Goal: Task Accomplishment & Management: Manage account settings

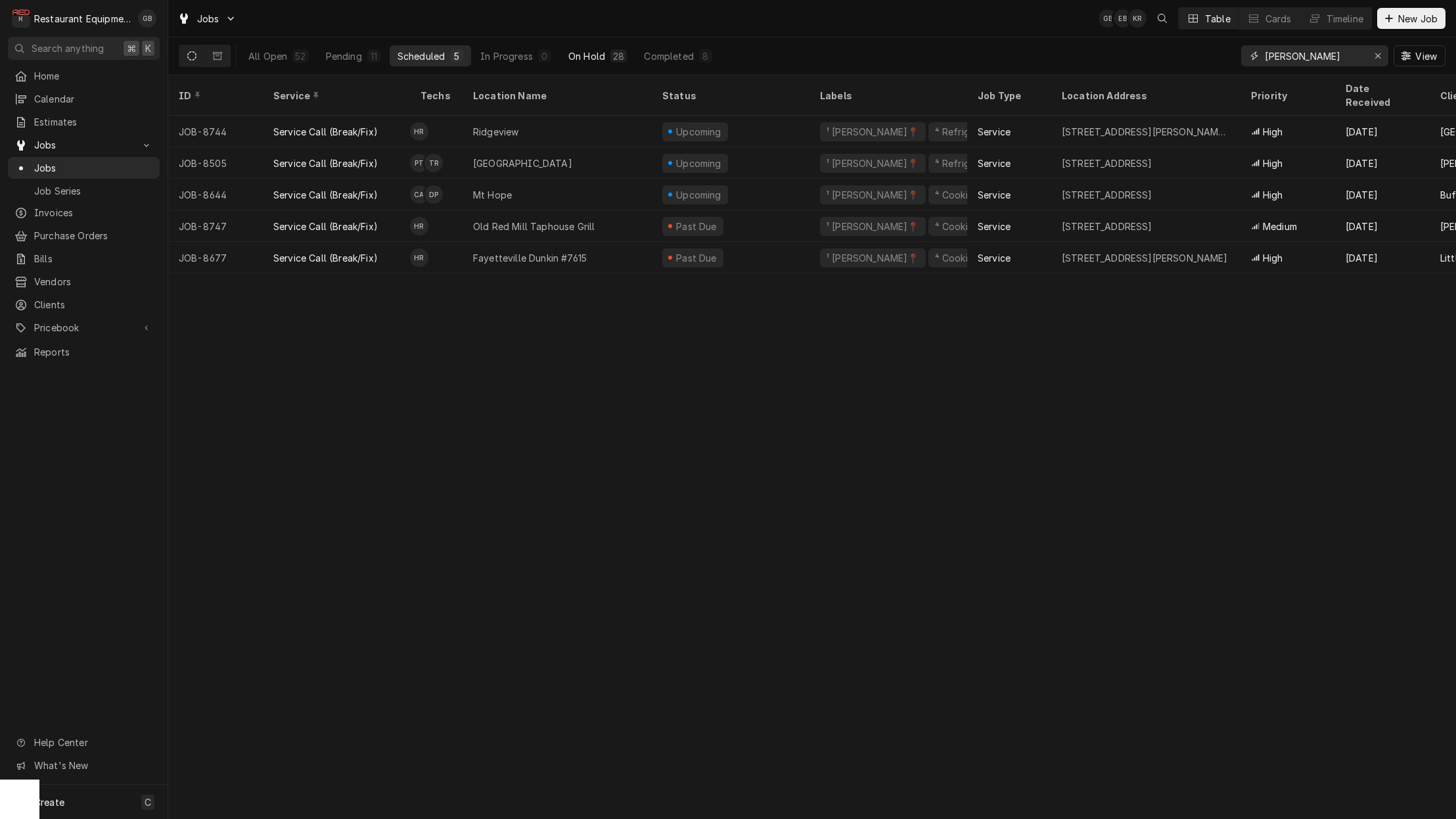
scroll to position [1, 0]
type input "[PERSON_NAME]"
click at [586, 55] on div "On Hold" at bounding box center [586, 56] width 37 height 14
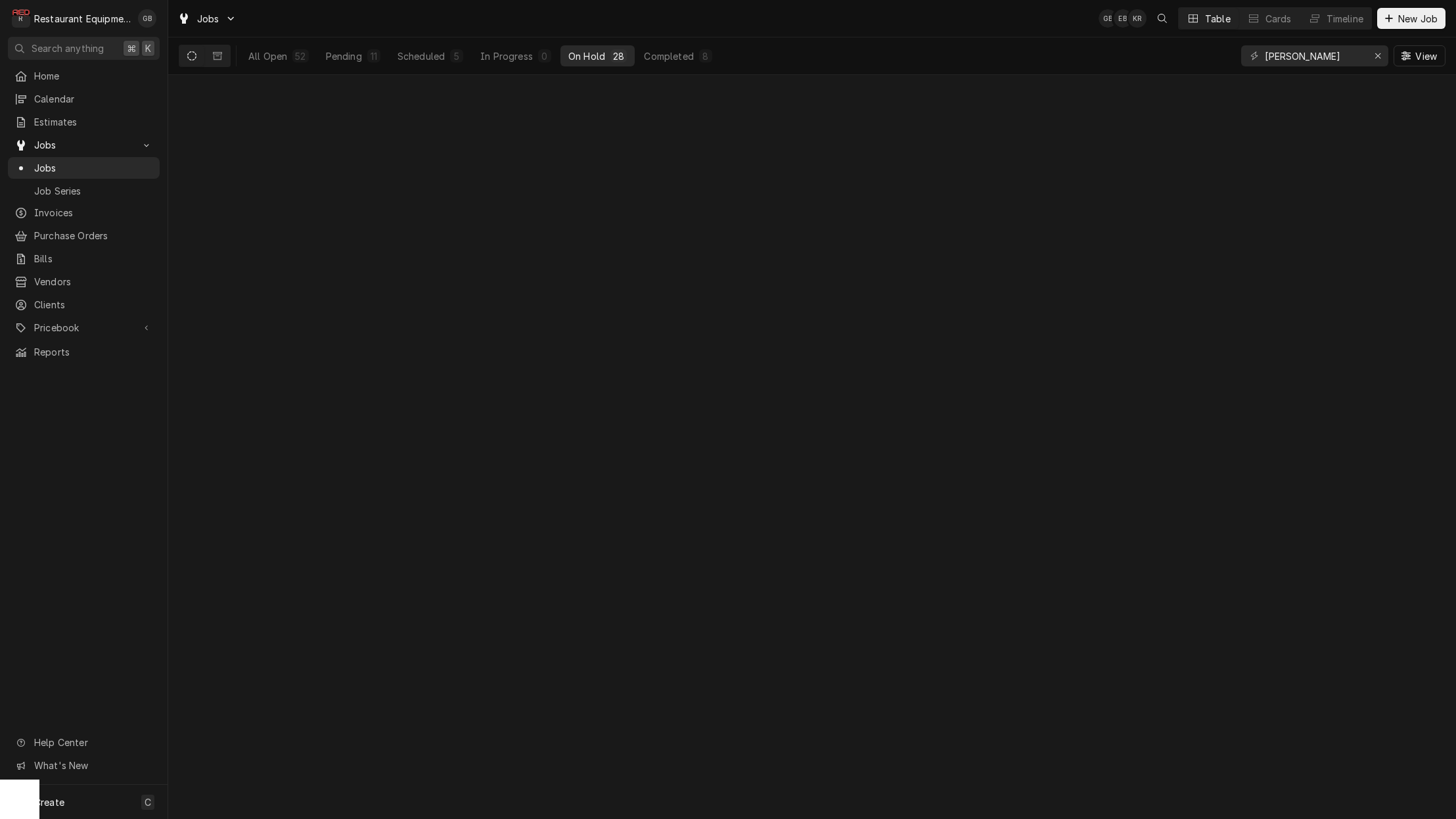
click at [586, 55] on div "On Hold" at bounding box center [586, 56] width 37 height 14
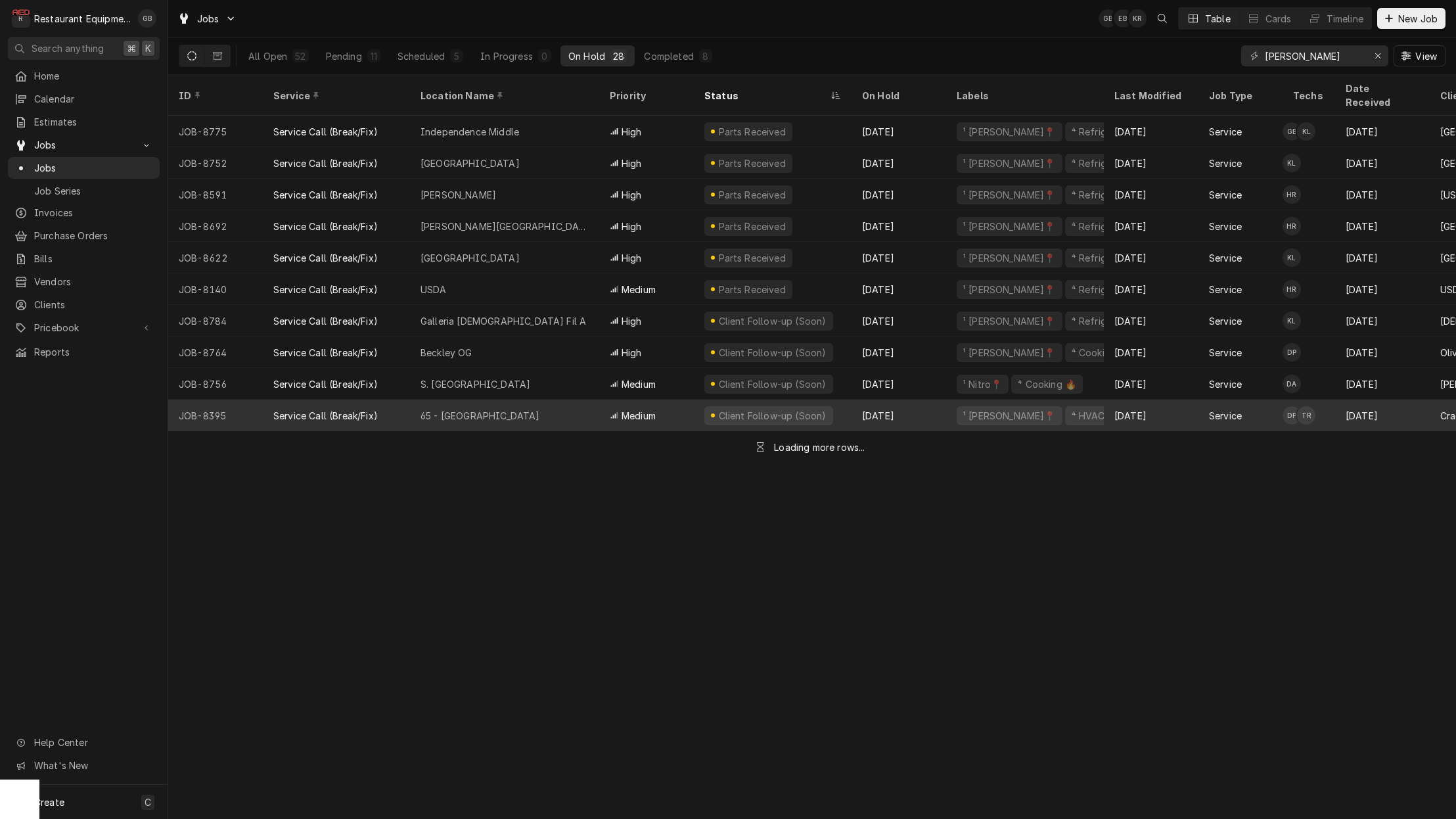
scroll to position [0, 0]
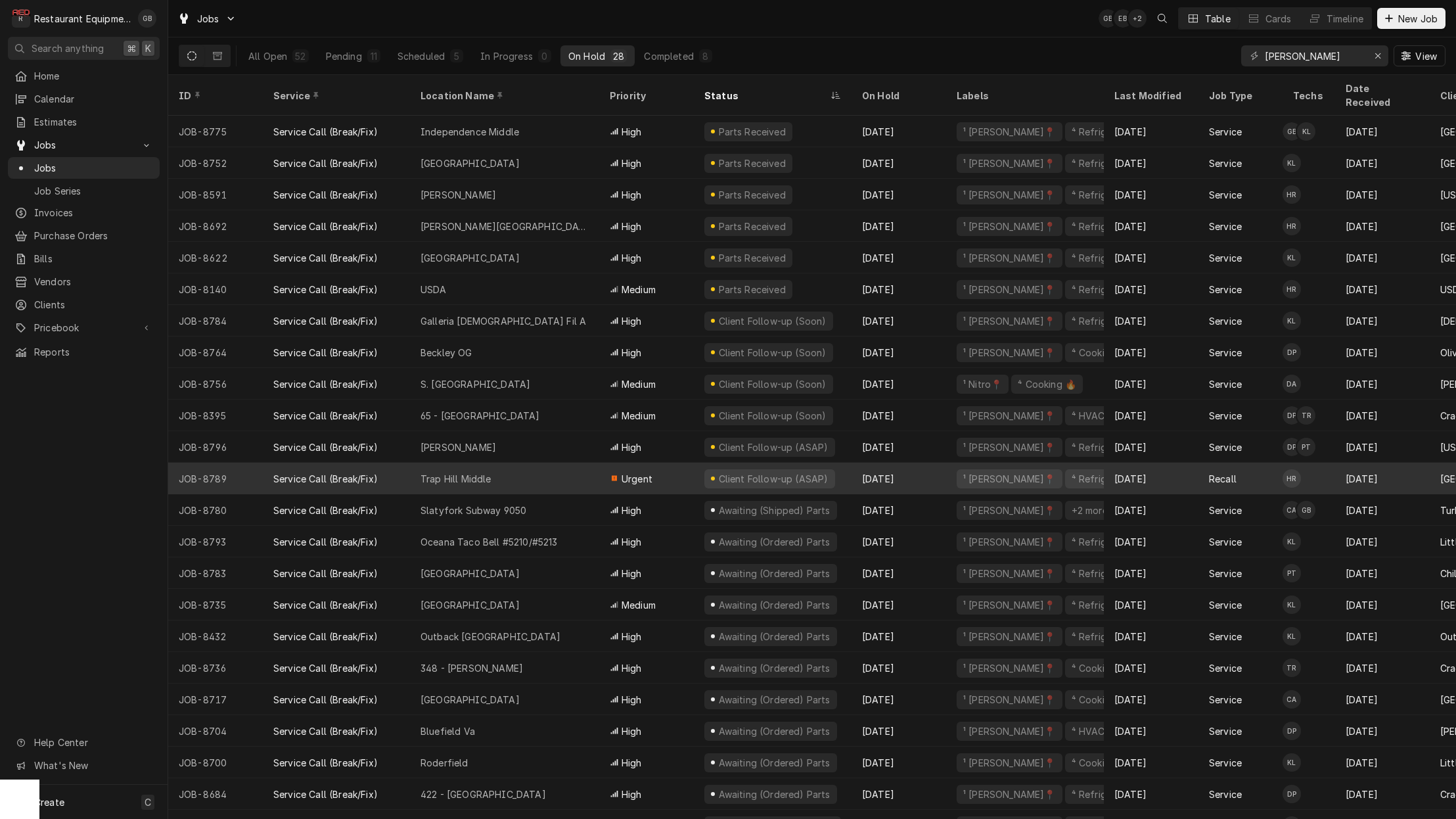
click at [575, 464] on div "Trap Hill Middle" at bounding box center [504, 478] width 189 height 32
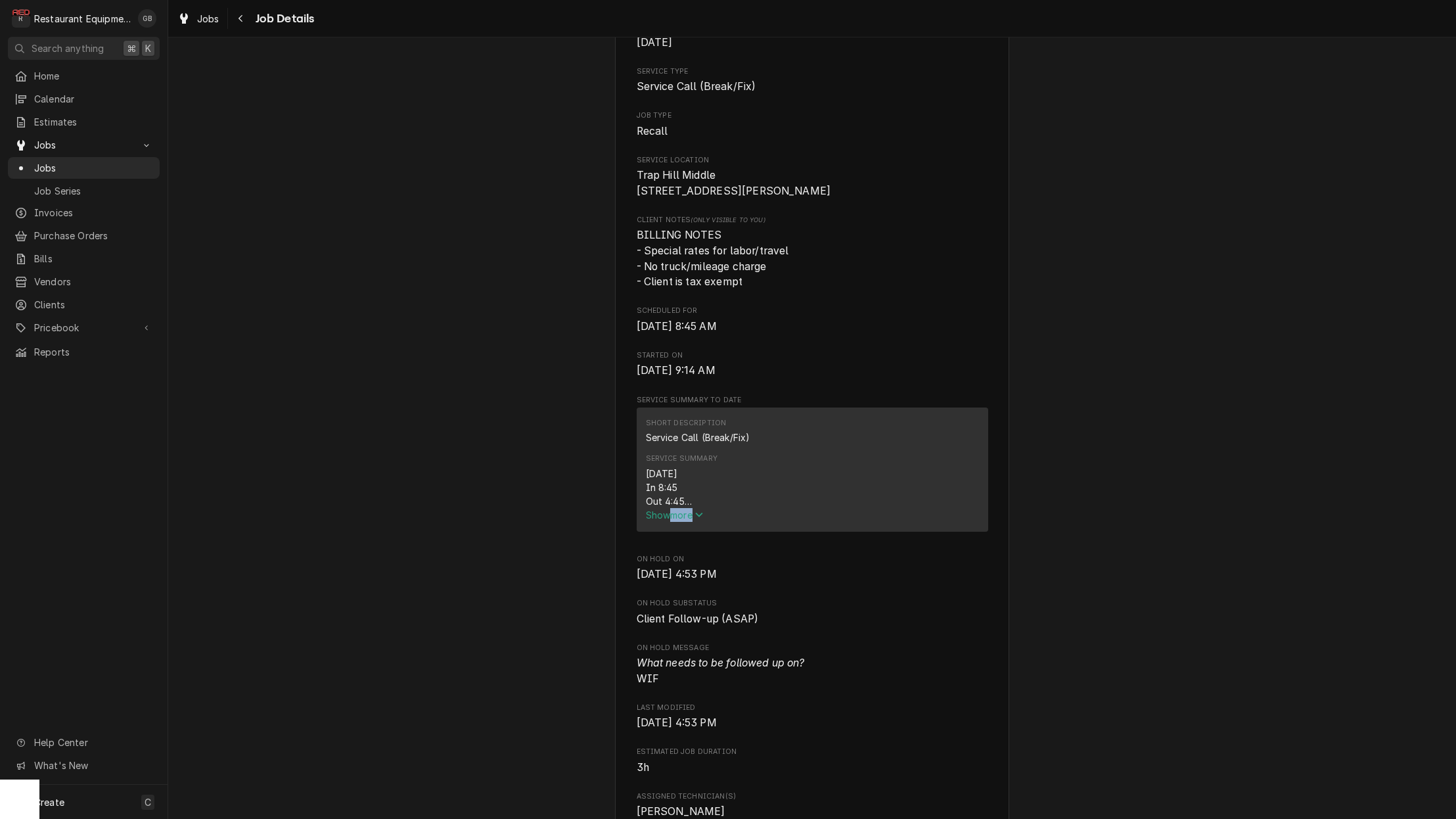
scroll to position [274, 0]
click at [671, 514] on span "Show more" at bounding box center [674, 514] width 58 height 11
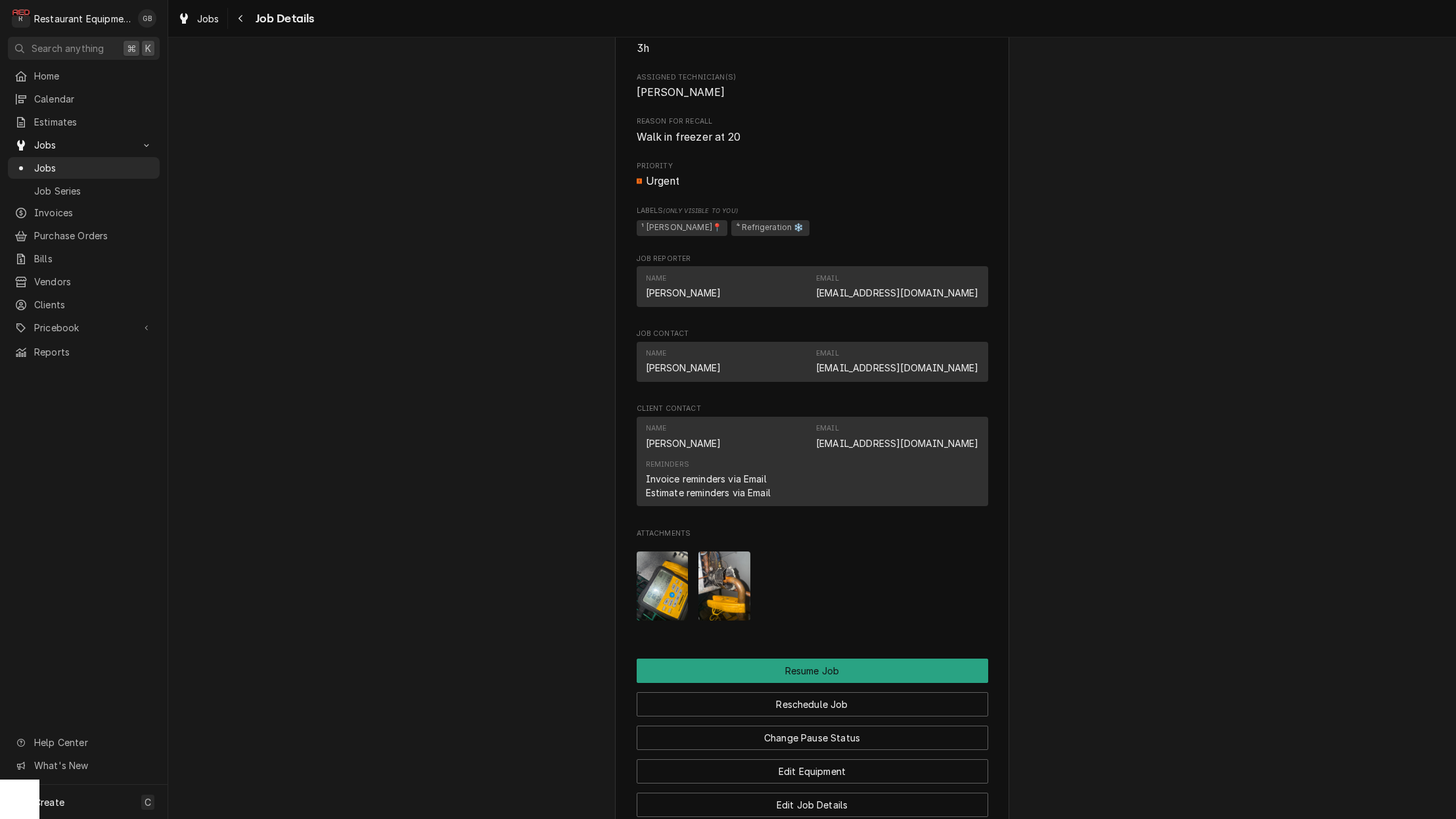
scroll to position [1215, 0]
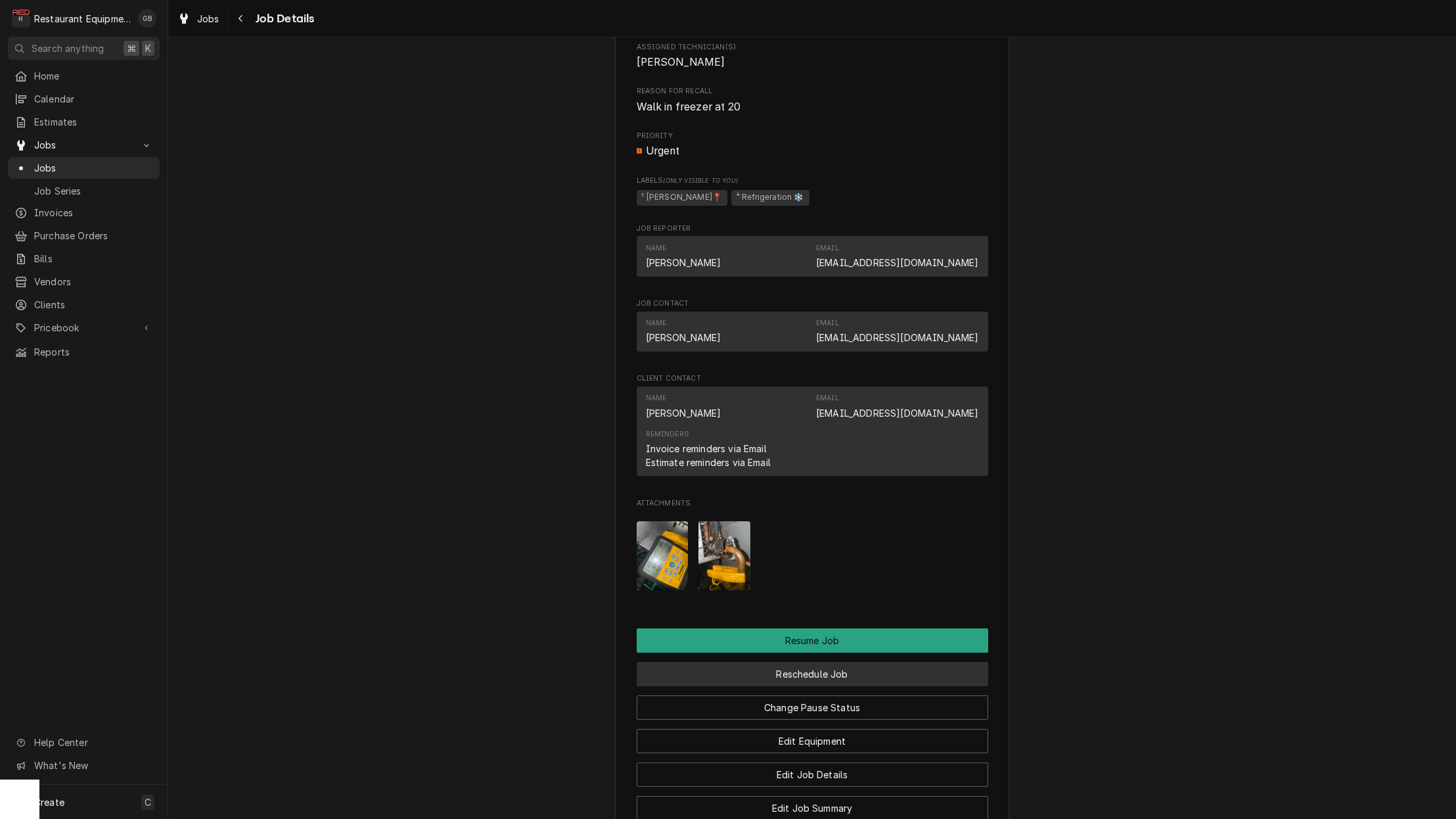
click at [753, 662] on button "Reschedule Job" at bounding box center [813, 674] width 352 height 24
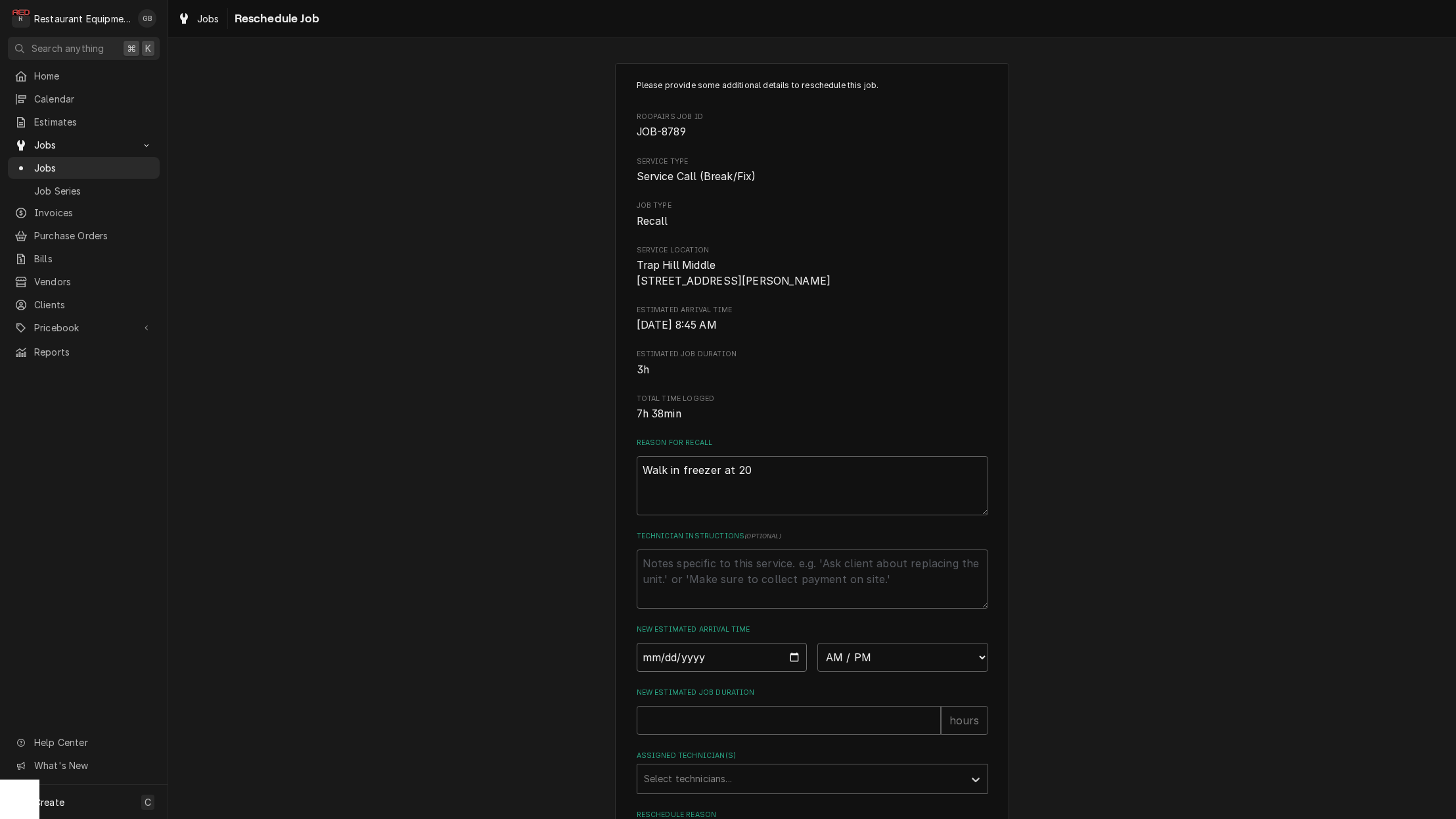
click at [702, 660] on input "Date" at bounding box center [722, 657] width 171 height 29
type input "2025-09-05"
type textarea "x"
select select "08:15:00"
click at [763, 733] on input "New Estimated Job Duration" at bounding box center [789, 720] width 304 height 29
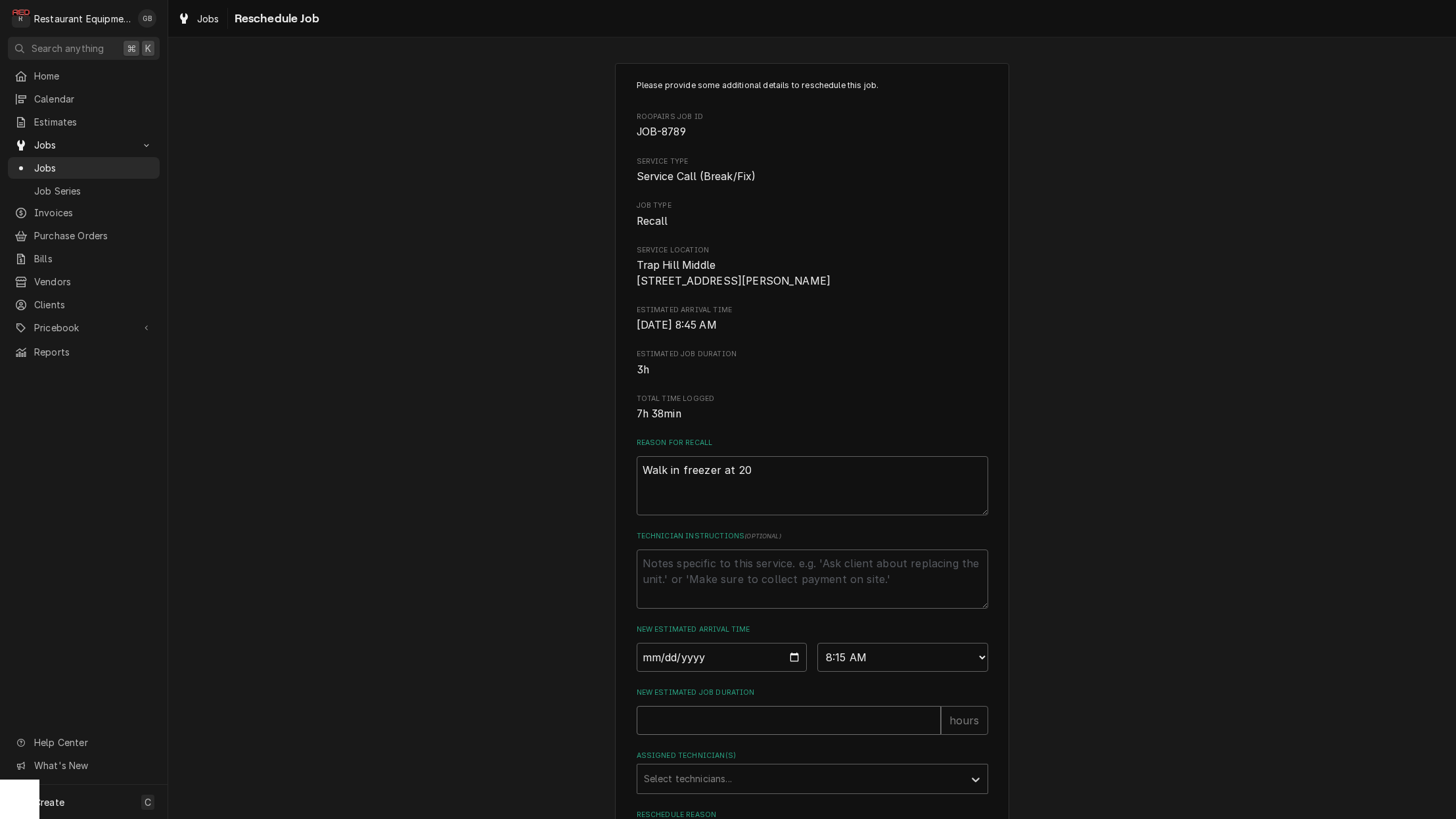
type textarea "x"
type input "1"
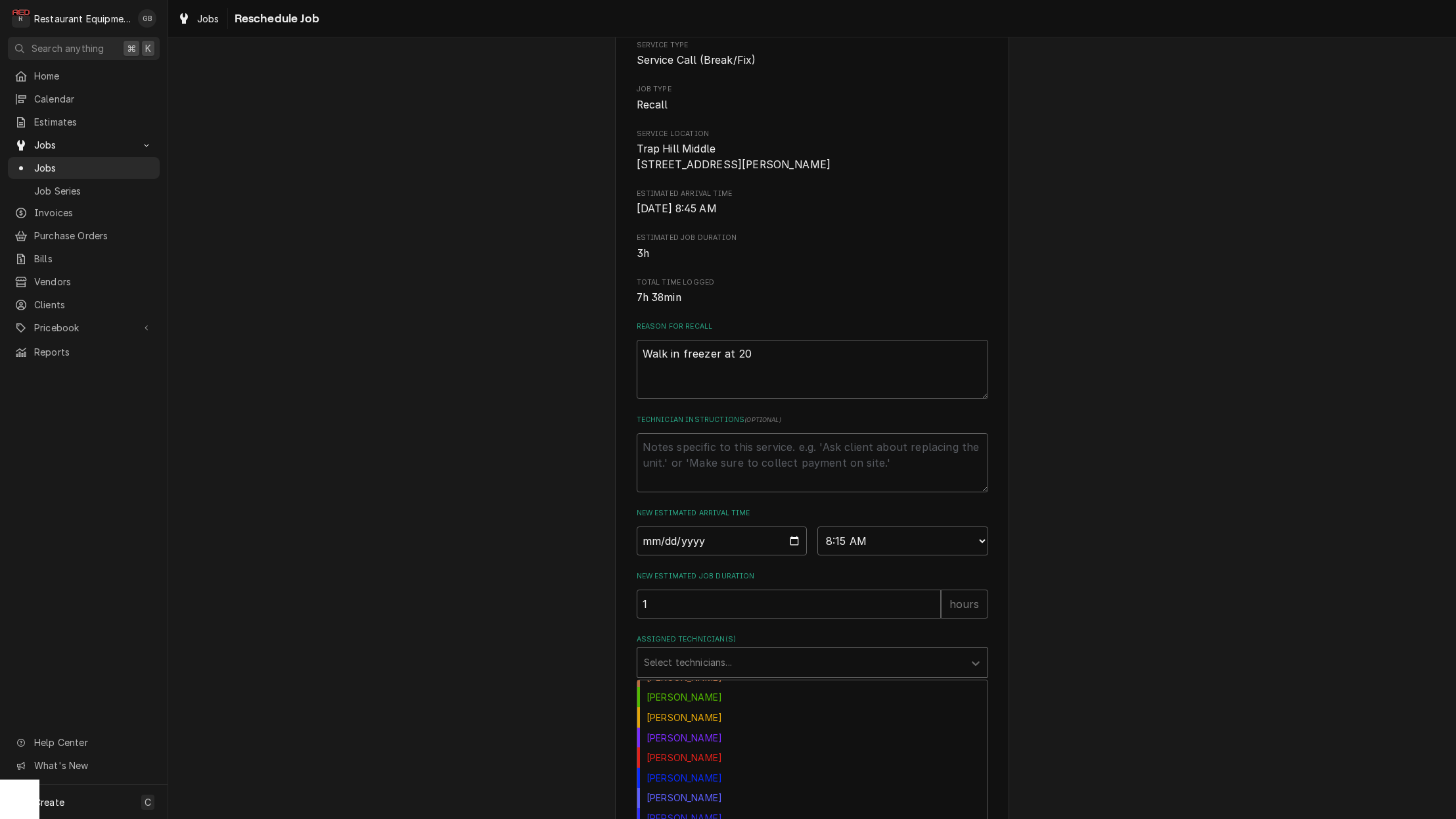
scroll to position [144, 0]
click at [686, 669] on div "Select technicians..." at bounding box center [801, 662] width 313 height 14
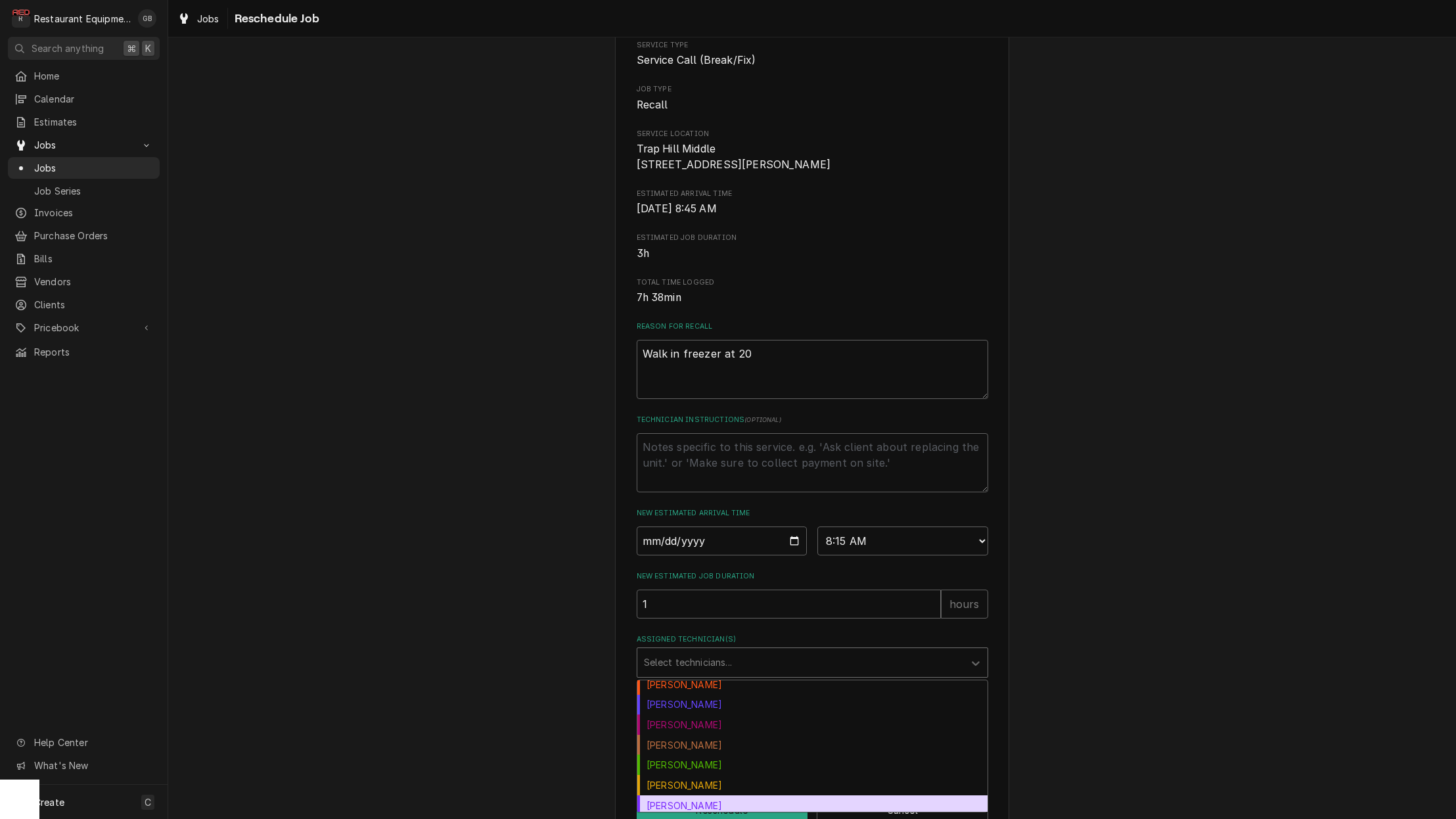
scroll to position [74, 0]
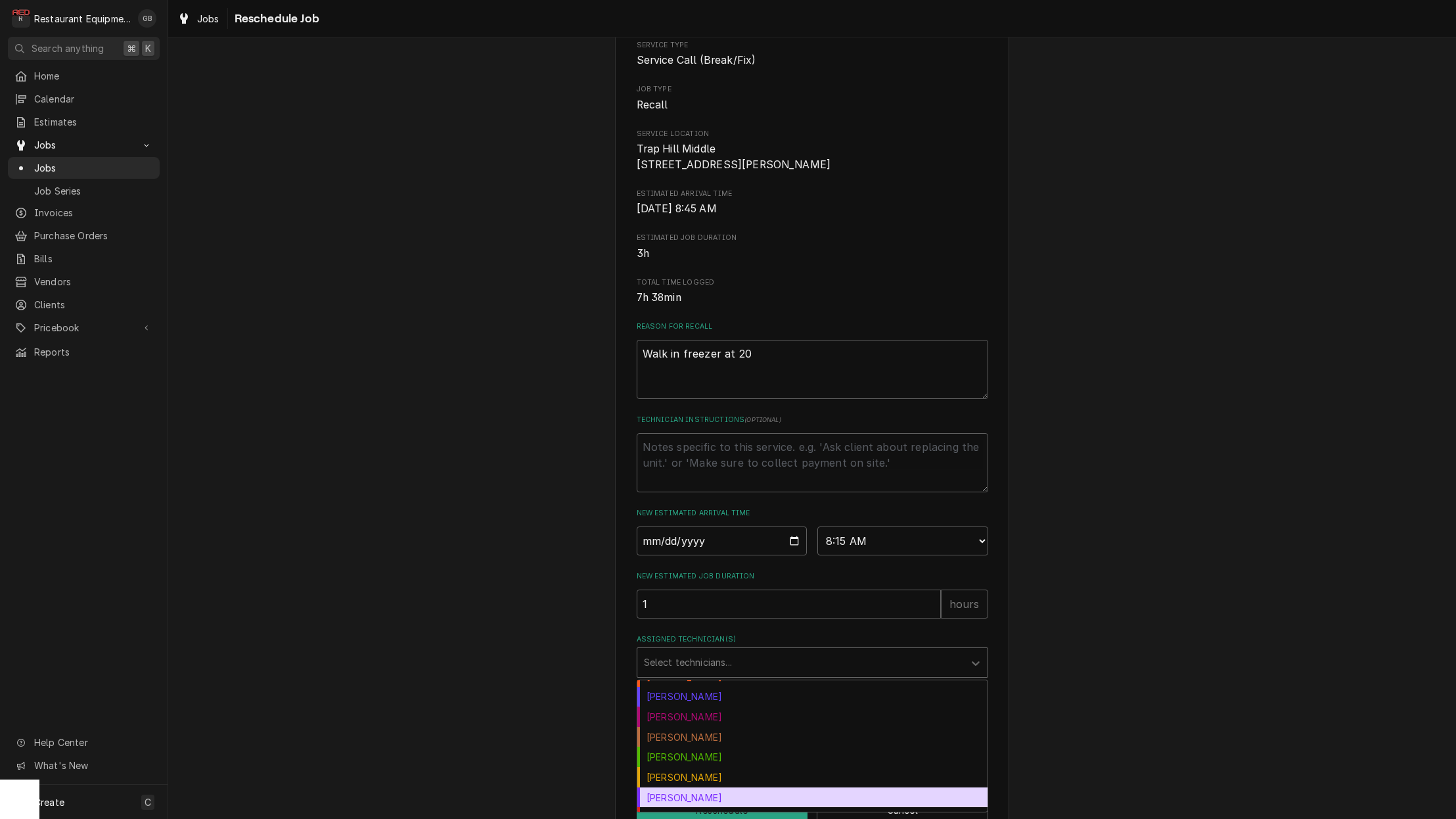
click at [710, 799] on div "[PERSON_NAME]" at bounding box center [813, 797] width 350 height 20
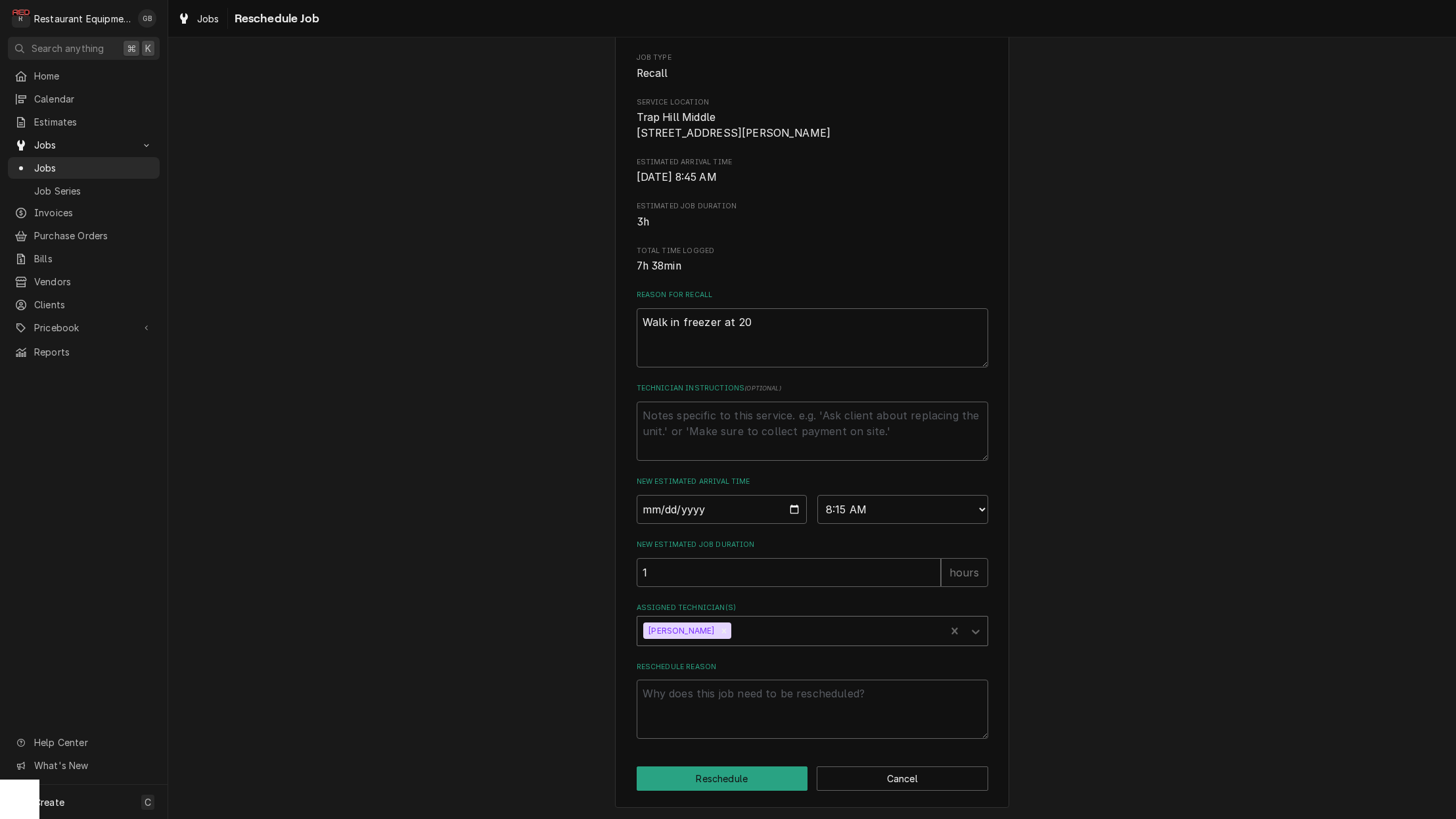
scroll to position [153, 0]
click at [671, 712] on textarea "Reschedule Reason" at bounding box center [813, 709] width 352 height 59
type textarea "x"
type textarea "f"
type textarea "x"
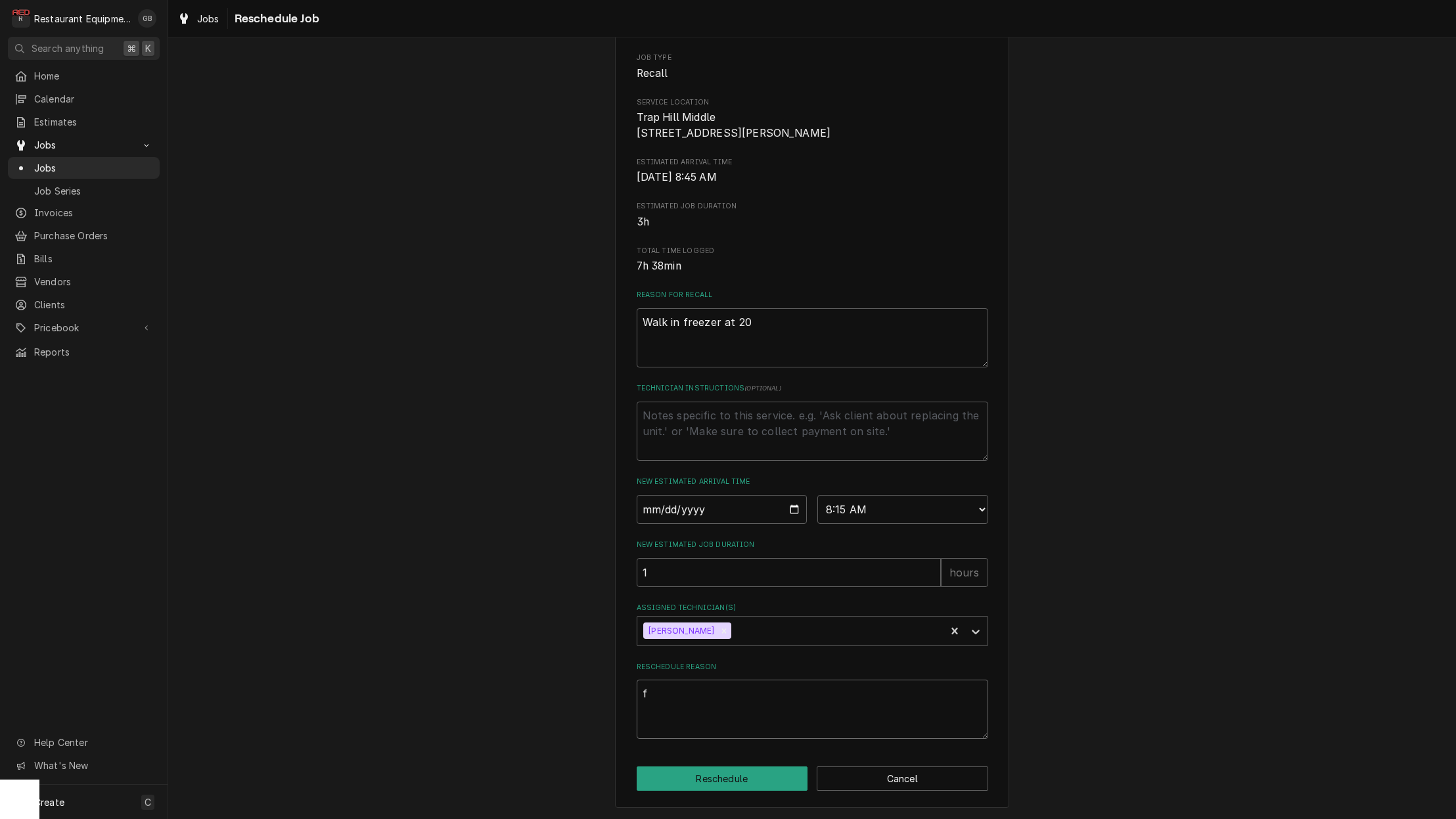
type textarea "fo"
type textarea "x"
type textarea "fol"
type textarea "x"
type textarea "foll"
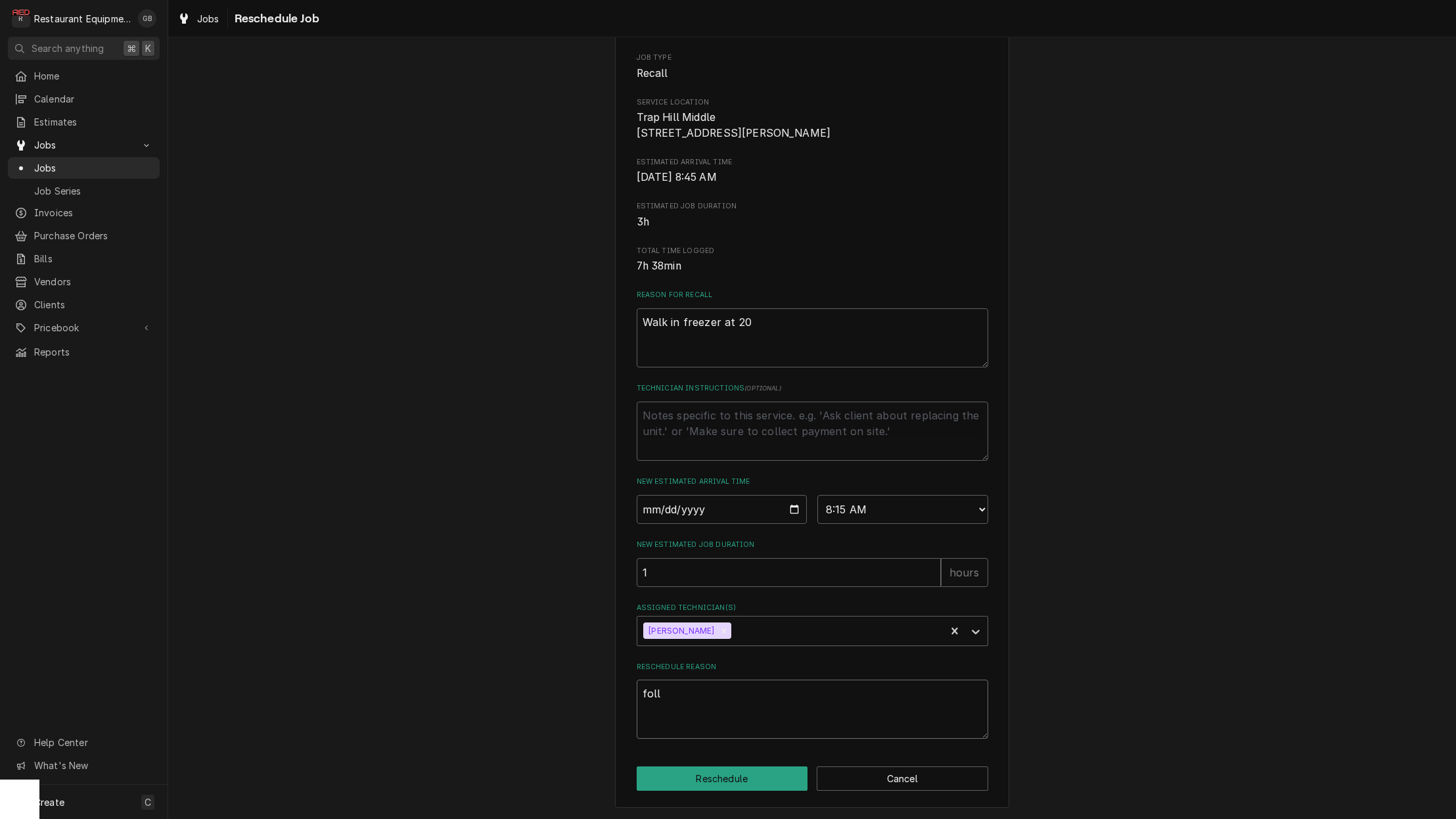
type textarea "x"
type textarea "follo"
type textarea "x"
type textarea "follow"
type textarea "x"
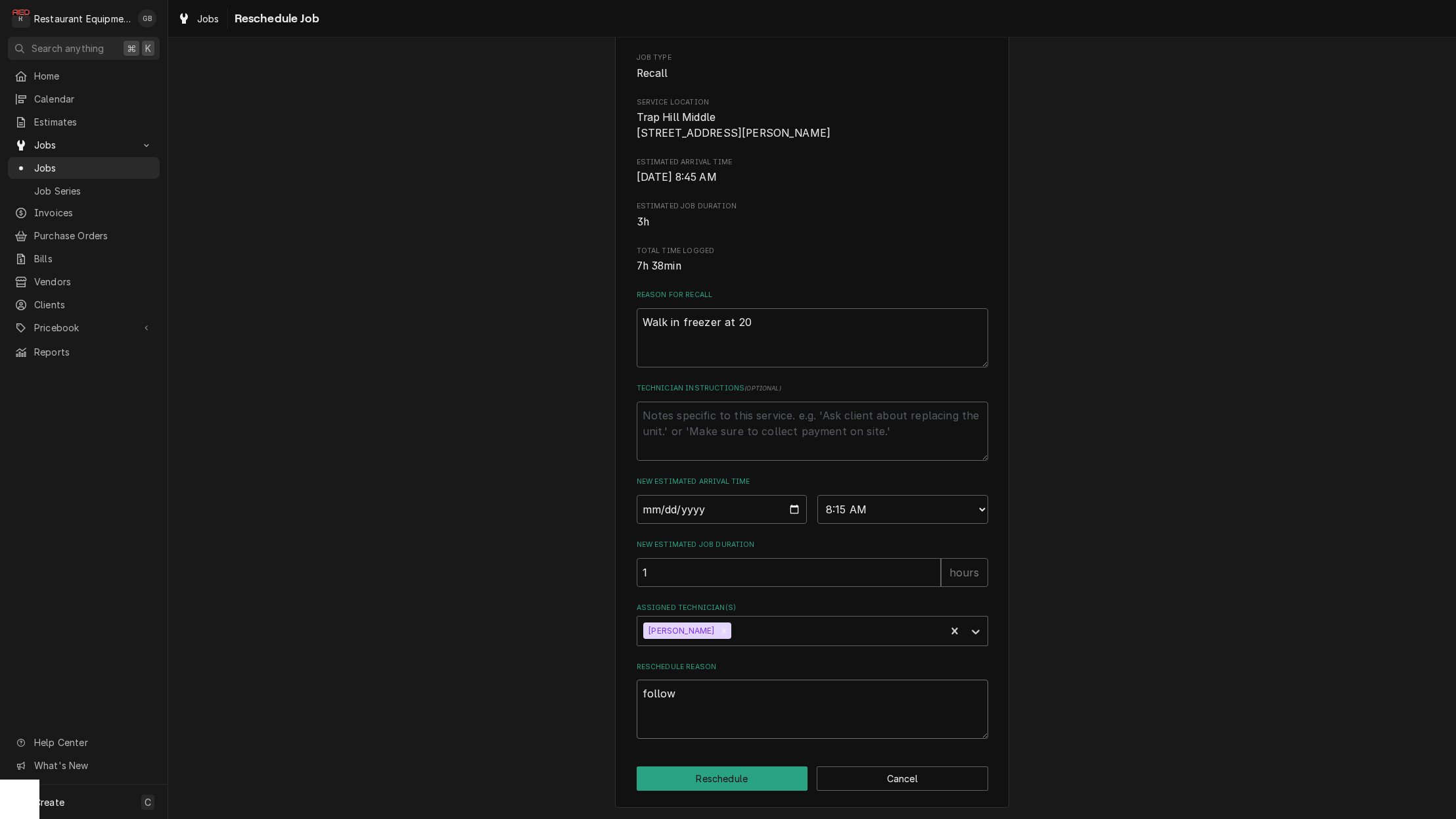
type textarea "follow"
type textarea "x"
type textarea "follow u"
type textarea "x"
type textarea "follow up"
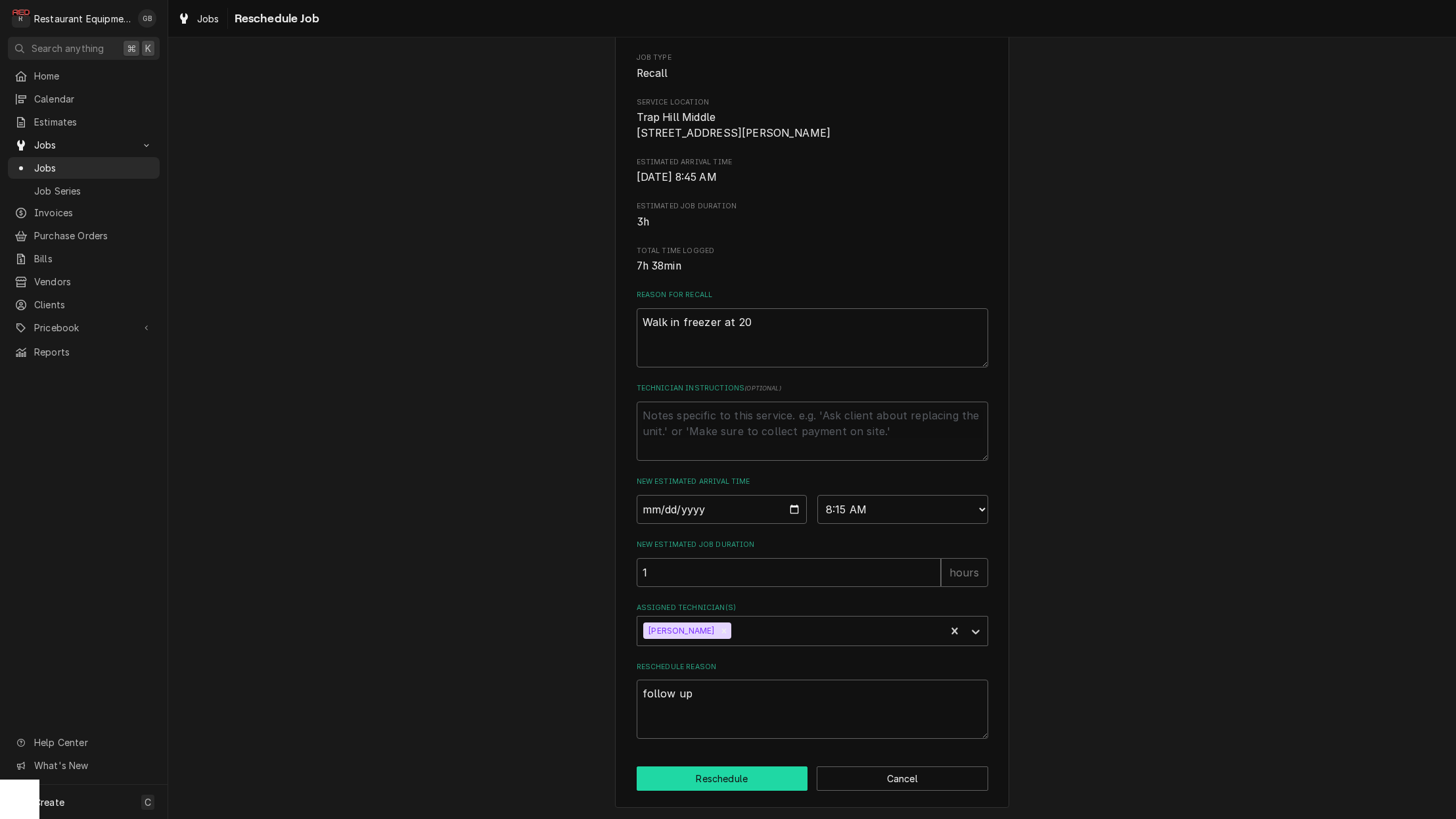
click at [677, 772] on button "Reschedule" at bounding box center [722, 778] width 171 height 24
type textarea "x"
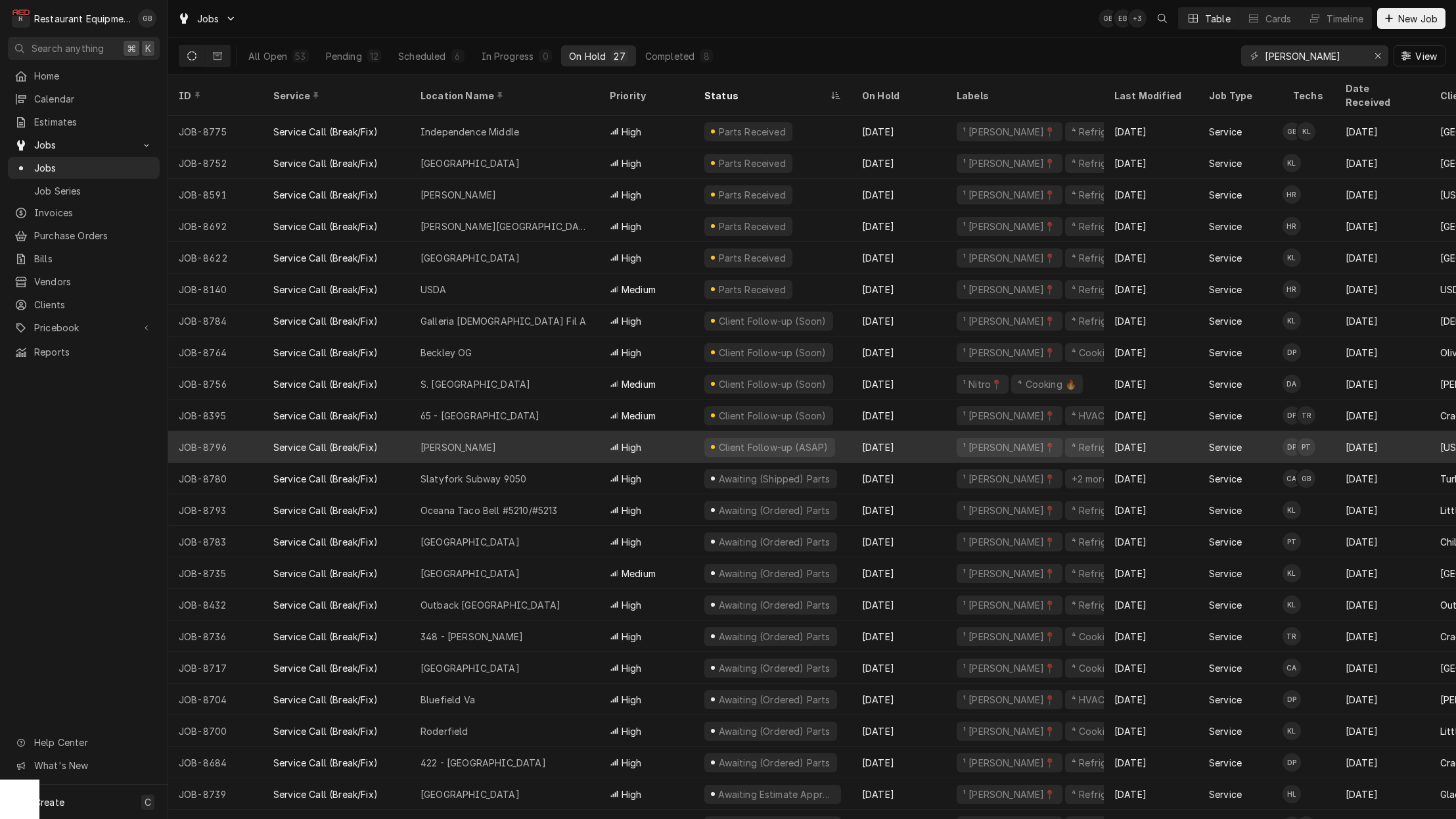
click at [513, 431] on div "Beckley" at bounding box center [504, 447] width 189 height 32
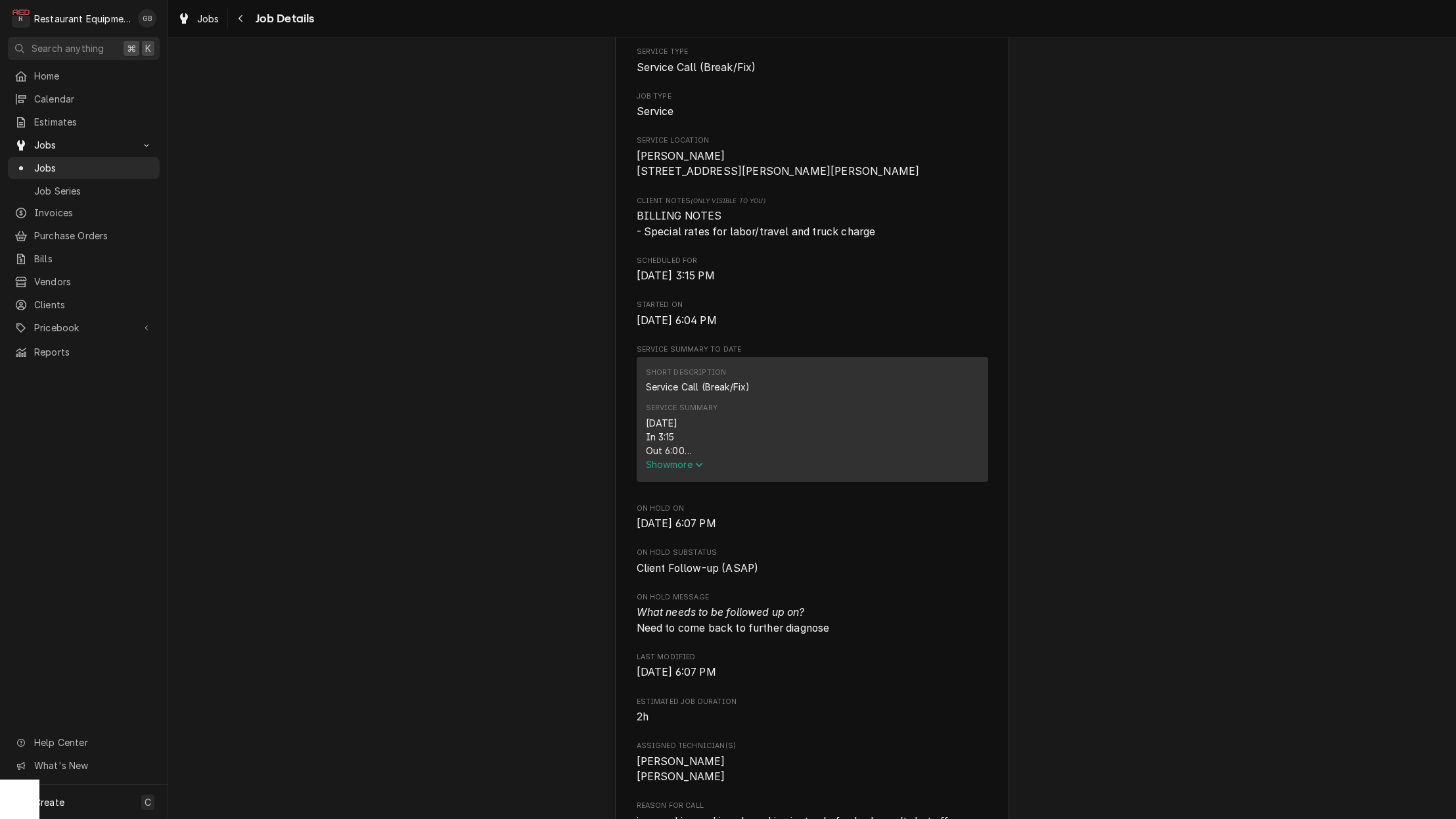
scroll to position [238, 0]
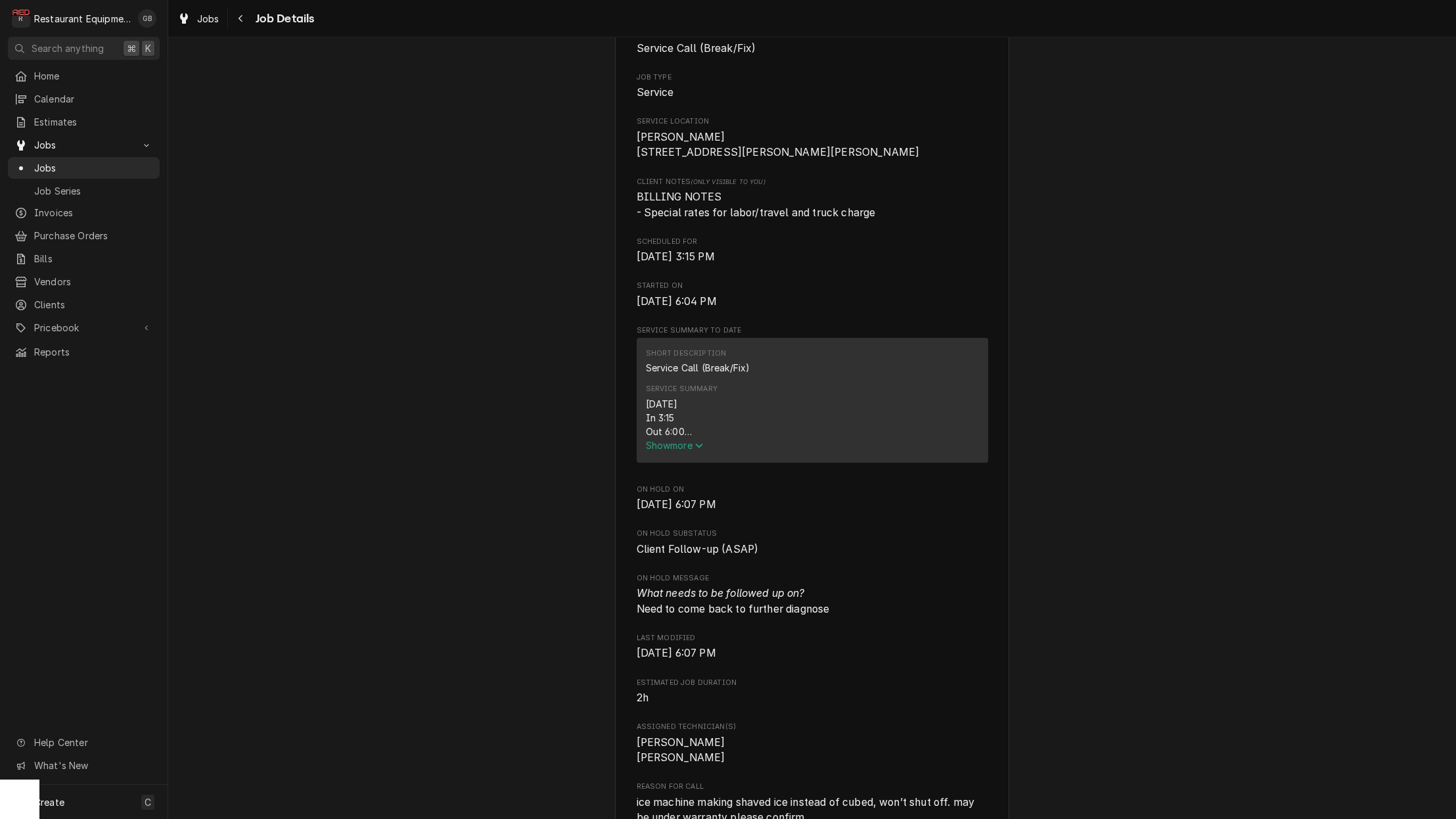
click at [667, 448] on span "Show more" at bounding box center [674, 445] width 58 height 11
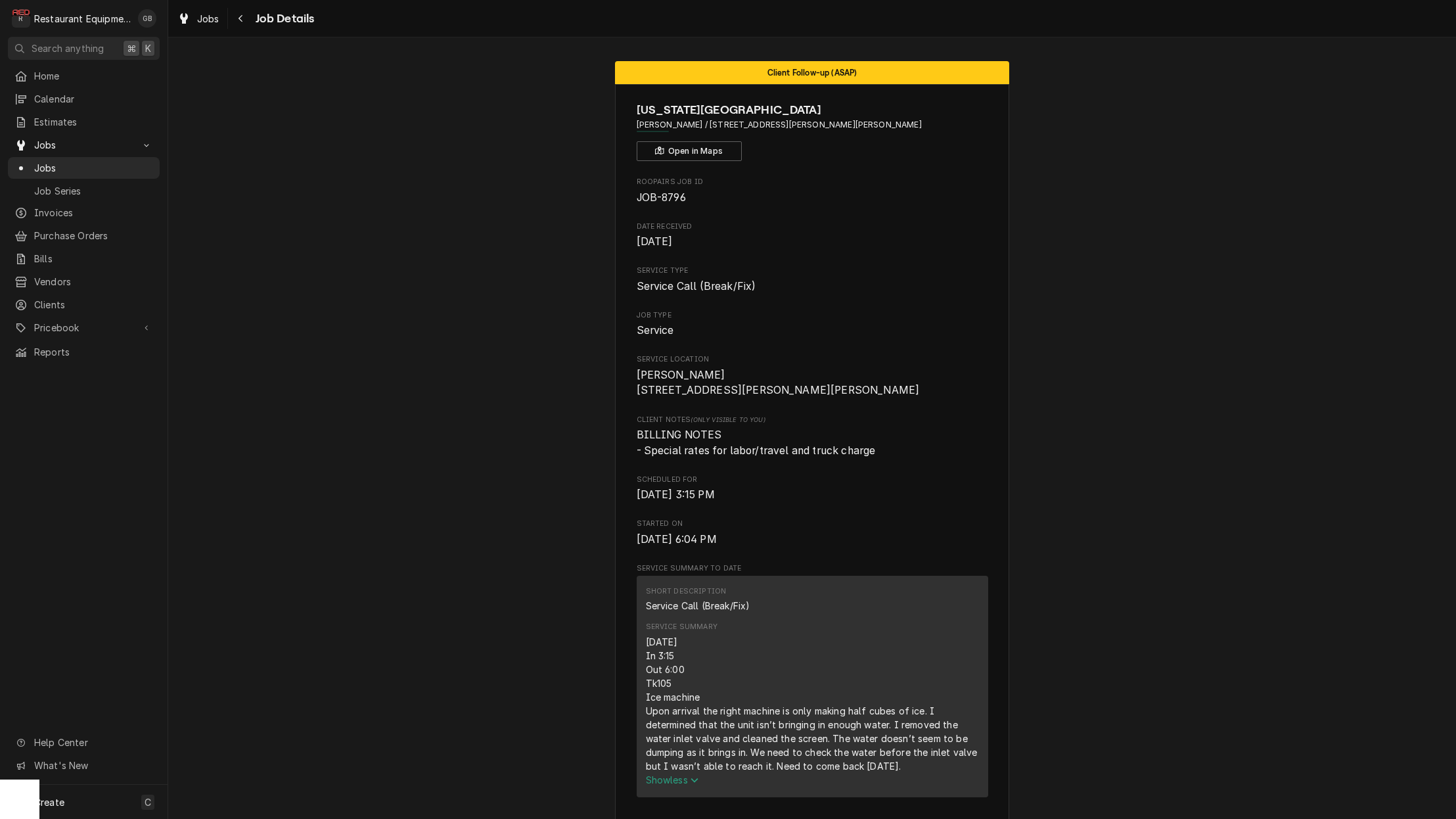
scroll to position [0, 0]
click at [244, 23] on div "Navigate back" at bounding box center [241, 18] width 13 height 13
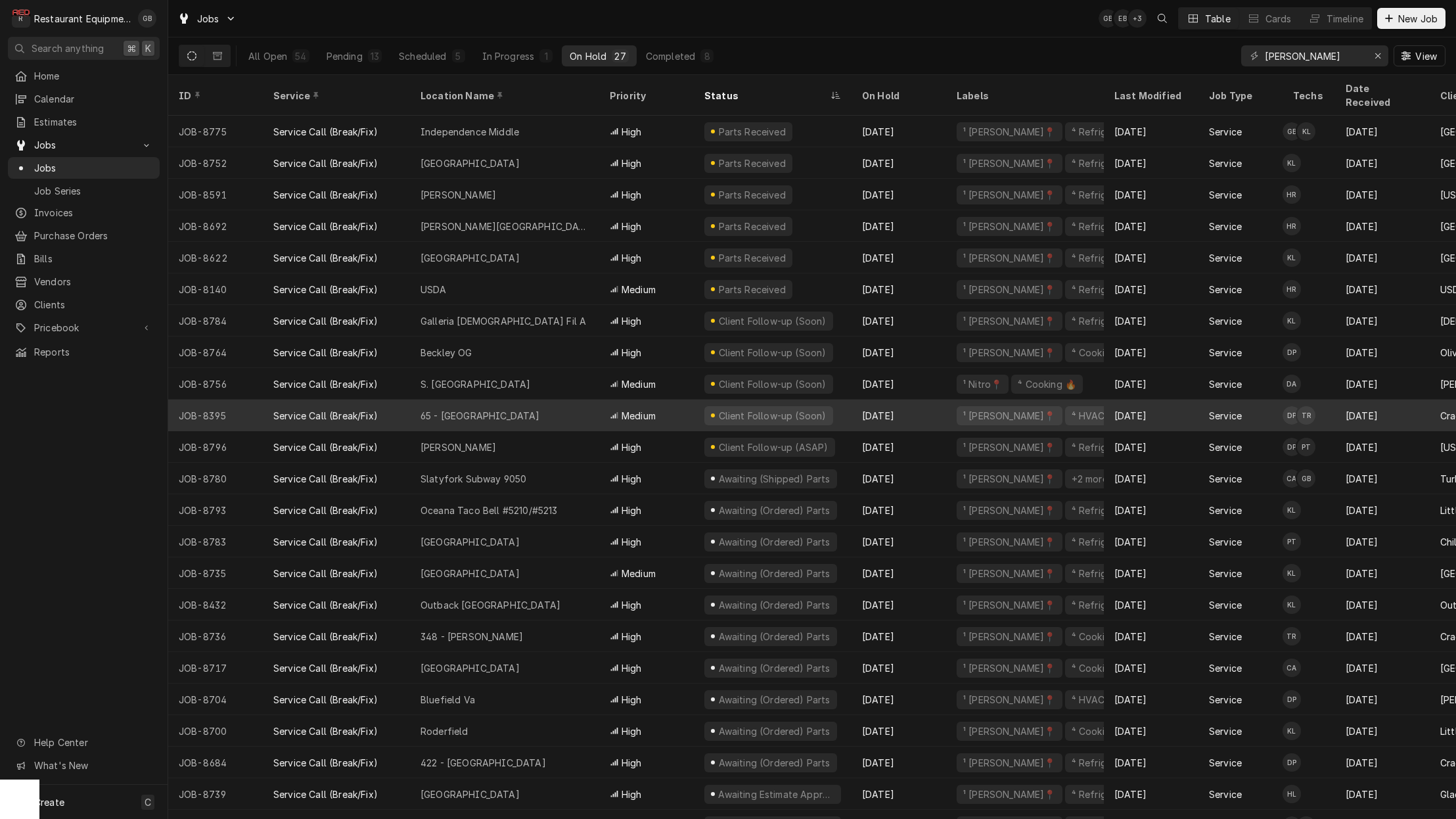
click at [524, 399] on div "65 - Princeton" at bounding box center [504, 415] width 189 height 32
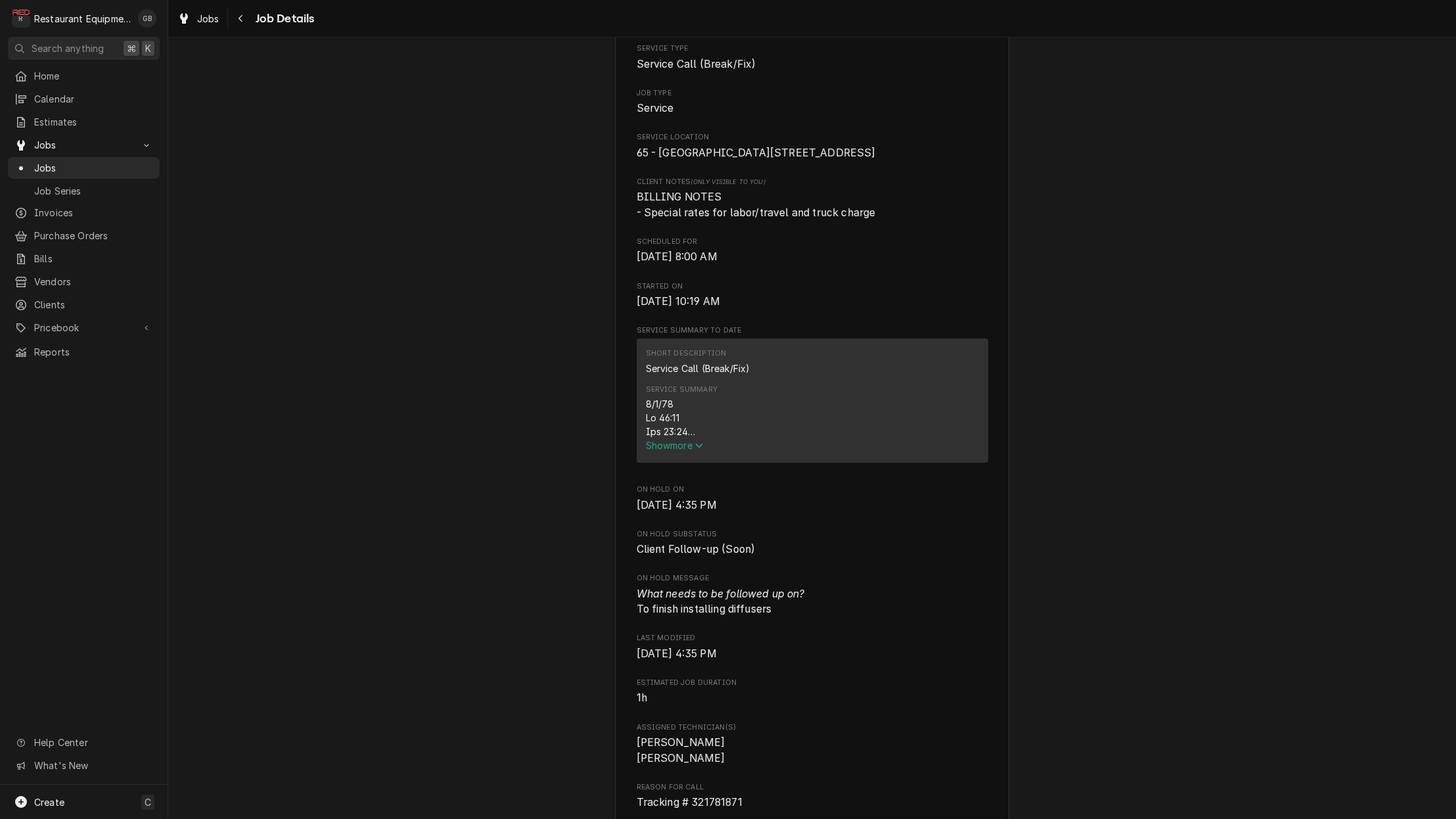
scroll to position [223, 0]
click at [664, 450] on span "Show more" at bounding box center [674, 444] width 58 height 11
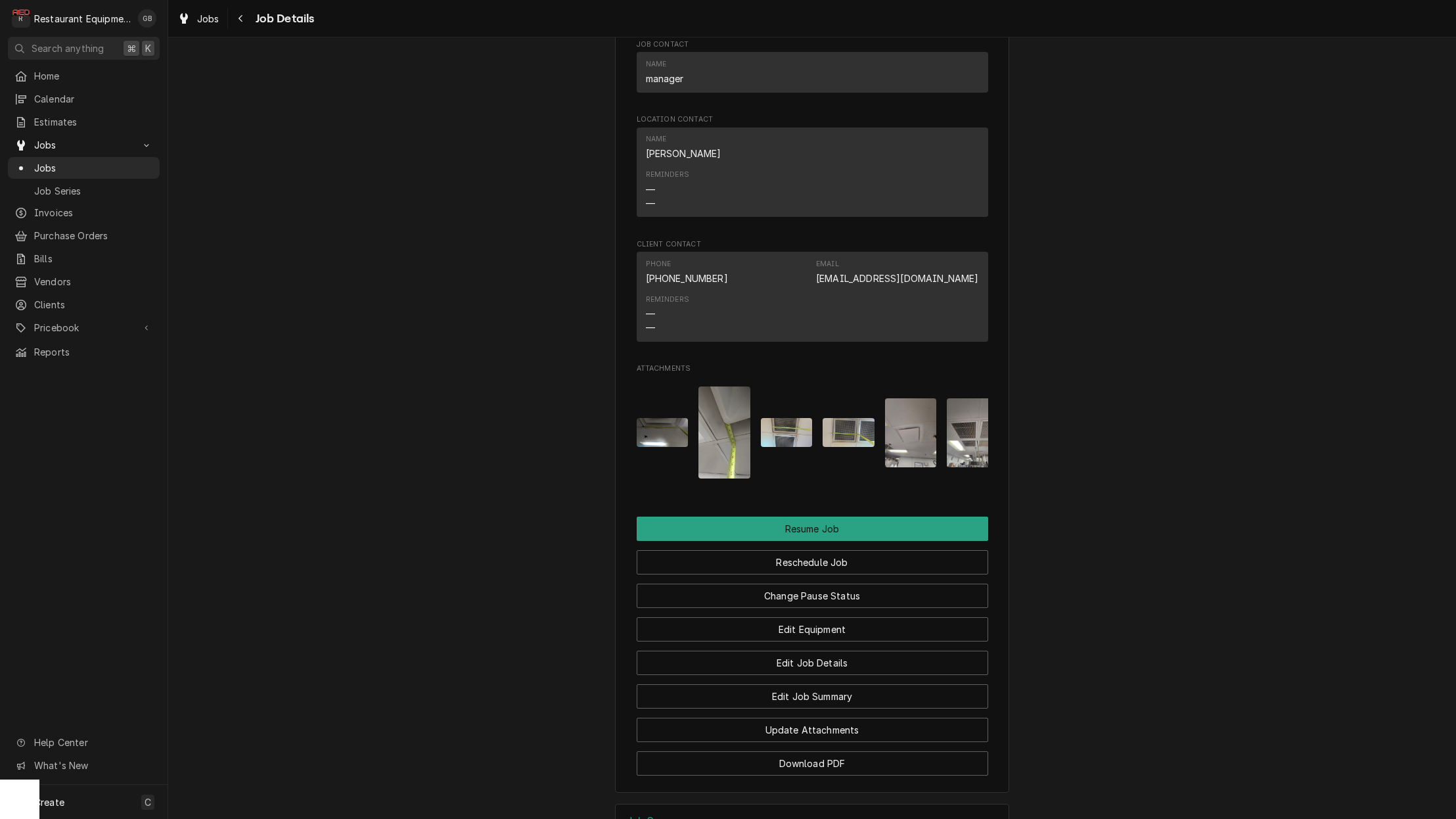
scroll to position [1843, 0]
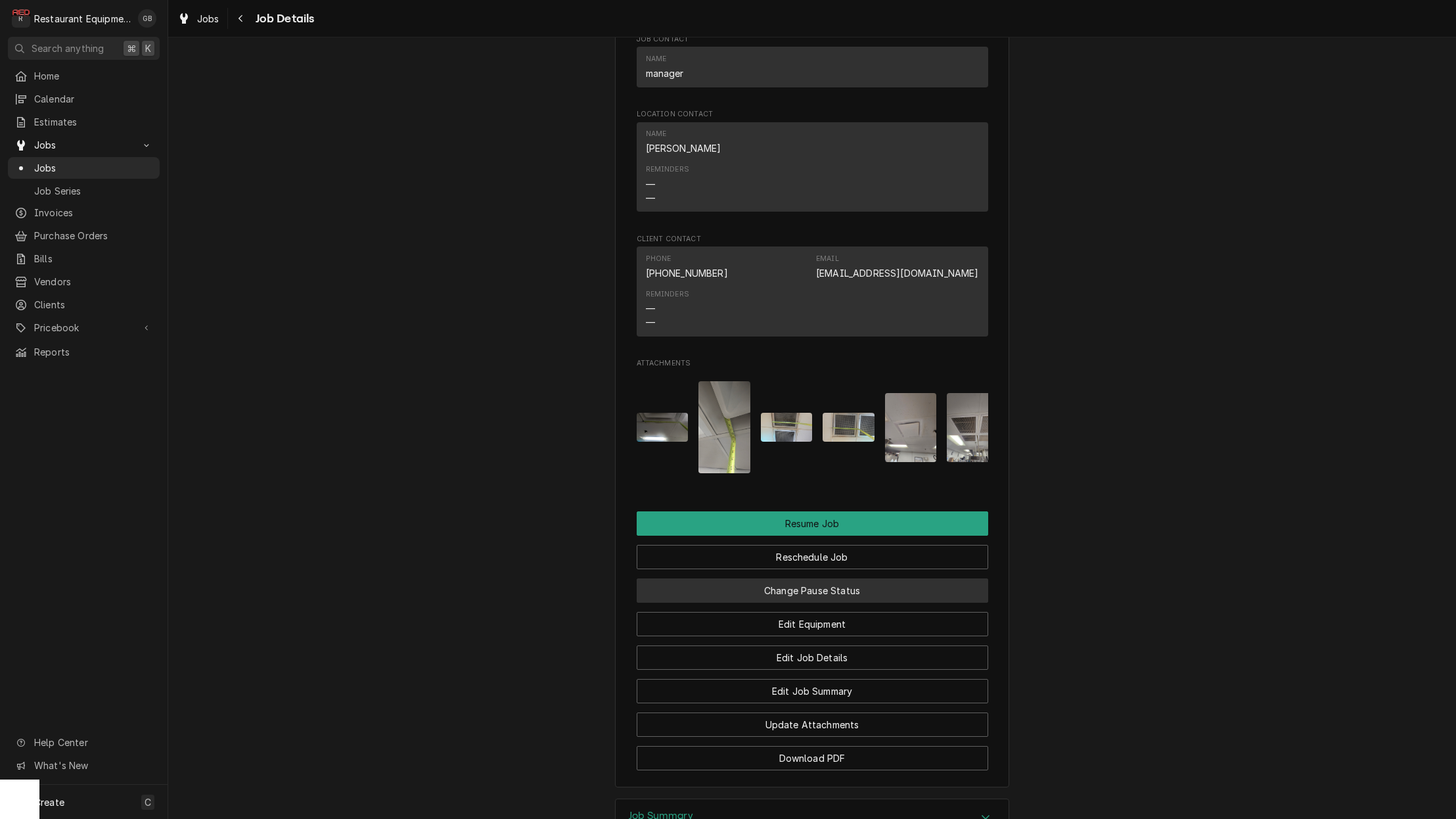
click at [781, 587] on button "Change Pause Status" at bounding box center [813, 590] width 352 height 24
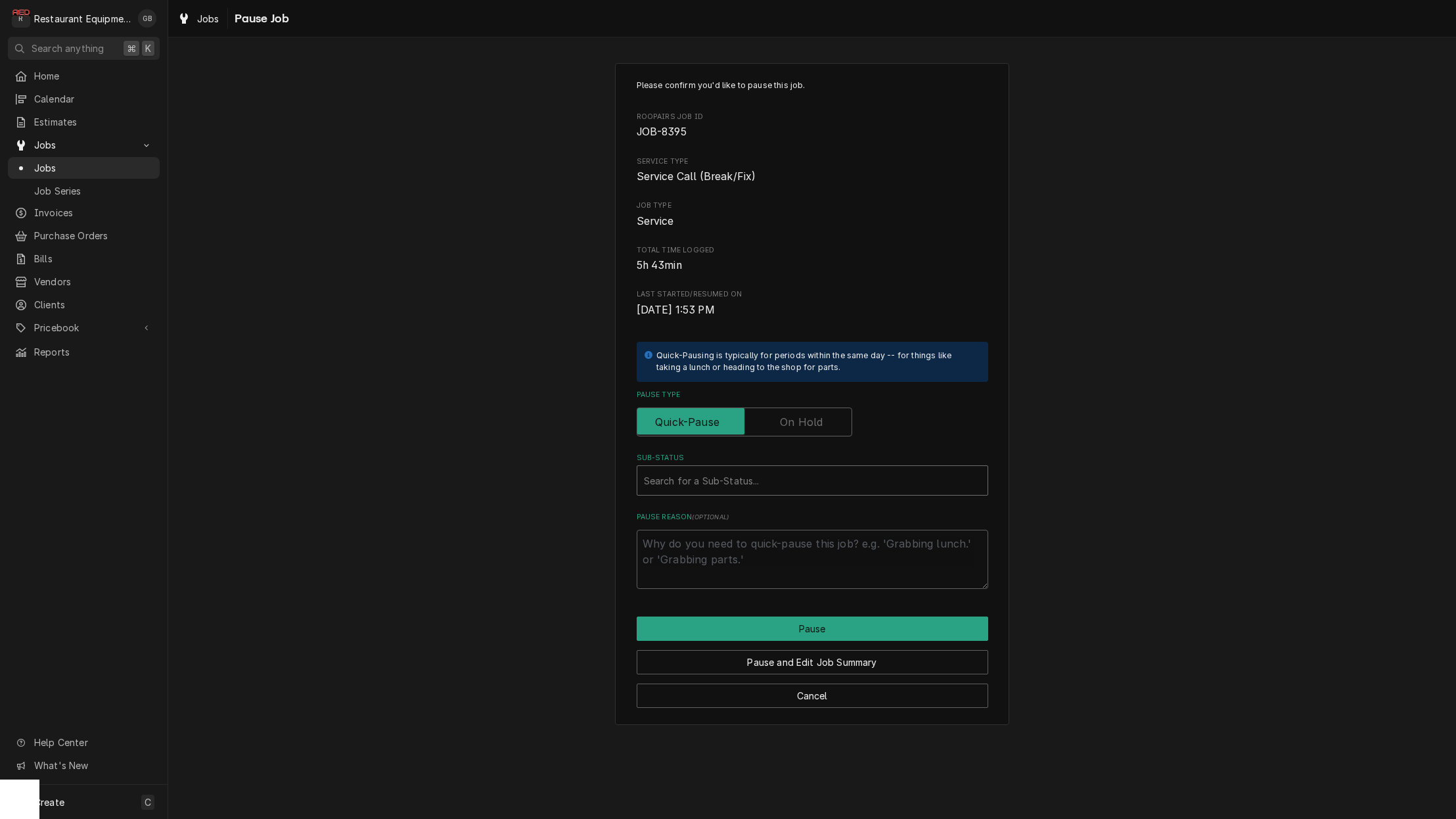
click at [664, 484] on div "Sub-Status" at bounding box center [813, 480] width 337 height 23
click at [792, 417] on label "Pause Type" at bounding box center [744, 422] width 216 height 29
click at [792, 417] on input "Pause Type" at bounding box center [744, 422] width 204 height 29
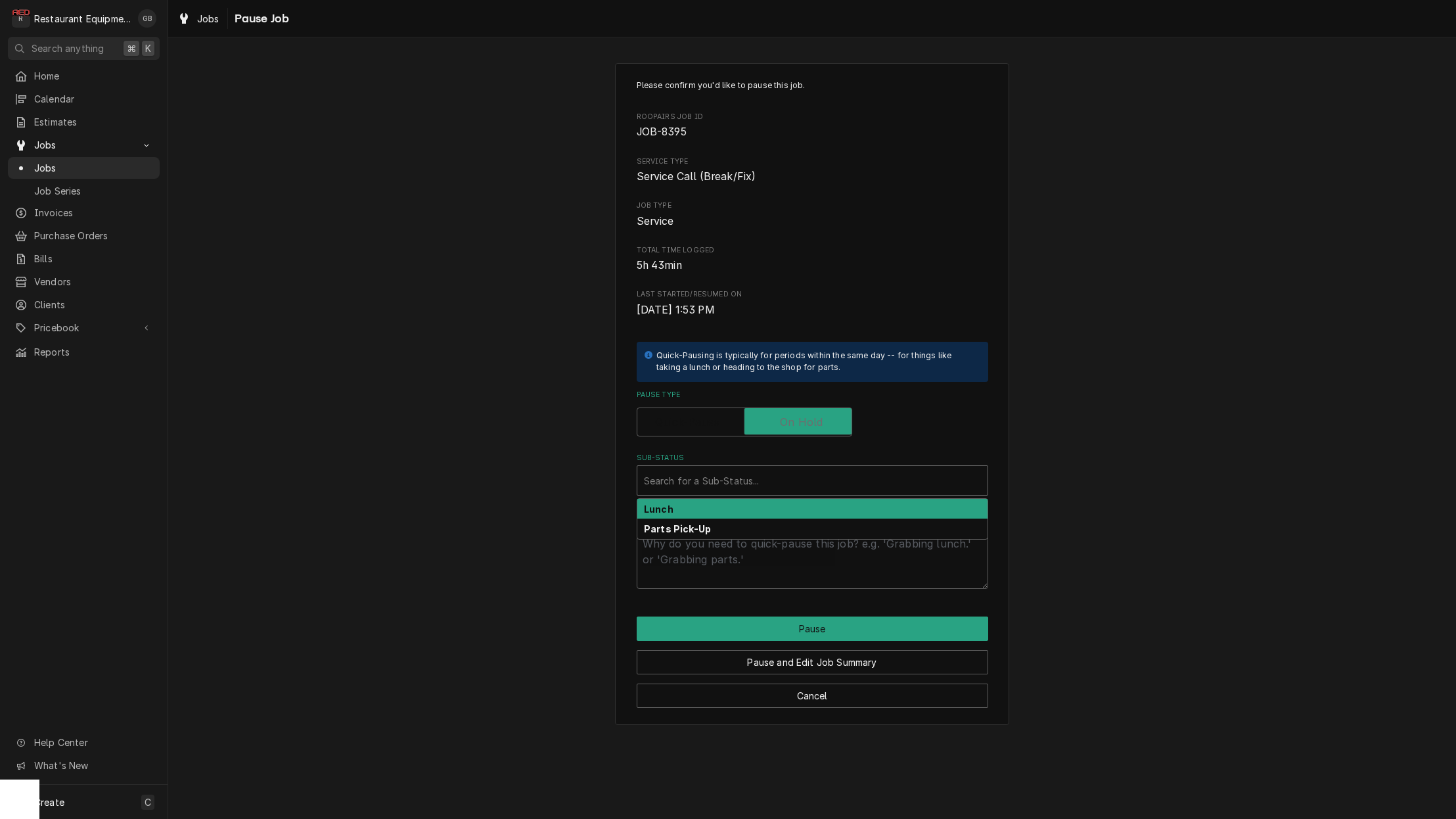
checkbox input "true"
type textarea "x"
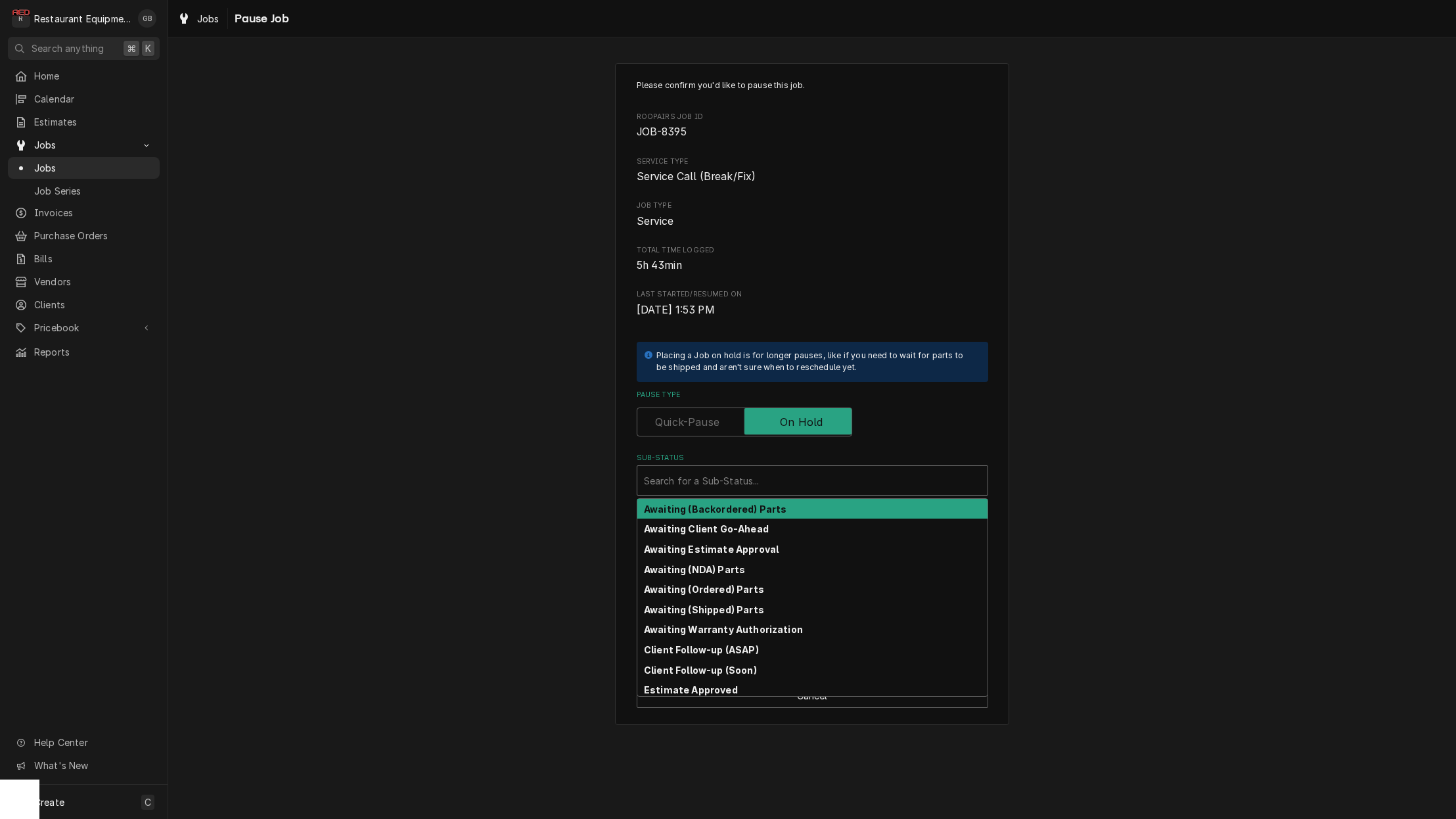
click at [746, 466] on div "Search for a Sub-Status..." at bounding box center [813, 481] width 350 height 29
type input "par"
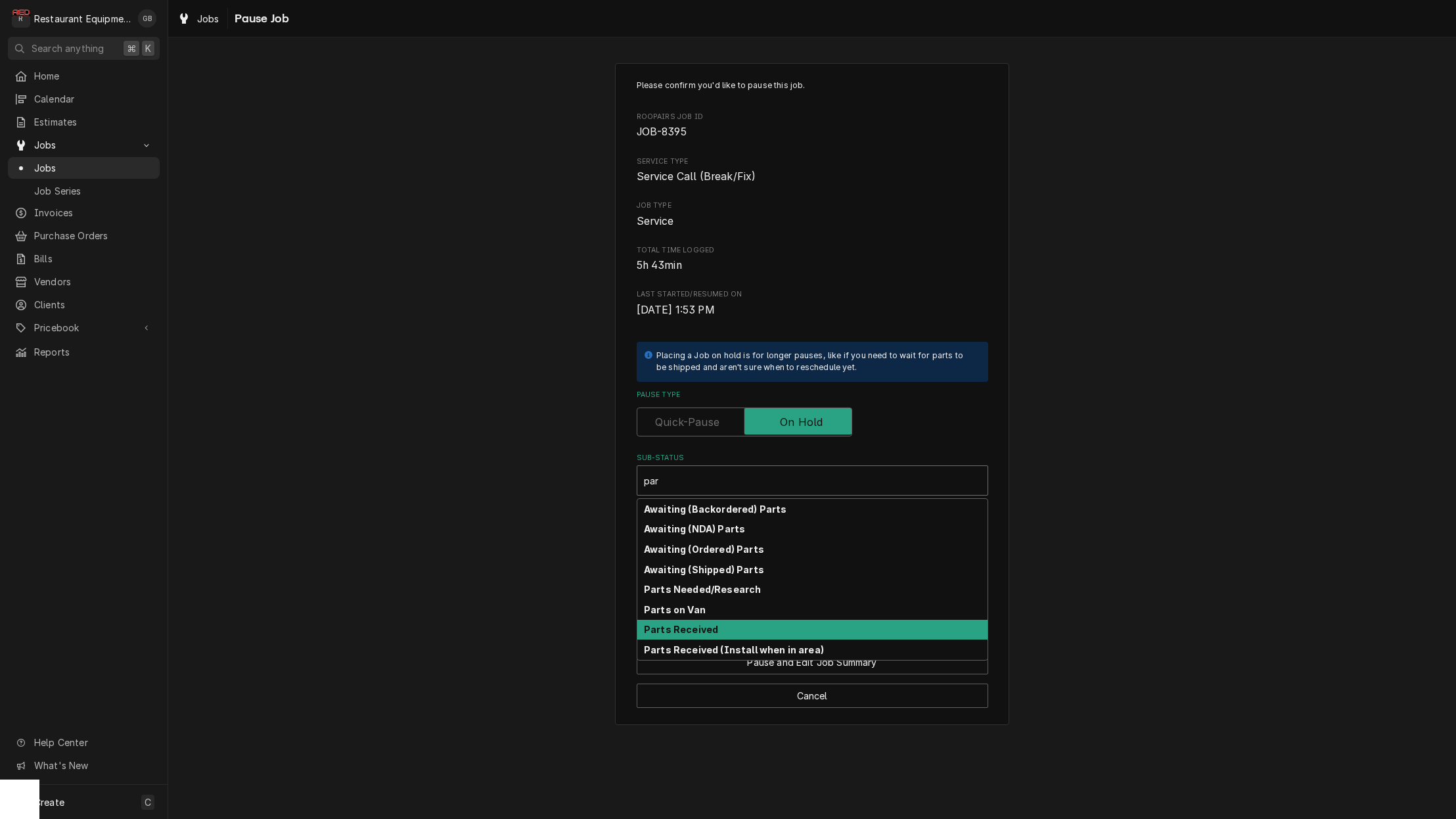
click at [724, 623] on div "Parts Received" at bounding box center [813, 629] width 350 height 20
type textarea "x"
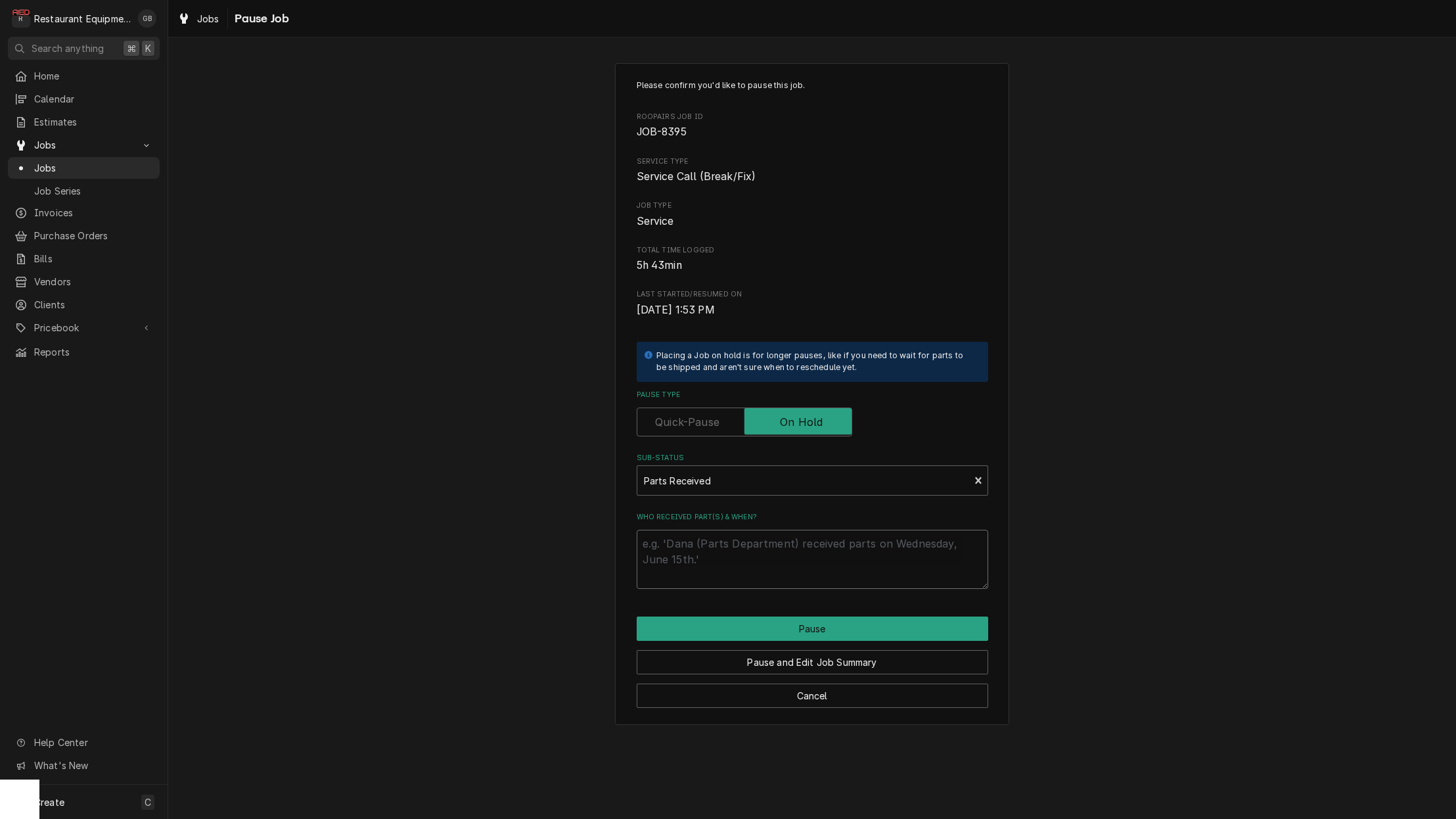
click at [749, 548] on textarea "Who received part(s) & when?" at bounding box center [813, 559] width 352 height 59
type textarea "x"
type textarea "o"
type textarea "x"
type textarea "of"
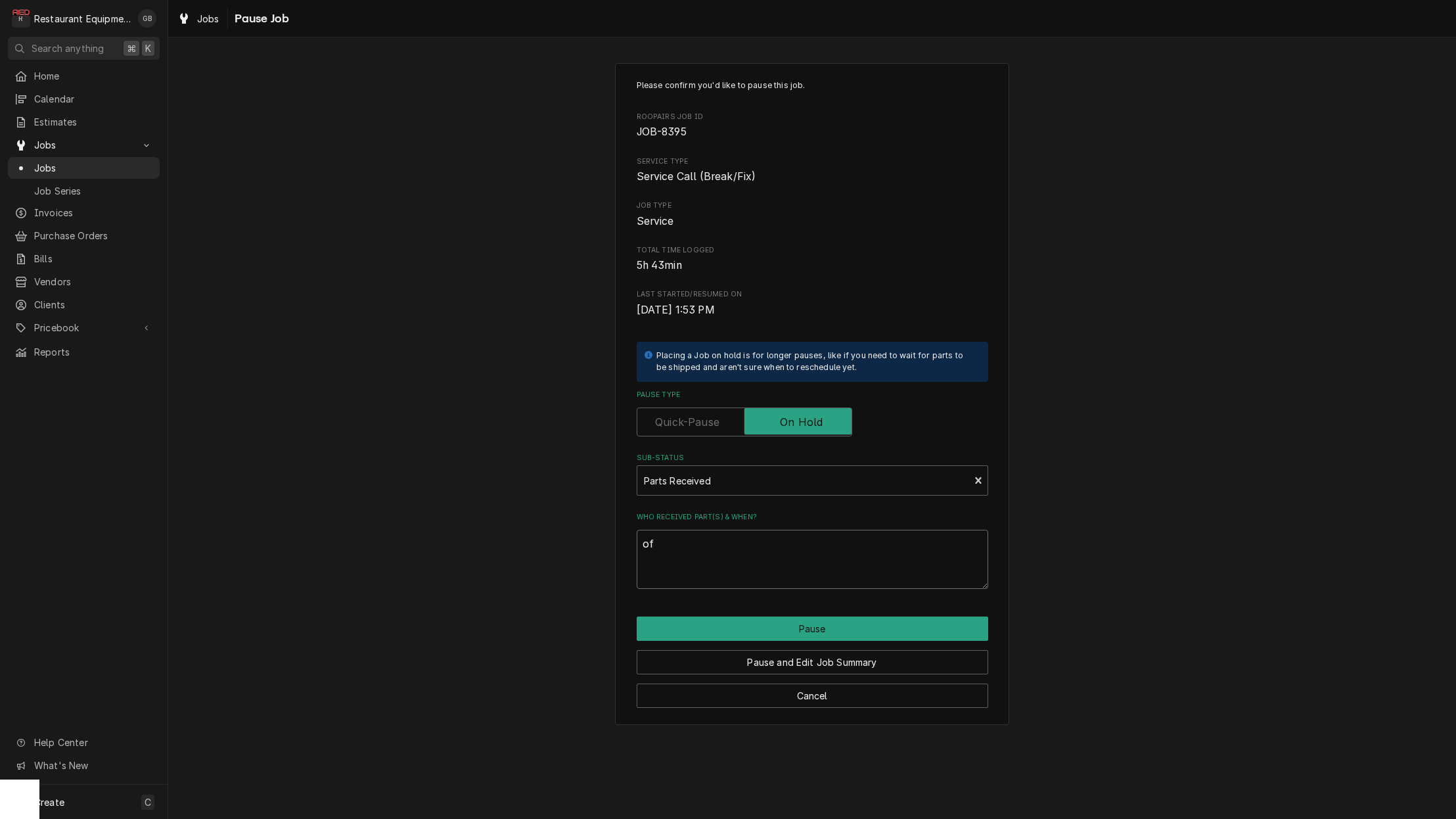
type textarea "x"
type textarea "off"
type textarea "x"
type textarea "offi"
type textarea "x"
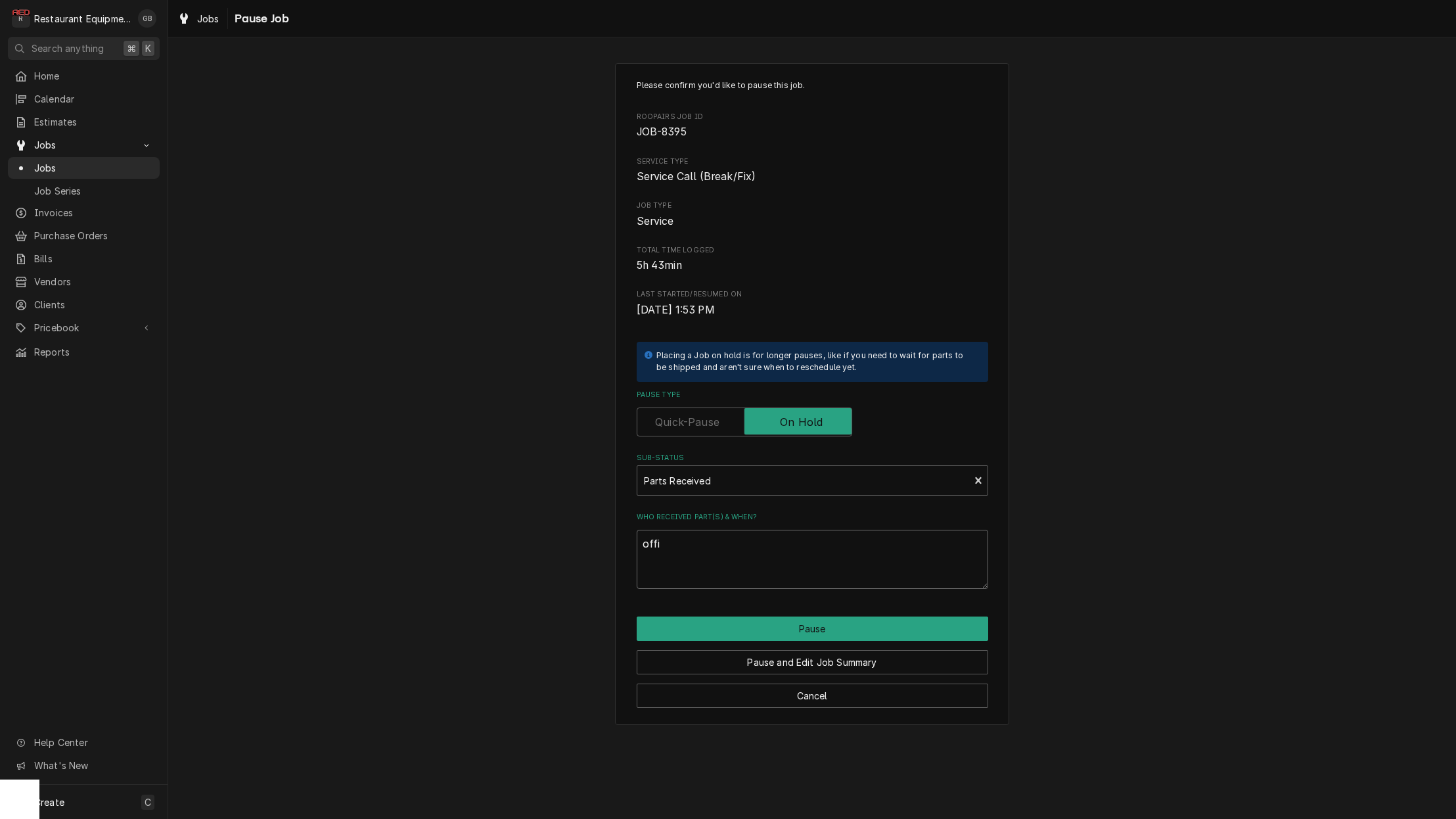
type textarea "offic"
type textarea "x"
type textarea "office"
type textarea "x"
type textarea "office/"
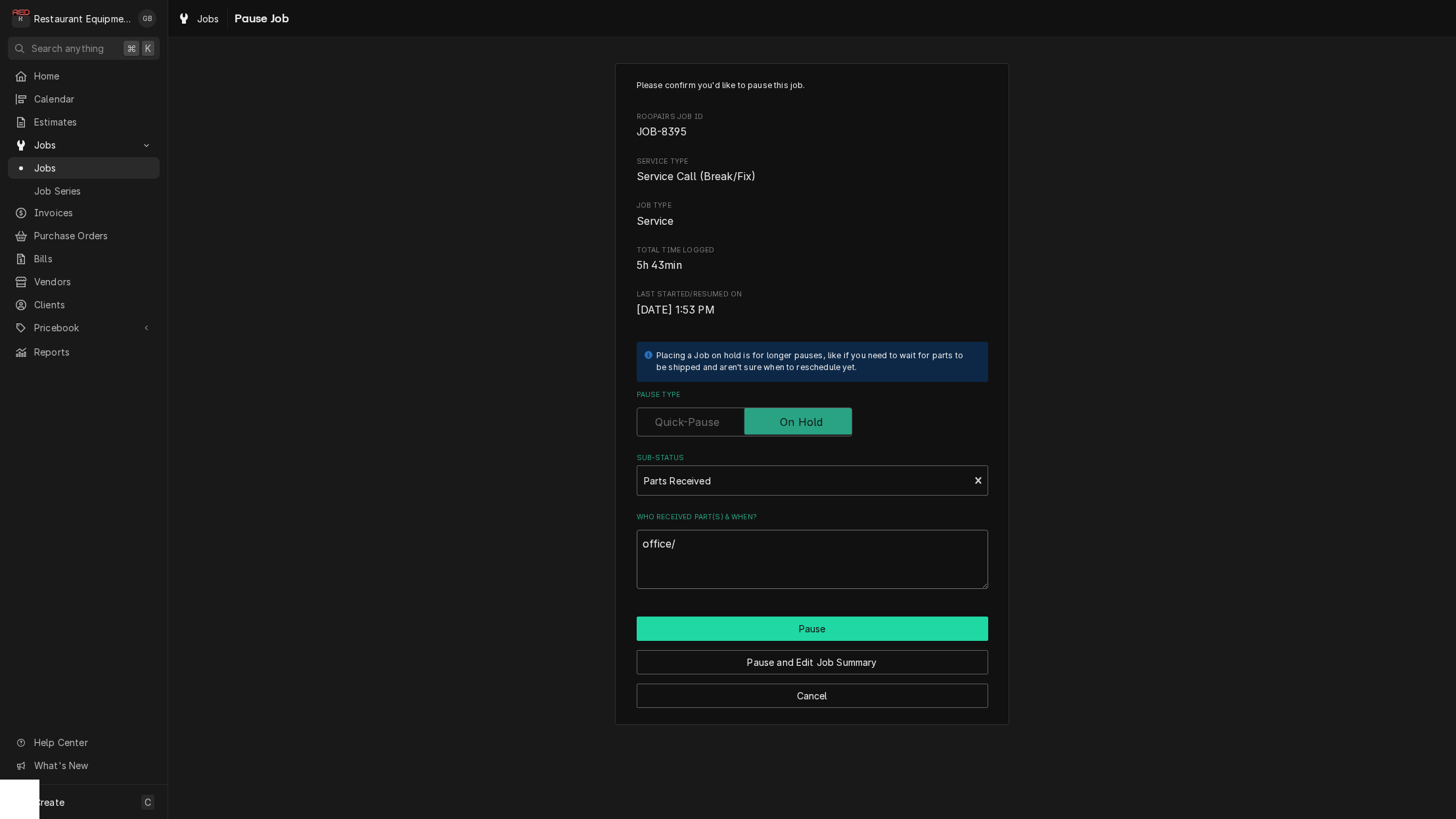
type textarea "x"
type textarea "office/d"
type textarea "x"
type textarea "office/do"
type textarea "x"
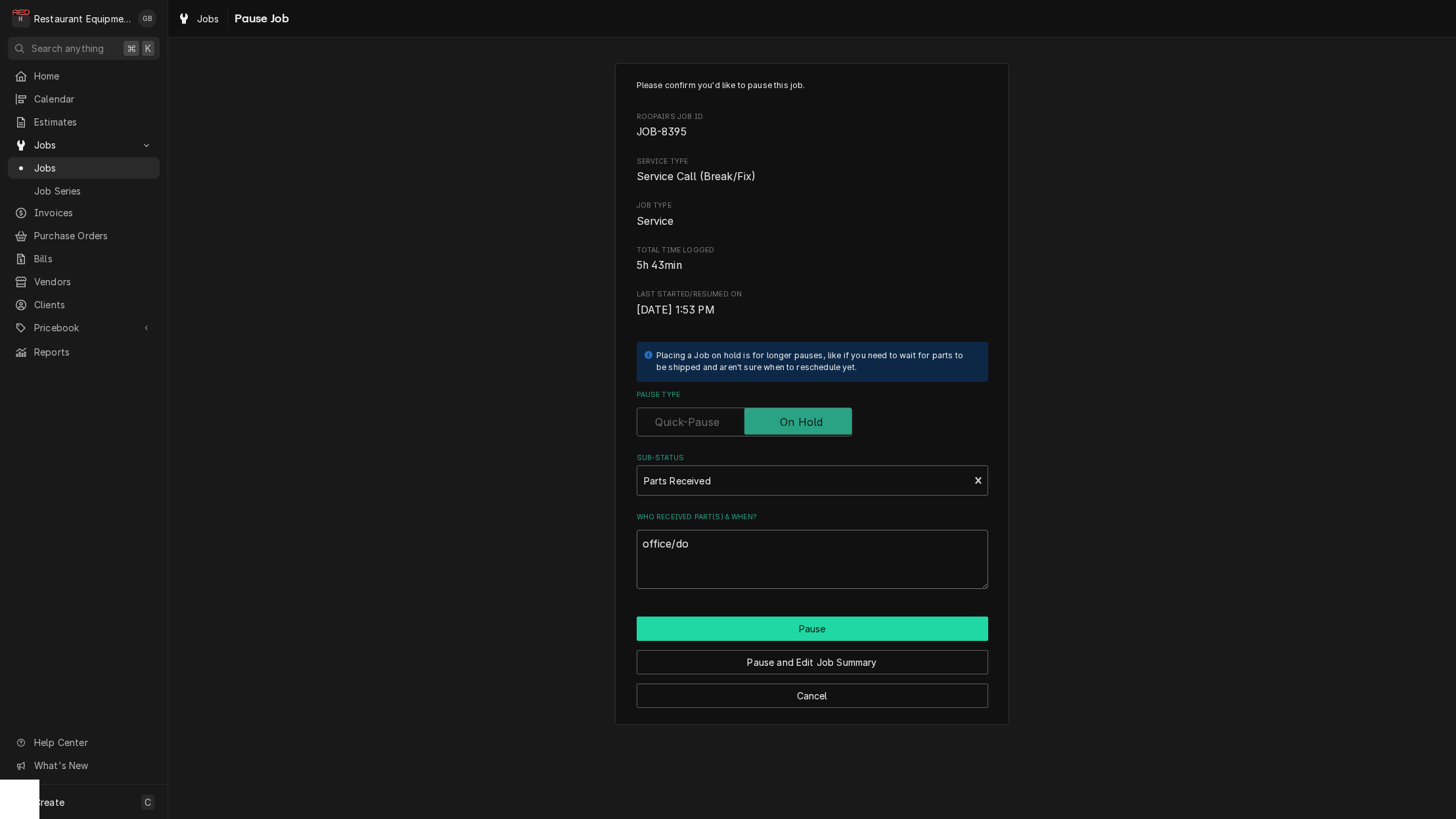
type textarea "office/don"
type textarea "x"
type textarea "office/dono"
type textarea "x"
type textarea "office/donov"
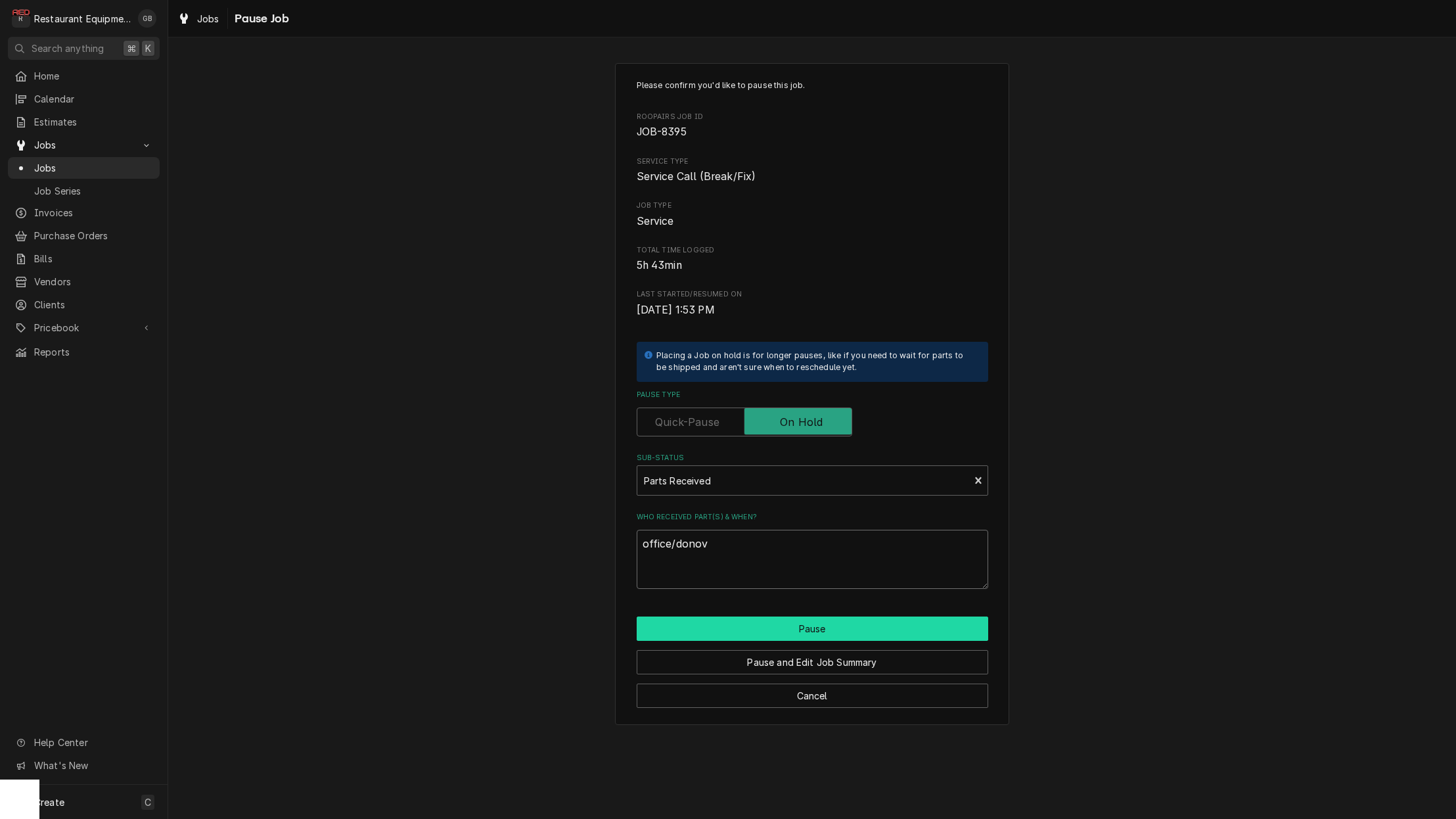
type textarea "x"
type textarea "office/donova"
type textarea "x"
type textarea "office/donovan"
type textarea "x"
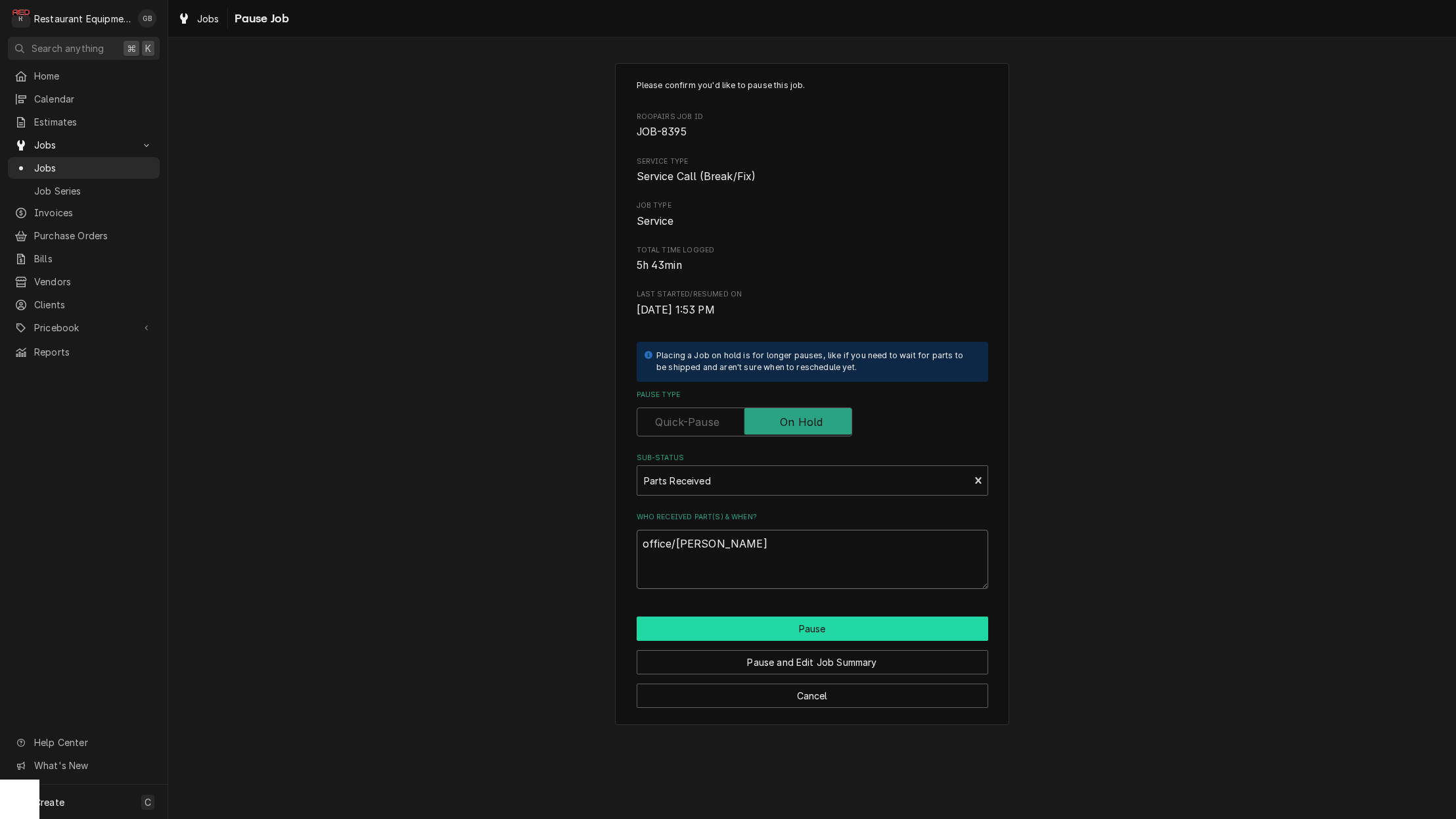
type textarea "office/Donovan"
type textarea "x"
type textarea "office/Donovan a"
type textarea "x"
type textarea "office/Donovan an"
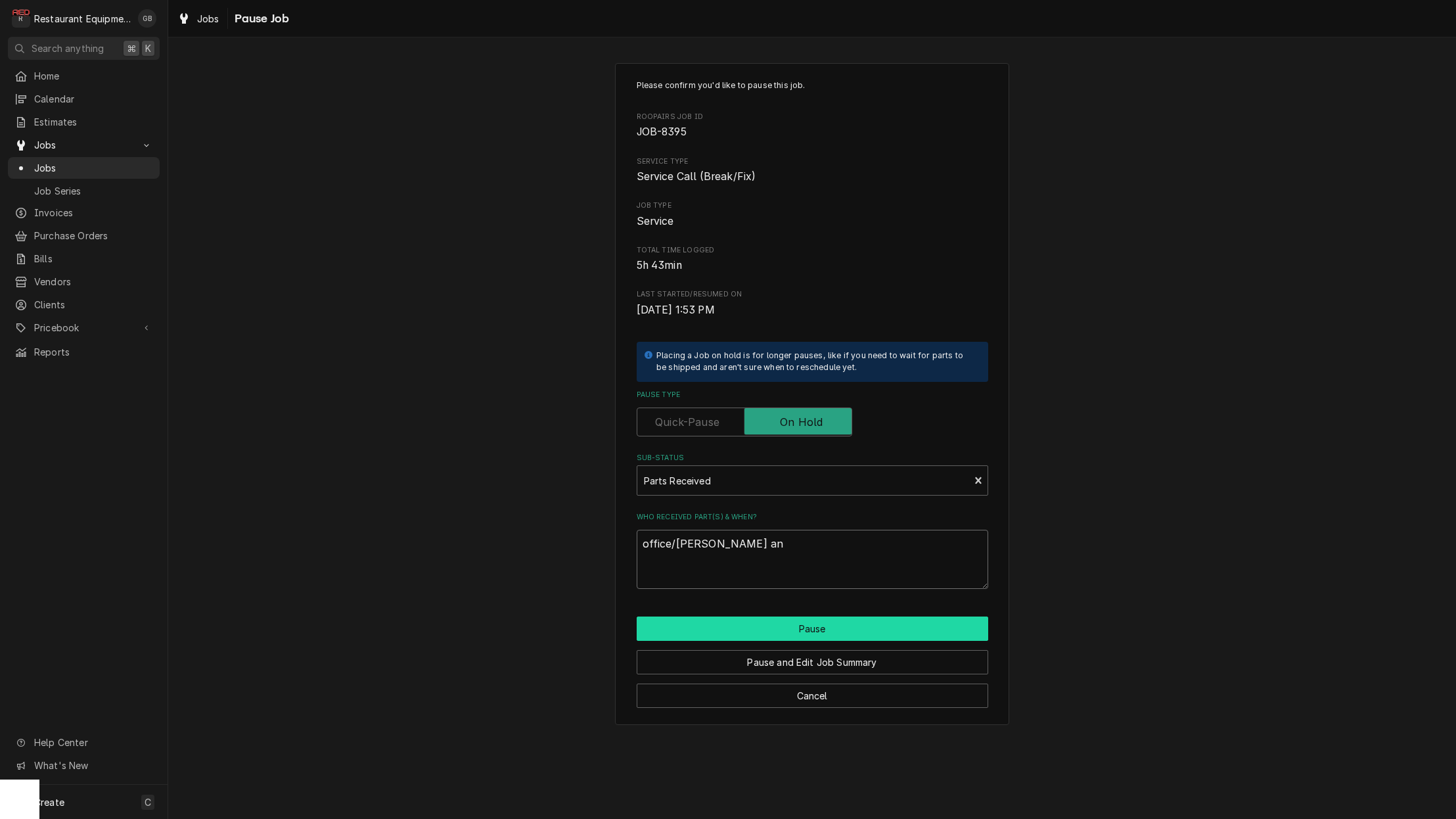
type textarea "x"
type textarea "office/Donovan and"
type textarea "x"
type textarea "office/Donovan and"
type textarea "x"
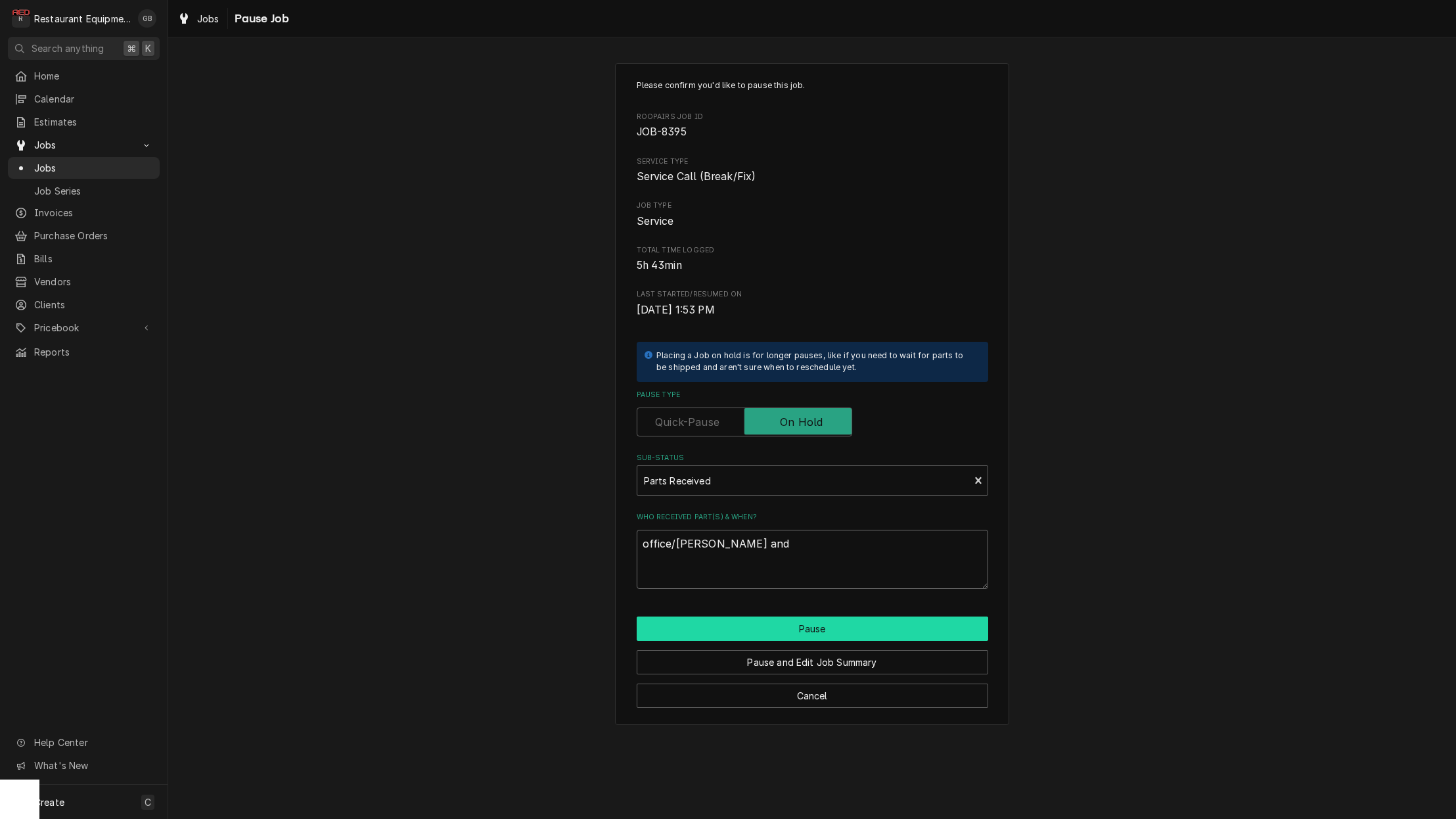
type textarea "office/Donovan and t"
type textarea "x"
type textarea "office/Donovan and th"
type textarea "x"
type textarea "office/Donovan and tho"
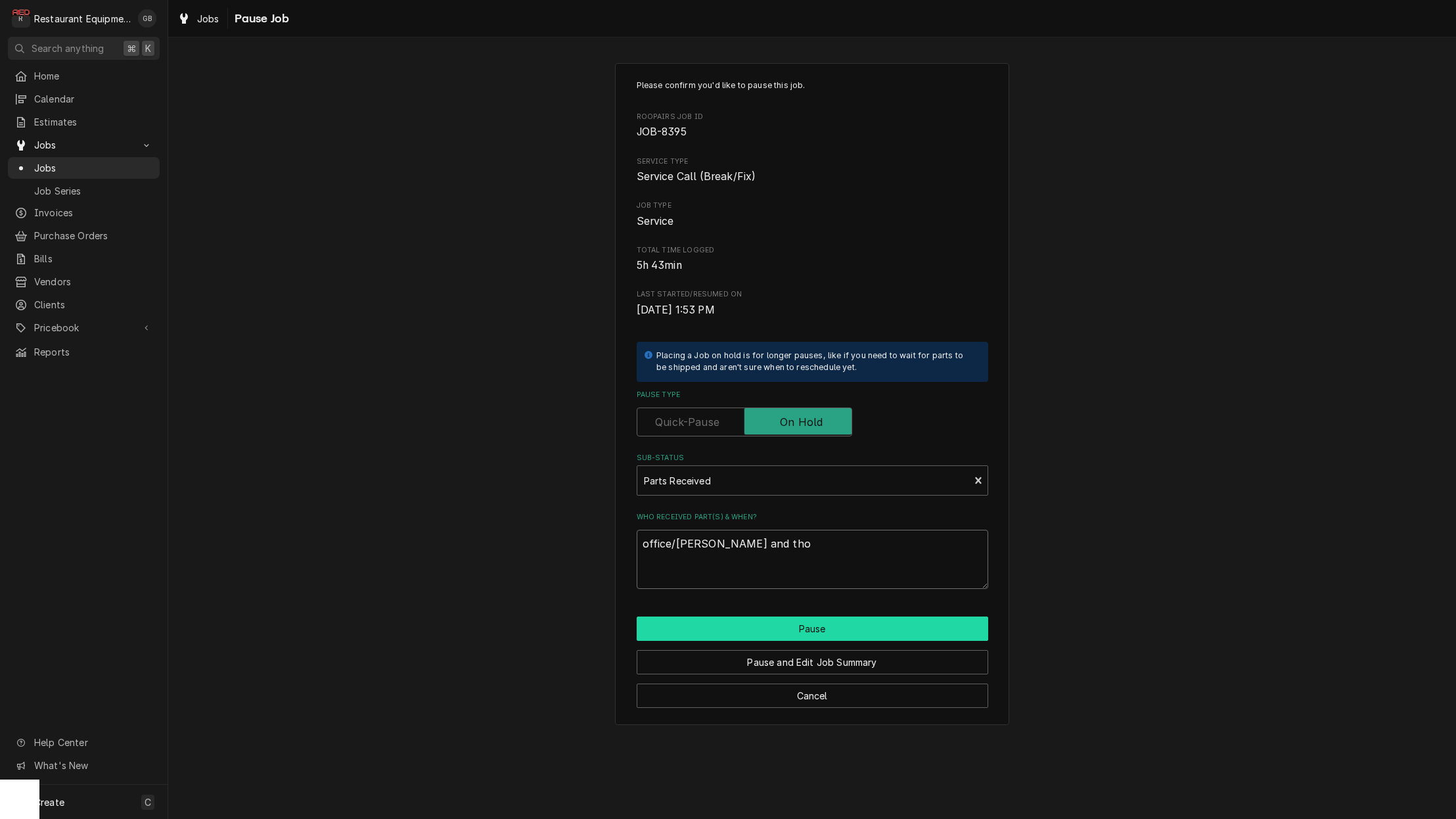
type textarea "x"
type textarea "office/Donovan and thom"
type textarea "x"
type textarea "office/Donovan and thoma"
type textarea "x"
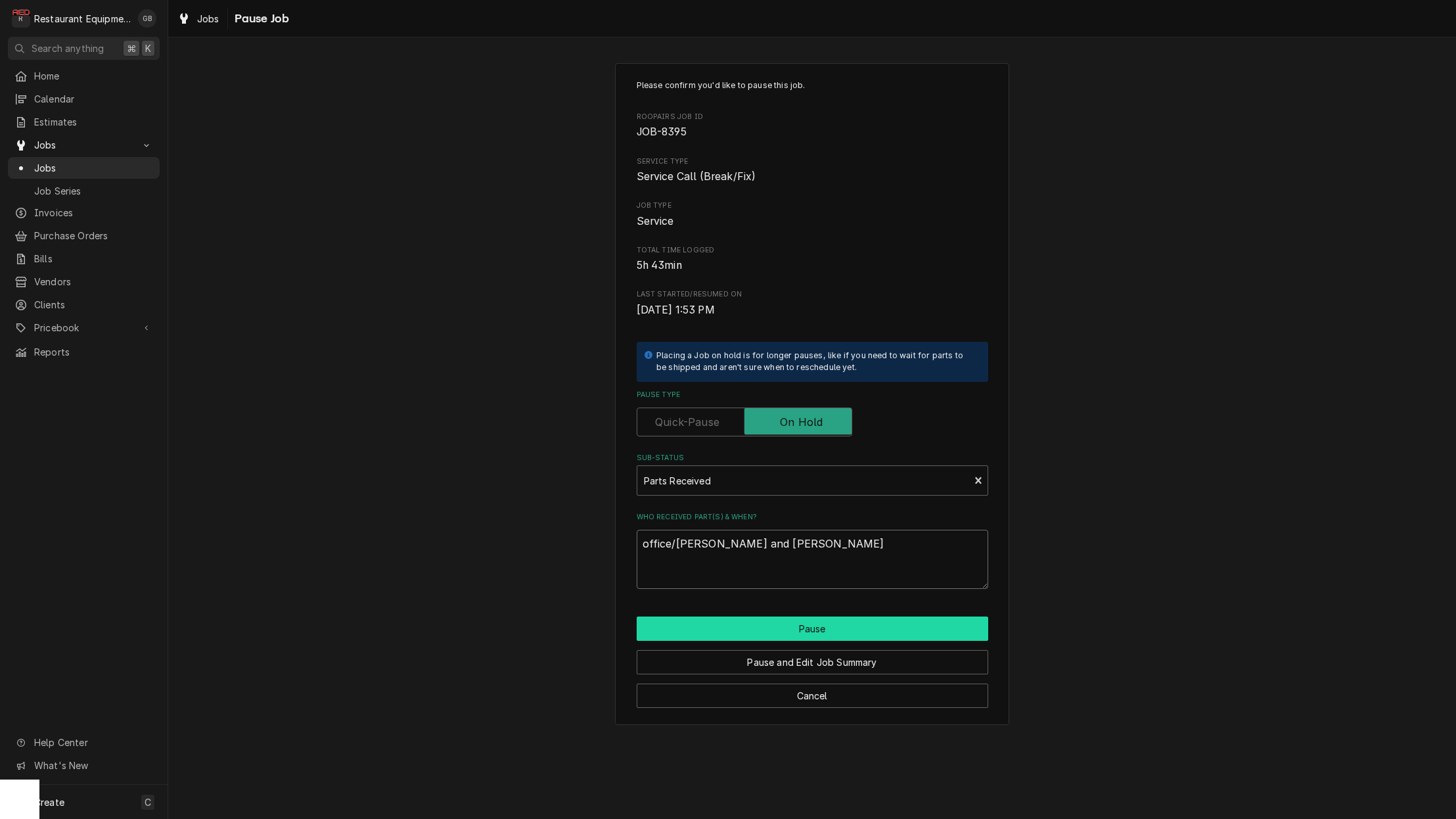
type textarea "office/Donovan and thomas"
type textarea "x"
type textarea "office/Donovan and Thomas"
click at [837, 626] on button "Pause" at bounding box center [813, 629] width 352 height 24
type textarea "x"
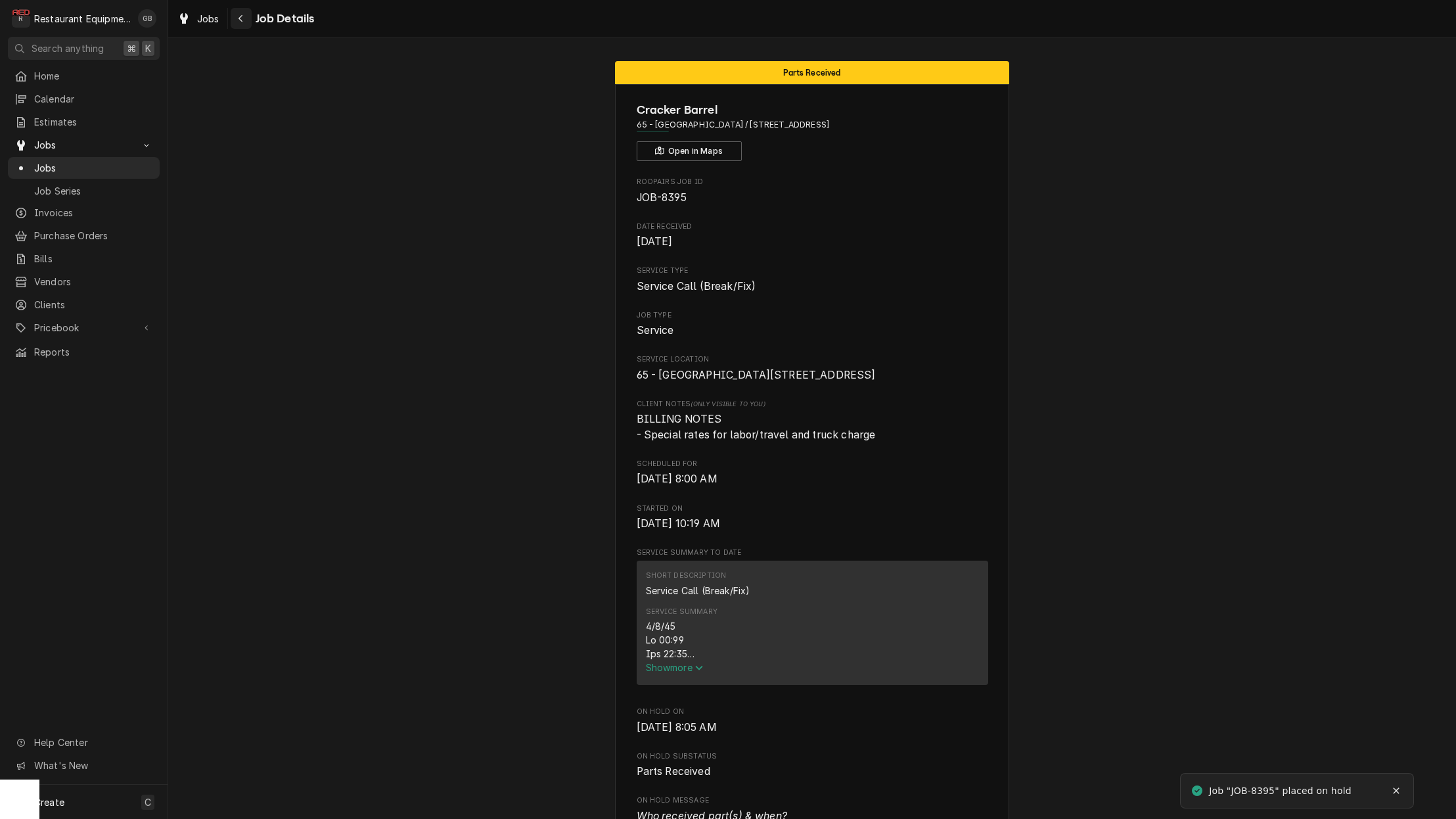
click at [238, 23] on div "Navigate back" at bounding box center [241, 18] width 13 height 13
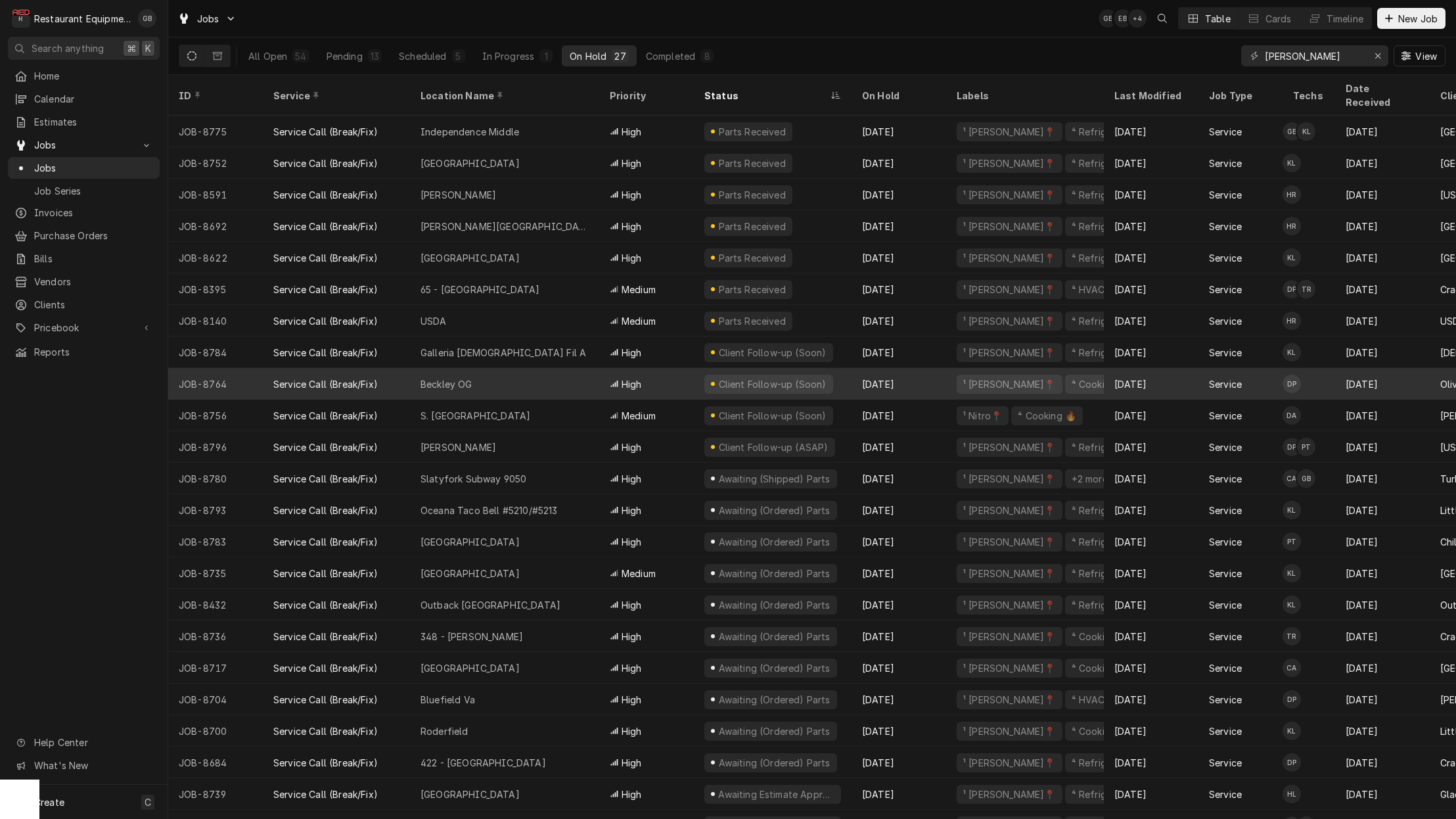
click at [502, 374] on div "Beckley OG" at bounding box center [504, 384] width 189 height 32
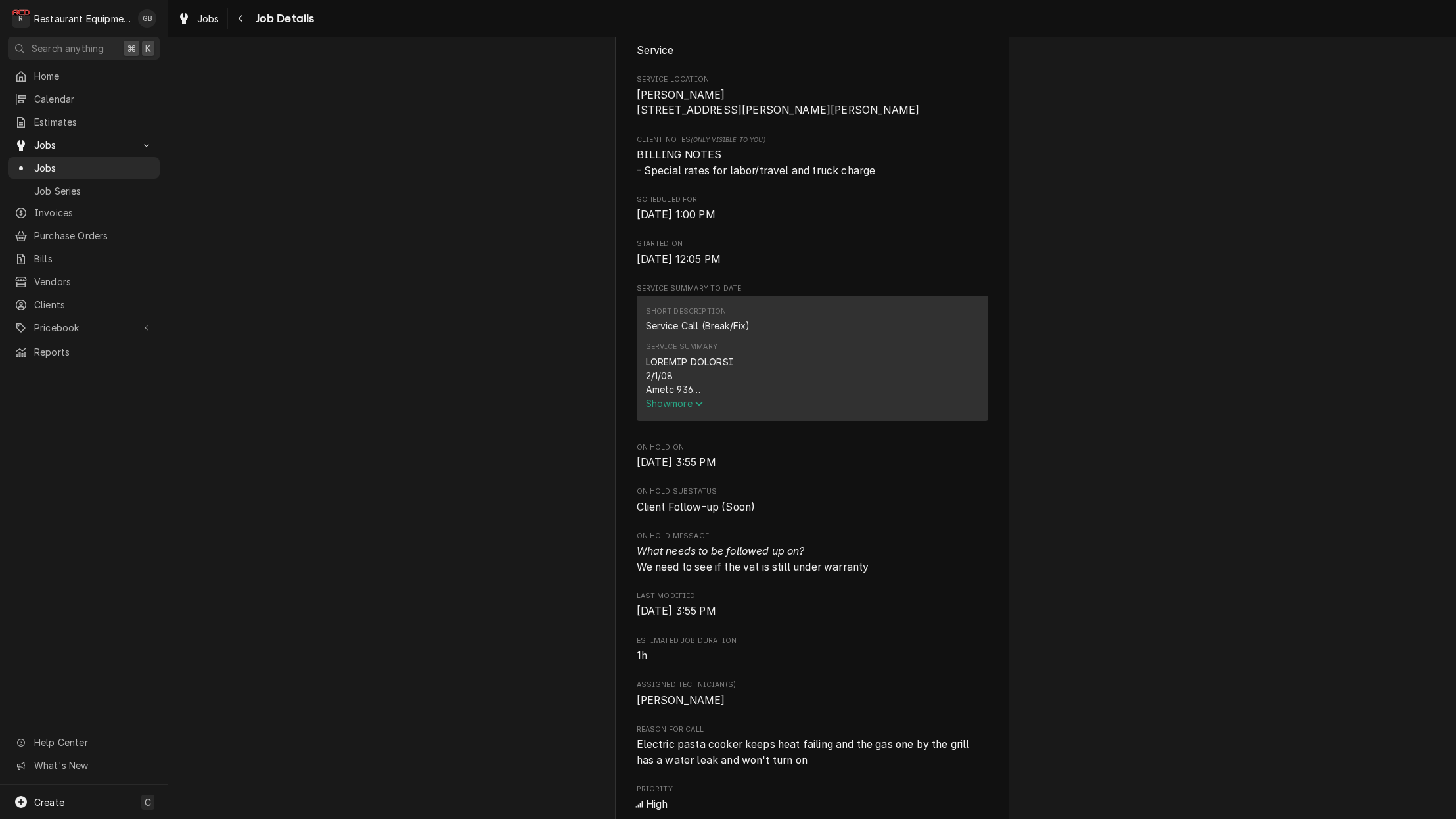
scroll to position [287, 0]
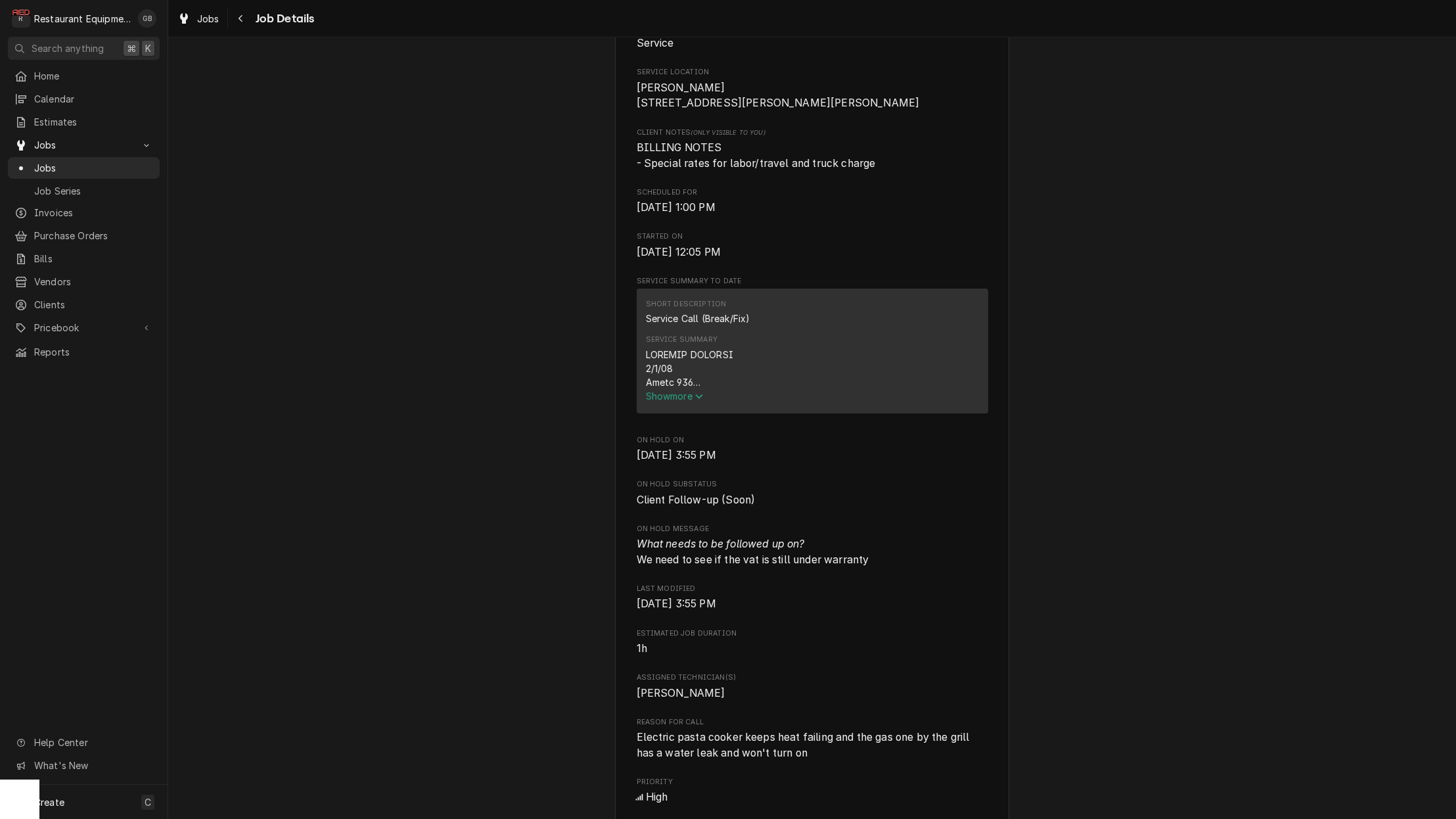
click at [665, 400] on span "Show more" at bounding box center [674, 396] width 58 height 11
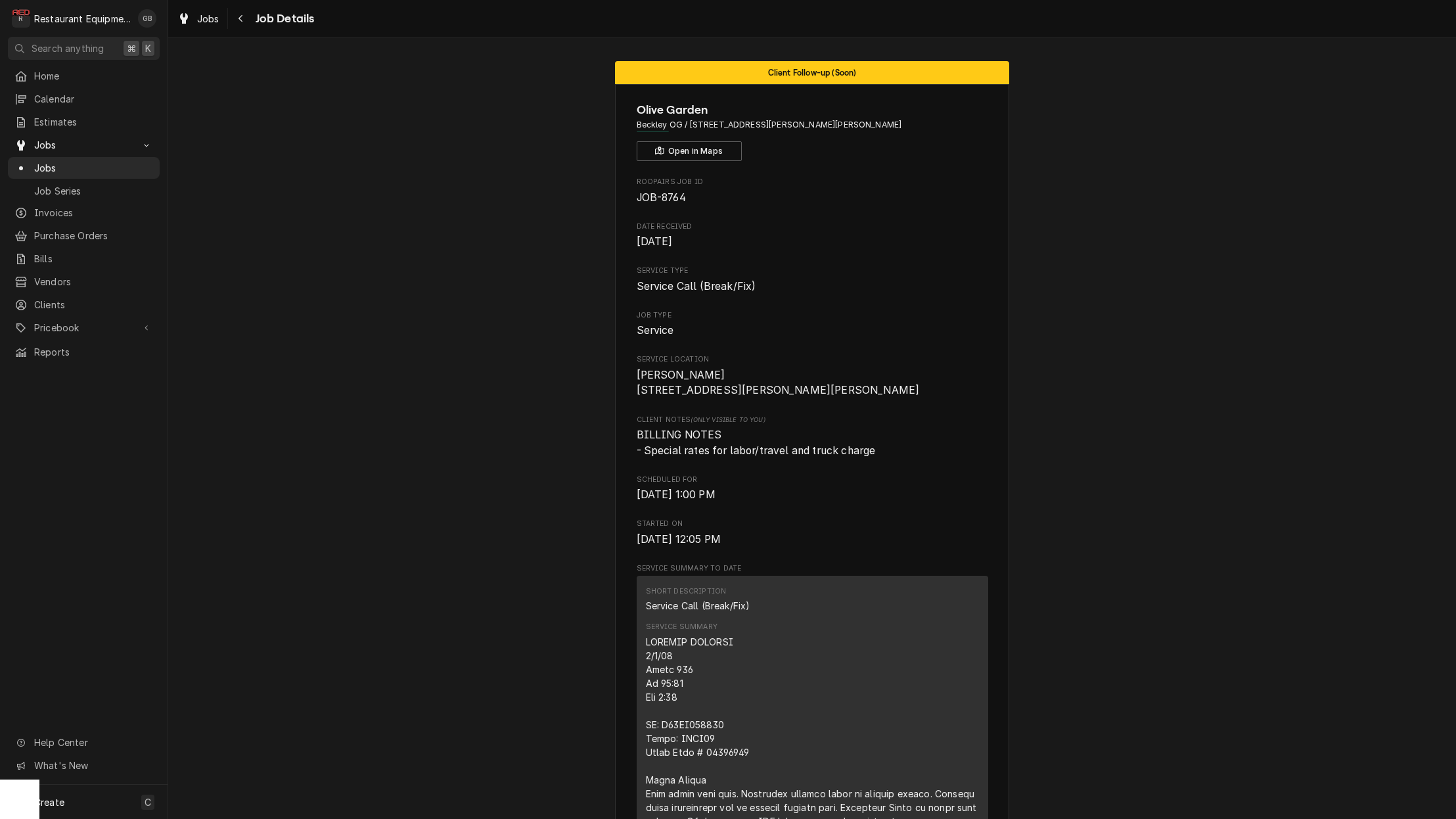
scroll to position [0, 0]
click at [233, 14] on button "Navigate back" at bounding box center [241, 18] width 21 height 21
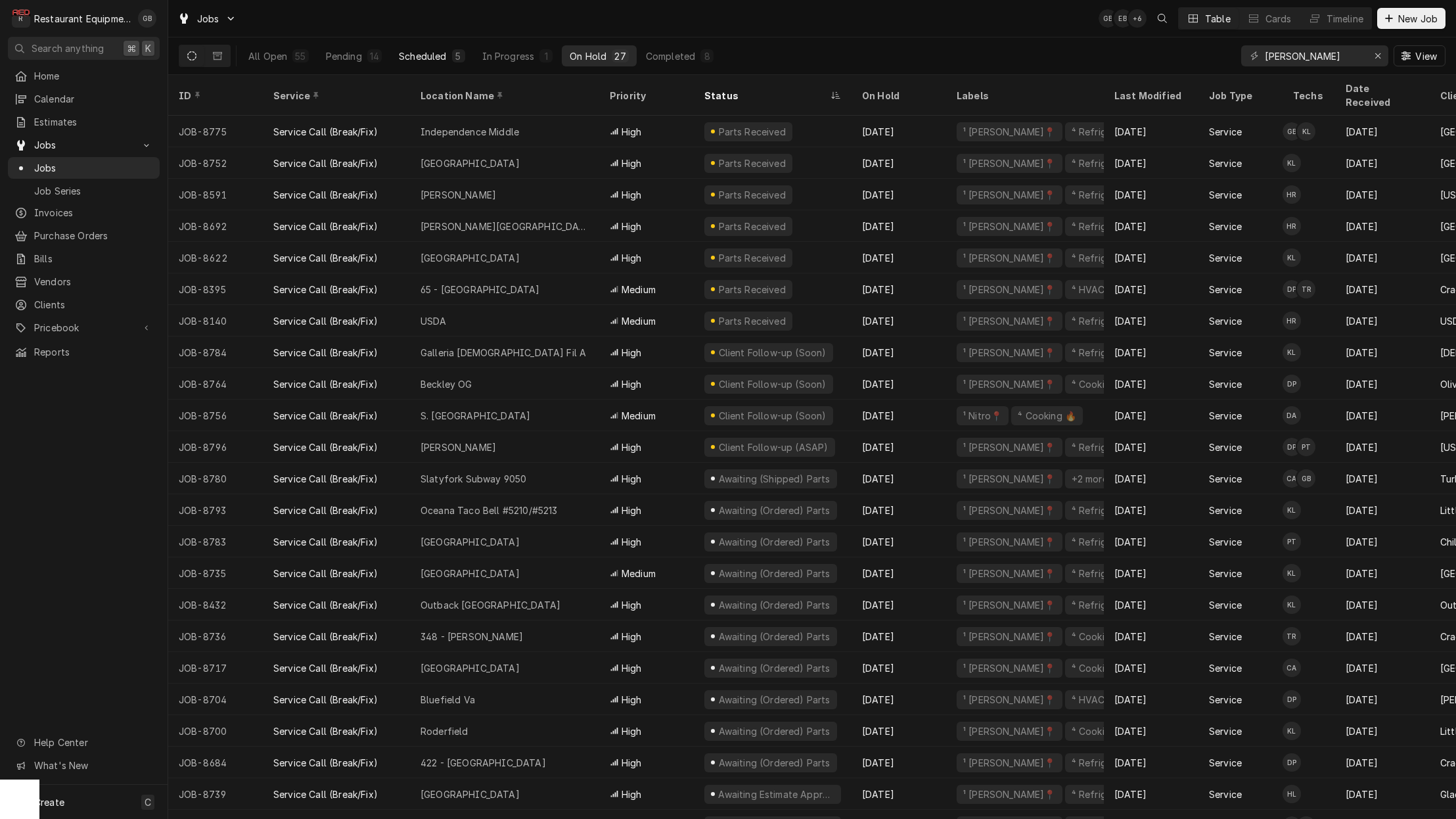
click at [428, 47] on button "Scheduled 5" at bounding box center [431, 56] width 81 height 21
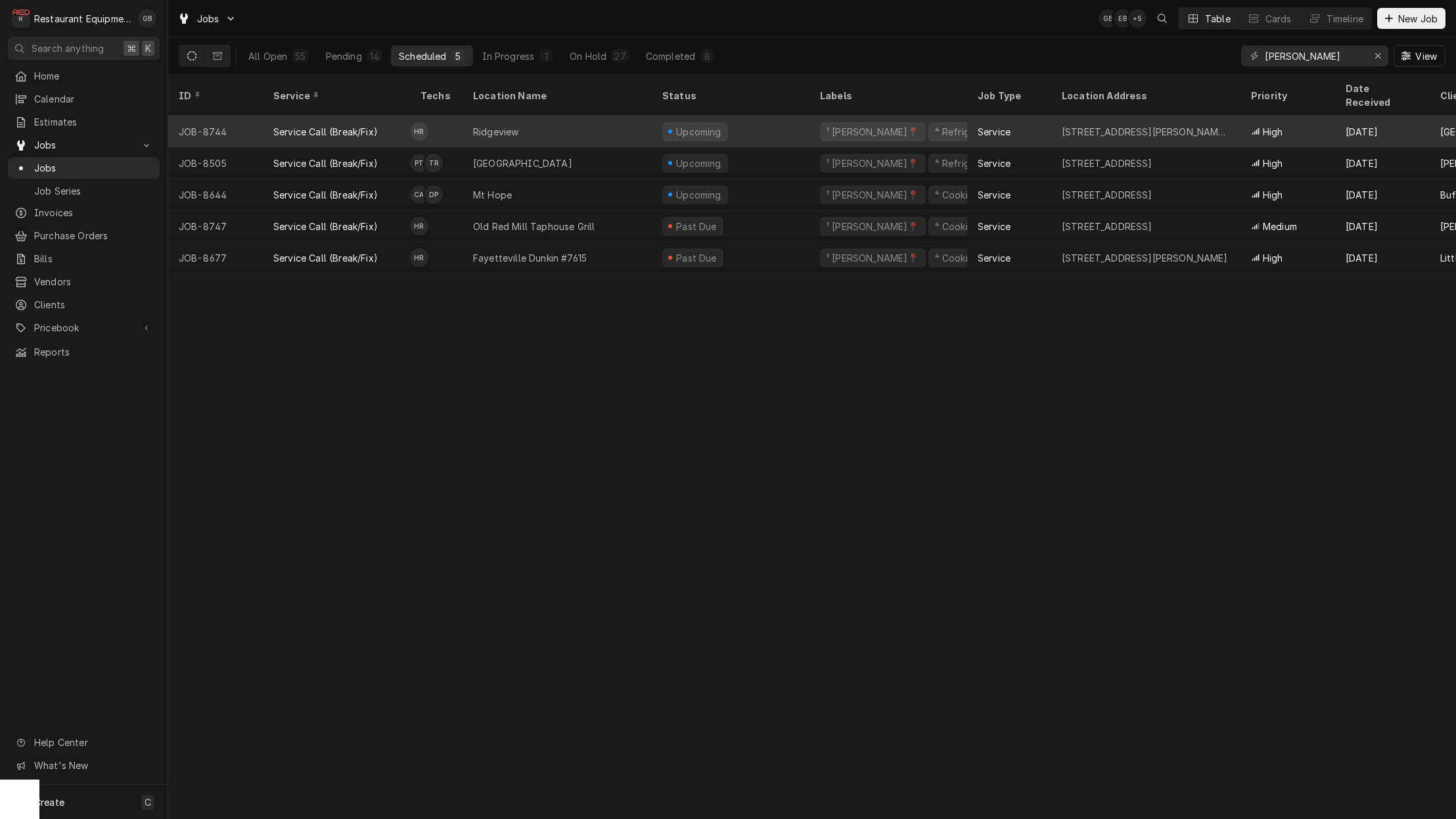
click at [580, 116] on div "Ridgeview" at bounding box center [557, 132] width 189 height 32
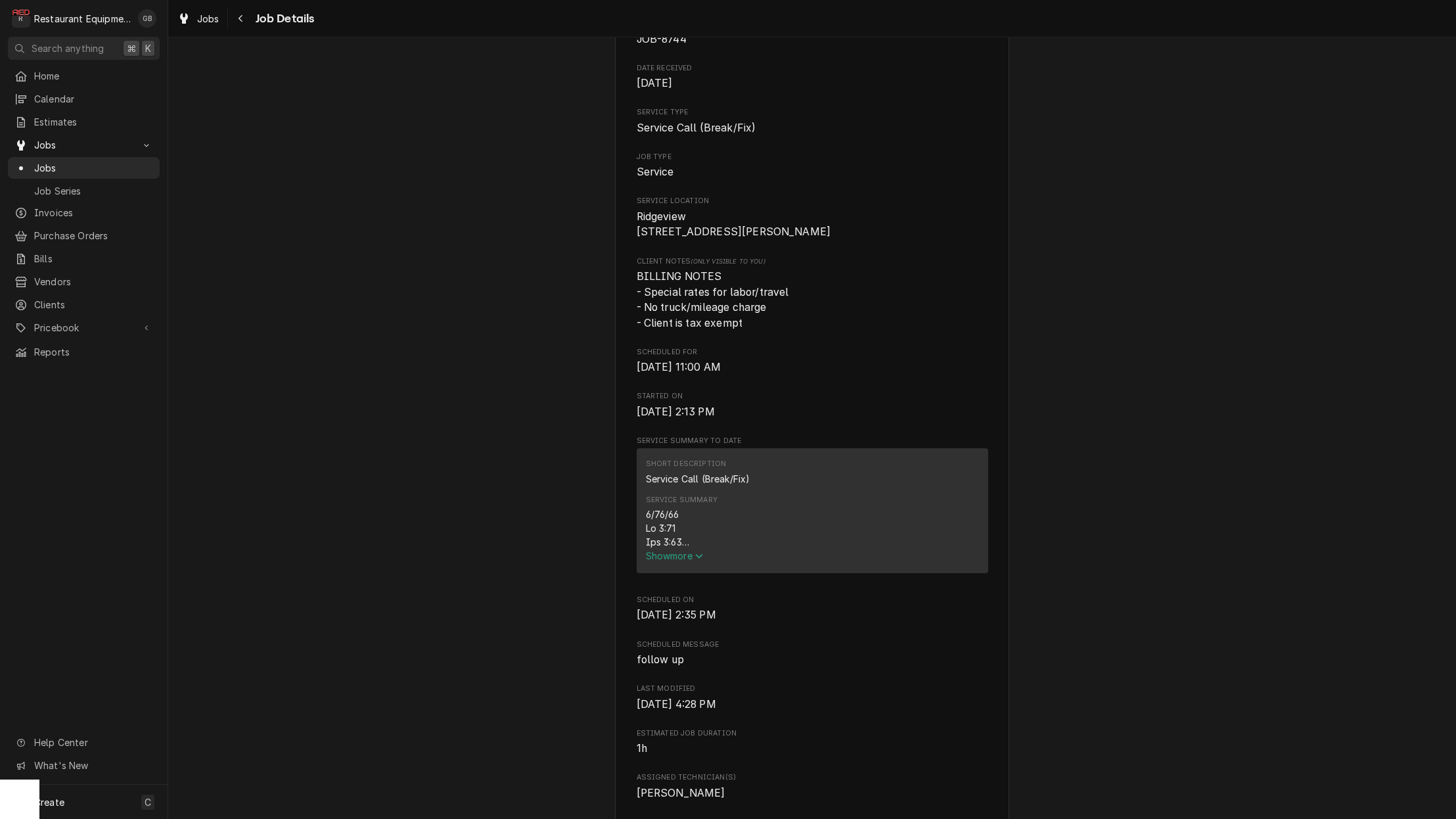
scroll to position [161, 0]
click at [672, 557] on span "Show more" at bounding box center [674, 553] width 58 height 11
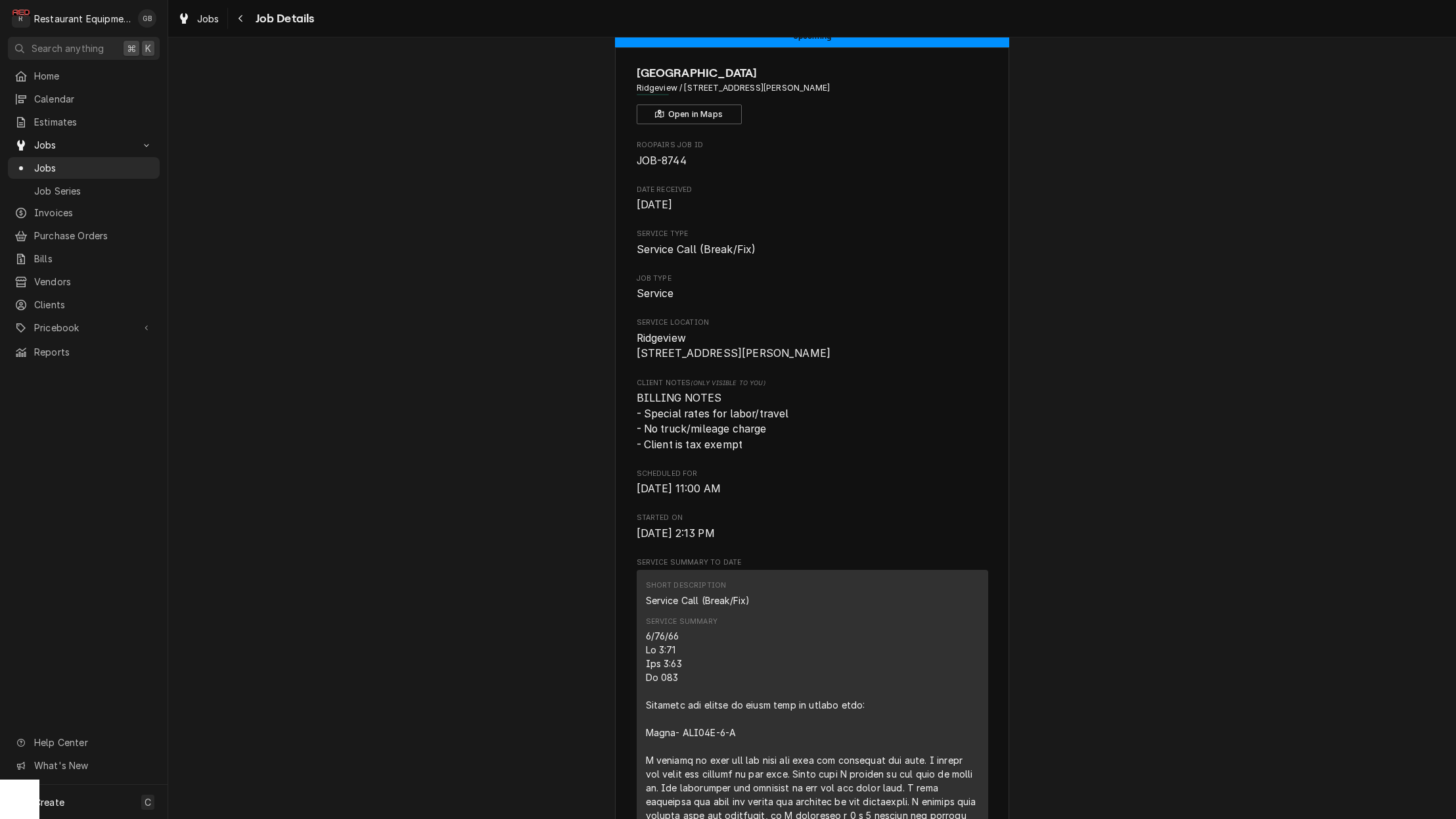
scroll to position [33, 0]
click at [238, 14] on icon "Navigate back" at bounding box center [241, 18] width 6 height 9
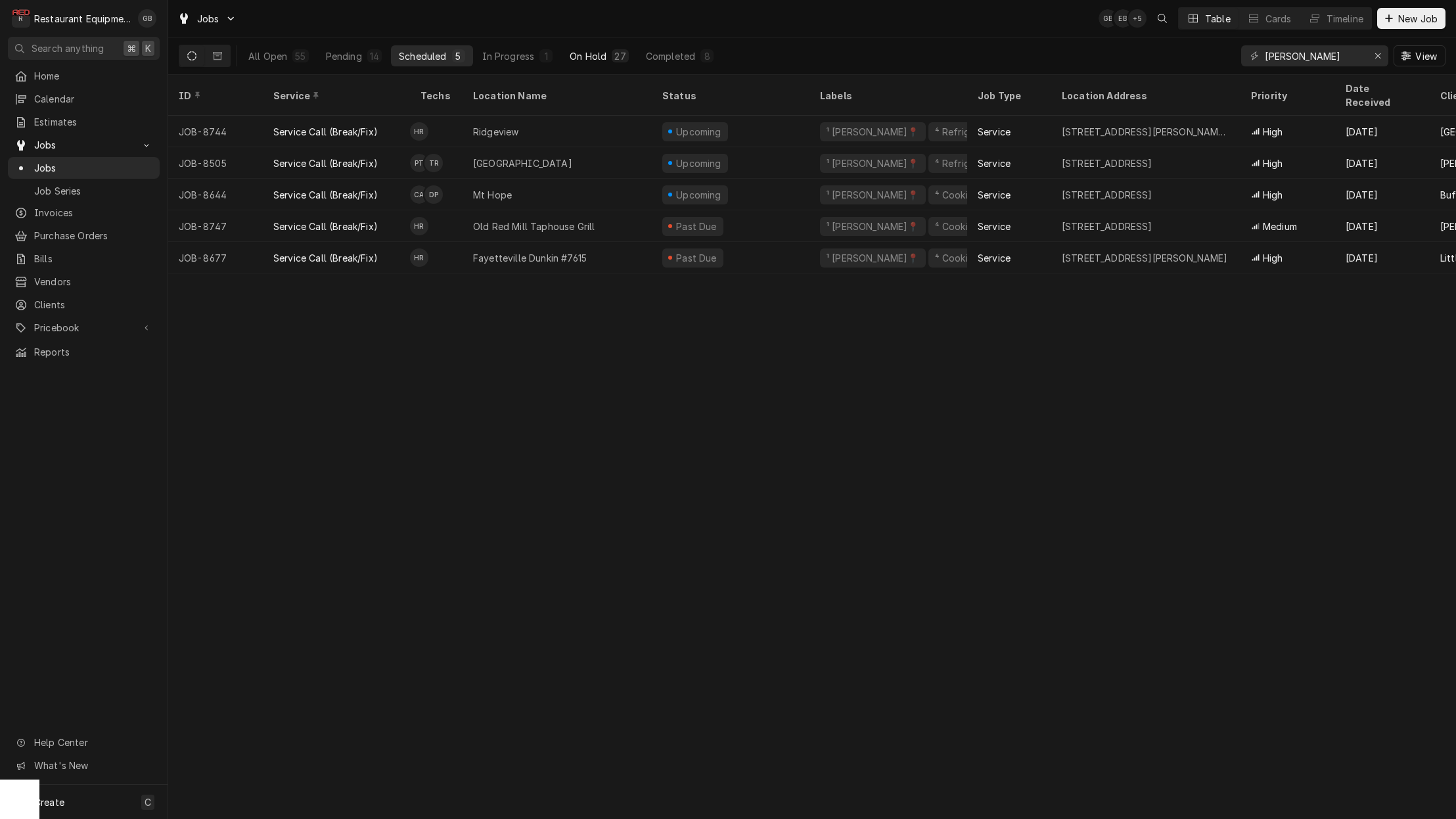
click at [581, 53] on div "On Hold" at bounding box center [588, 56] width 37 height 14
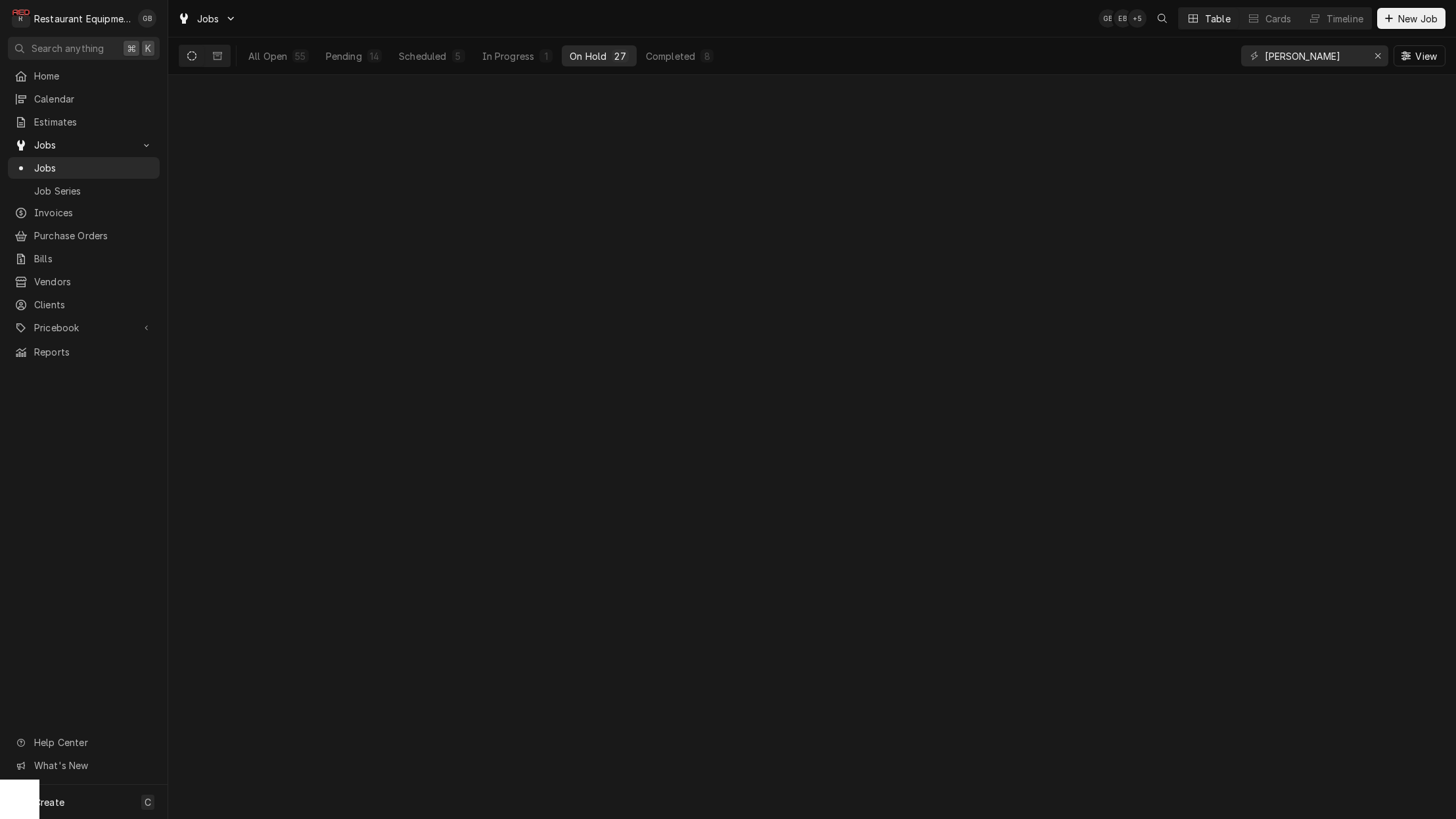
click at [581, 53] on div "On Hold" at bounding box center [588, 56] width 37 height 14
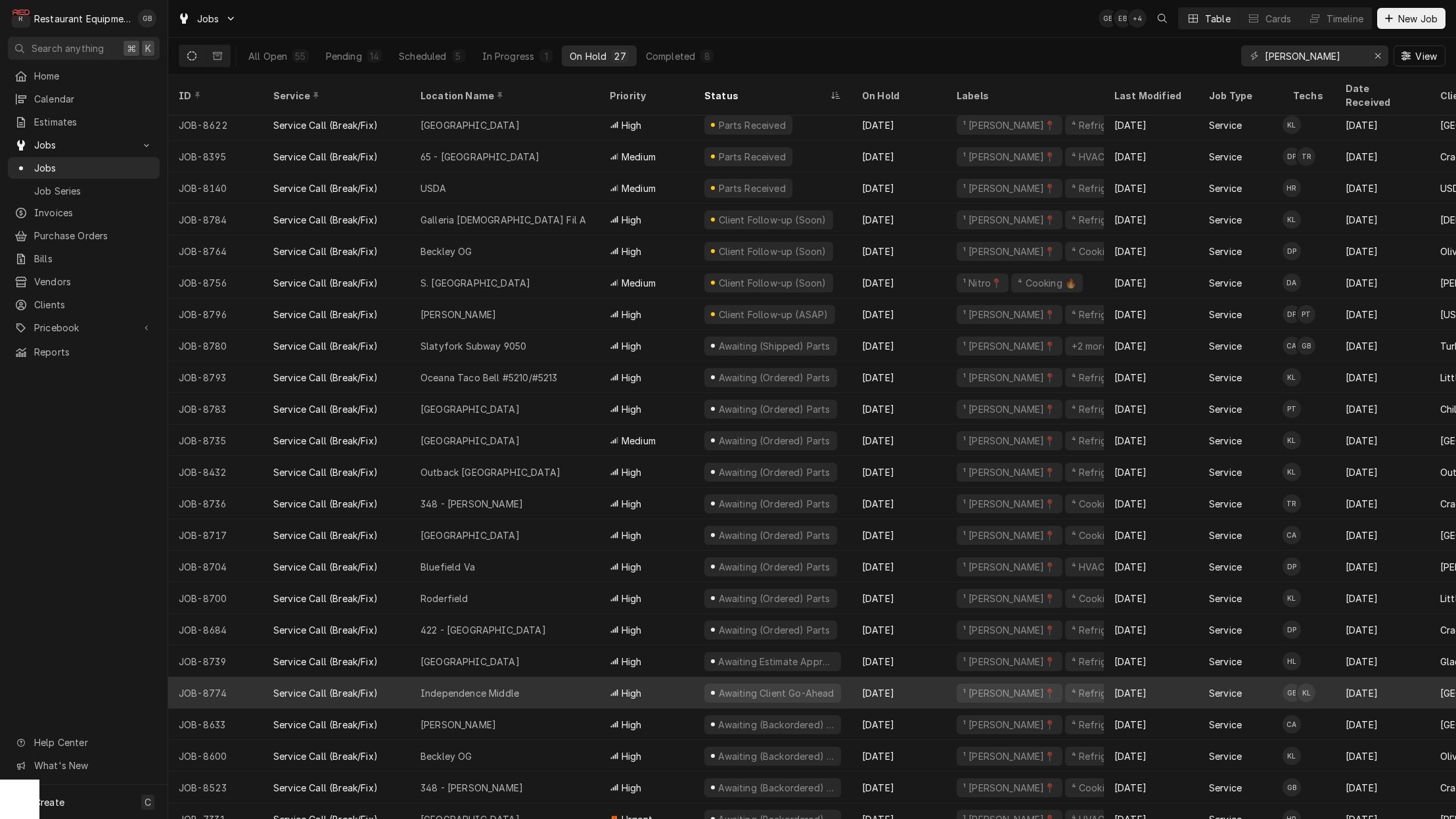
scroll to position [1, 0]
click at [559, 684] on div "Independence Middle" at bounding box center [504, 693] width 189 height 32
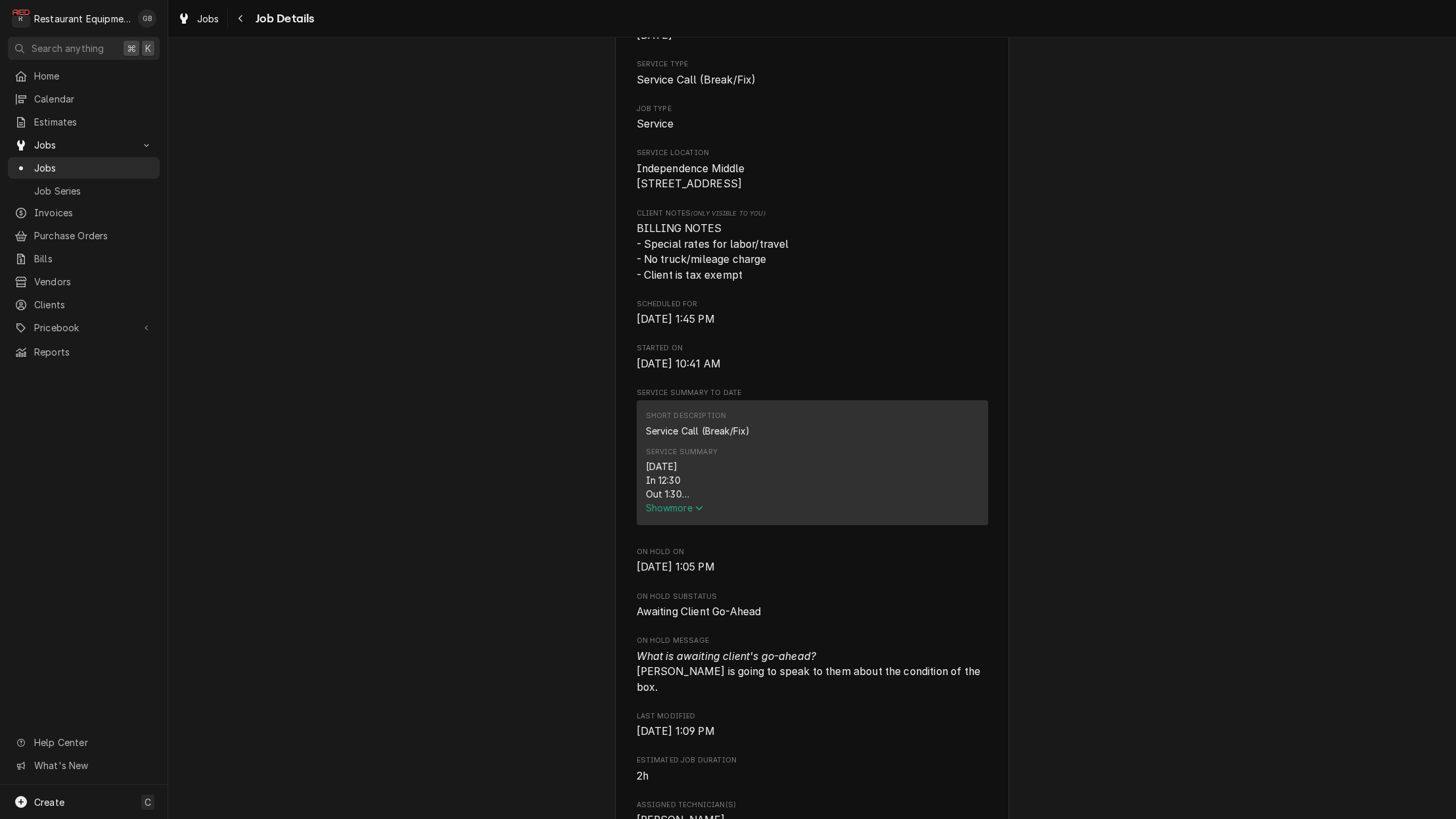
scroll to position [209, 0]
click at [670, 510] on span "Show more" at bounding box center [674, 505] width 58 height 11
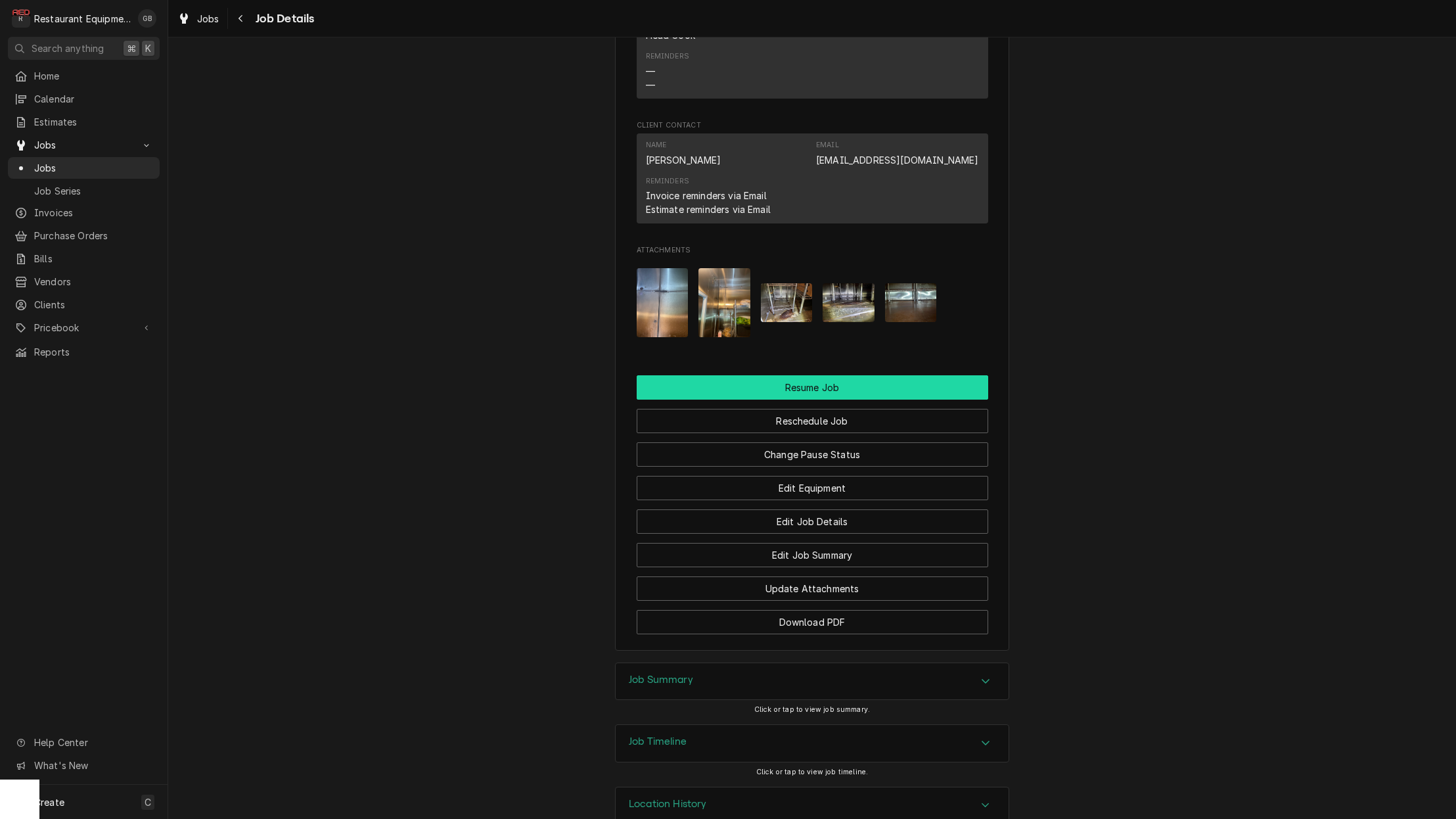
scroll to position [1500, 0]
click at [786, 376] on button "Resume Job" at bounding box center [813, 388] width 352 height 24
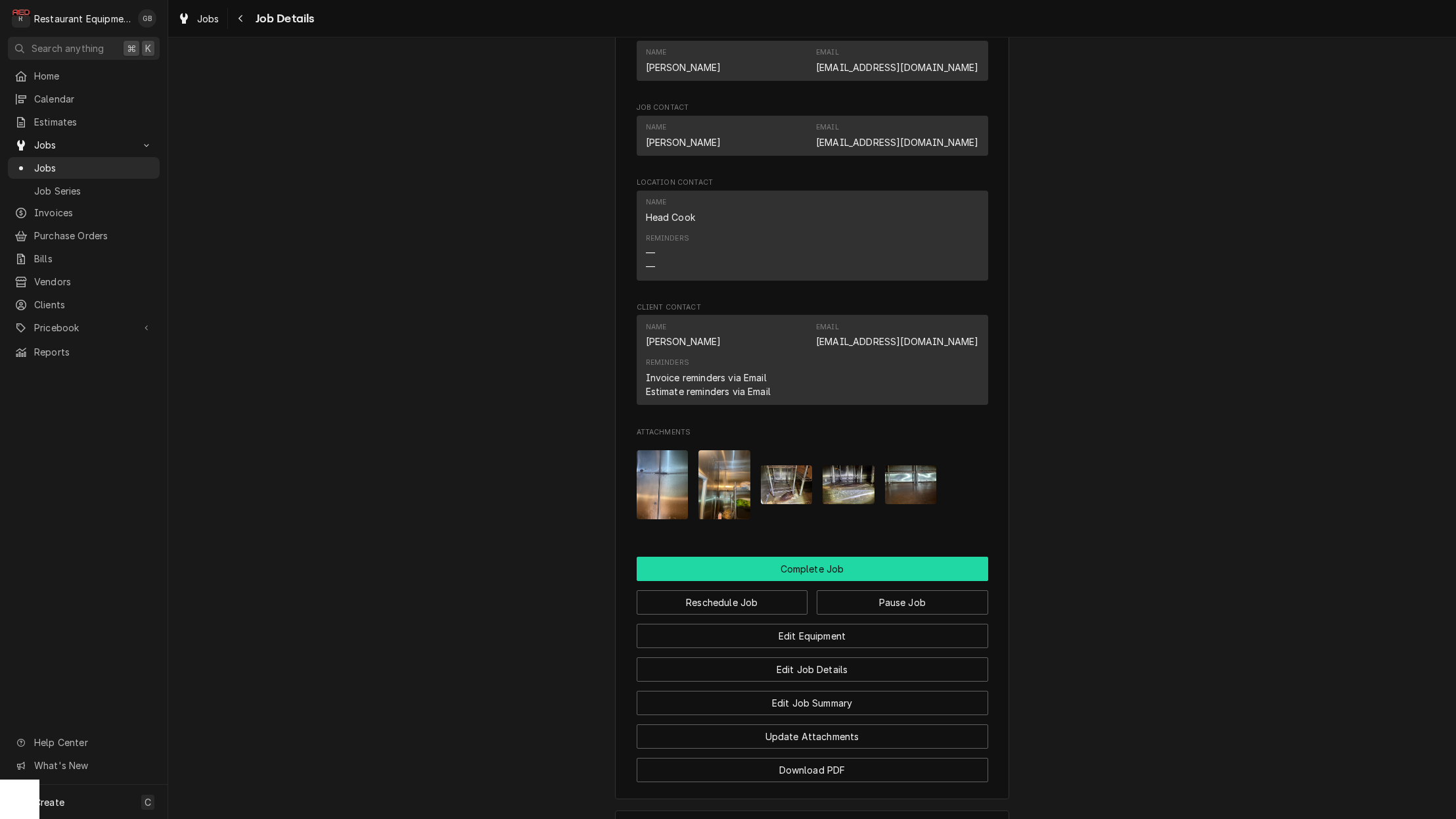
scroll to position [1103, 0]
click at [831, 556] on button "Complete Job" at bounding box center [813, 568] width 352 height 24
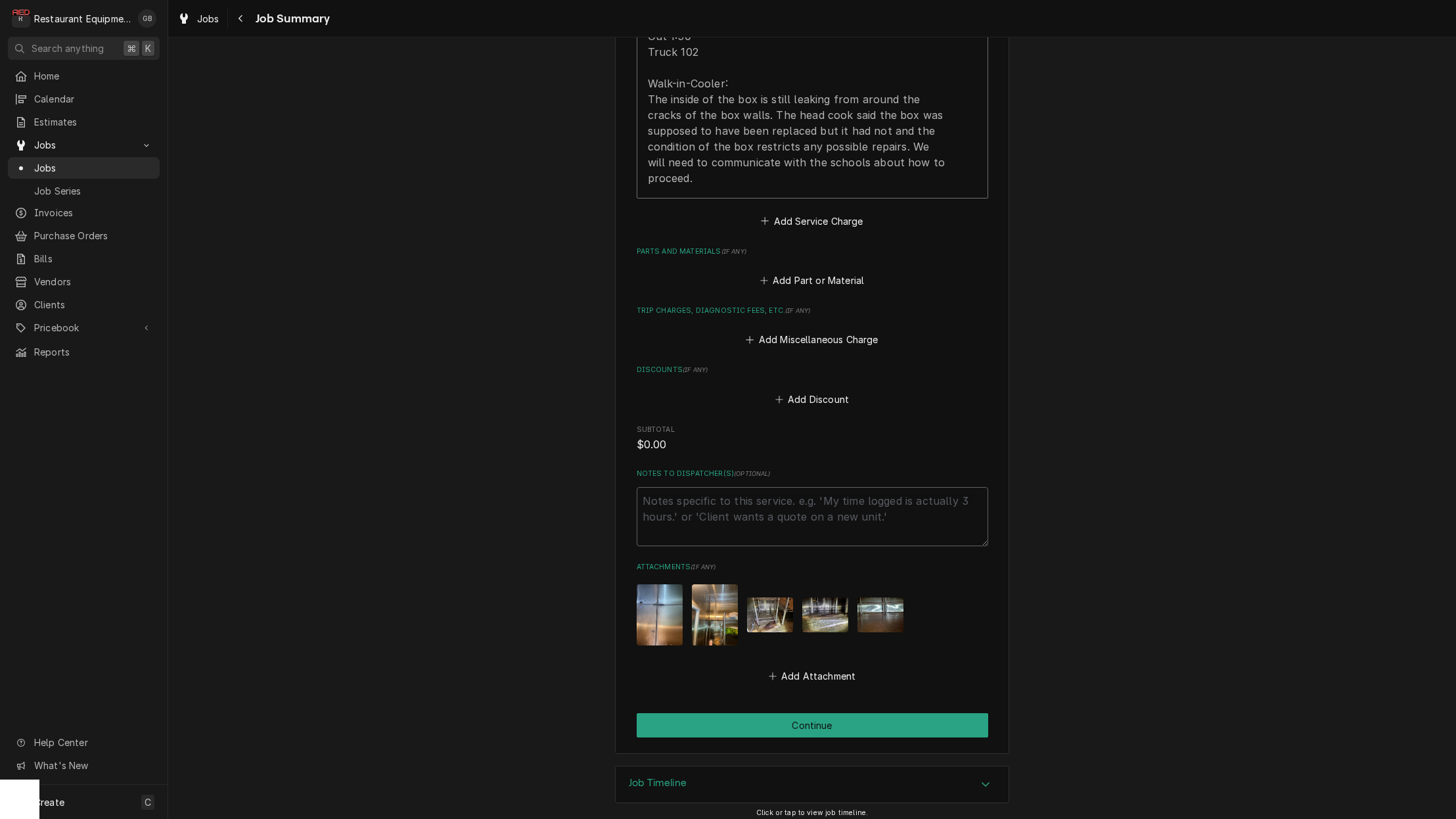
scroll to position [529, 0]
click at [777, 722] on button "Continue" at bounding box center [813, 726] width 352 height 24
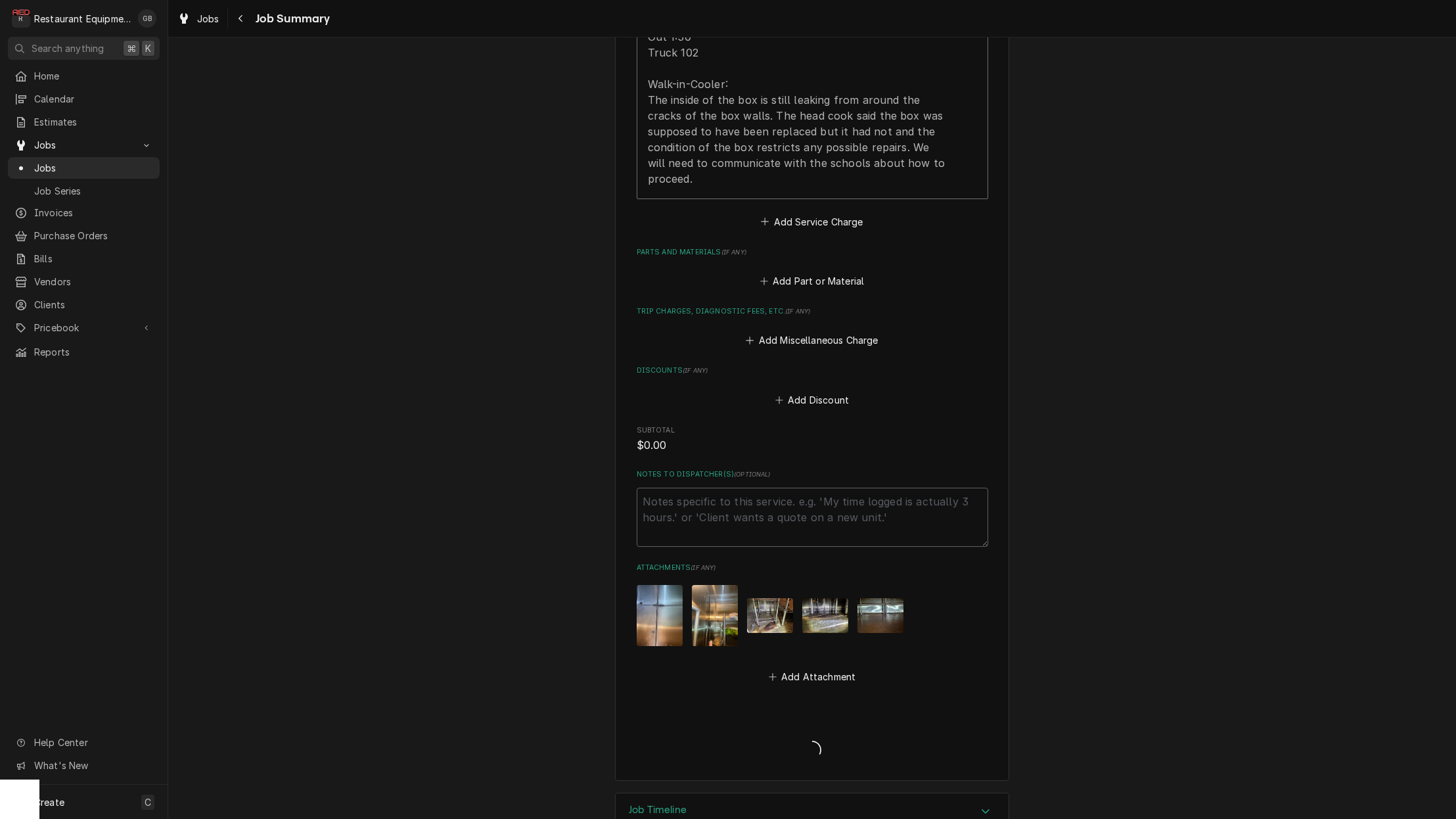
type textarea "x"
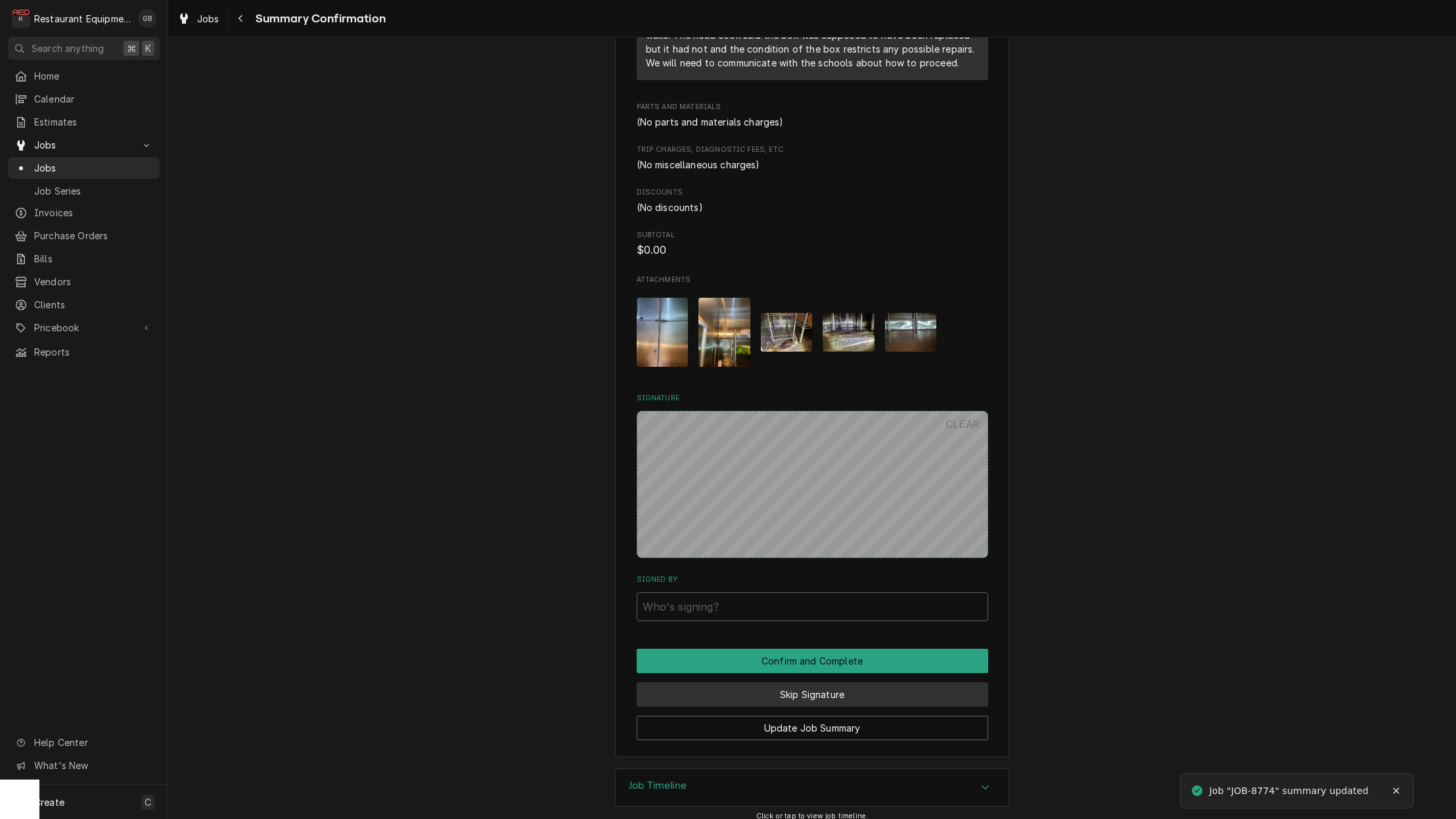
click at [745, 682] on button "Skip Signature" at bounding box center [813, 694] width 352 height 24
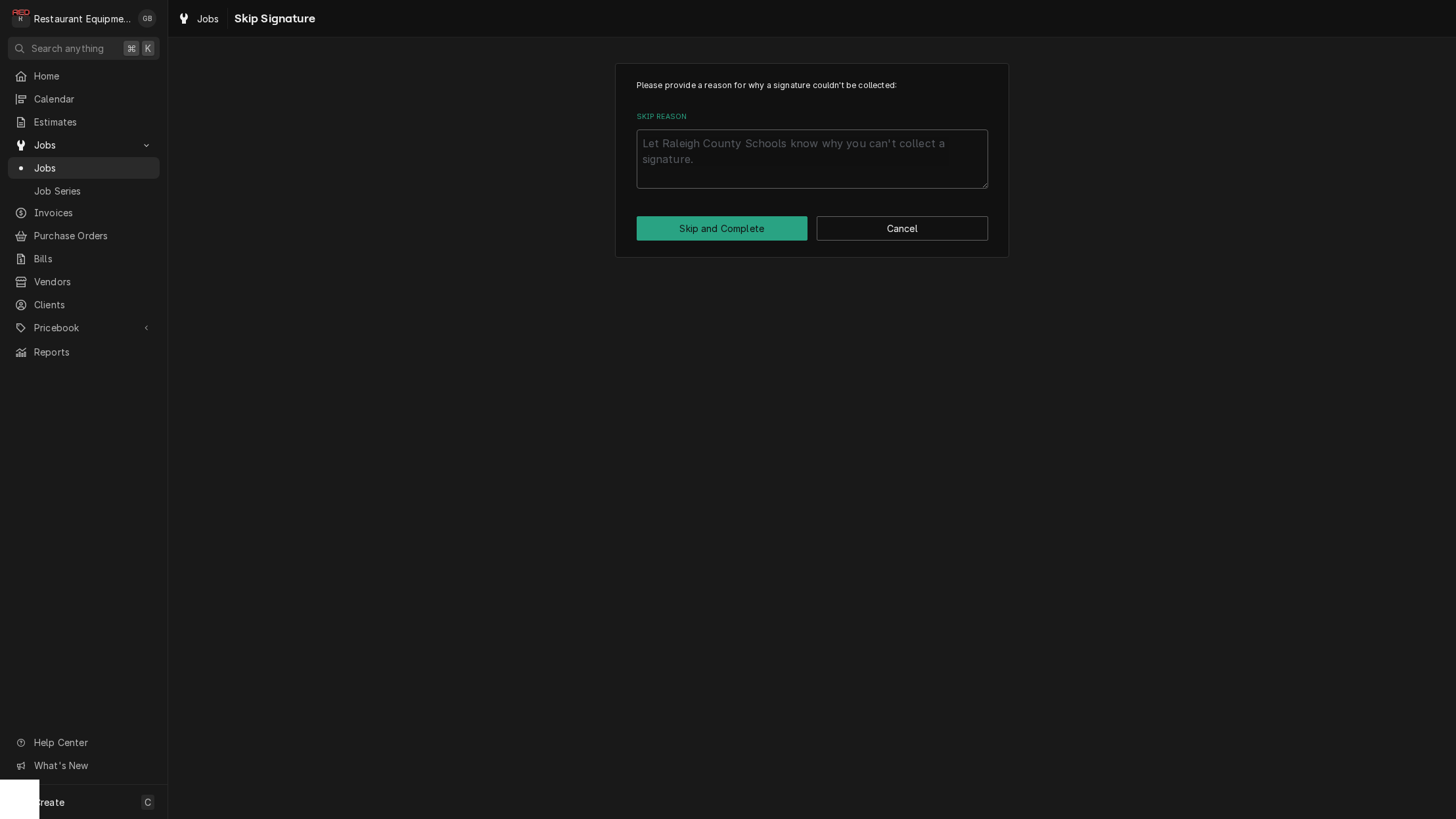
click at [649, 129] on div "Skip Reason" at bounding box center [813, 150] width 352 height 77
click at [649, 136] on textarea "Skip Reason" at bounding box center [813, 159] width 352 height 59
type textarea "x"
type textarea "c"
type textarea "x"
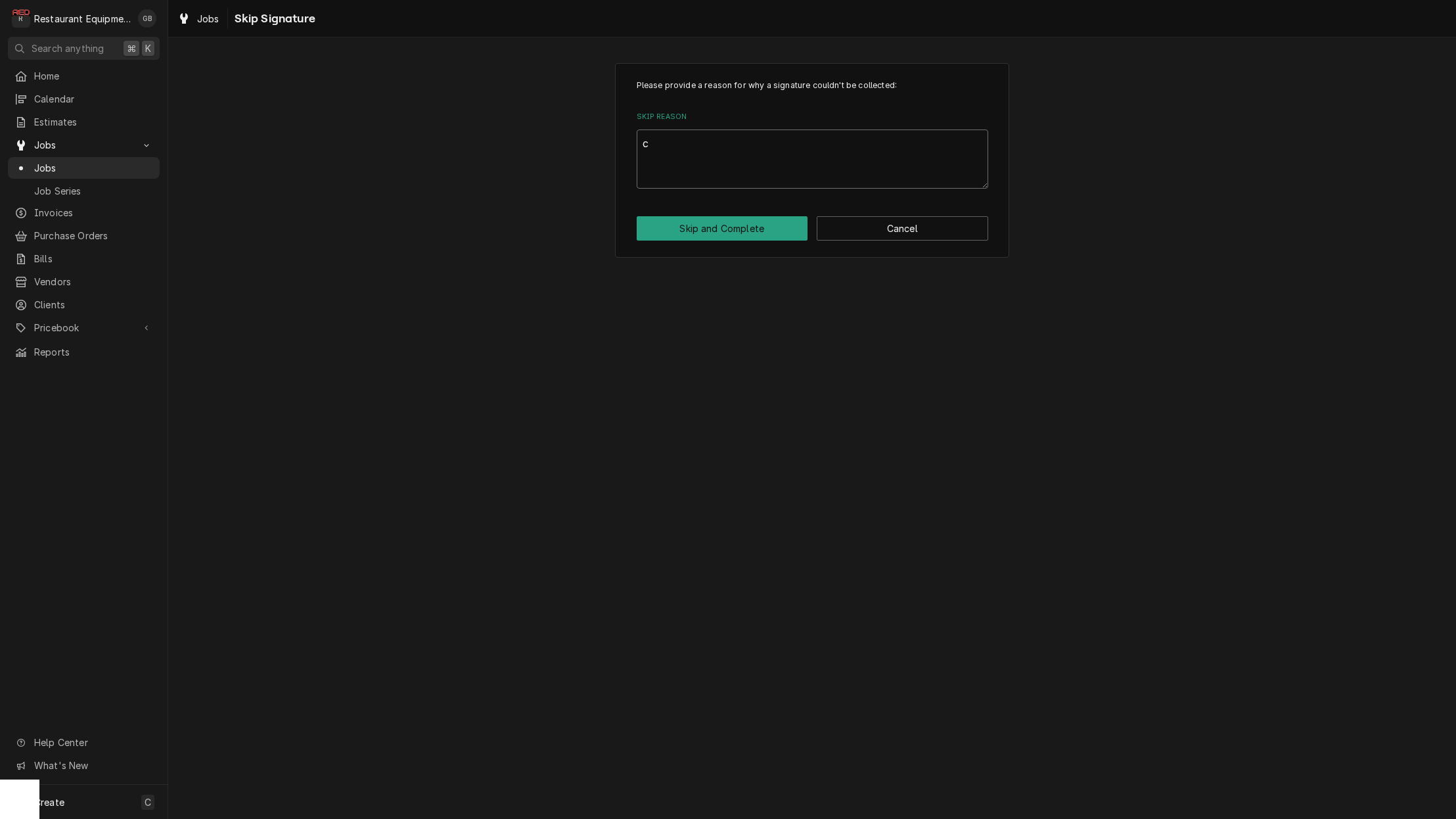
type textarea "cl"
type textarea "x"
type textarea "clo"
type textarea "x"
type textarea "clos"
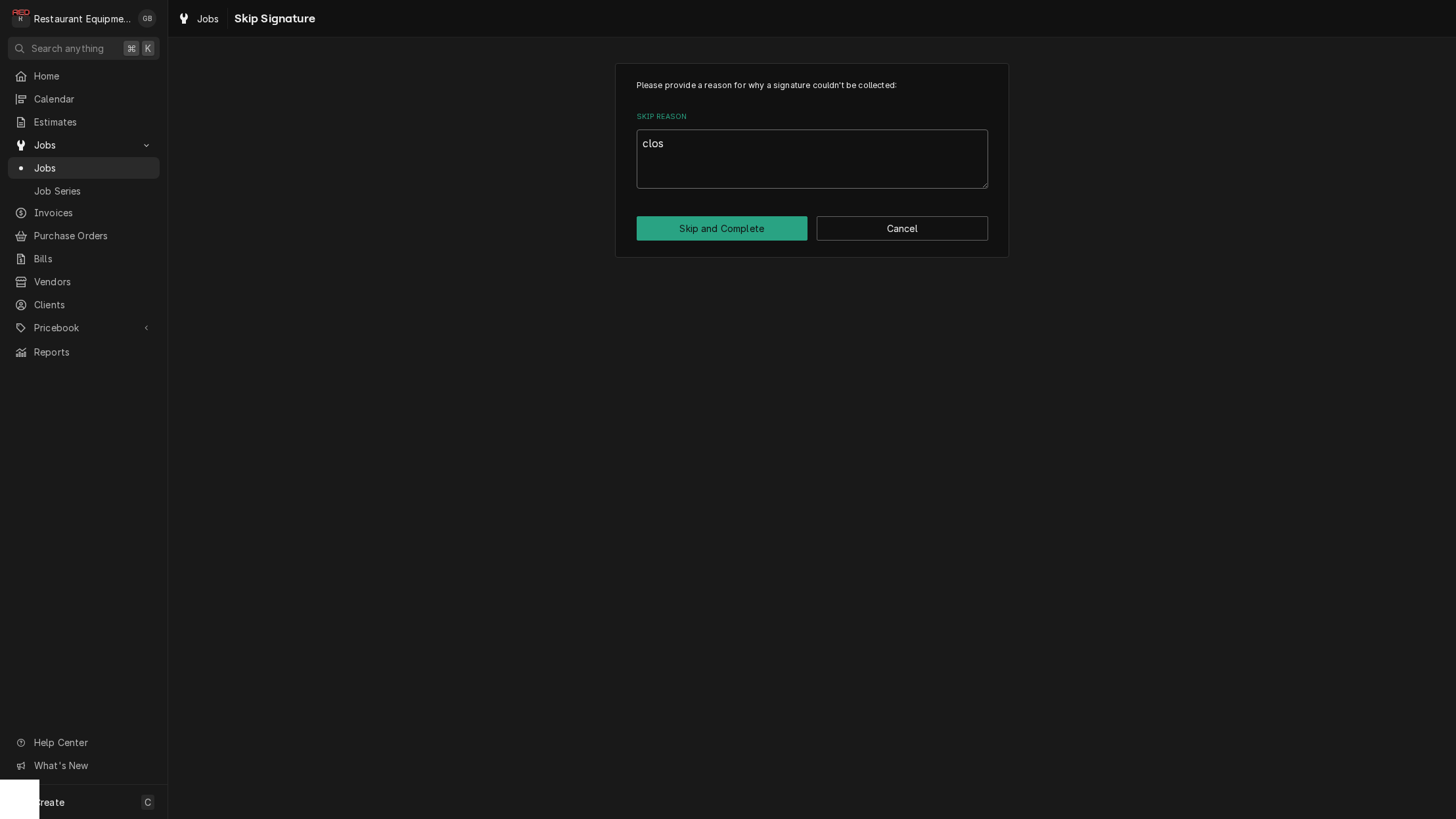
type textarea "x"
type textarea "close"
type textarea "x"
type textarea "closed"
type textarea "x"
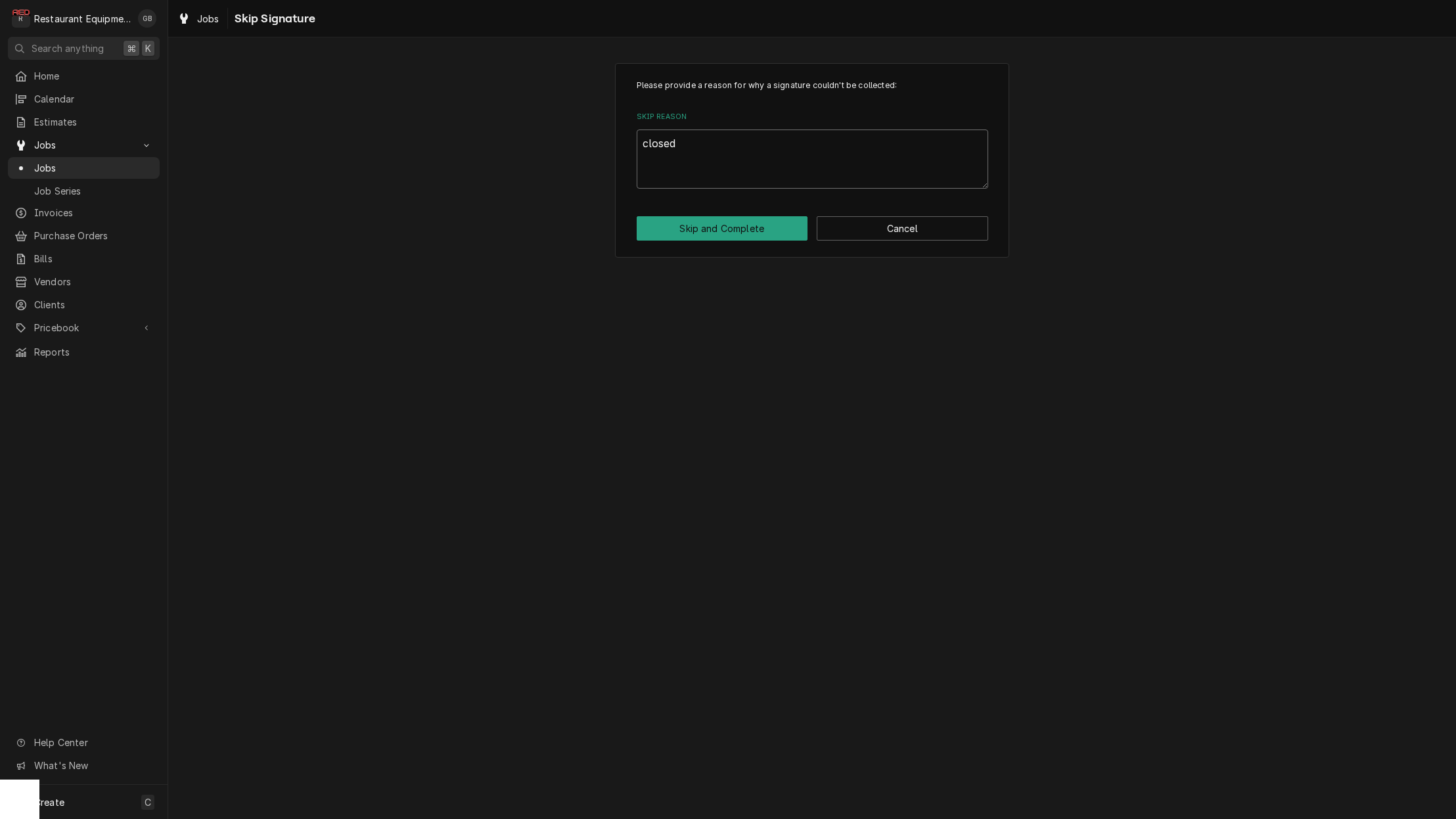
type textarea "closed"
type textarea "x"
type textarea "closed o"
type textarea "x"
type textarea "closed ou"
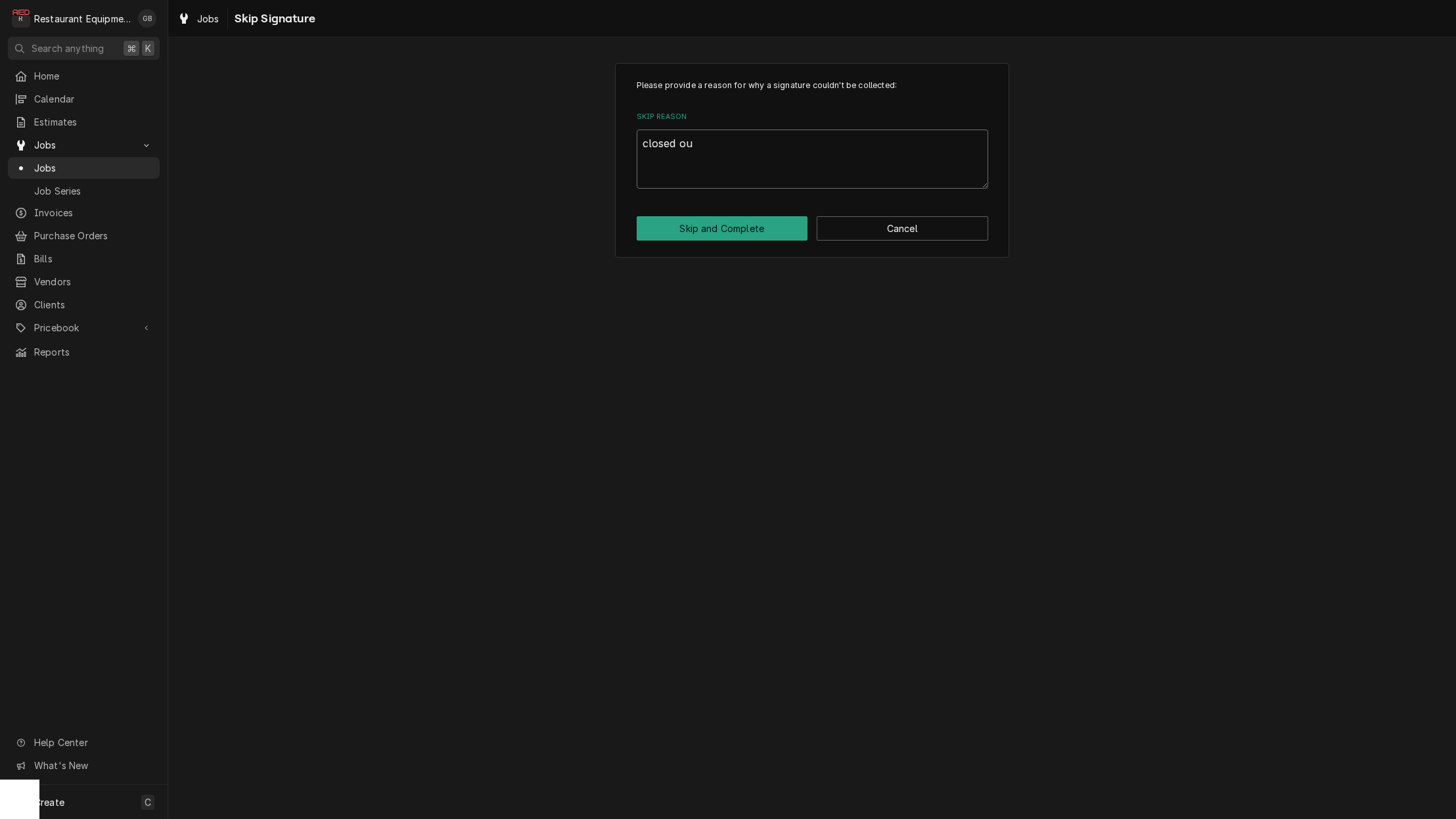
type textarea "x"
type textarea "closed out"
type textarea "x"
type textarea "closed out"
type textarea "x"
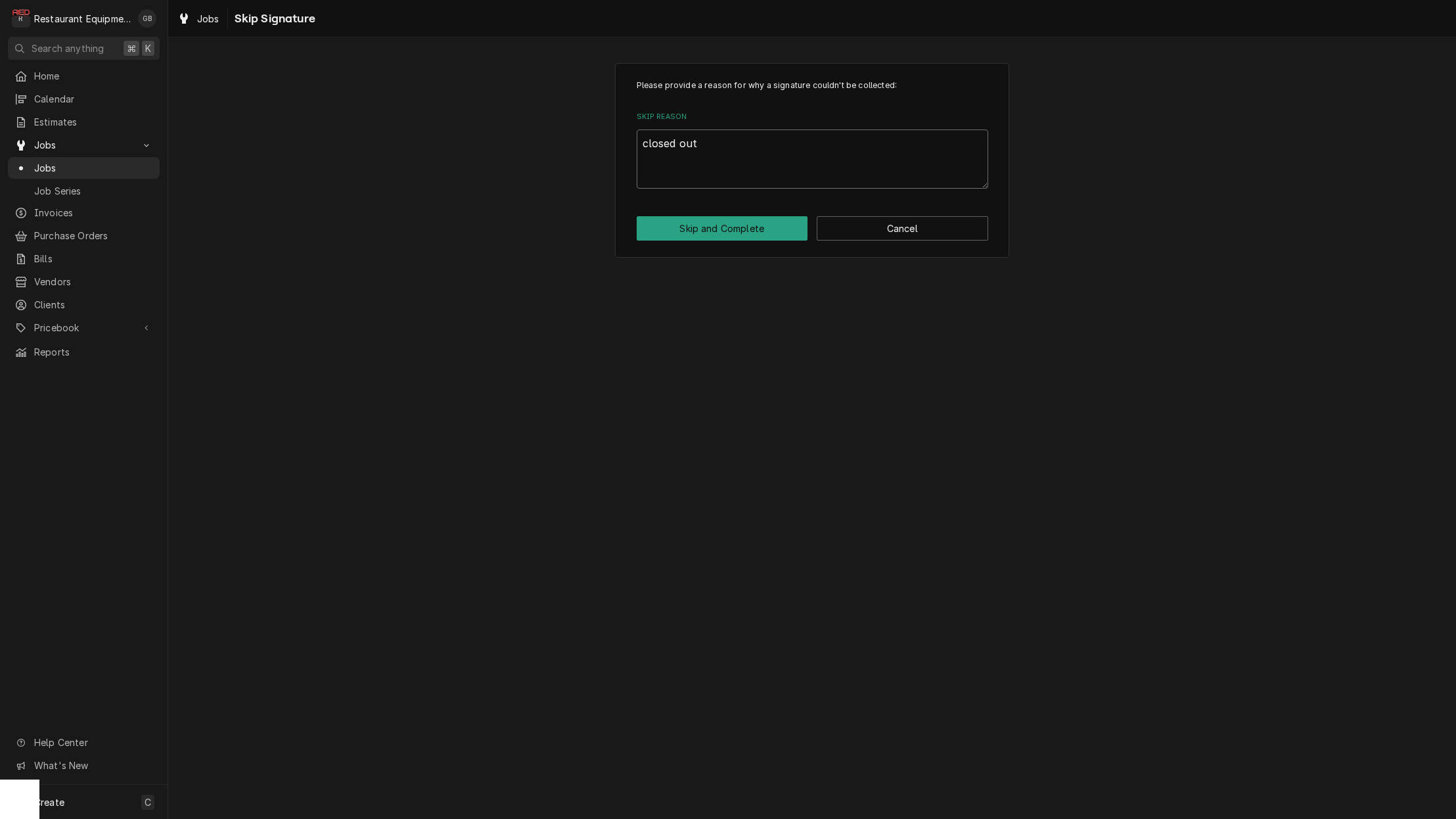
type textarea "closed out r"
type textarea "x"
type textarea "closed out rt"
type textarea "x"
type textarea "closed out rte"
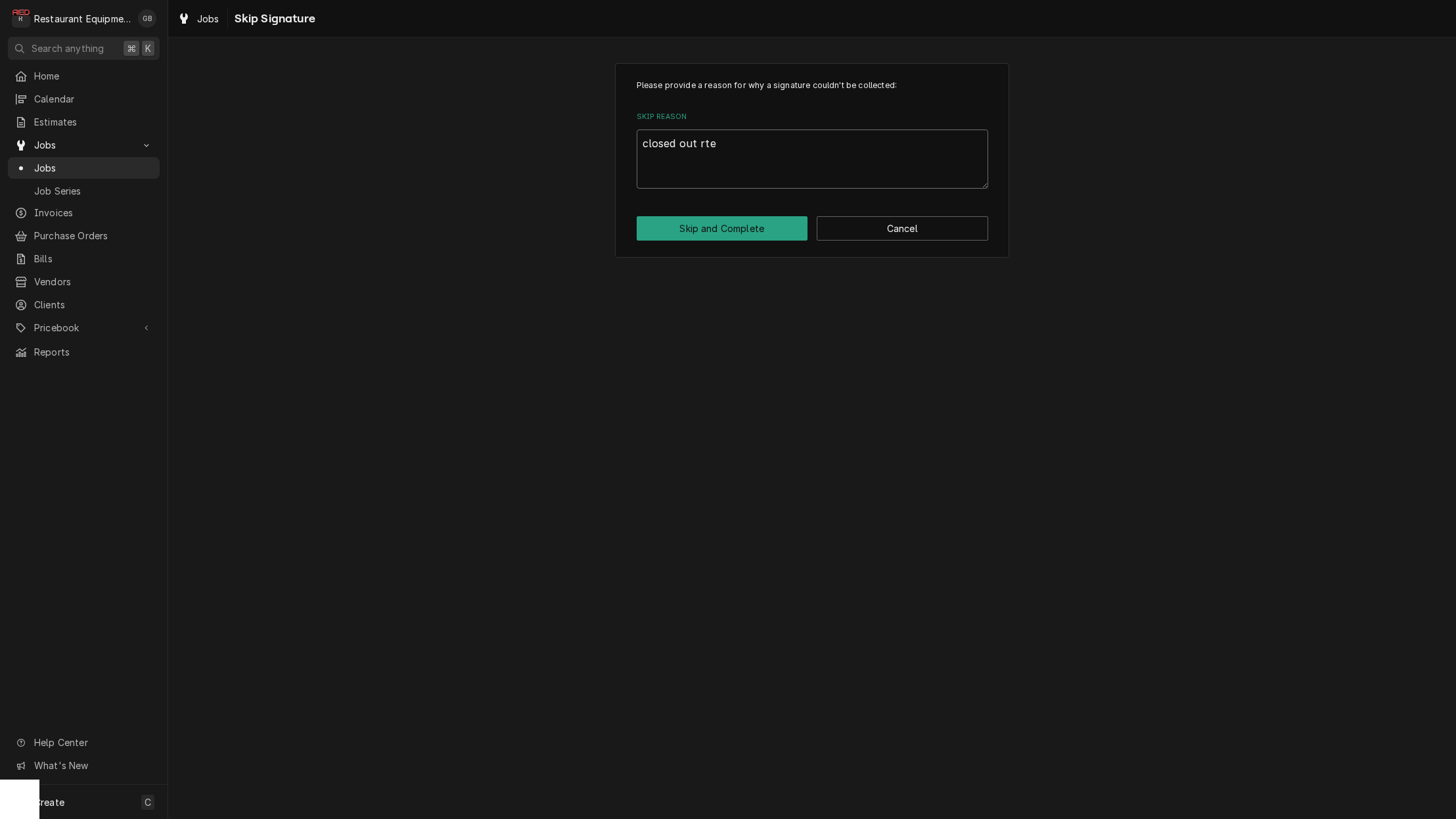
type textarea "x"
type textarea "closed out rtem"
type textarea "x"
type textarea "closed out rtemo"
type textarea "x"
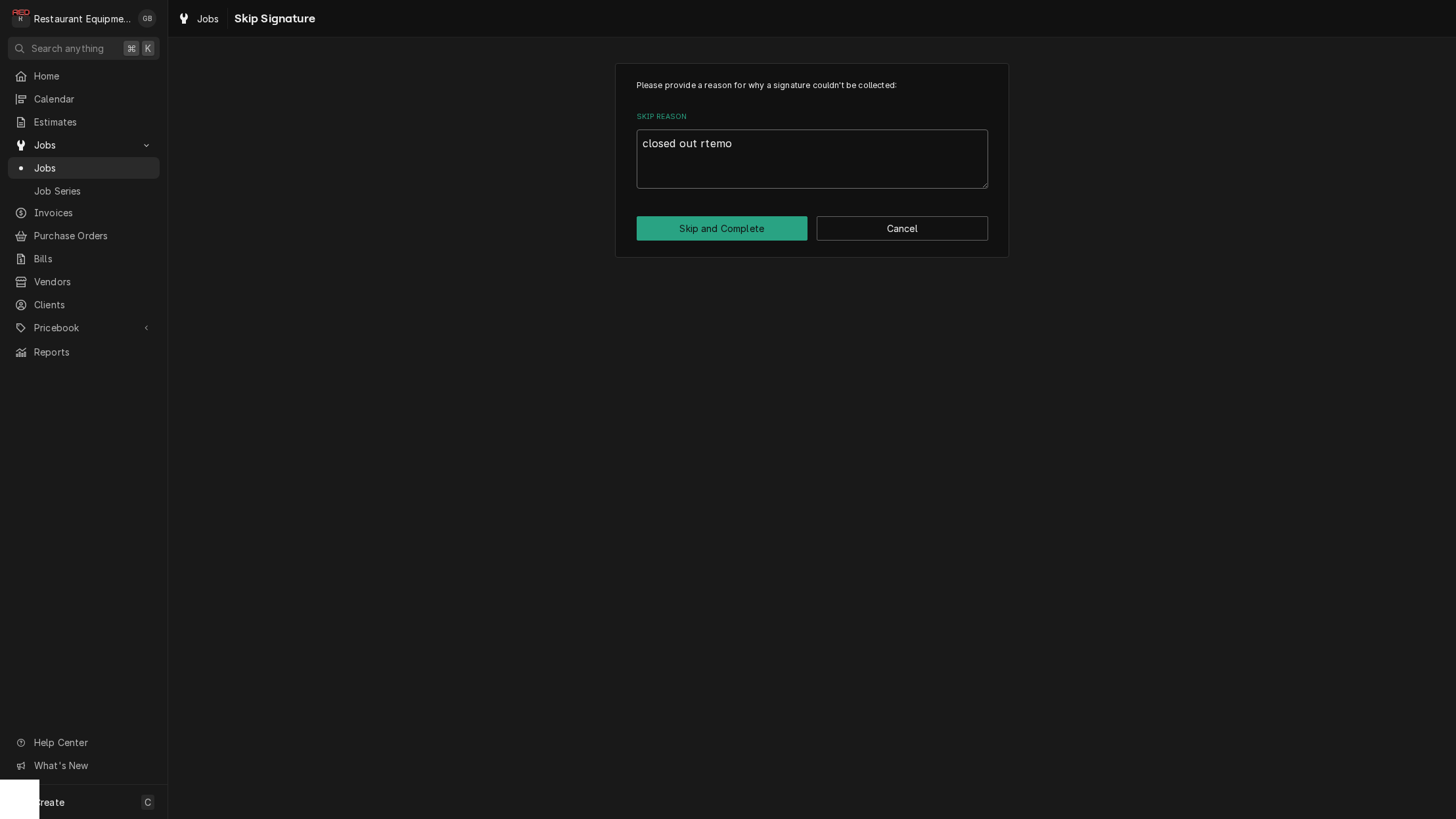
type textarea "closed out rtemot"
type textarea "x"
type textarea "closed out rtemotl"
type textarea "x"
type textarea "closed out rtemotle"
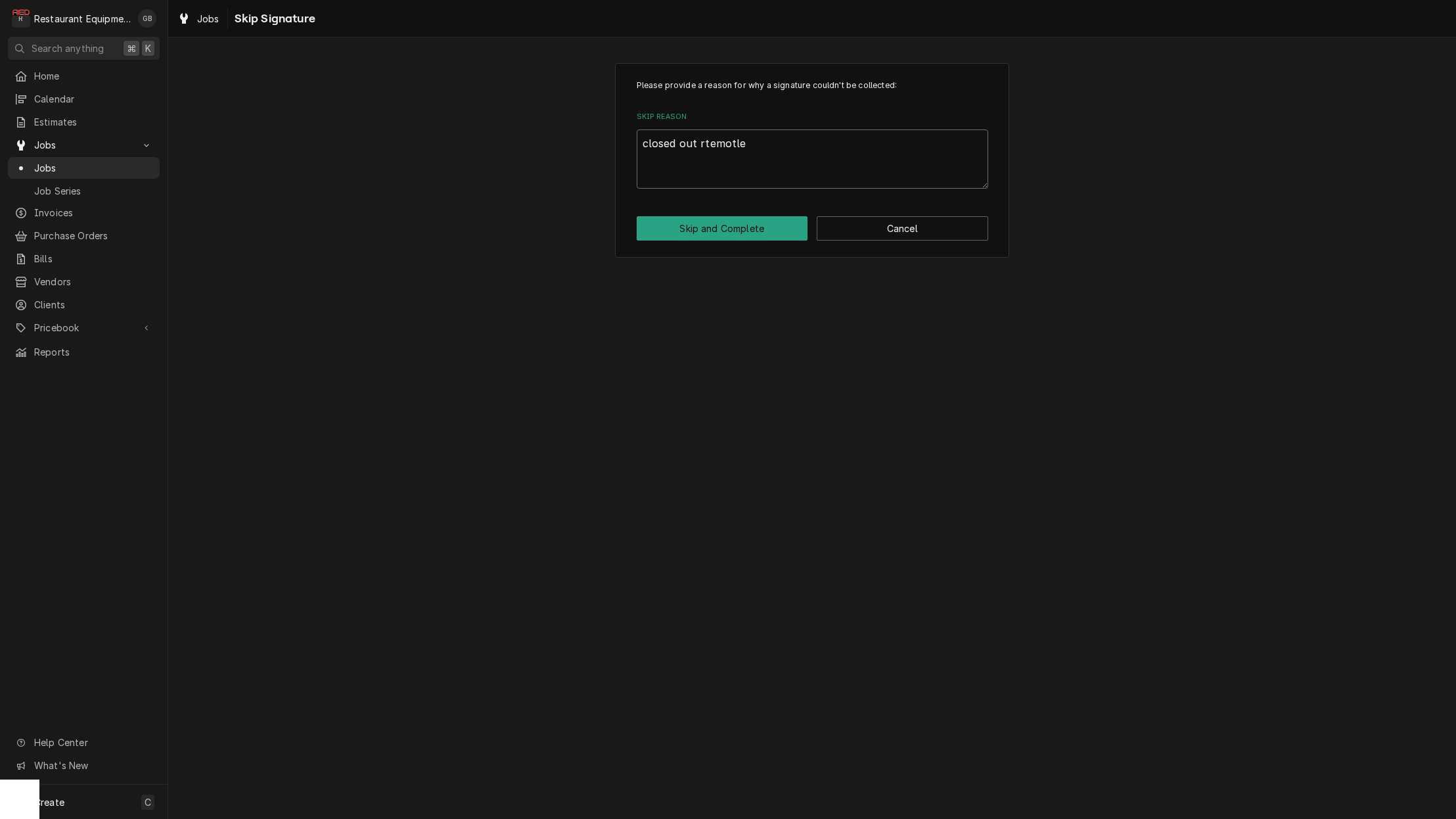
type textarea "x"
type textarea "closed out rtemotley"
type textarea "x"
type textarea "closed out remotely"
type textarea "x"
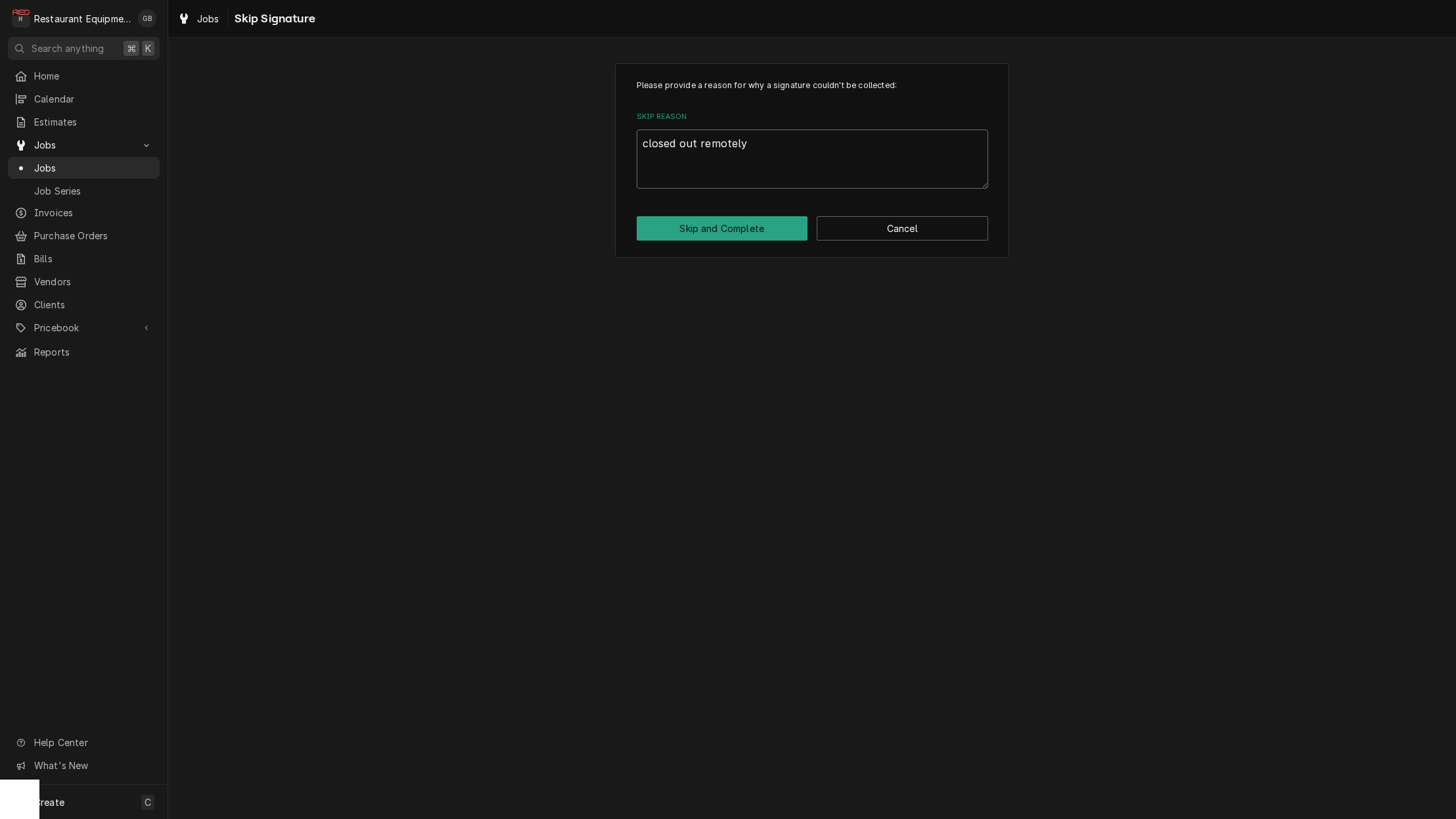
type textarea "closed out remotely d"
type textarea "x"
type textarea "closed out remotely du"
type textarea "x"
type textarea "closed out remotely due"
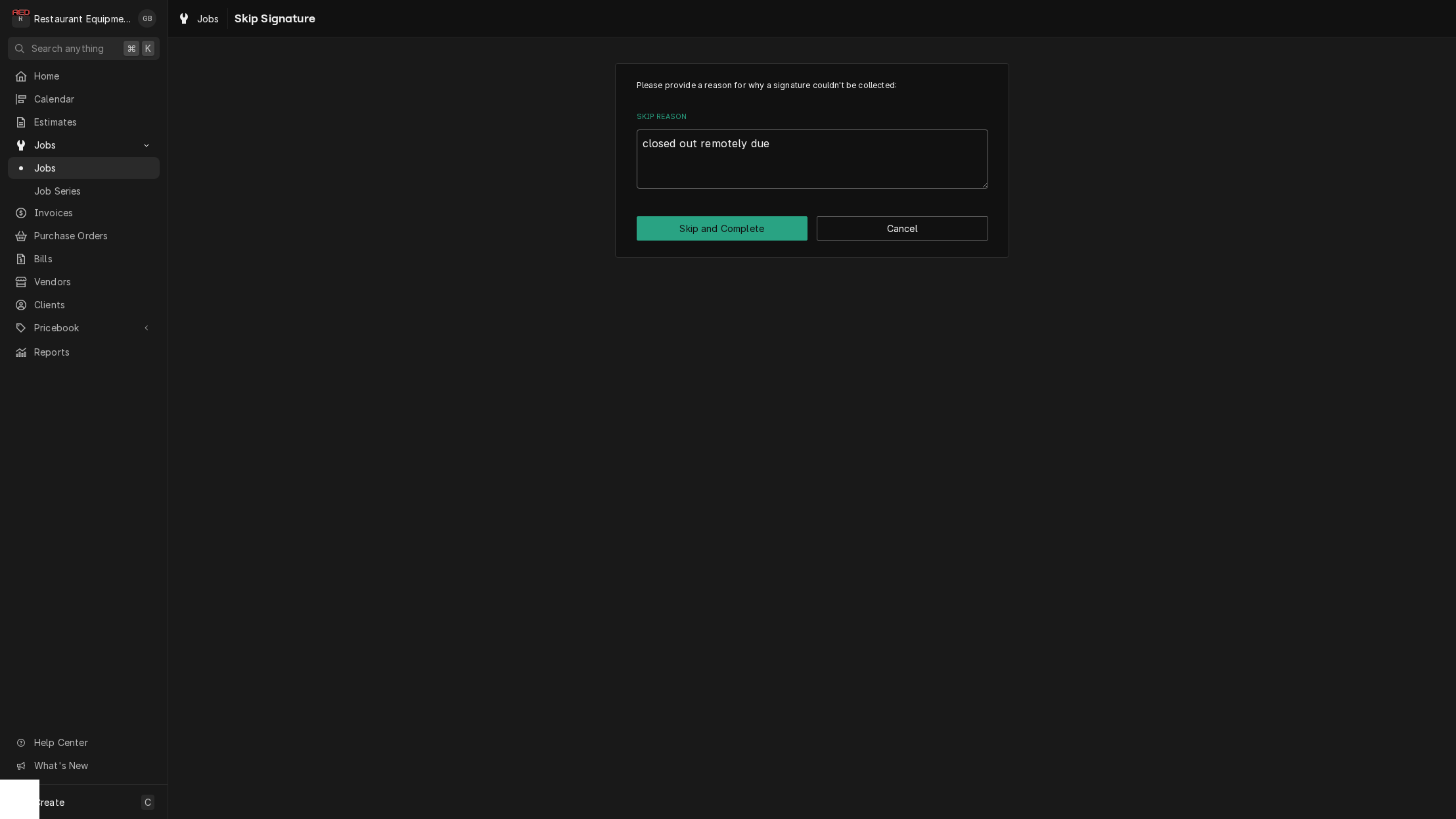
type textarea "x"
type textarea "closed out remotely due"
type textarea "x"
type textarea "closed out remotely due t"
type textarea "x"
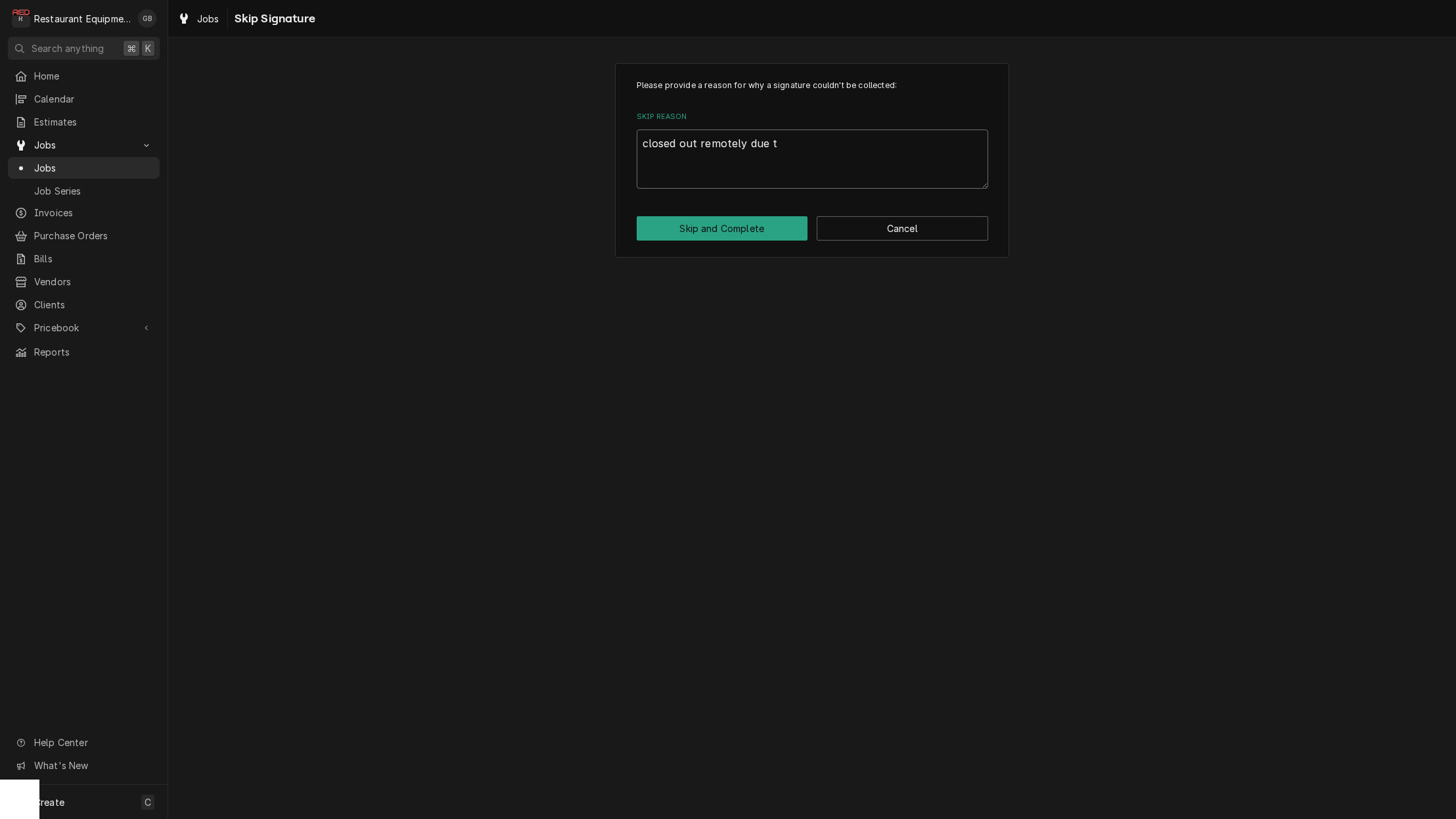
type textarea "closed out remotely due to"
type textarea "x"
type textarea "closed out remotely due to"
type textarea "x"
type textarea "closed out remotely due to b"
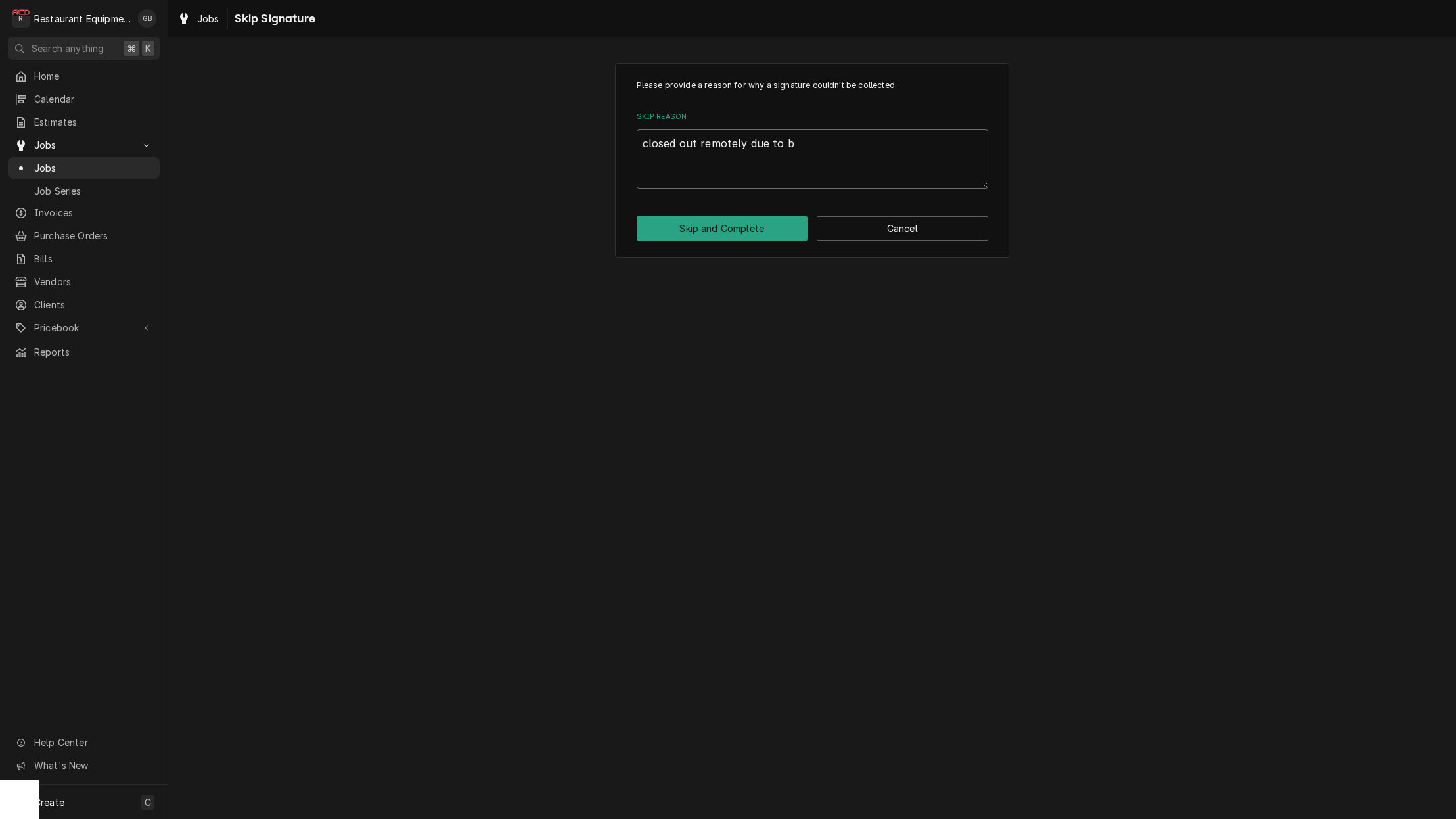
type textarea "x"
type textarea "closed out remotely due to bo"
type textarea "x"
type textarea "closed out remotely due to box"
type textarea "x"
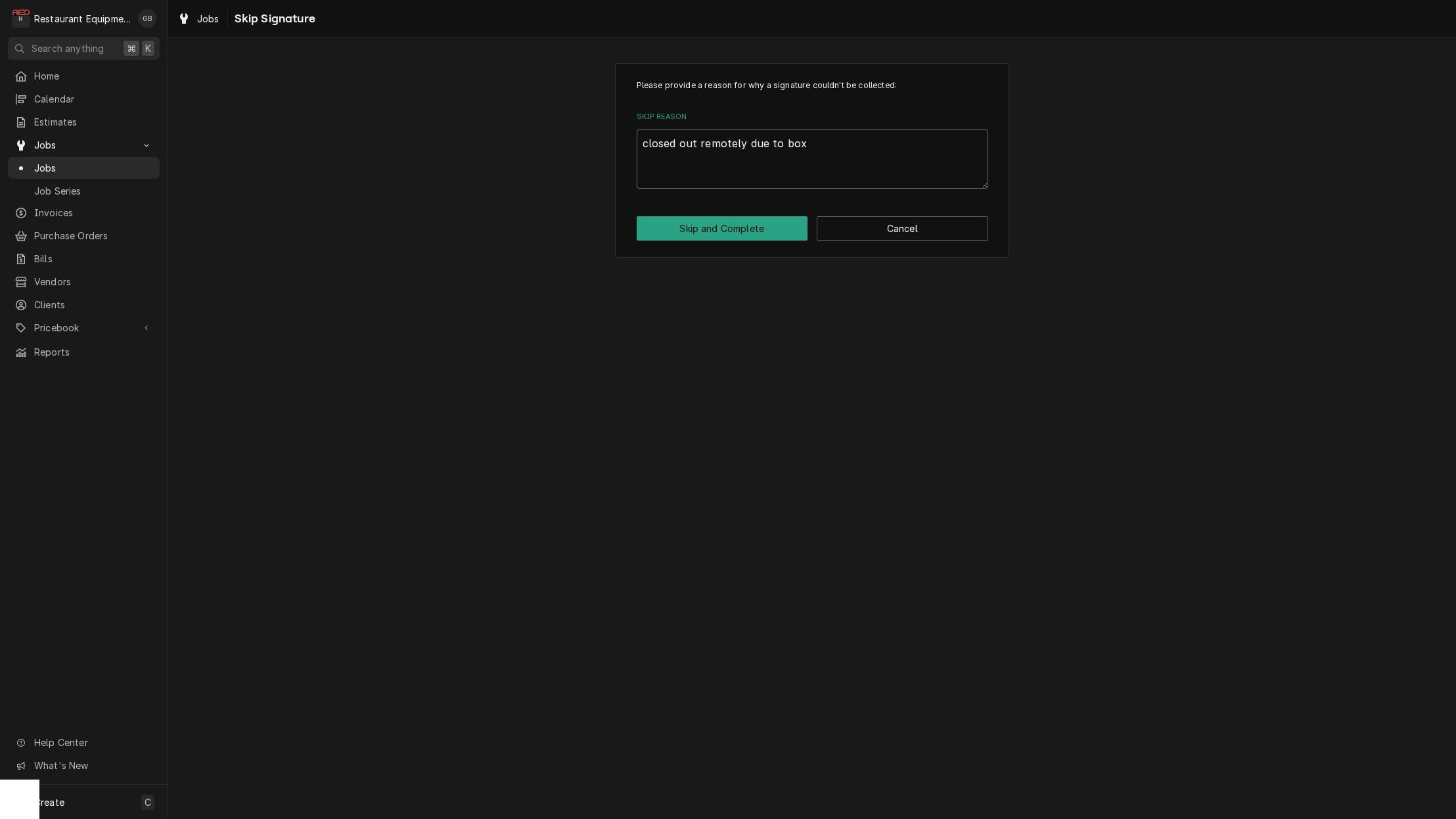
type textarea "closed out remotely due to box"
type textarea "x"
type textarea "closed out remotely due to box n"
type textarea "x"
type textarea "closed out remotely due to box ne"
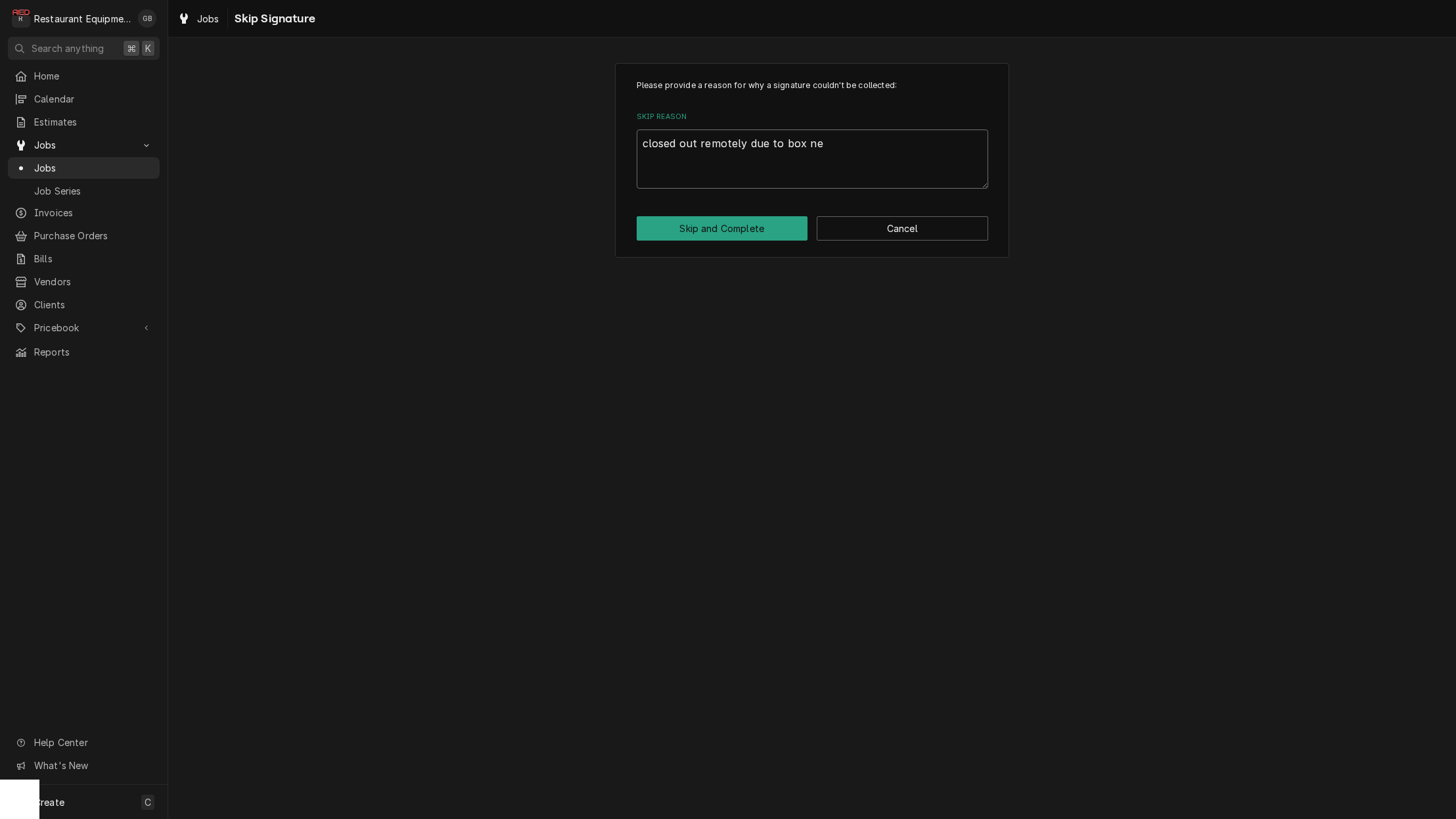
type textarea "x"
type textarea "closed out remotely due to box nee"
type textarea "x"
type textarea "closed out remotely due to box need"
type textarea "x"
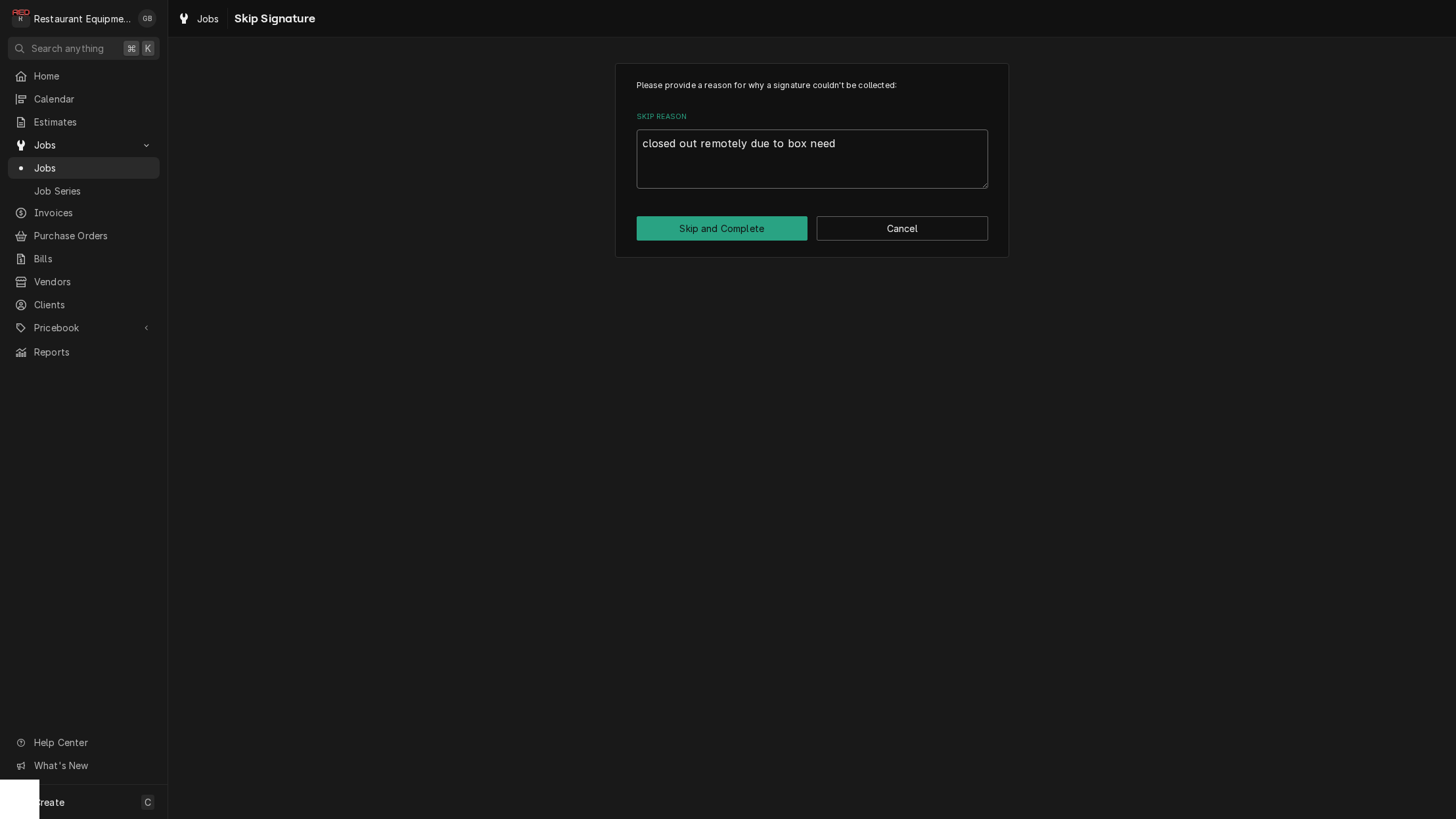
type textarea "closed out remotely due to box need"
type textarea "x"
type textarea "closed out remotely due to box need"
type textarea "x"
type textarea "closed out remotely due to box needi"
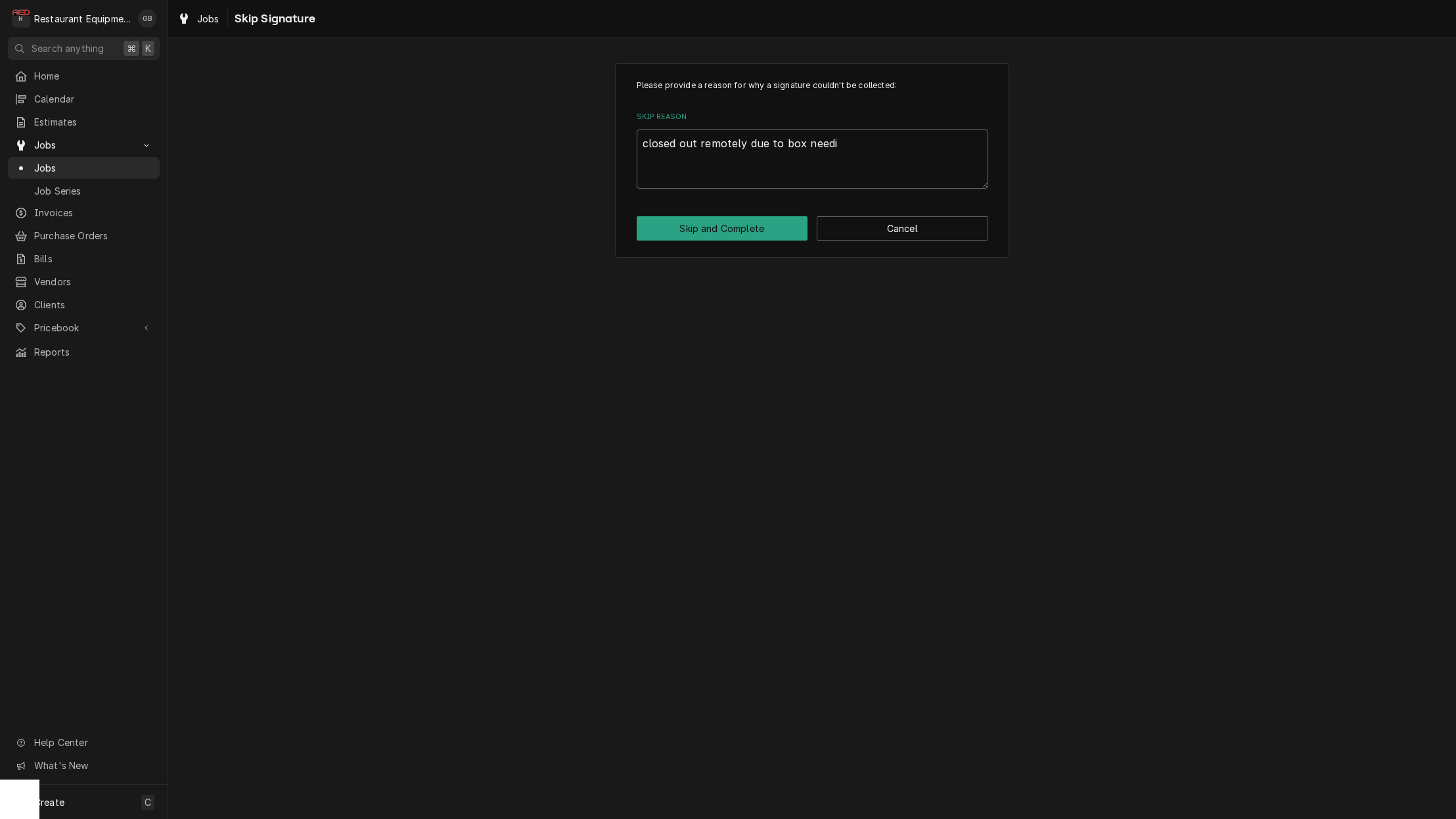
type textarea "x"
type textarea "closed out remotely due to box needin"
type textarea "x"
type textarea "closed out remotely due to box needing"
type textarea "x"
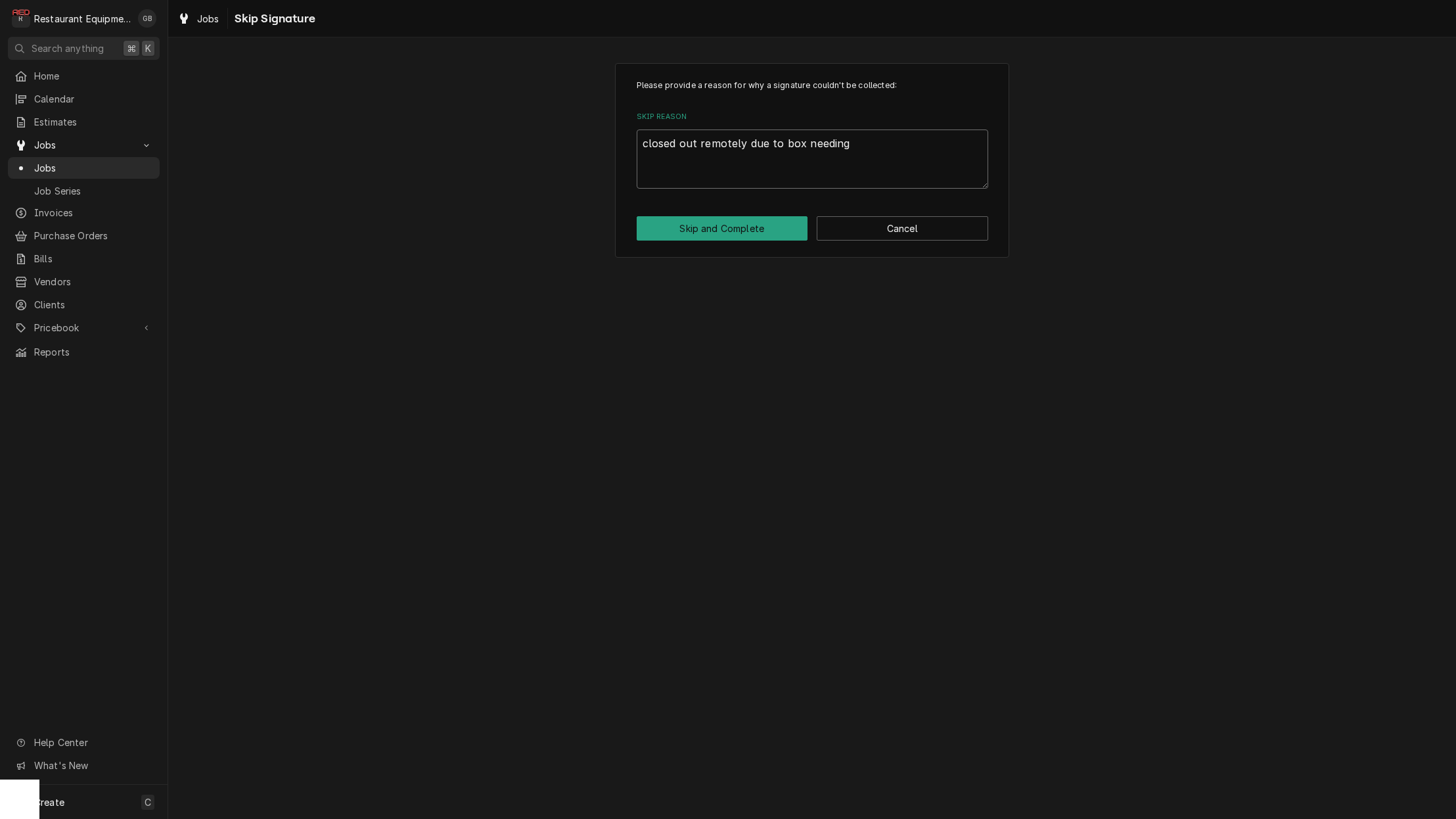
type textarea "closed out remotely due to box needing"
type textarea "x"
type textarea "closed out remotely due to box needing t"
type textarea "x"
type textarea "closed out remotely due to box needing to"
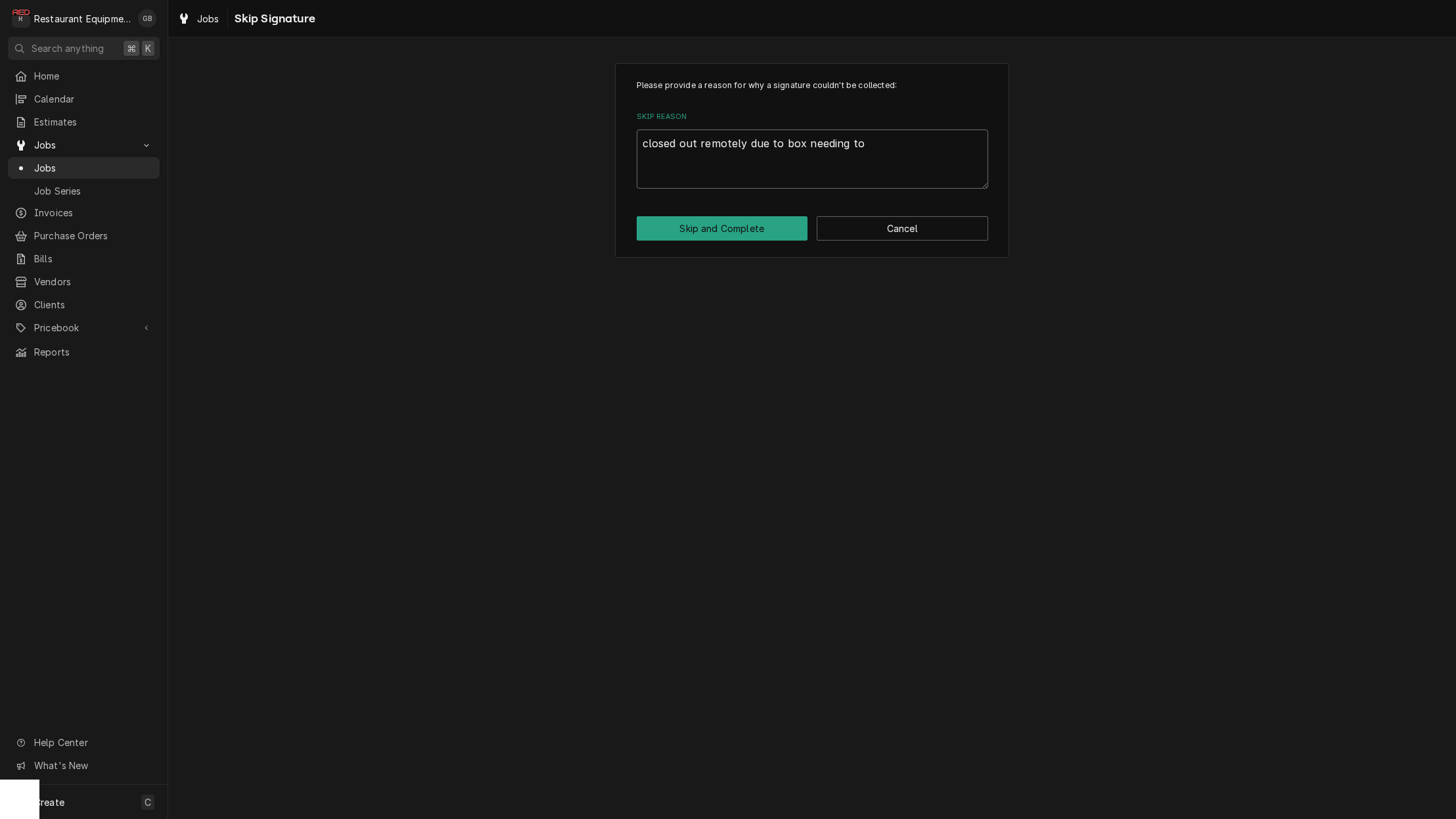
type textarea "x"
type textarea "closed out remotely due to box needing to"
type textarea "x"
type textarea "closed out remotely due to box needing to b"
type textarea "x"
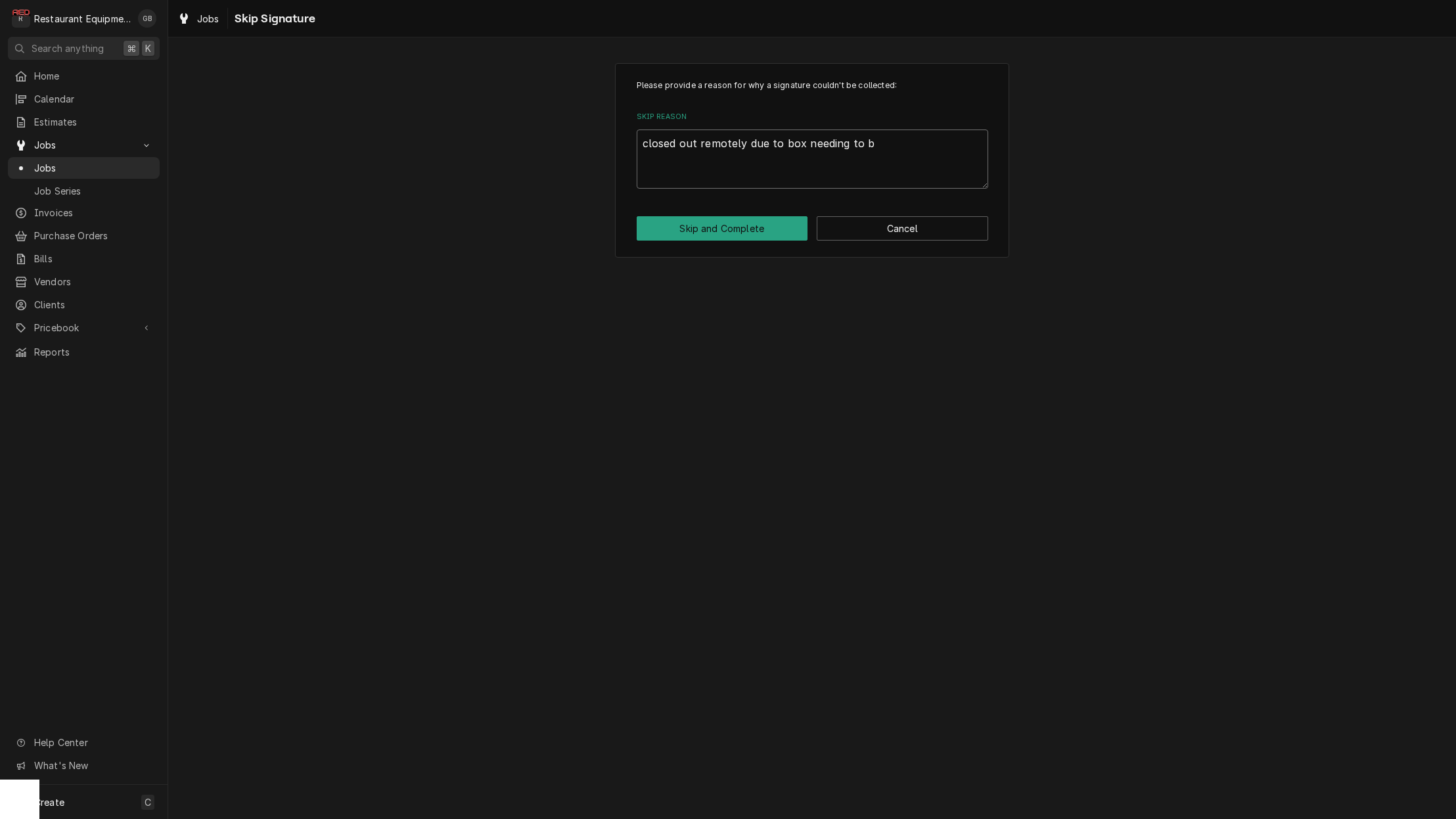
type textarea "closed out remotely due to box needing to be"
type textarea "x"
type textarea "closed out remotely due to box needing to be"
type textarea "x"
type textarea "closed out remotely due to box needing to be r"
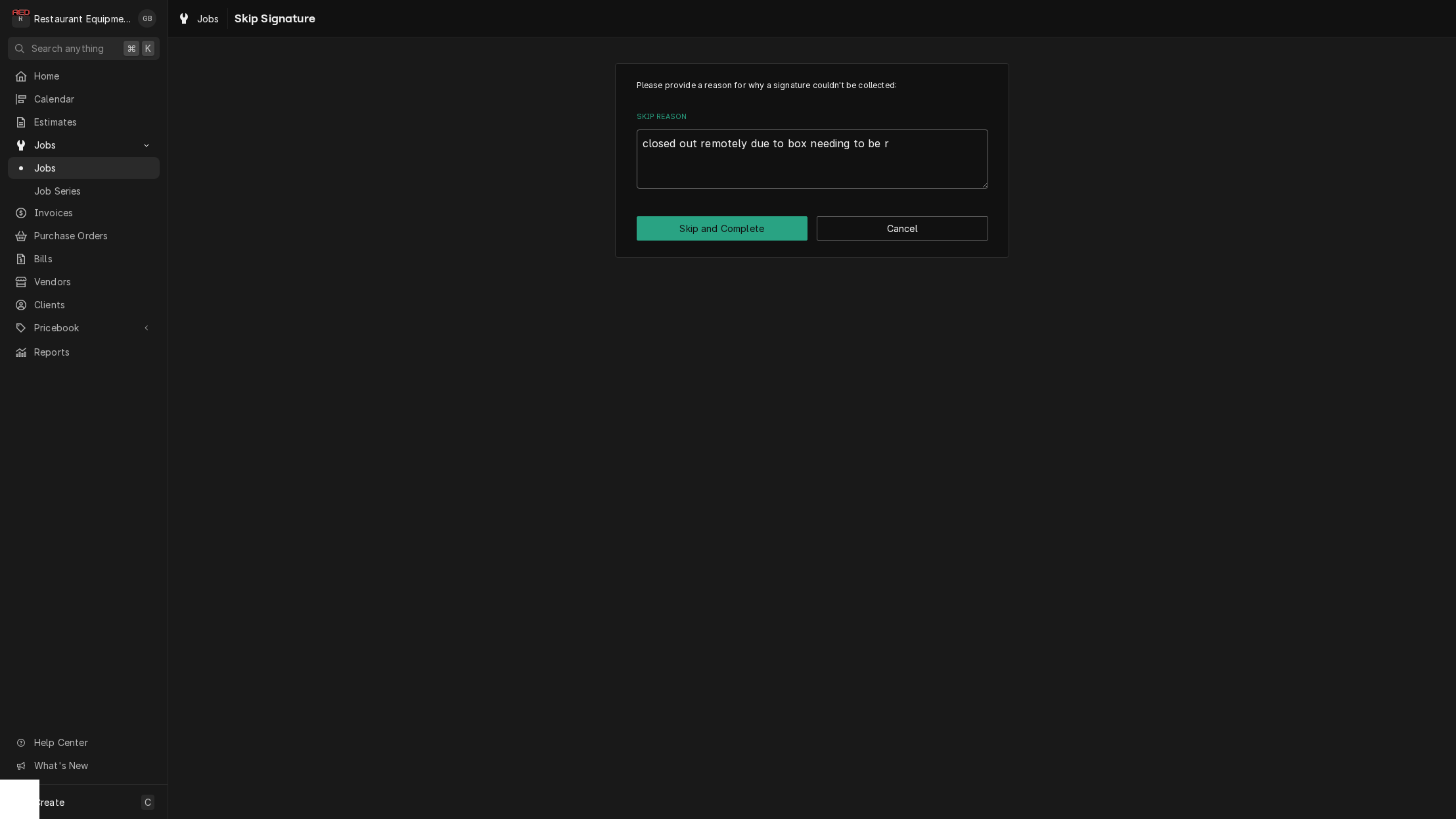
type textarea "x"
type textarea "closed out remotely due to box needing to be re"
type textarea "x"
type textarea "closed out remotely due to box needing to be rep"
type textarea "x"
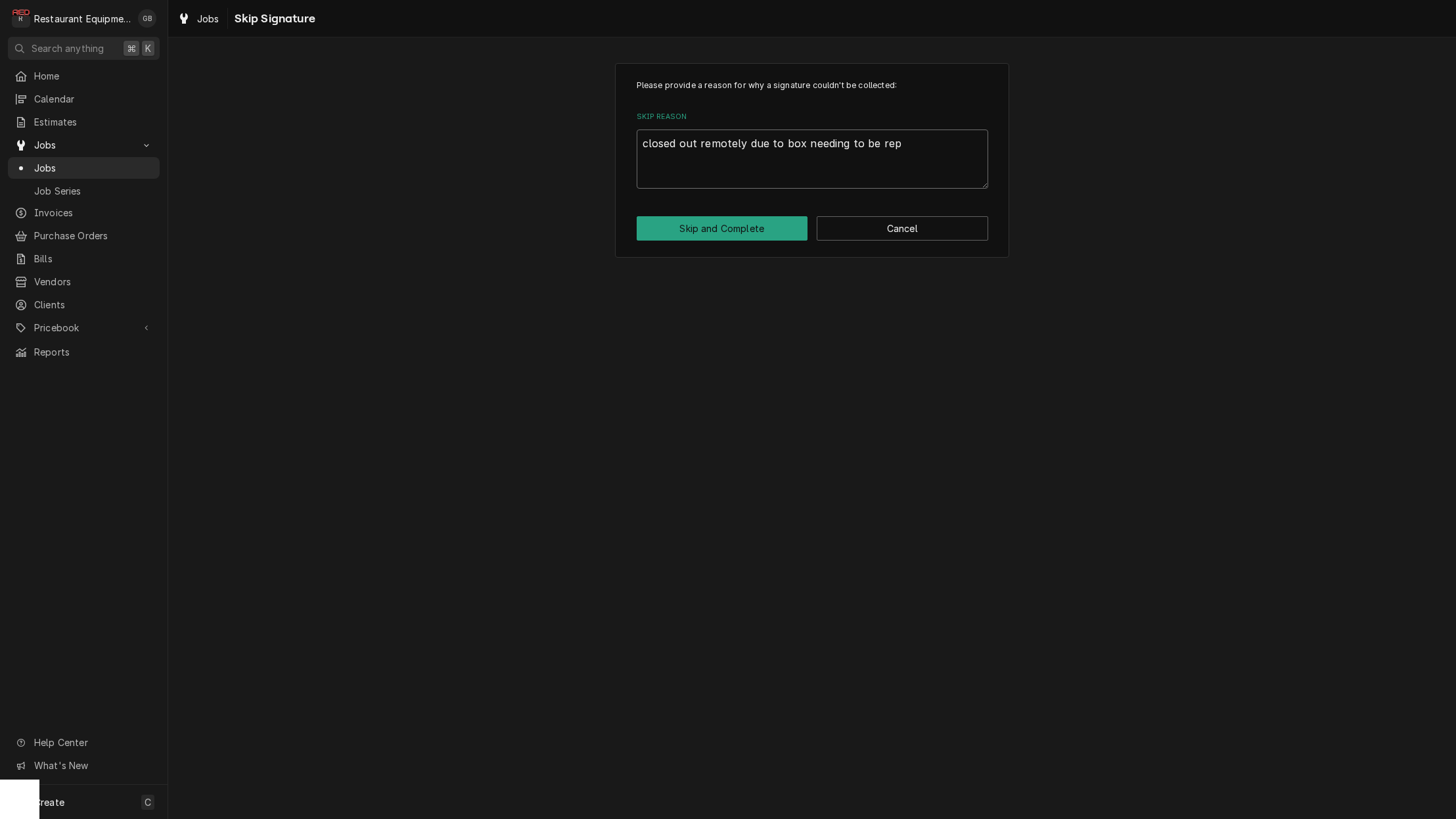
type textarea "closed out remotely due to box needing to be repl"
type textarea "x"
type textarea "closed out remotely due to box needing to be repla"
type textarea "x"
type textarea "closed out remotely due to box needing to be replac"
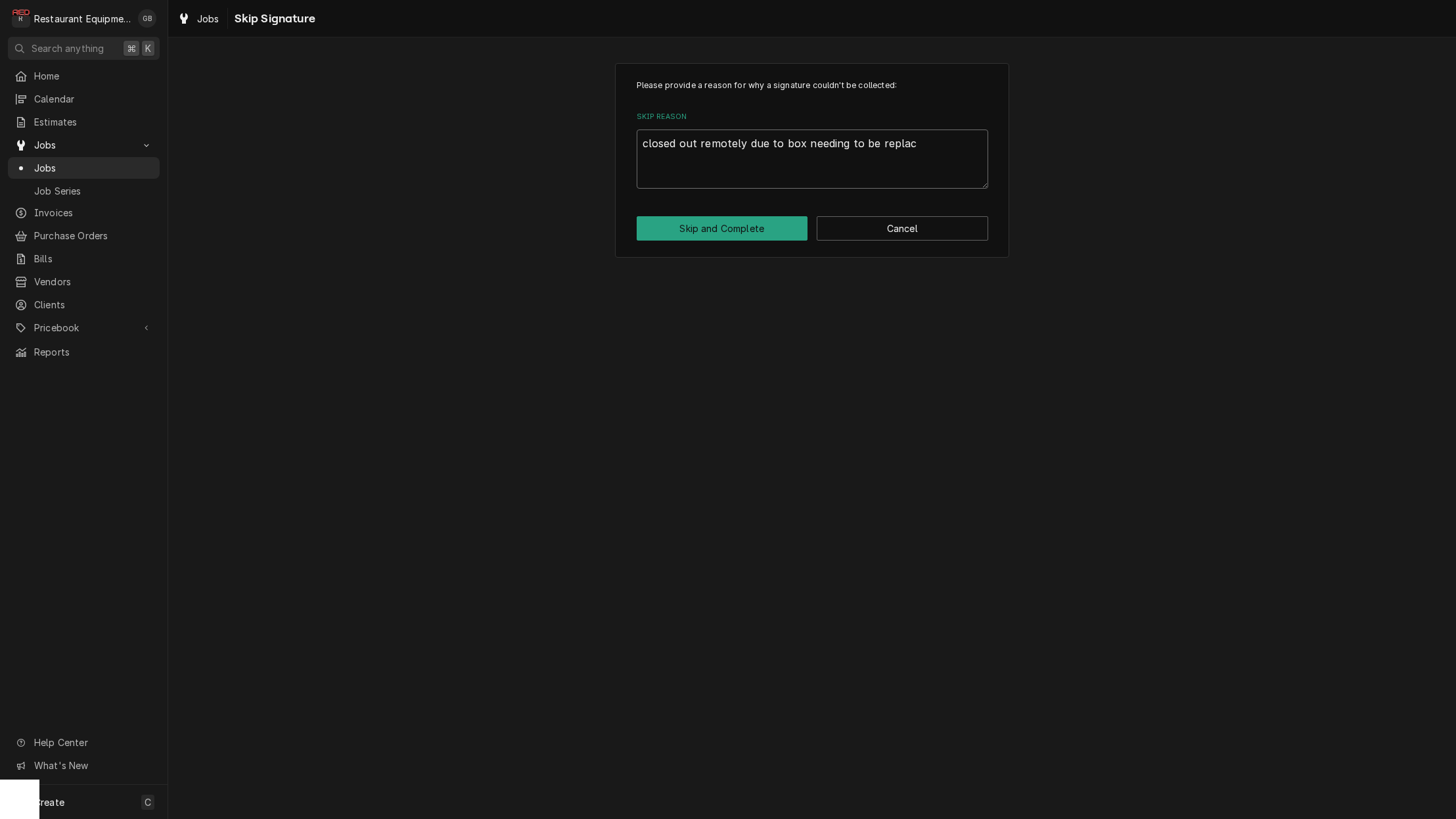
type textarea "x"
type textarea "closed out remotely due to box needing to be replace"
type textarea "x"
type textarea "closed out remotely due to box needing to be replaced"
type textarea "x"
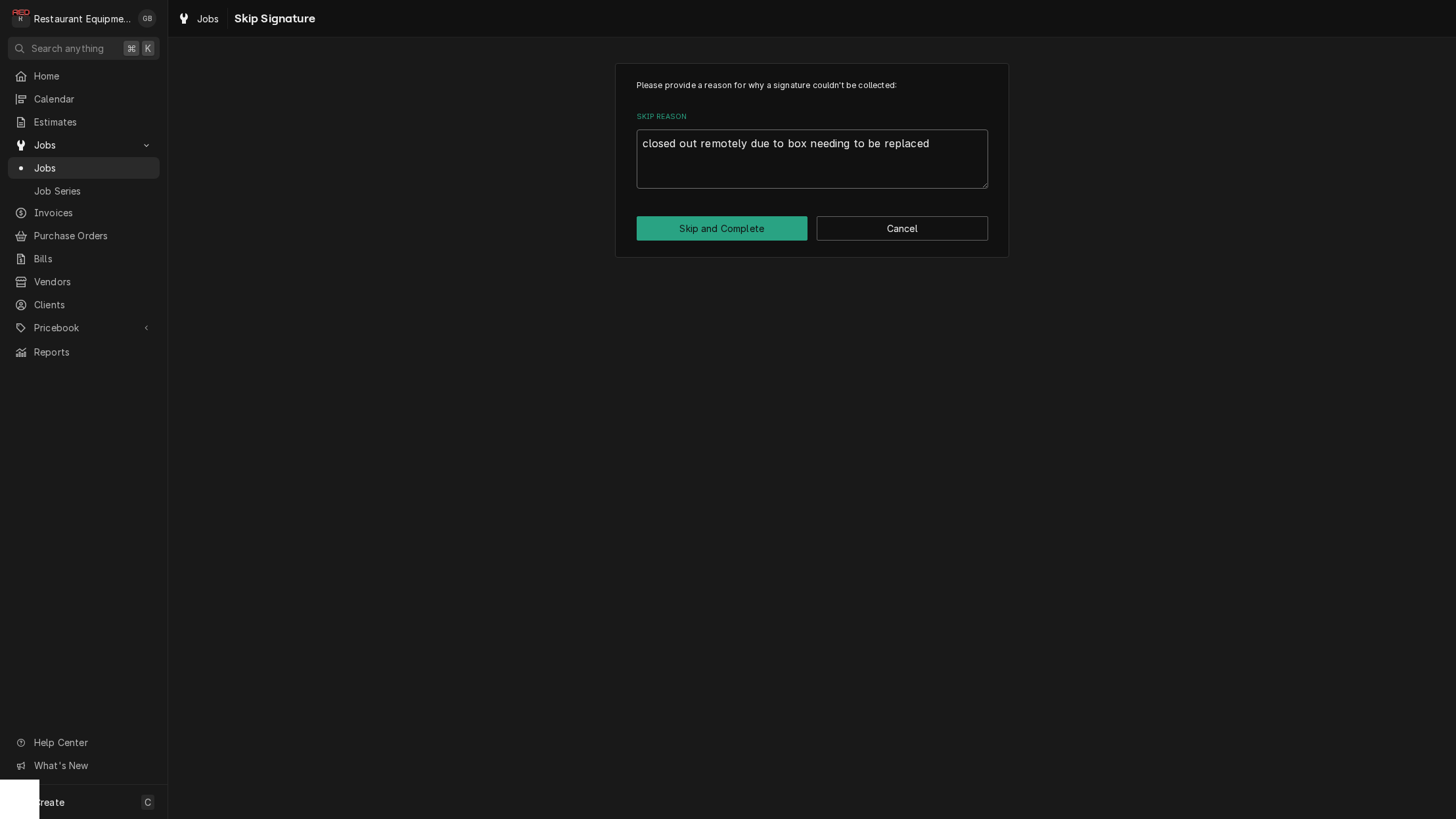
type textarea "closed out remotely due to box needing to be replaced"
type textarea "x"
type textarea "closed out remotely due to box needing to be replaced t"
type textarea "x"
type textarea "closed out remotely due to box needing to be replaced to"
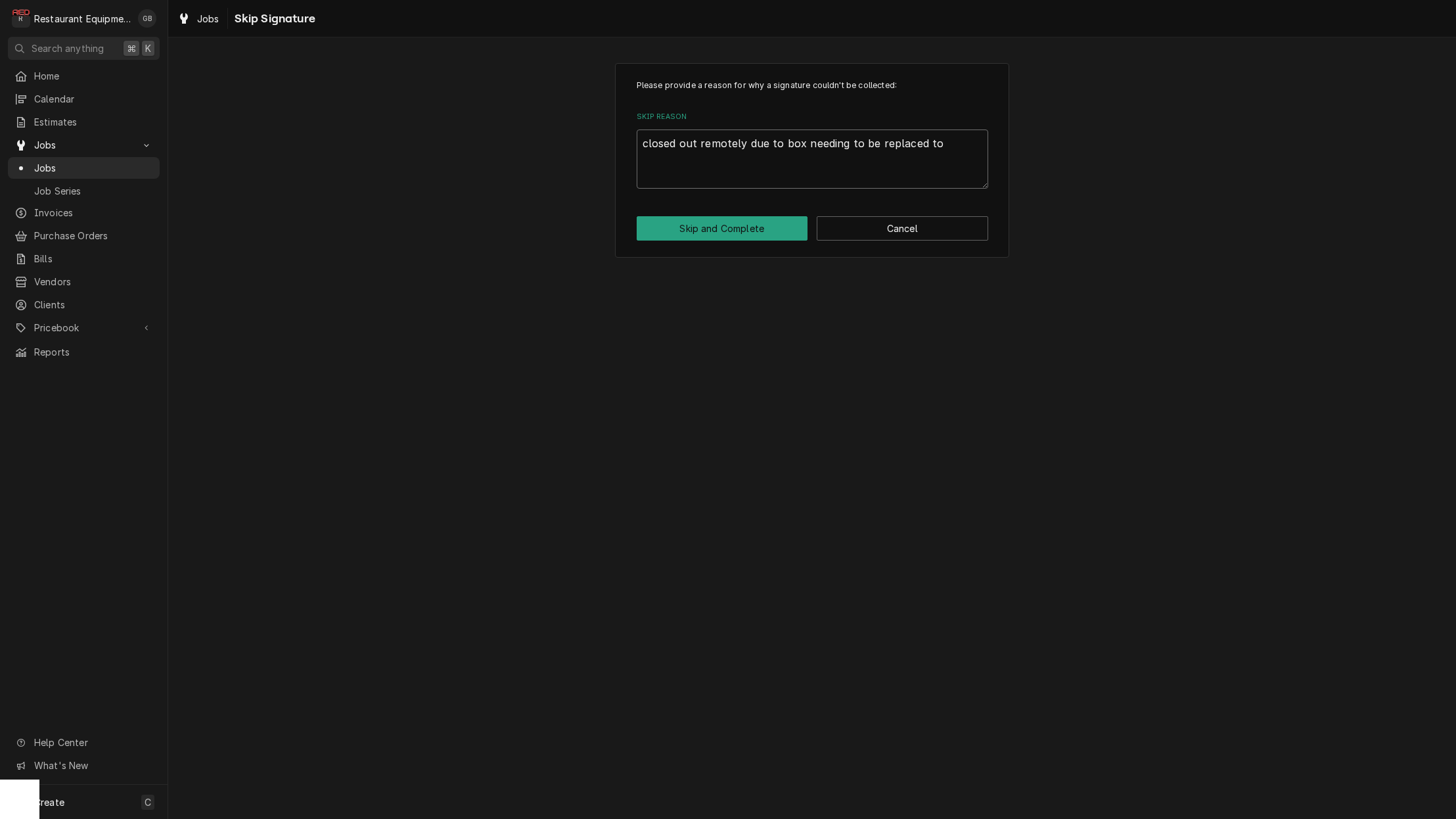
type textarea "x"
type textarea "closed out remotely due to box needing to be replaced to"
type textarea "x"
type textarea "closed out remotely due to box needing to be replaced to t"
type textarea "x"
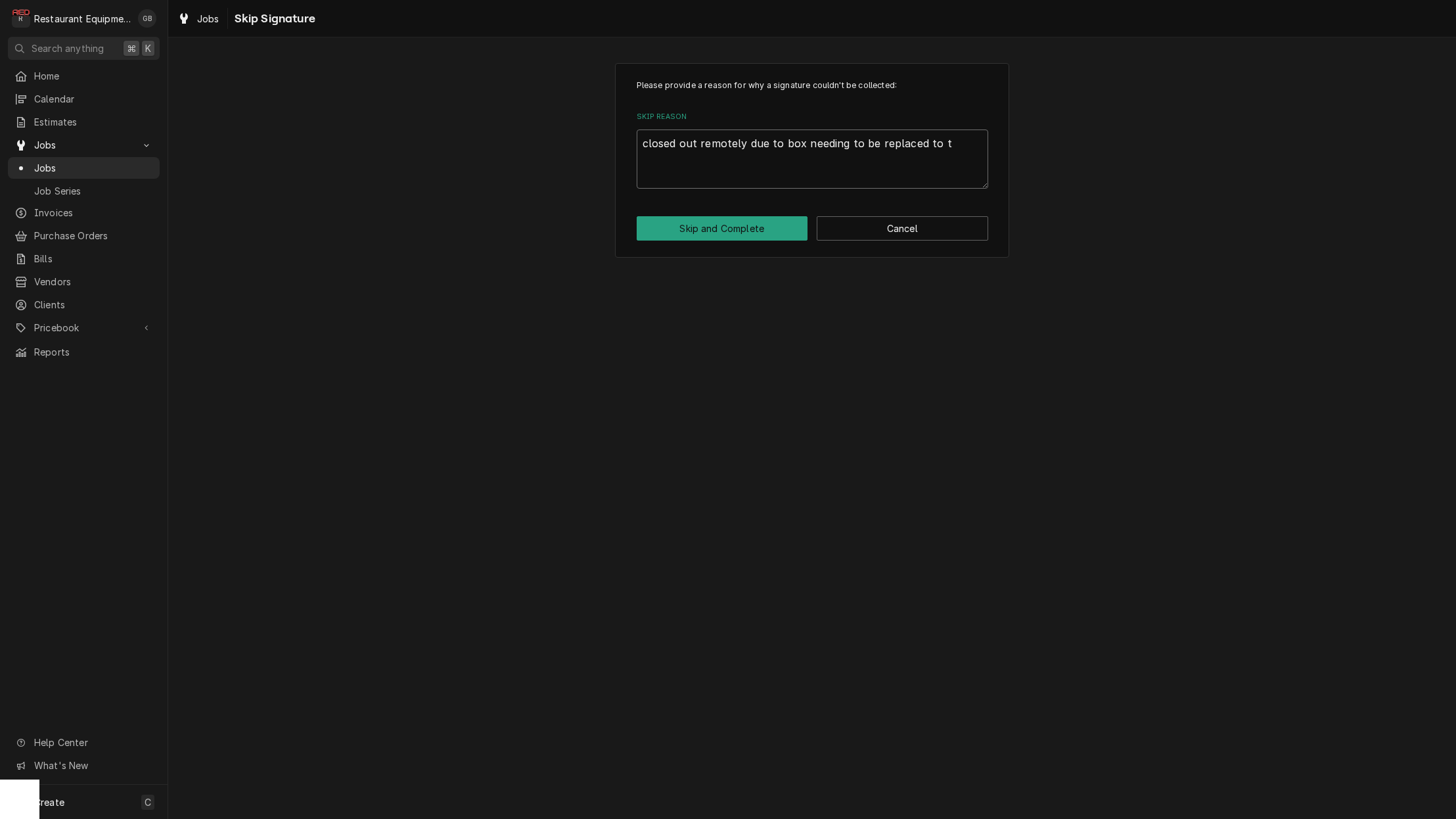
type textarea "closed out remotely due to box needing to be replaced to to"
type textarea "x"
type textarea "closed out remotely due to box needing to be replaced to to"
type textarea "x"
type textarea "closed out remotely due to box needing to be replaced to to"
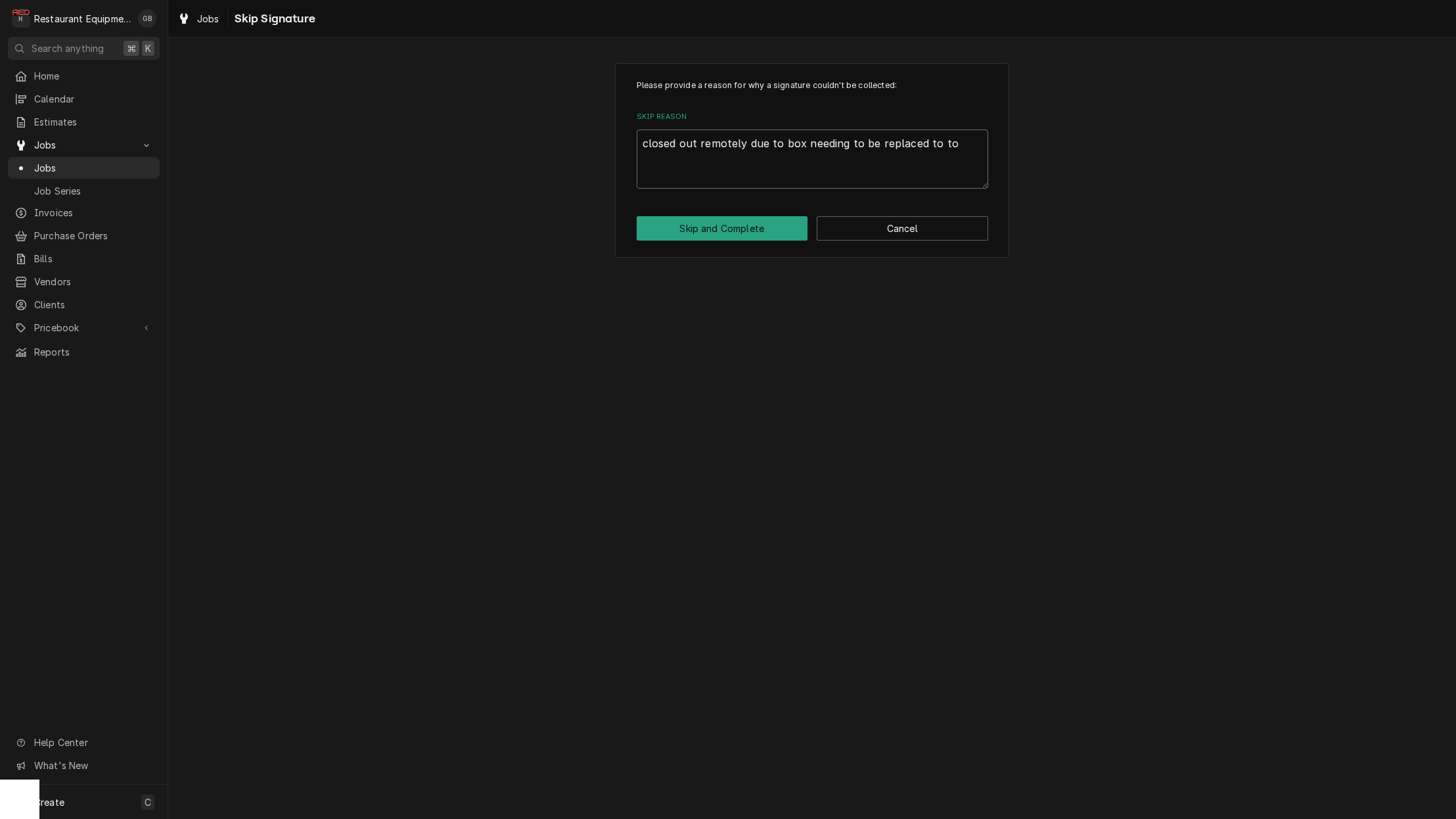
type textarea "x"
type textarea "closed out remotely due to box needing to be replaced to t"
type textarea "x"
type textarea "closed out remotely due to box needing to be replaced to"
type textarea "x"
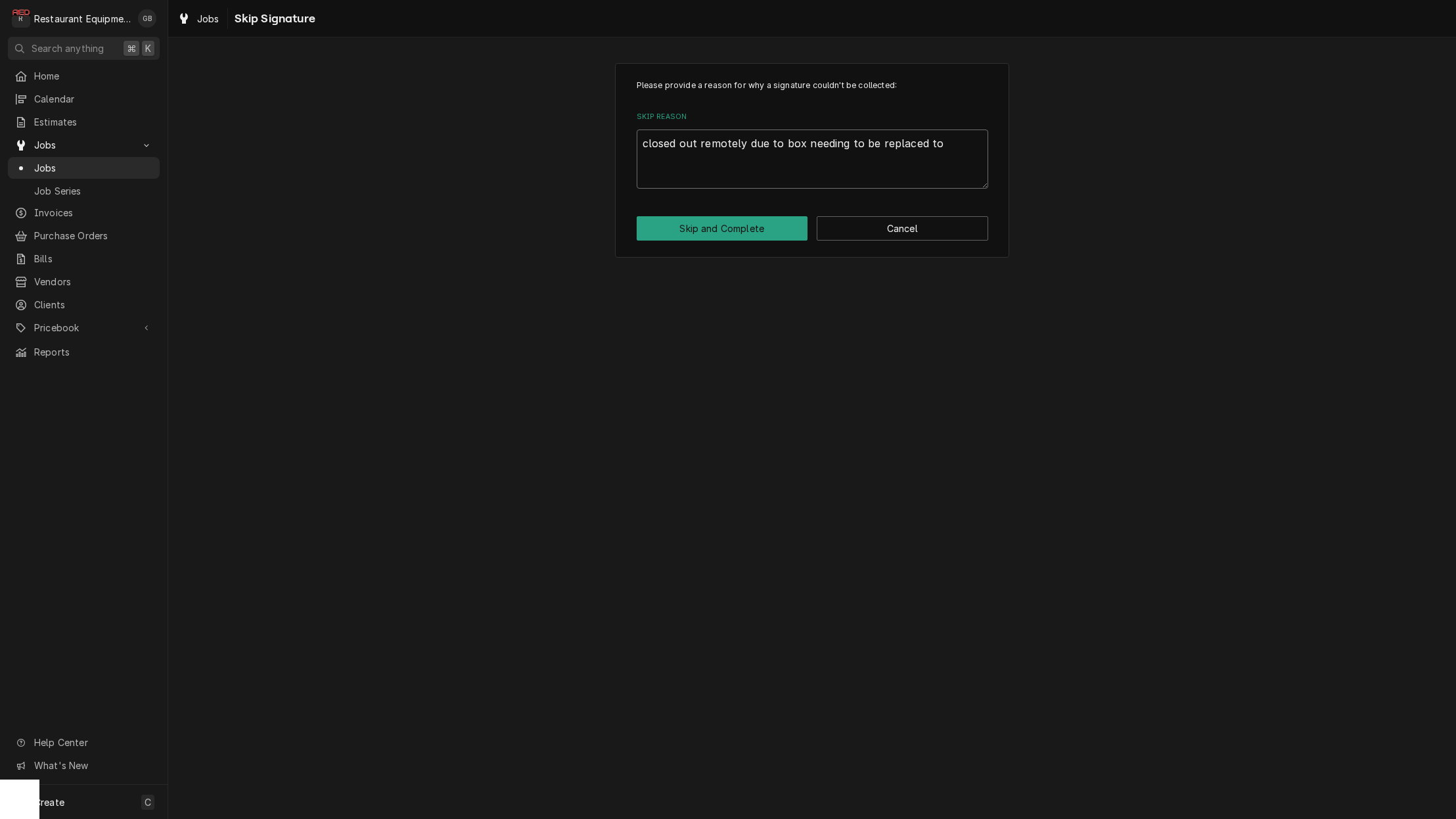
type textarea "closed out remotely due to box needing to be replaced to"
type textarea "x"
type textarea "closed out remotely due to box needing to be replaced t"
type textarea "x"
type textarea "closed out remotely due to box needing to be replaced"
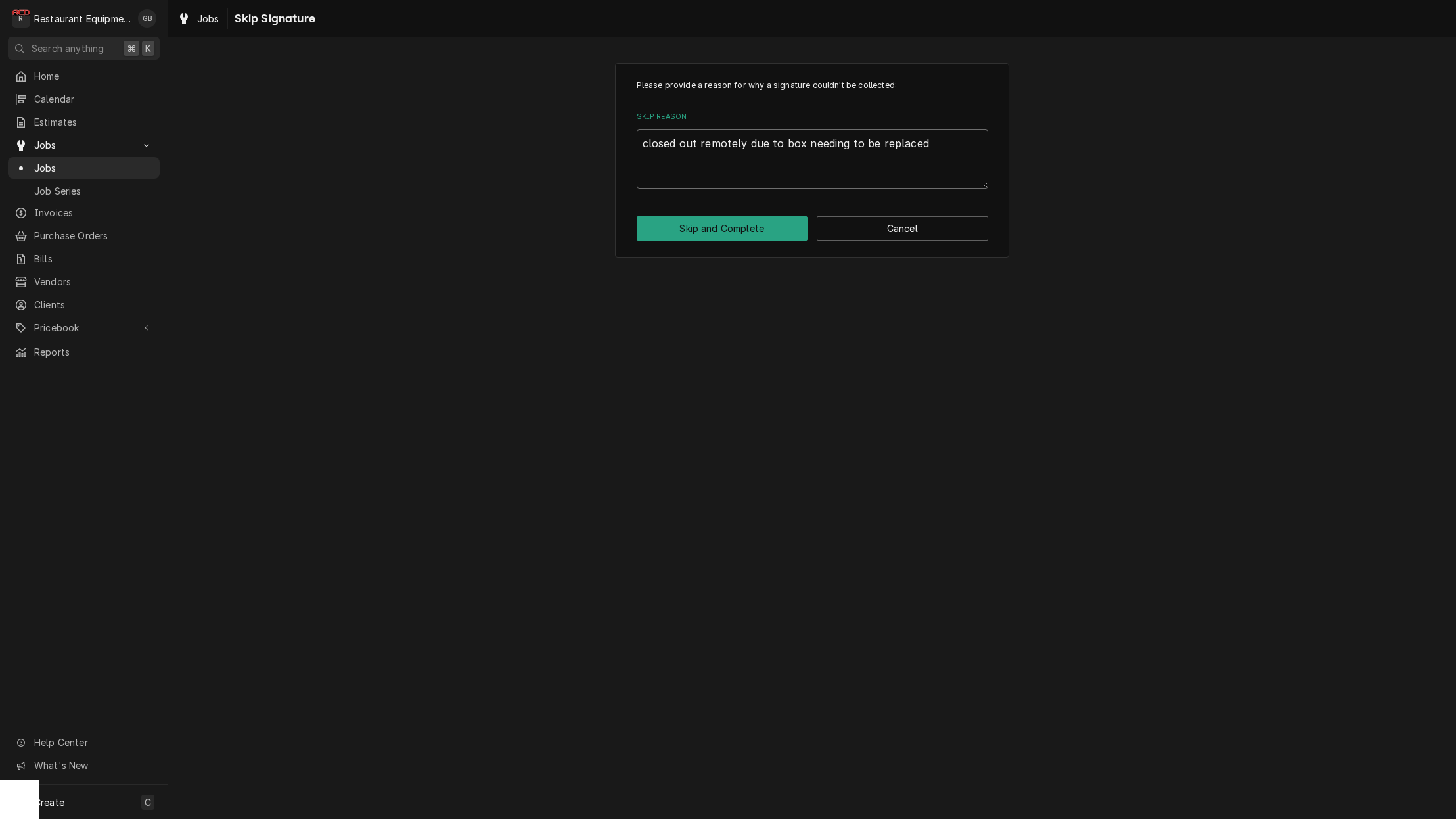
type textarea "x"
type textarea "closed out remotely due to box needing to be replaced d"
type textarea "x"
type textarea "closed out remotely due to box needing to be replaced du"
type textarea "x"
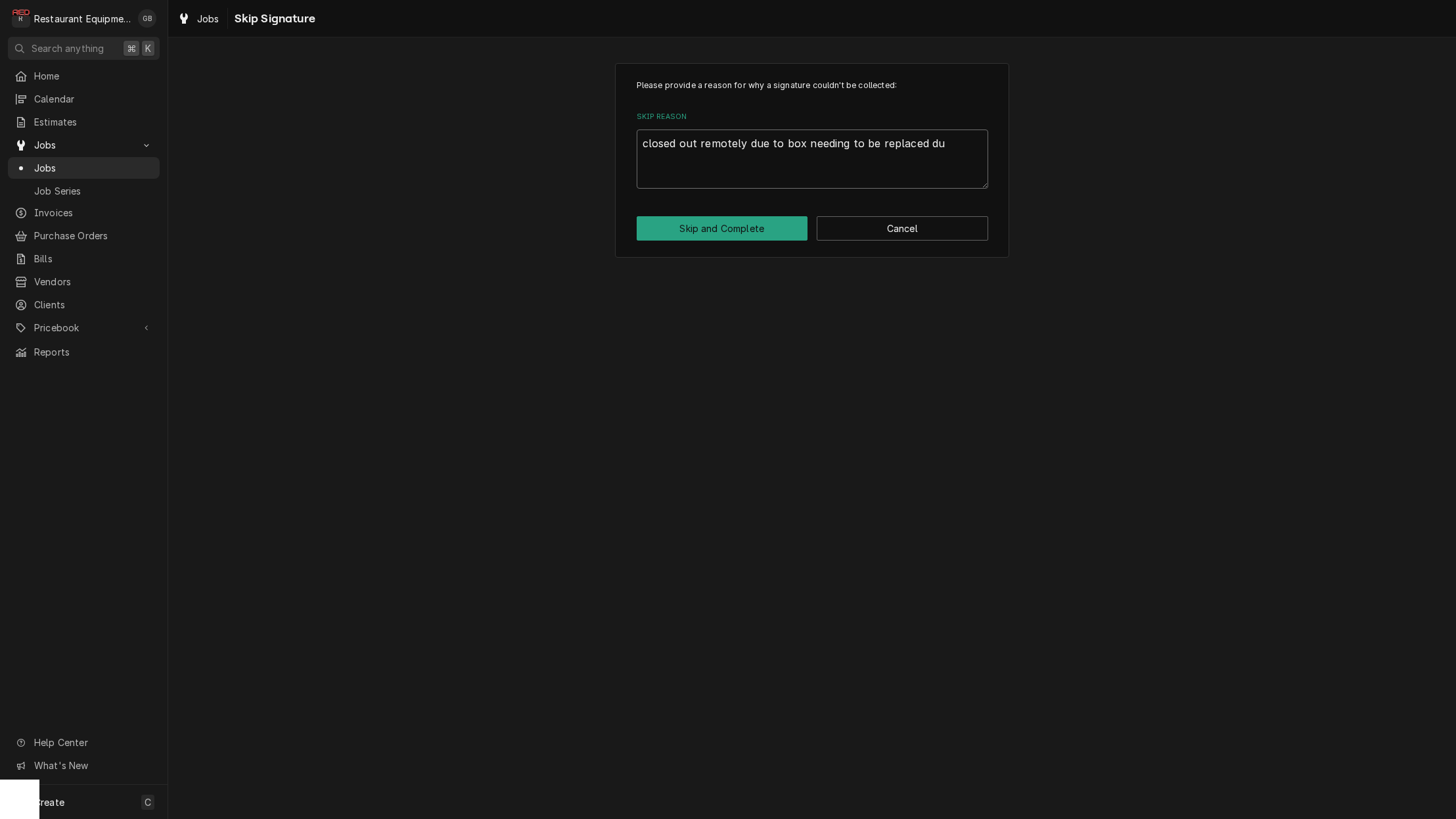
type textarea "closed out remotely due to box needing to be replaced due"
type textarea "x"
type textarea "closed out remotely due to box needing to be replaced due"
type textarea "x"
type textarea "closed out remotely due to box needing to be replaced due t"
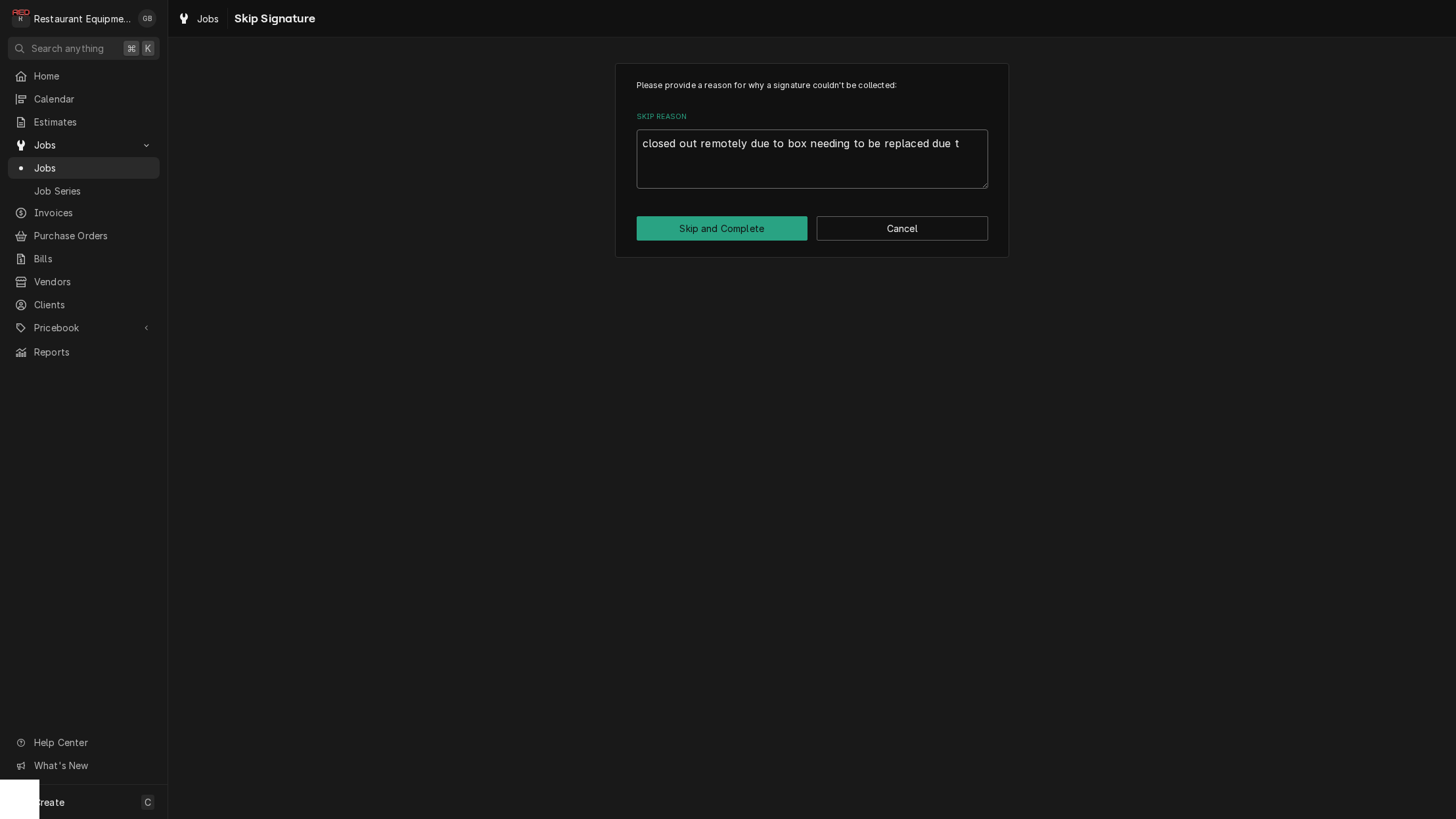
type textarea "x"
type textarea "closed out remotely due to box needing to be replaced due to"
type textarea "x"
type textarea "closed out remotely due to box needing to be replaced due to"
type textarea "x"
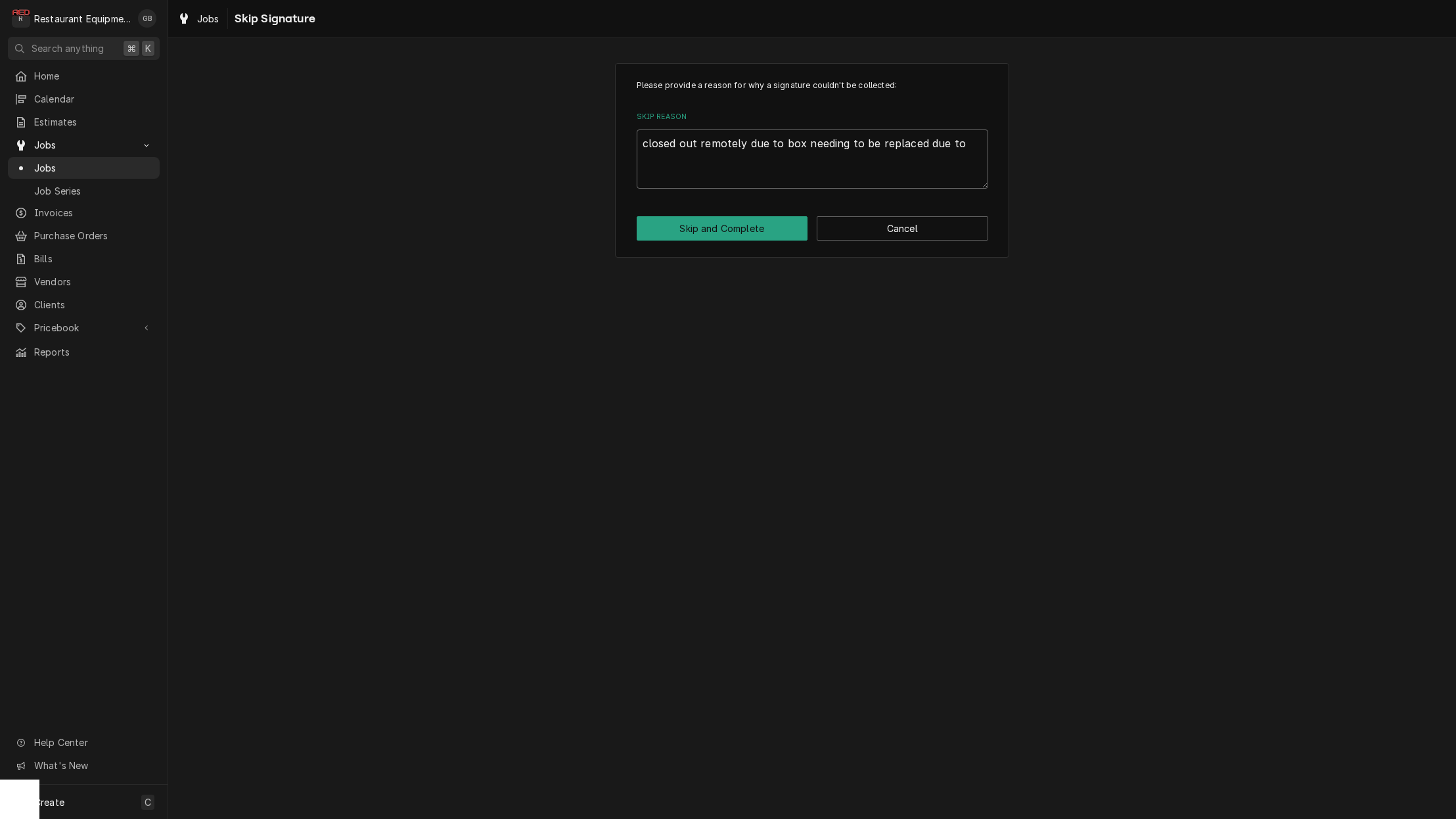
type textarea "closed out remotely due to box needing to be replaced due to t"
type textarea "x"
type textarea "closed out remotely due to box needing to be replaced due to th"
type textarea "x"
type textarea "closed out remotely due to box needing to be replaced due to the"
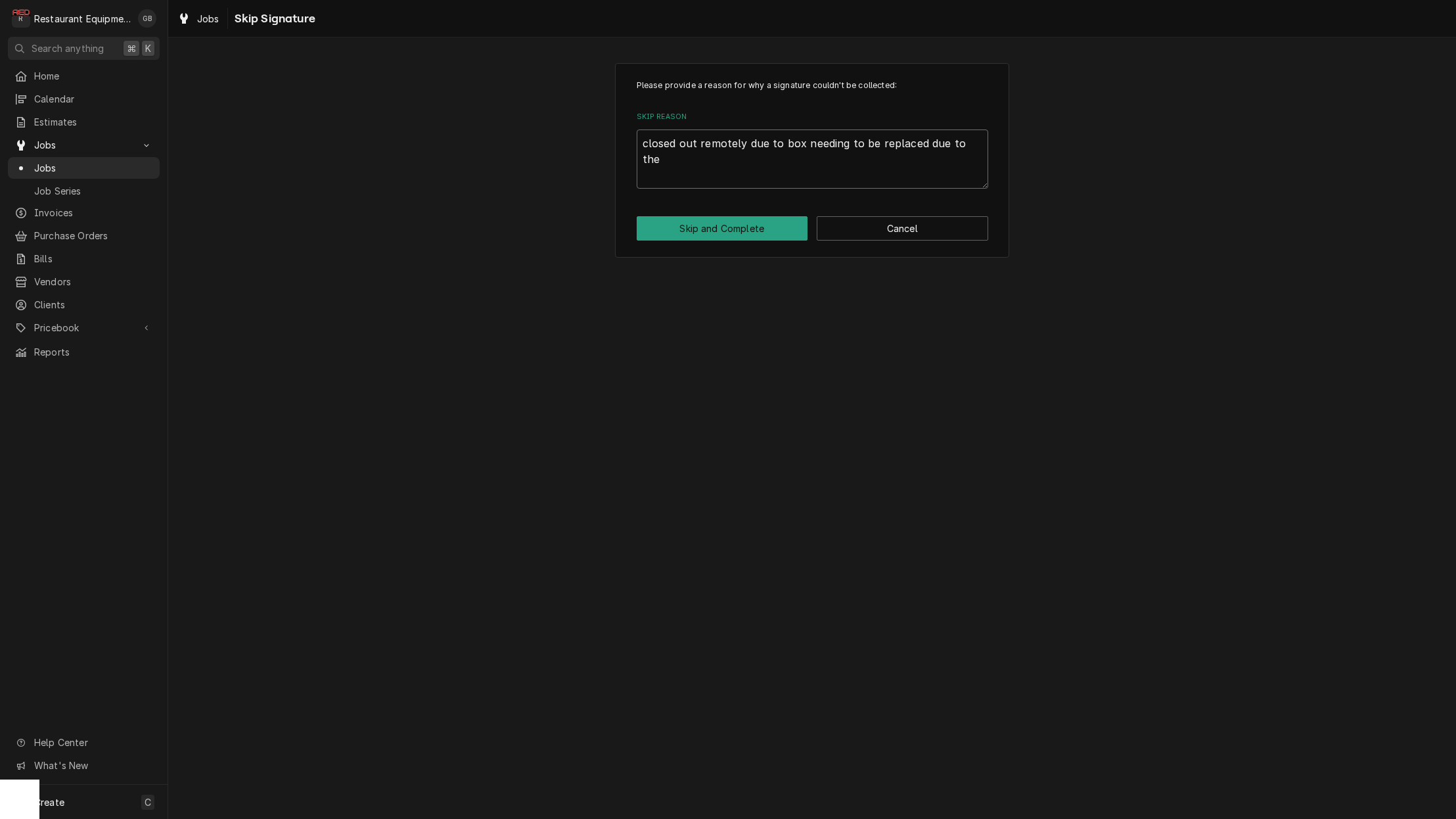
type textarea "x"
type textarea "closed out remotely due to box needing to be replaced due to the"
type textarea "x"
type textarea "closed out remotely due to box needing to be replaced due to the s"
type textarea "x"
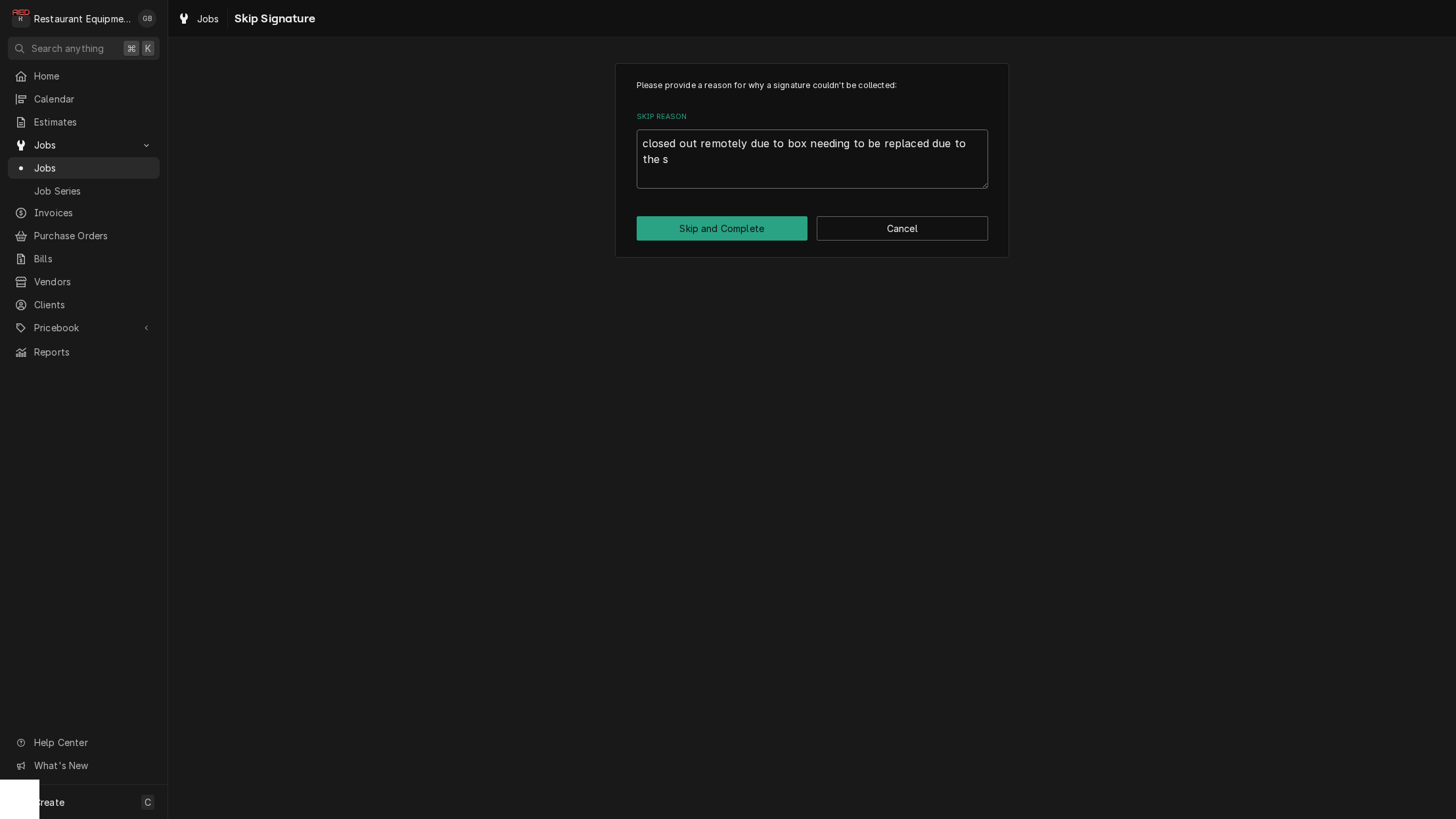
type textarea "closed out remotely due to box needing to be replaced due to the st"
type textarea "x"
type textarea "closed out remotely due to box needing to be replaced due to the sta"
type textarea "x"
type textarea "closed out remotely due to box needing to be replaced due to the stat"
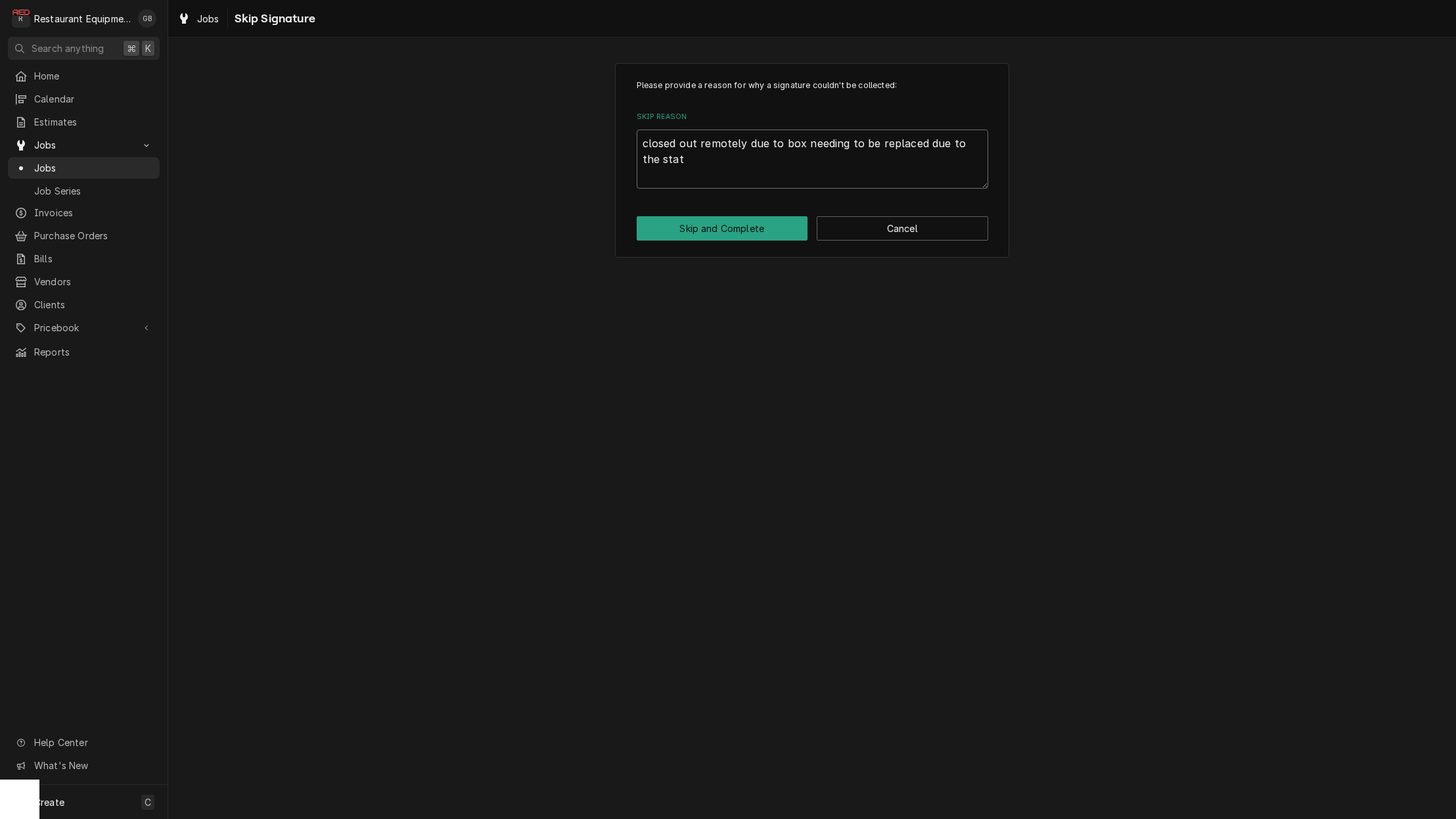
type textarea "x"
type textarea "closed out remotely due to box needing to be replaced due to the state"
type textarea "x"
type textarea "closed out remotely due to box needing to be replaced due to the state"
type textarea "x"
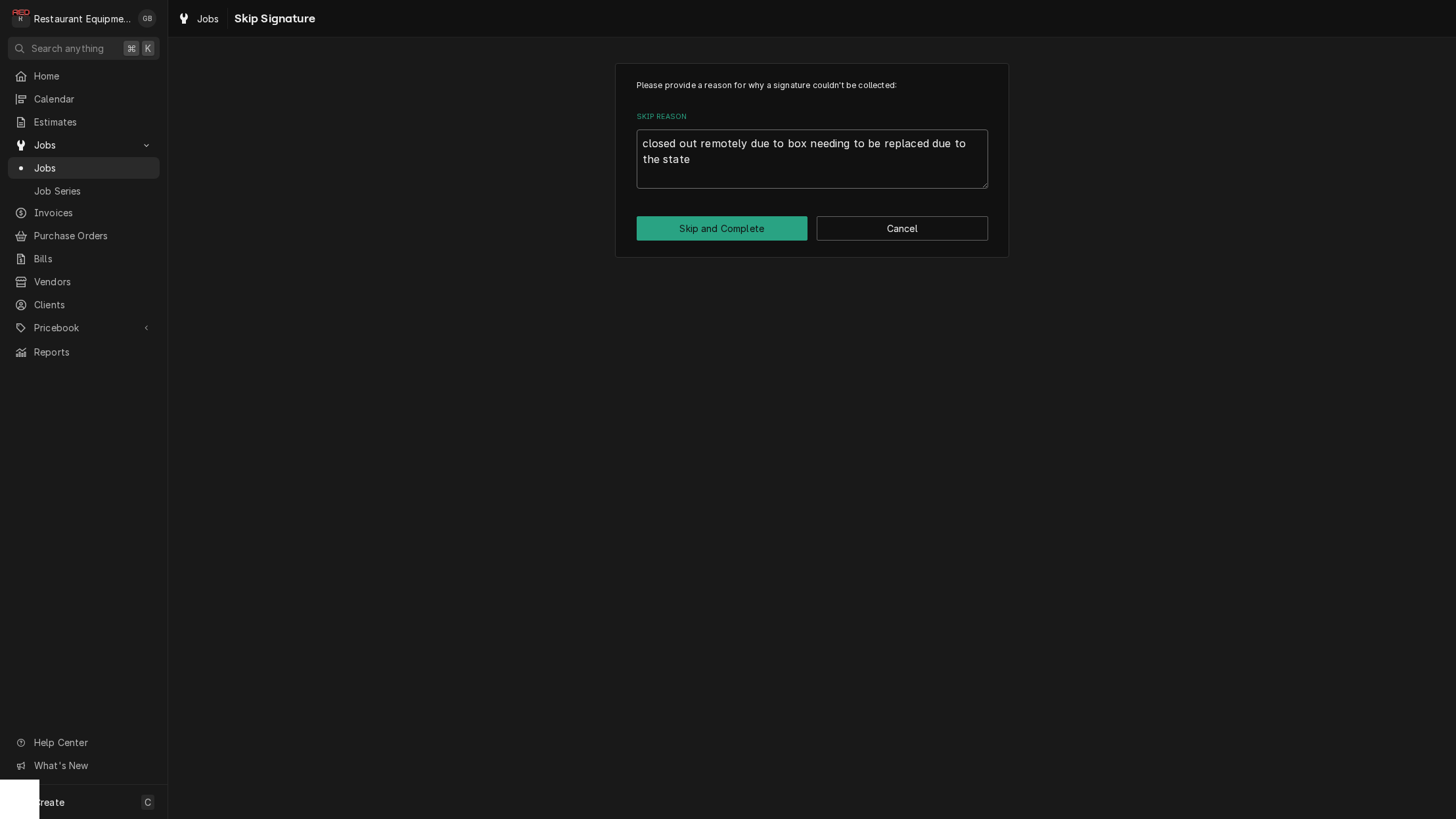
type textarea "closed out remotely due to box needing to be replaced due to the state o"
type textarea "x"
type textarea "closed out remotely due to box needing to be replaced due to the state of"
type textarea "x"
type textarea "closed out remotely due to box needing to be replaced due to the state of"
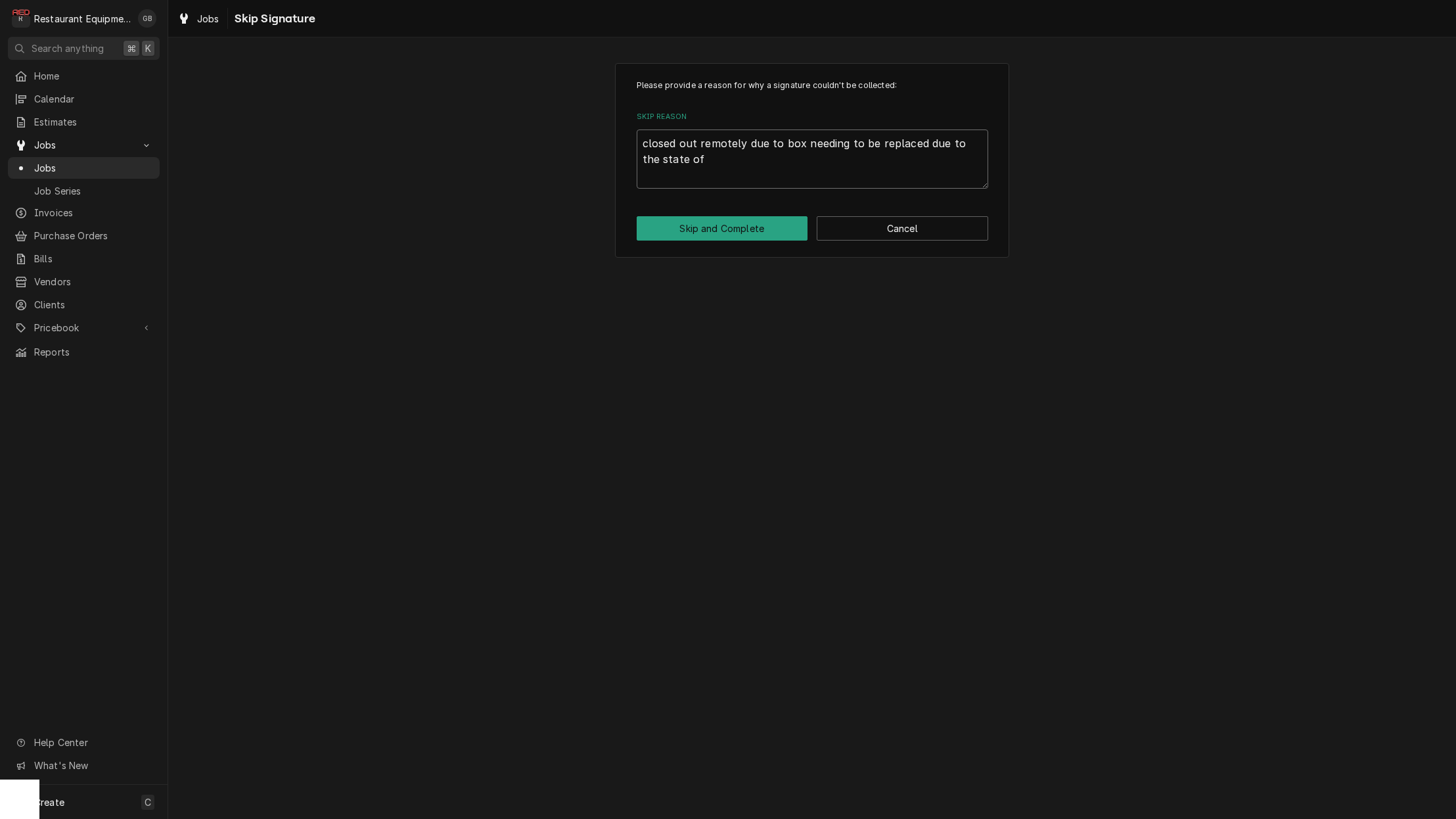
type textarea "x"
type textarea "closed out remotely due to box needing to be replaced due to the state of t"
type textarea "x"
type textarea "closed out remotely due to box needing to be replaced due to the state of th"
type textarea "x"
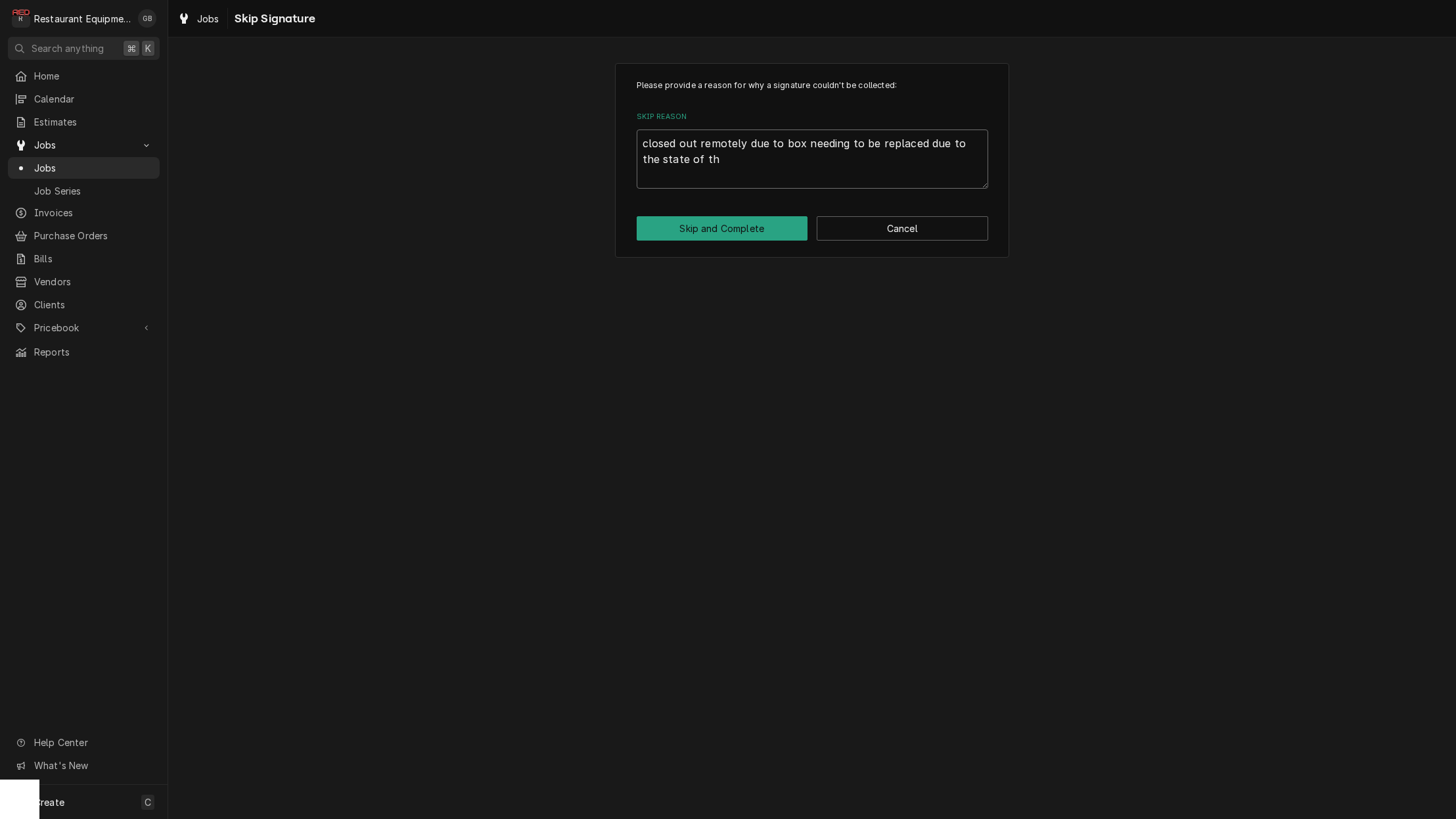
type textarea "closed out remotely due to box needing to be replaced due to the state of the"
type textarea "x"
type textarea "closed out remotely due to box needing to be replaced due to the state of the"
type textarea "x"
type textarea "closed out remotely due to box needing to be replaced due to the state of the b"
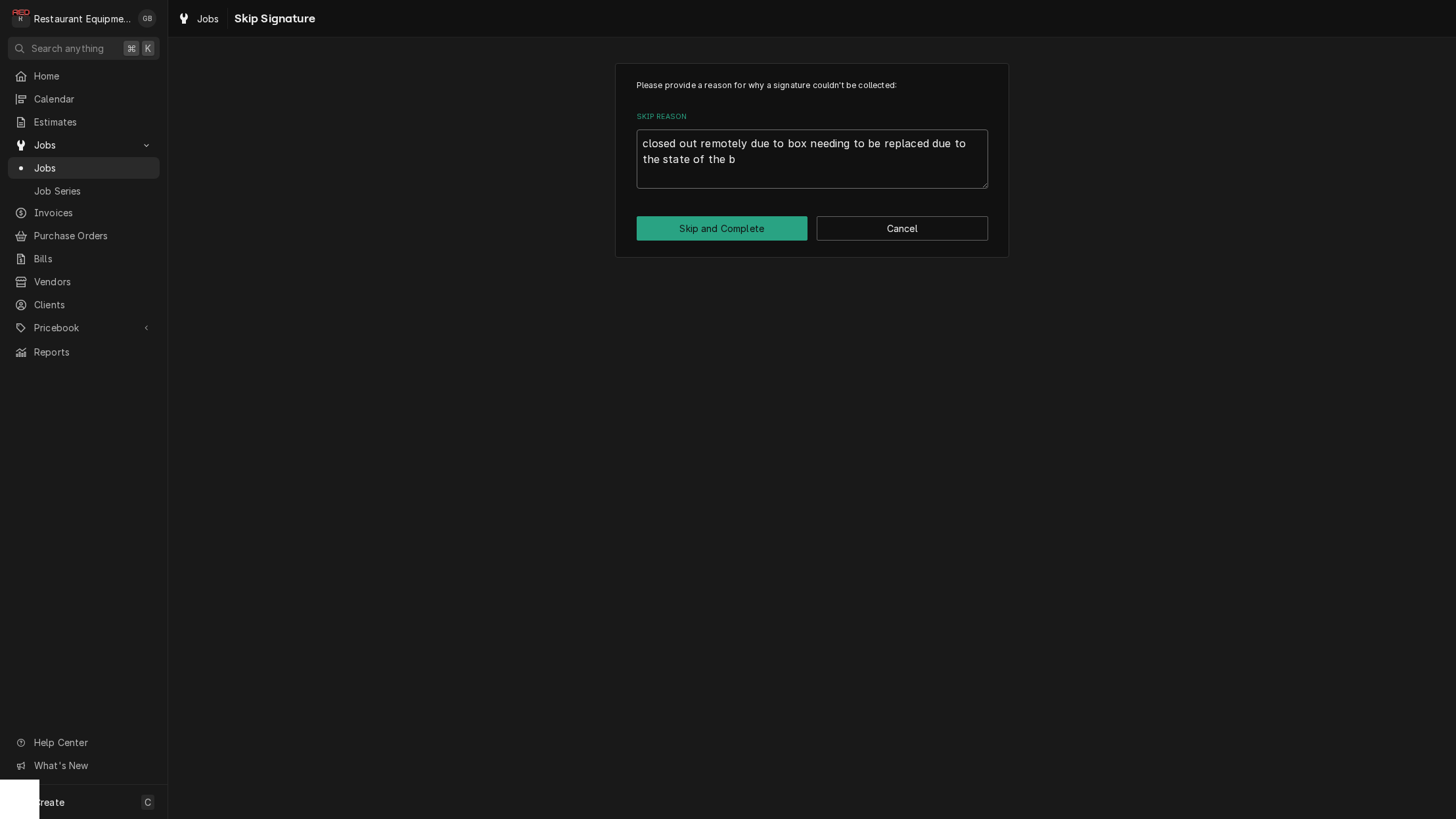
type textarea "x"
type textarea "closed out remotely due to box needing to be replaced due to the state of the bo"
type textarea "x"
type textarea "closed out remotely due to box needing to be replaced due to the state of the b…"
type textarea "x"
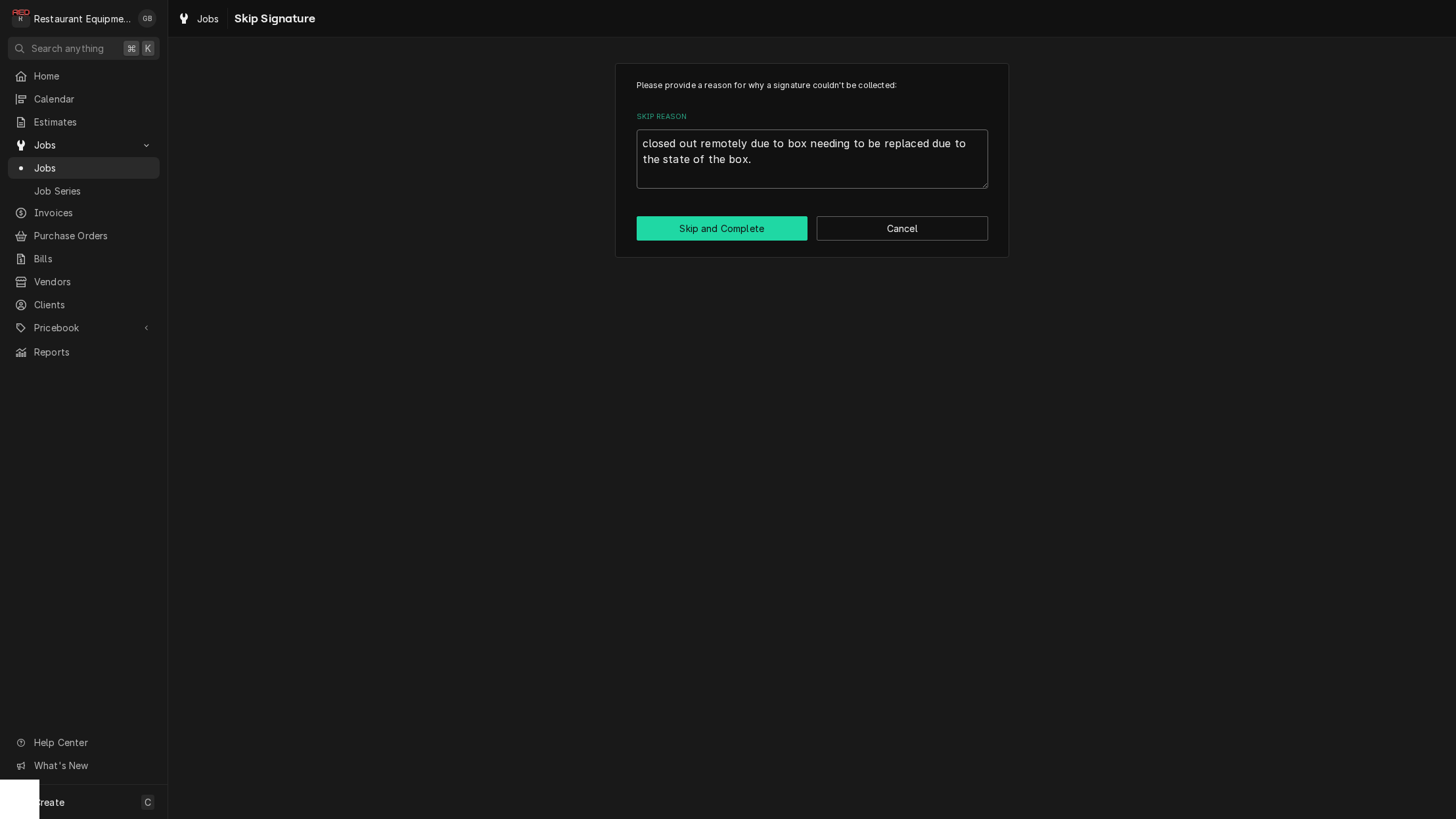
type textarea "closed out remotely due to box needing to be replaced due to the state of the b…"
click at [717, 223] on button "Skip and Complete" at bounding box center [722, 229] width 171 height 24
type textarea "x"
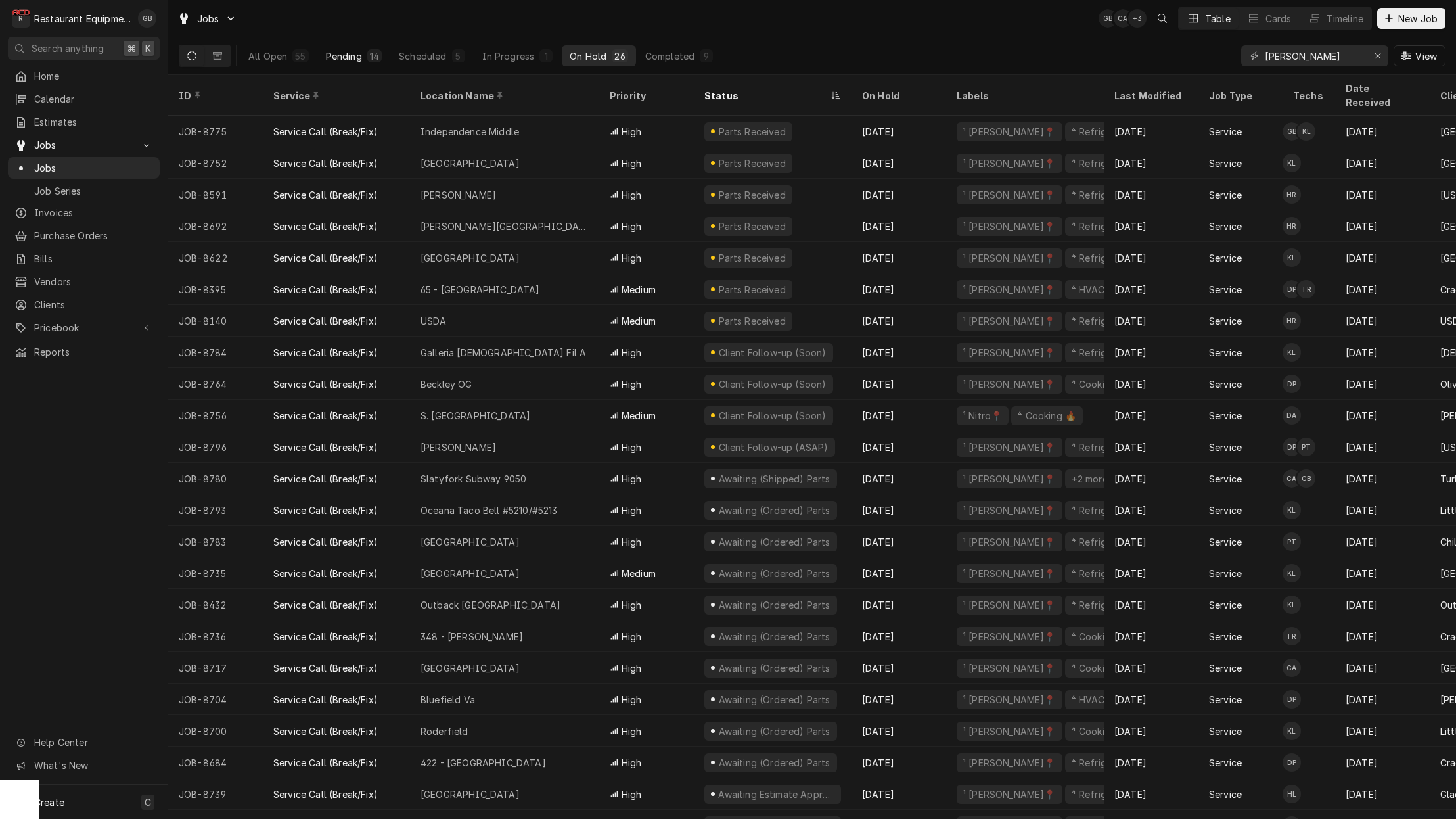
click at [368, 59] on div "14" at bounding box center [374, 56] width 14 height 13
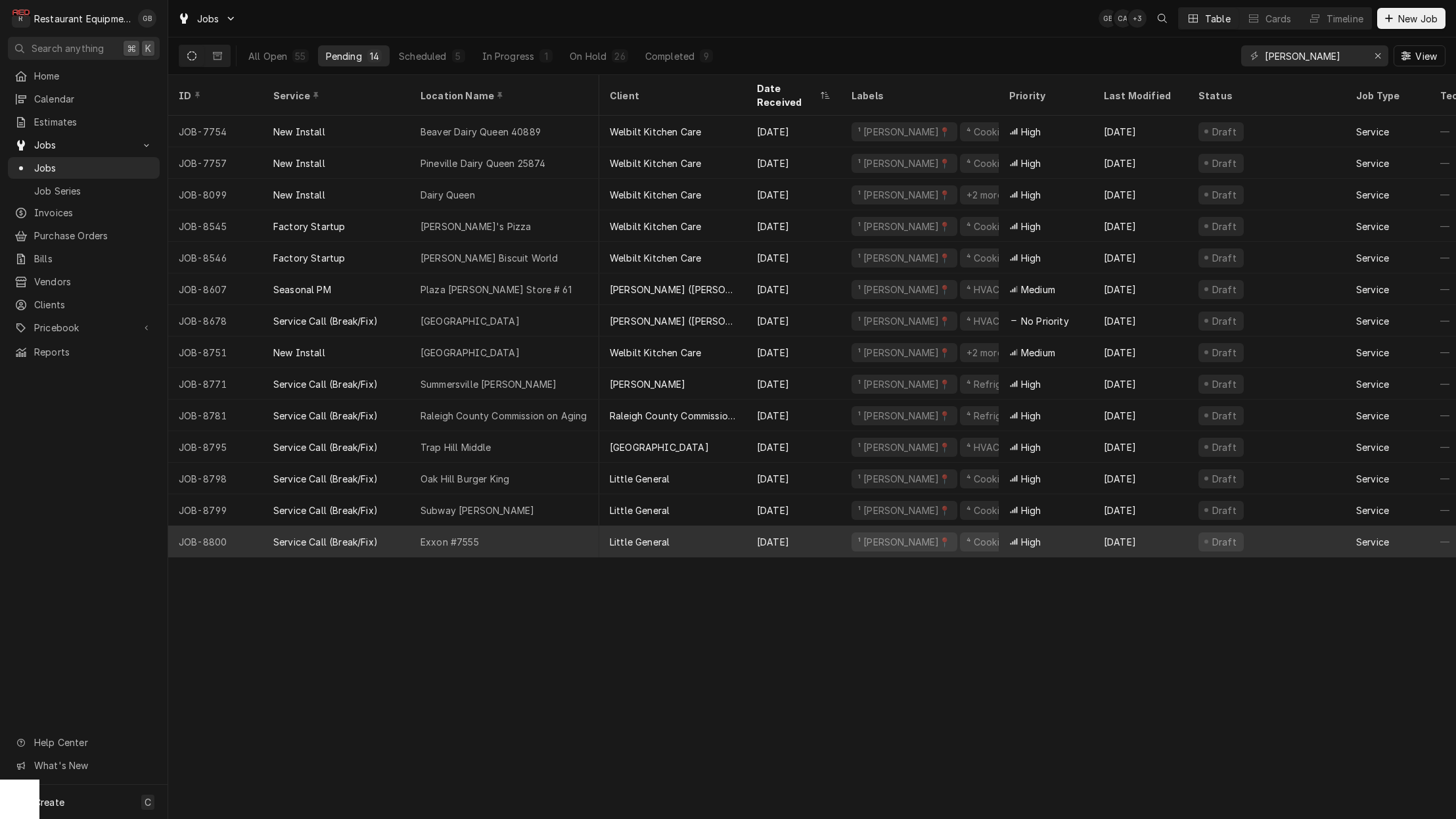
scroll to position [0, 2]
click at [510, 526] on div "Exxon #7555" at bounding box center [504, 541] width 189 height 32
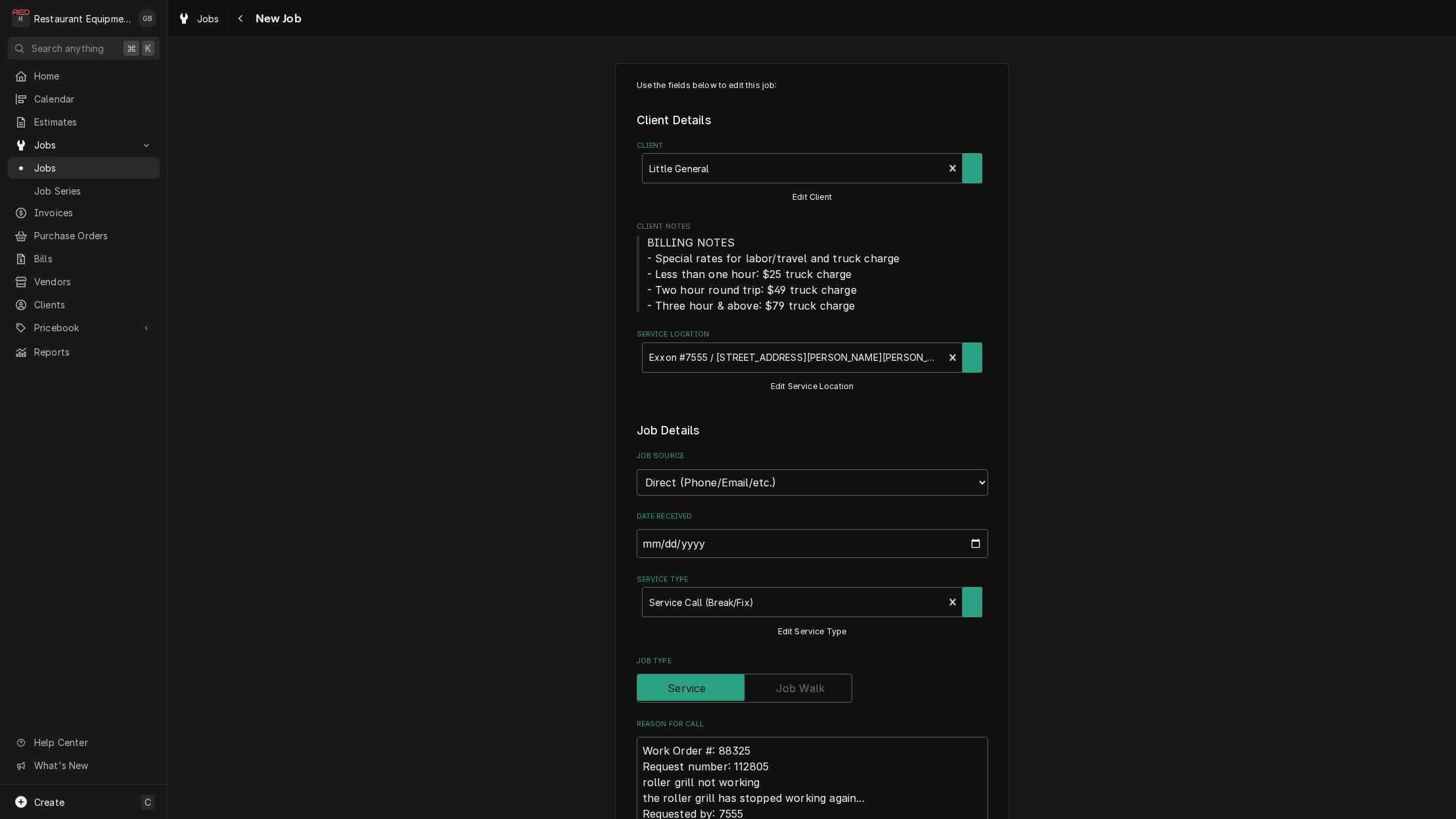
type textarea "x"
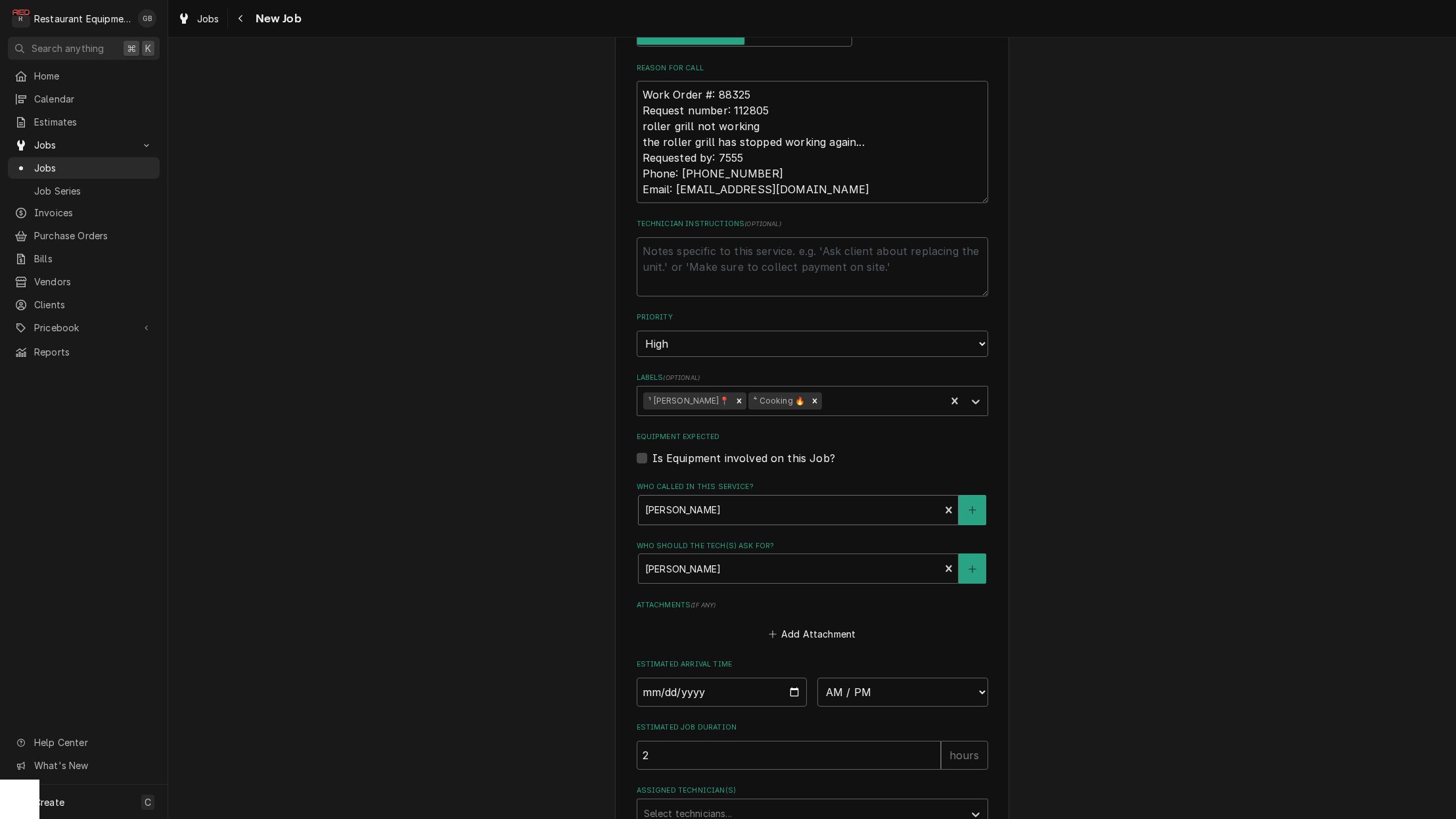
scroll to position [660, 0]
click at [666, 673] on input "Date" at bounding box center [722, 687] width 171 height 29
type input "[DATE]"
type textarea "x"
select select "08:30:00"
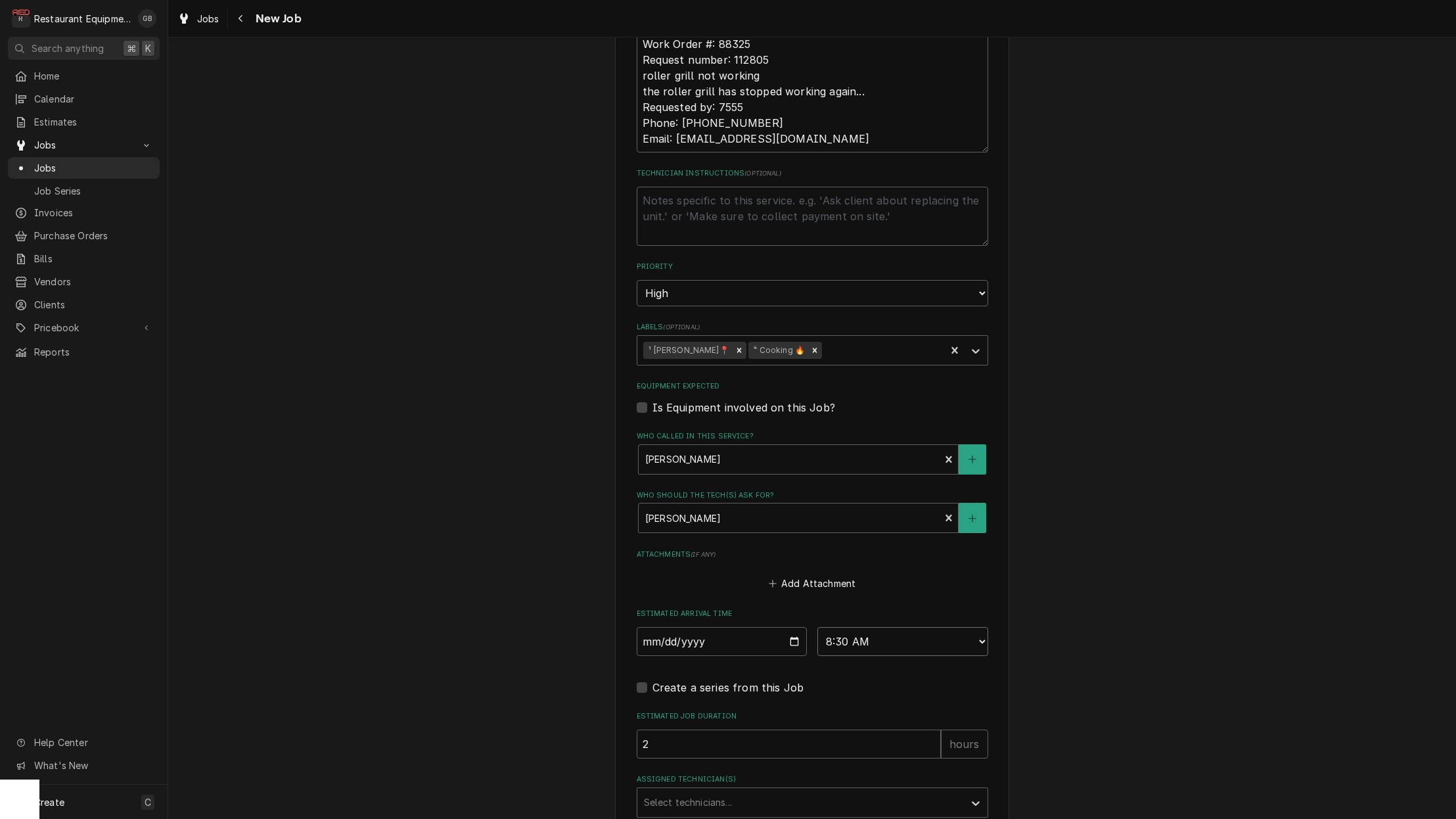
scroll to position [733, 0]
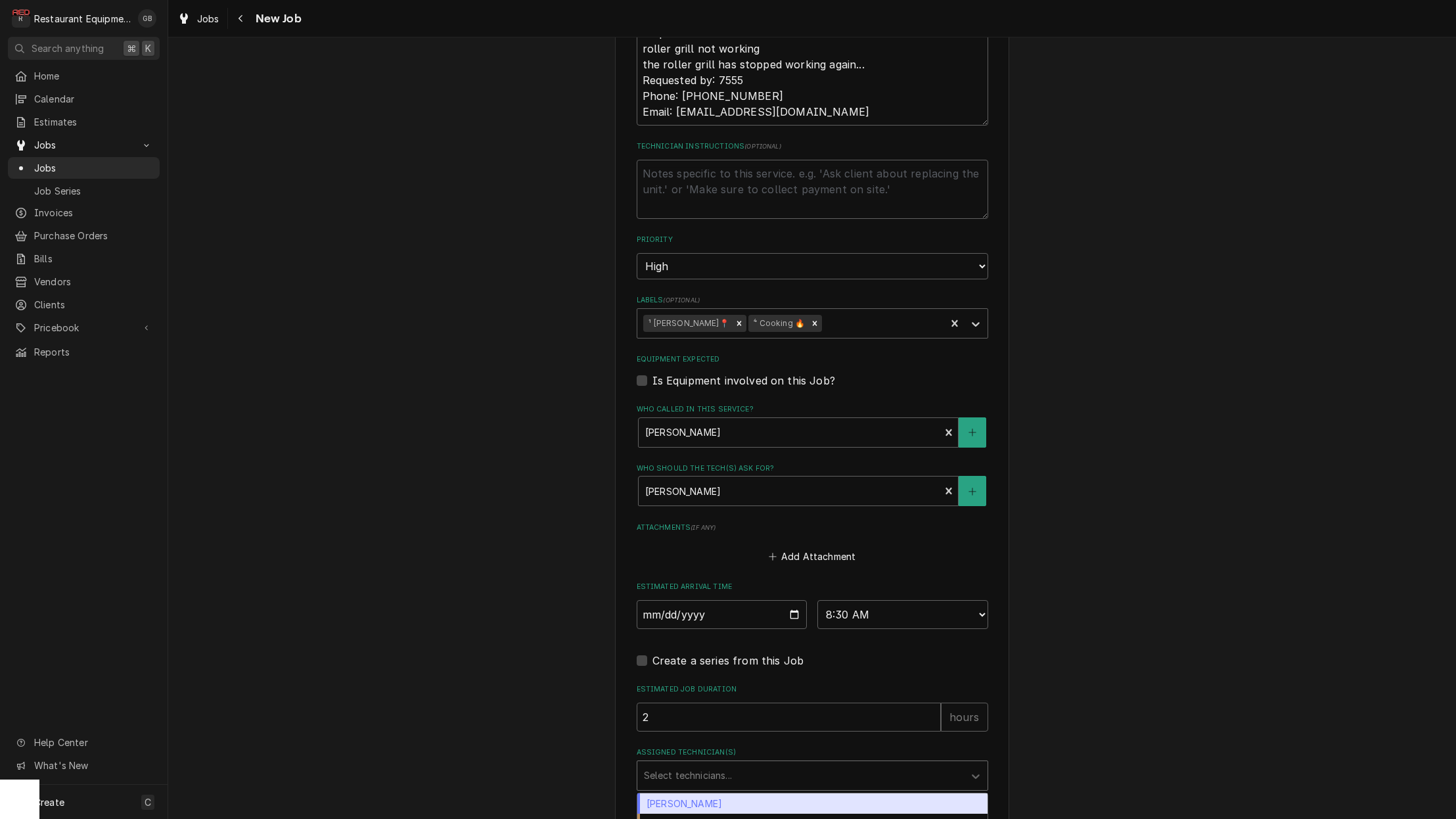
click at [882, 764] on div "Assigned Technician(s)" at bounding box center [801, 775] width 313 height 23
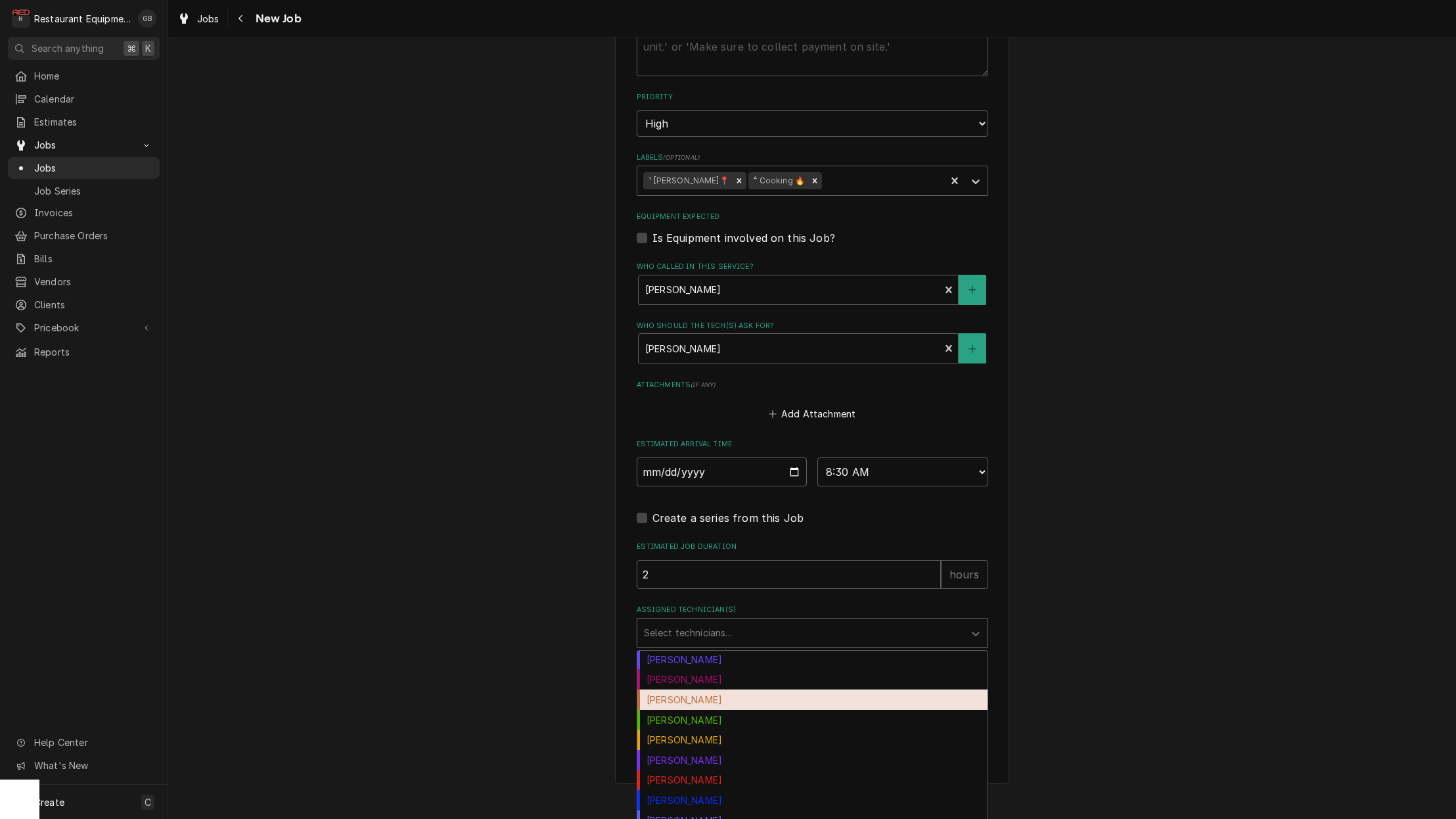
scroll to position [83, 0]
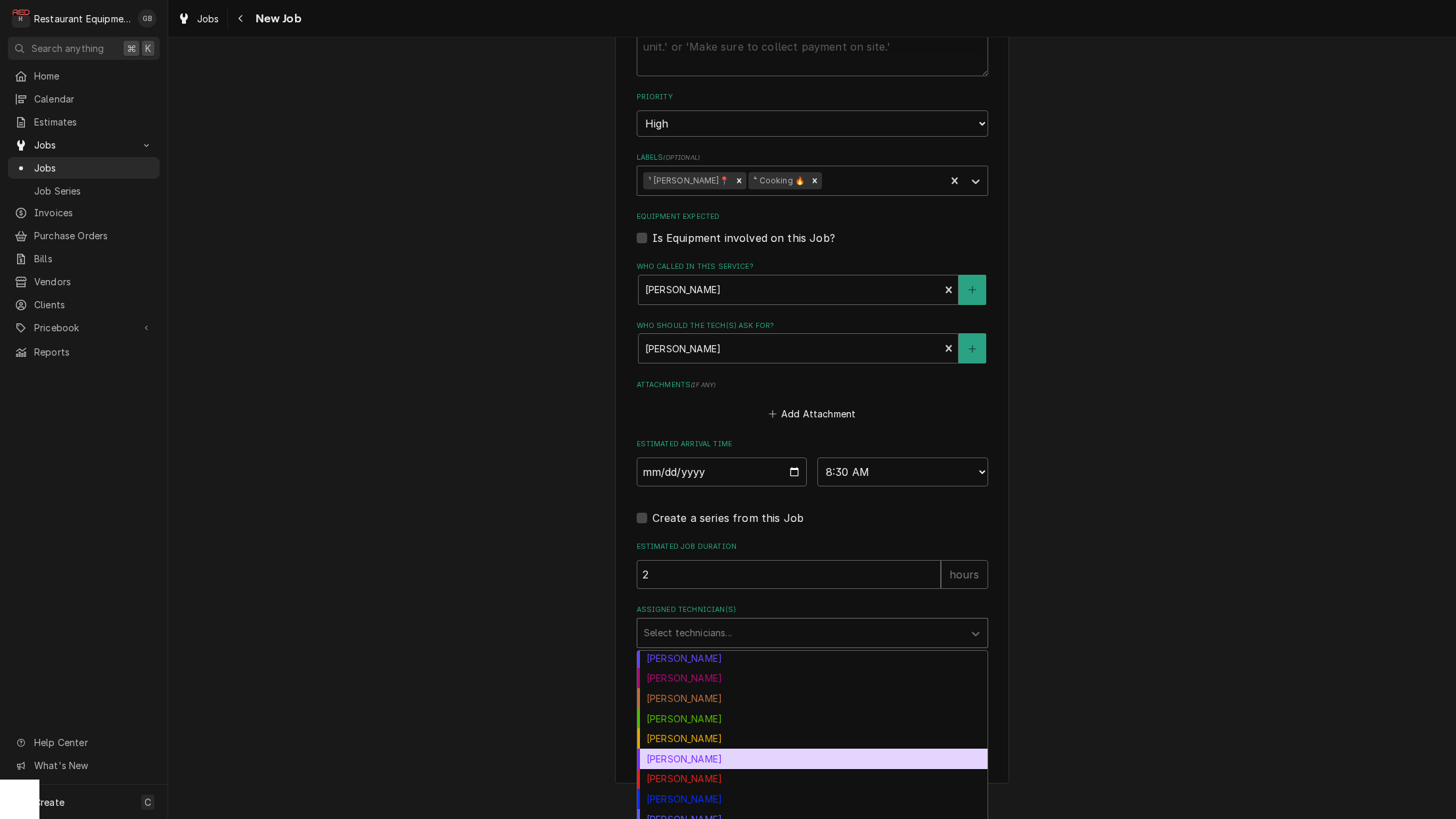
click at [694, 748] on div "Kaleb Lewis" at bounding box center [813, 758] width 350 height 20
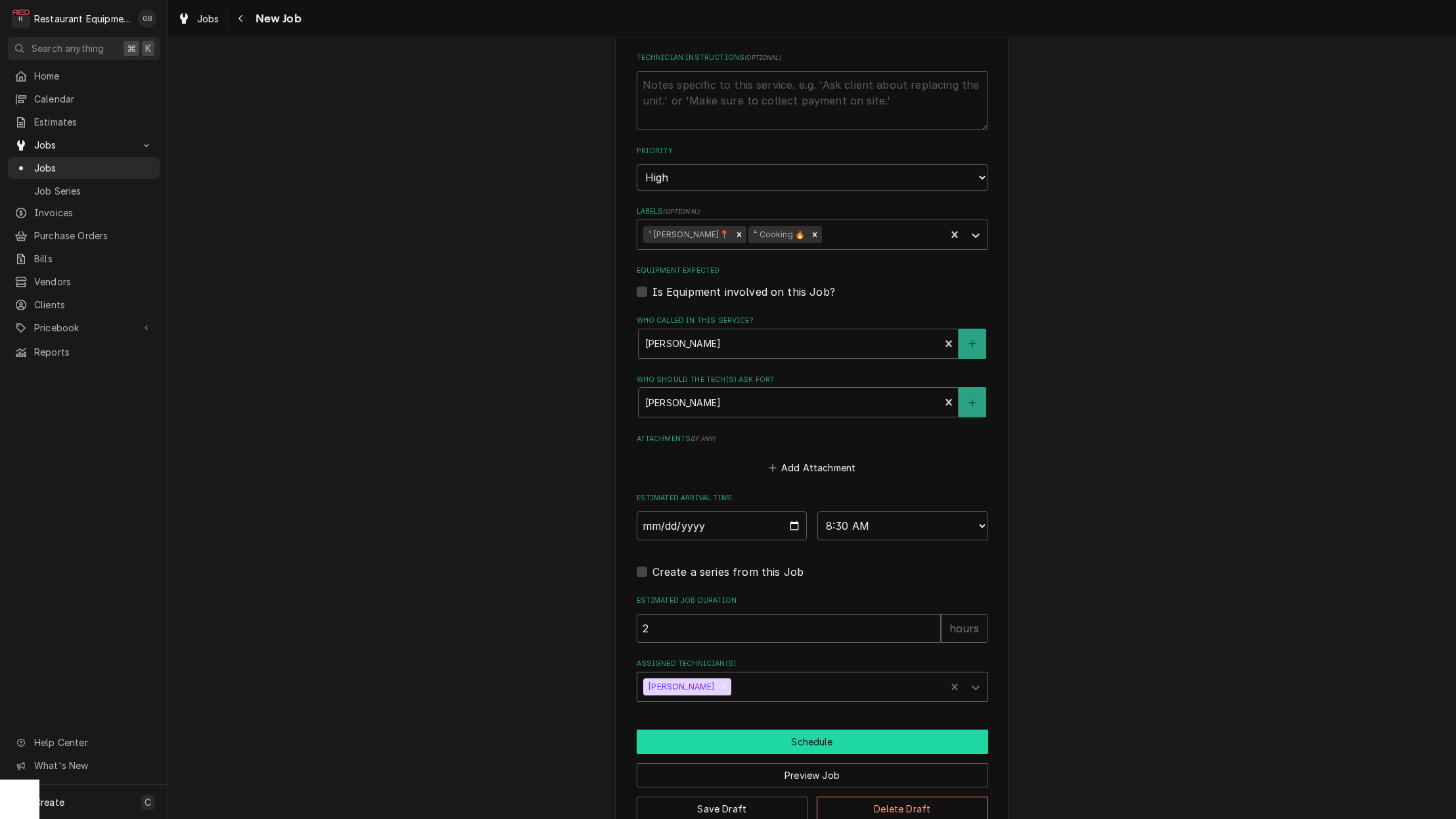
scroll to position [0, 0]
click at [770, 730] on button "Schedule" at bounding box center [813, 742] width 352 height 24
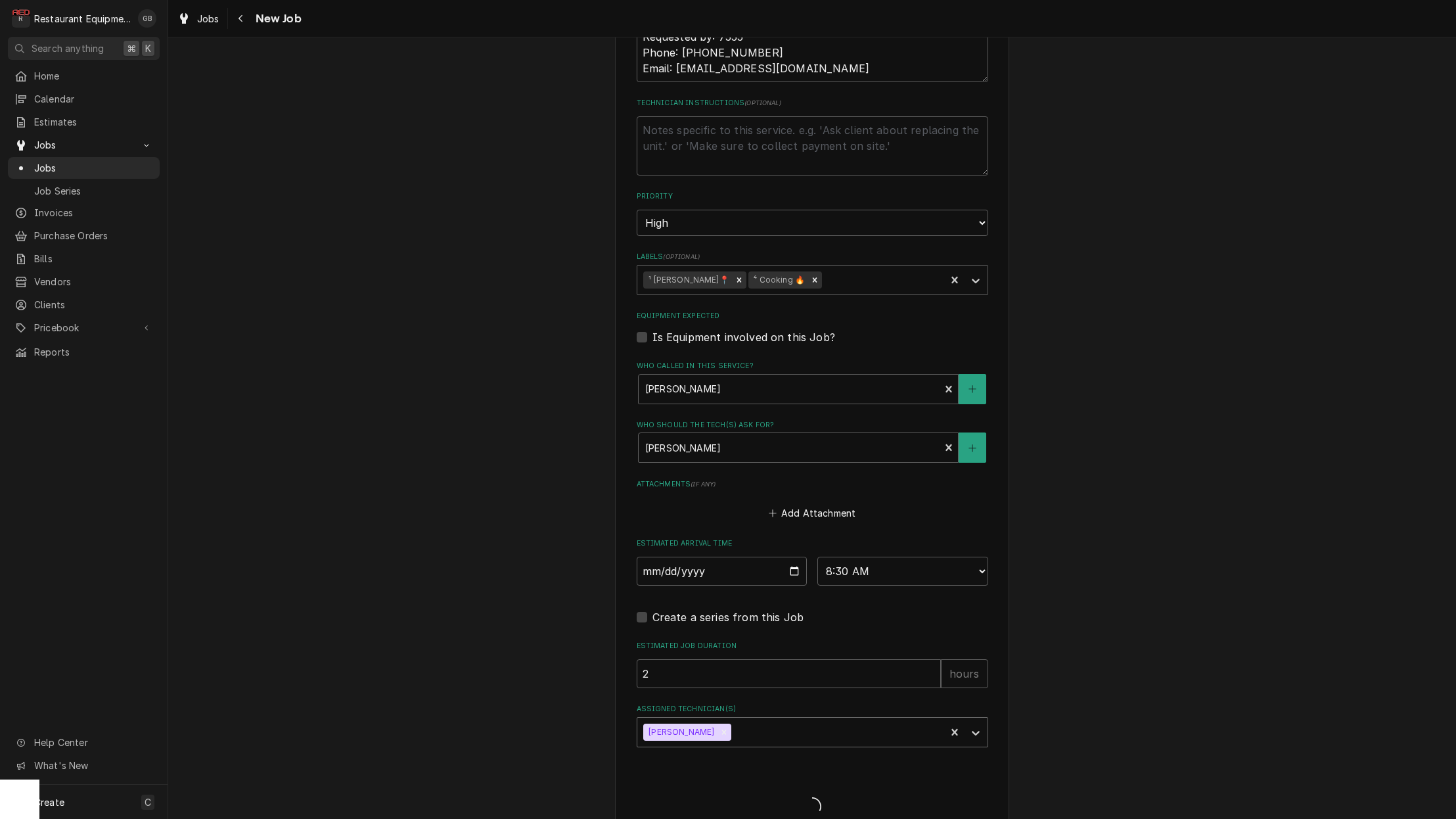
type textarea "x"
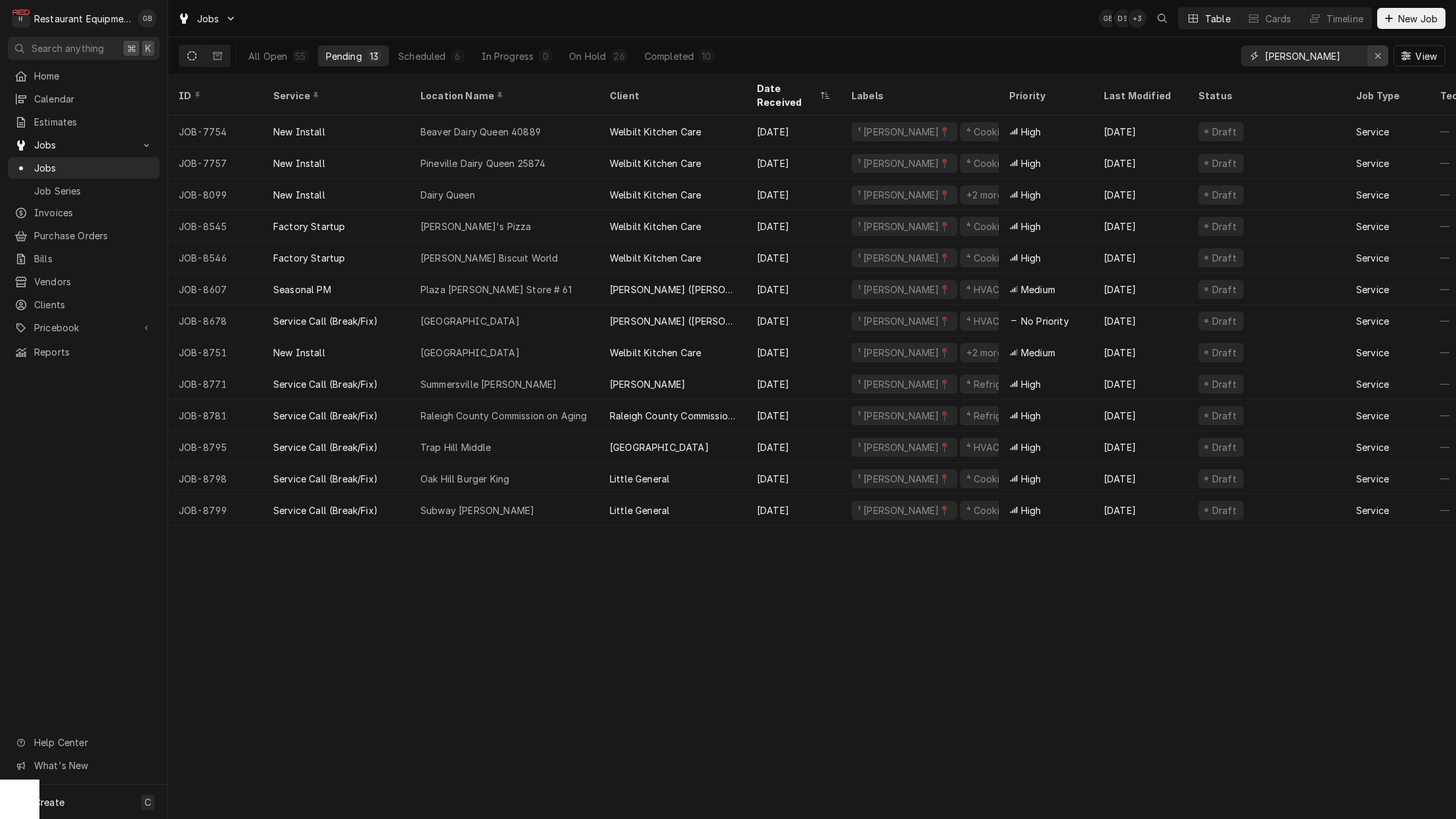
click at [1368, 56] on button "Erase input" at bounding box center [1378, 56] width 21 height 21
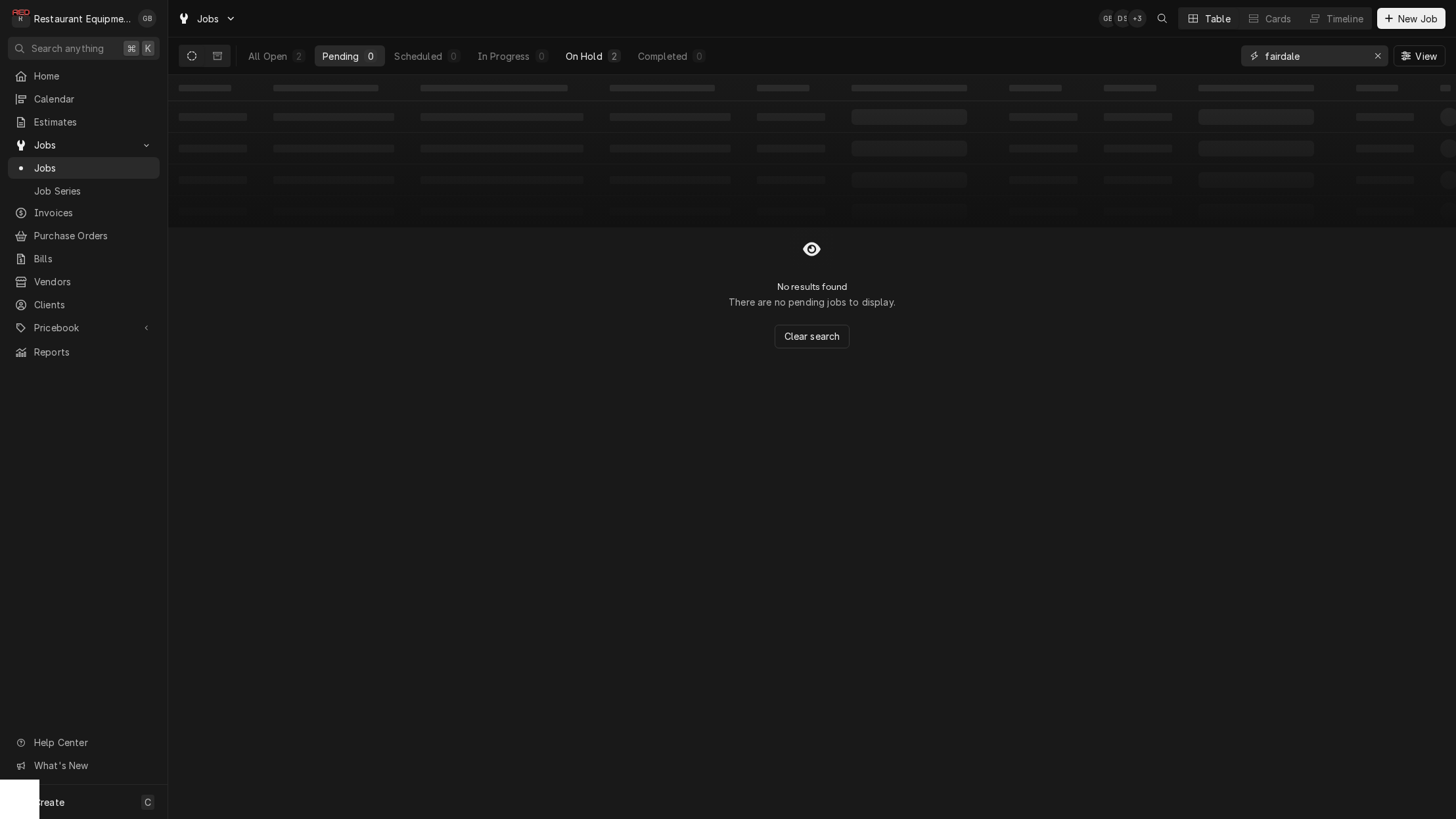
type input "fairdale"
click at [597, 57] on div "On Hold" at bounding box center [584, 56] width 37 height 14
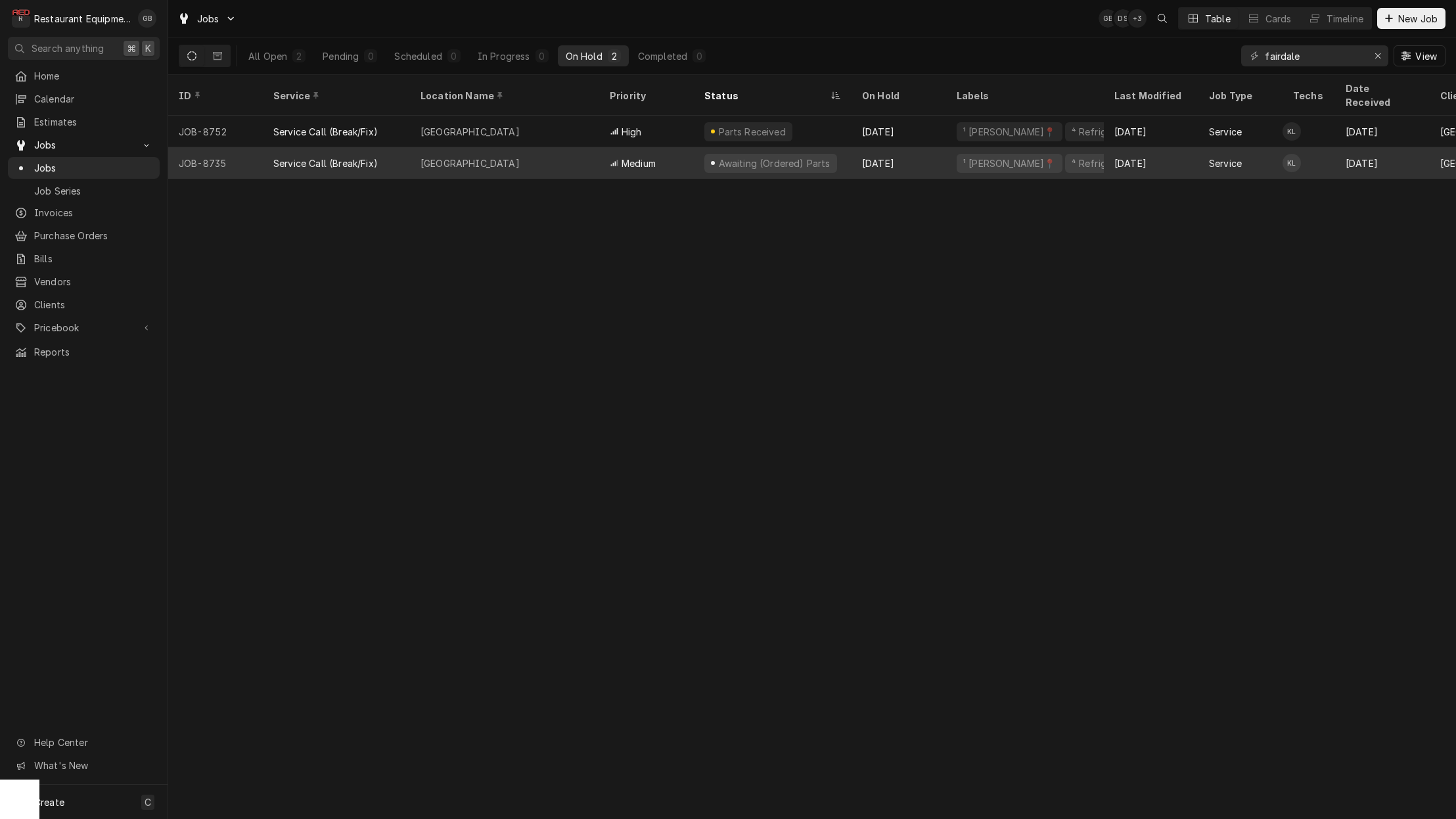
click at [586, 148] on div "[GEOGRAPHIC_DATA]" at bounding box center [504, 163] width 189 height 32
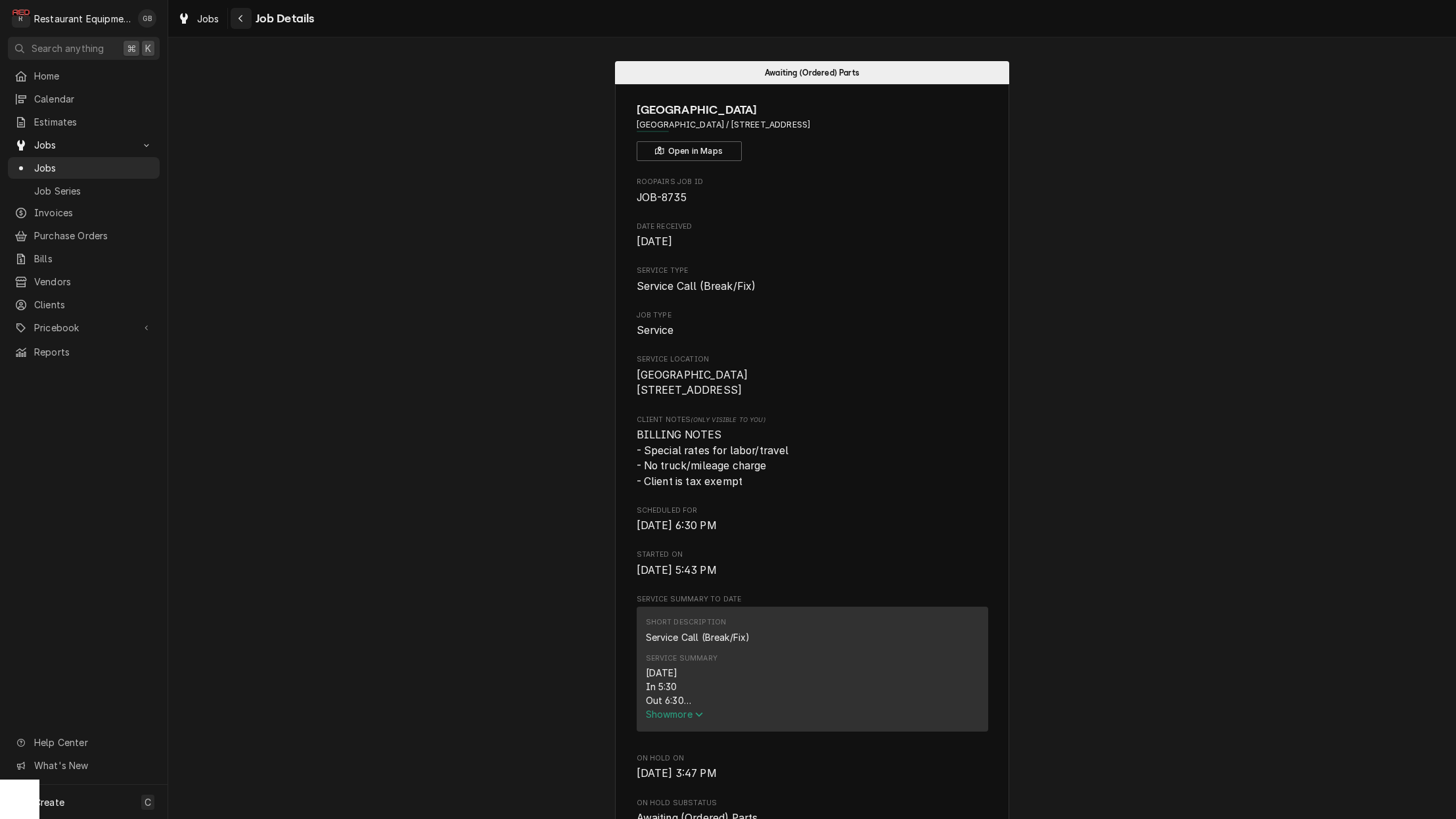
click at [244, 17] on div "Navigate back" at bounding box center [241, 18] width 13 height 13
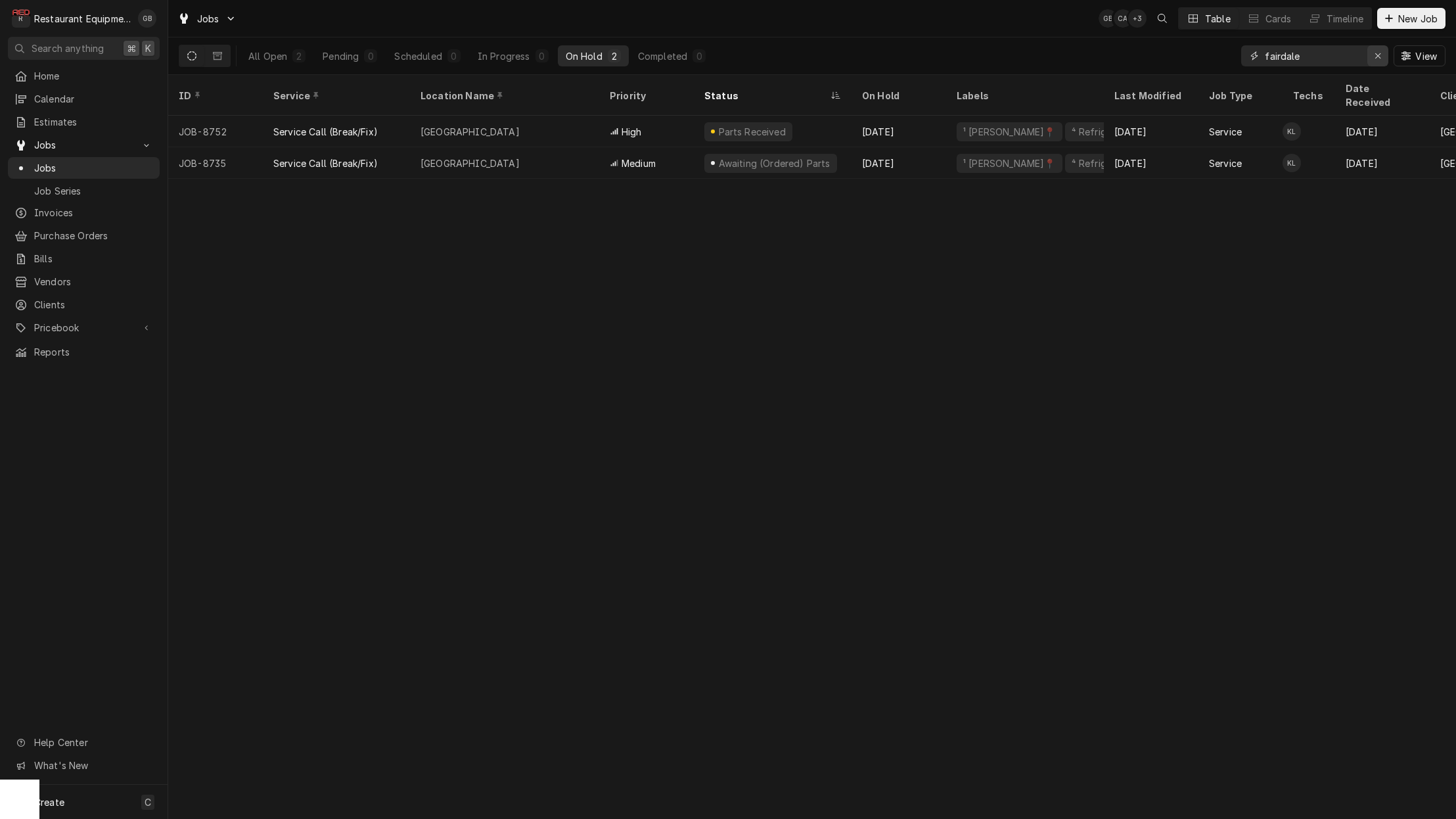
click at [1376, 53] on icon "Erase input" at bounding box center [1378, 56] width 8 height 9
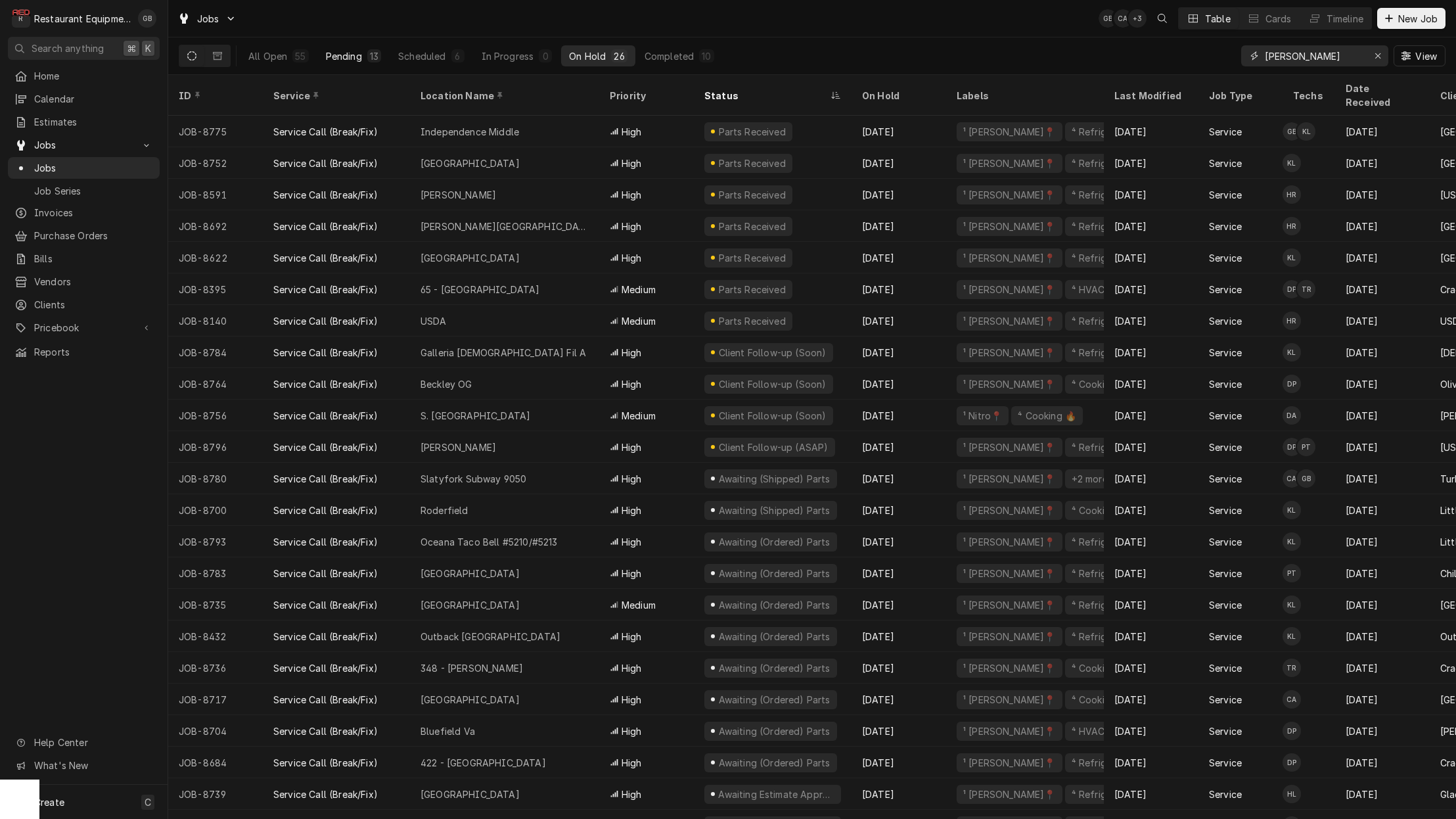
type input "[PERSON_NAME]"
click at [375, 60] on div "13" at bounding box center [374, 56] width 8 height 14
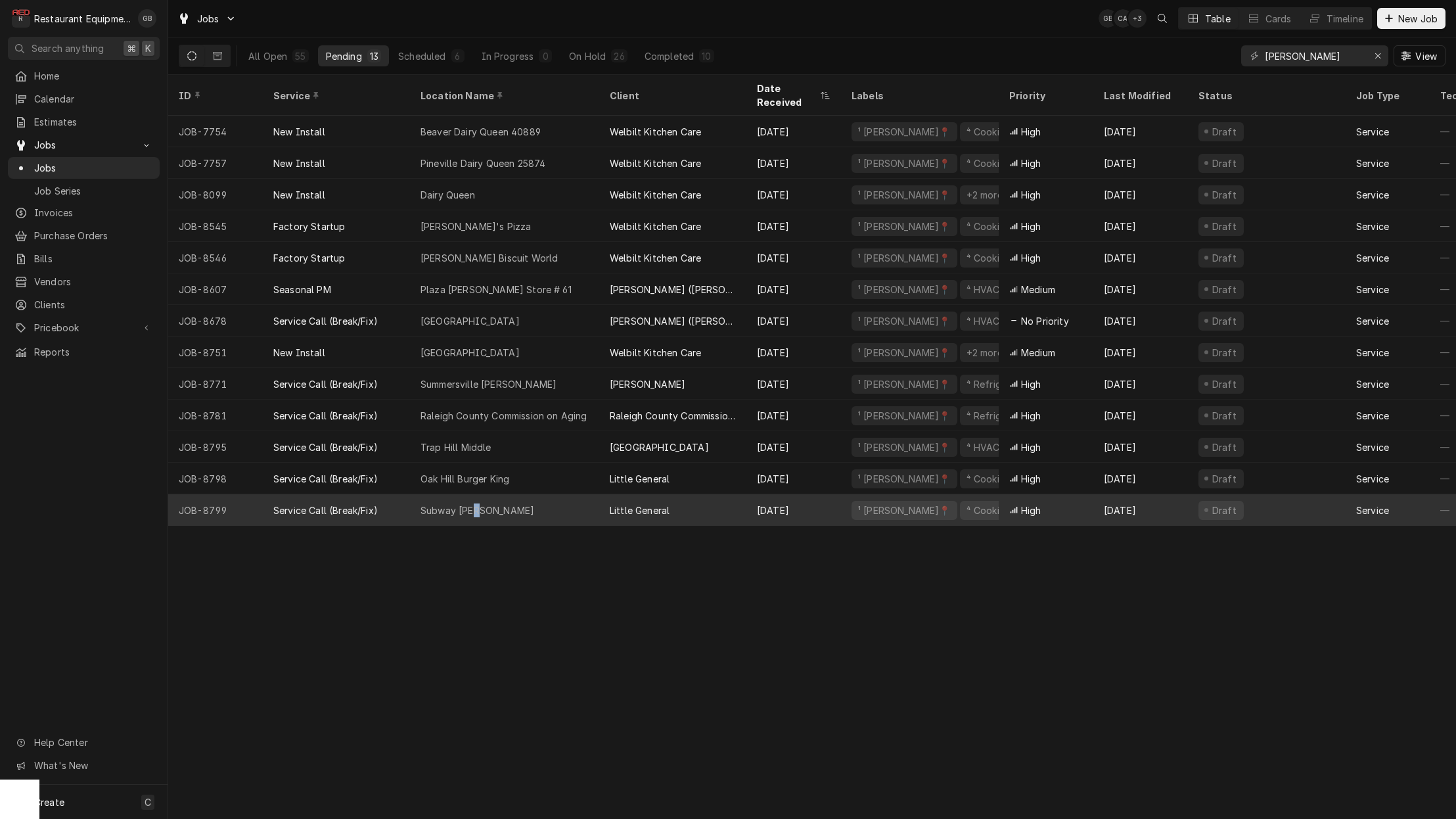
click at [475, 503] on div "Subway Glen Daniels" at bounding box center [477, 510] width 114 height 14
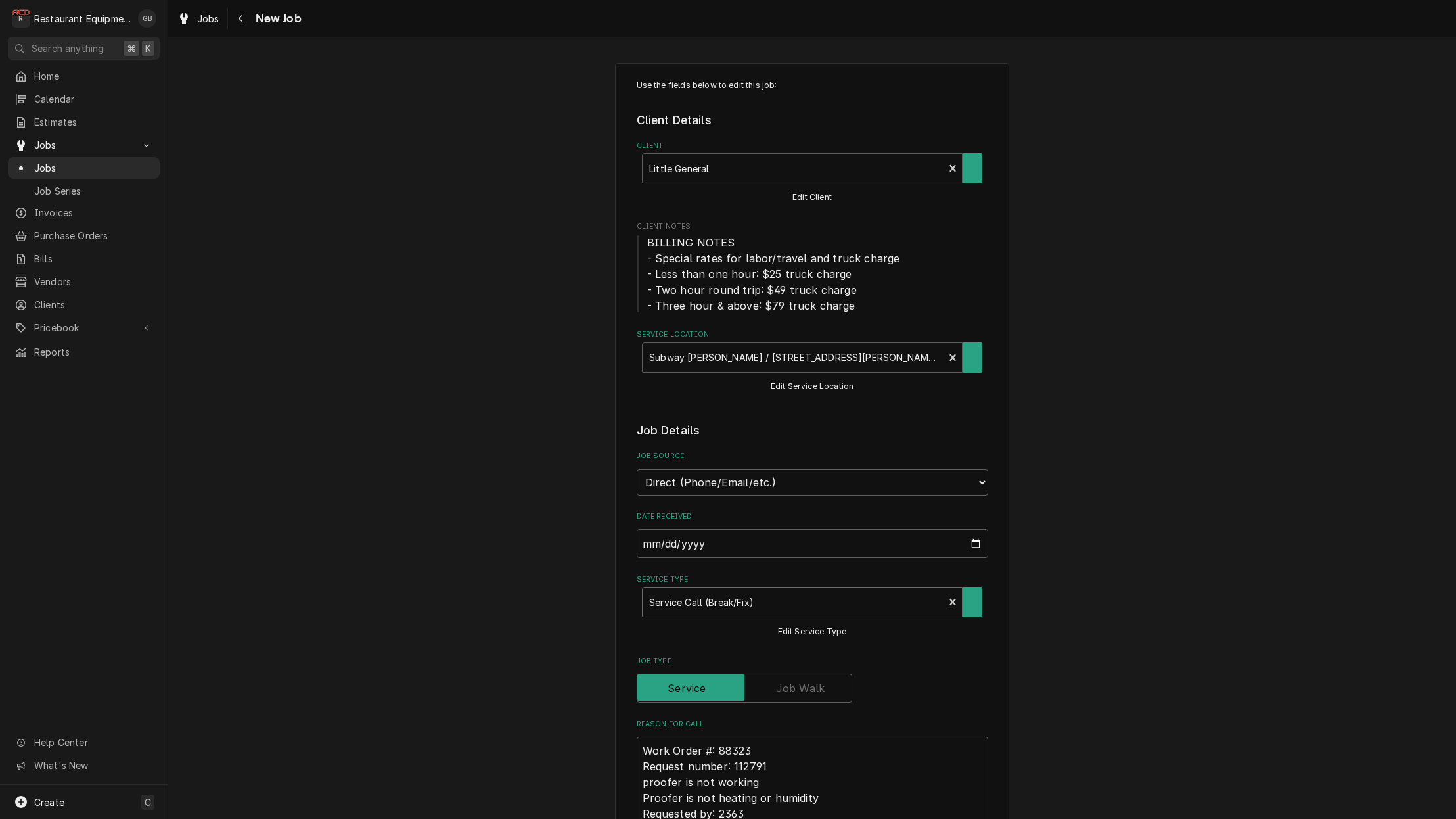
type textarea "x"
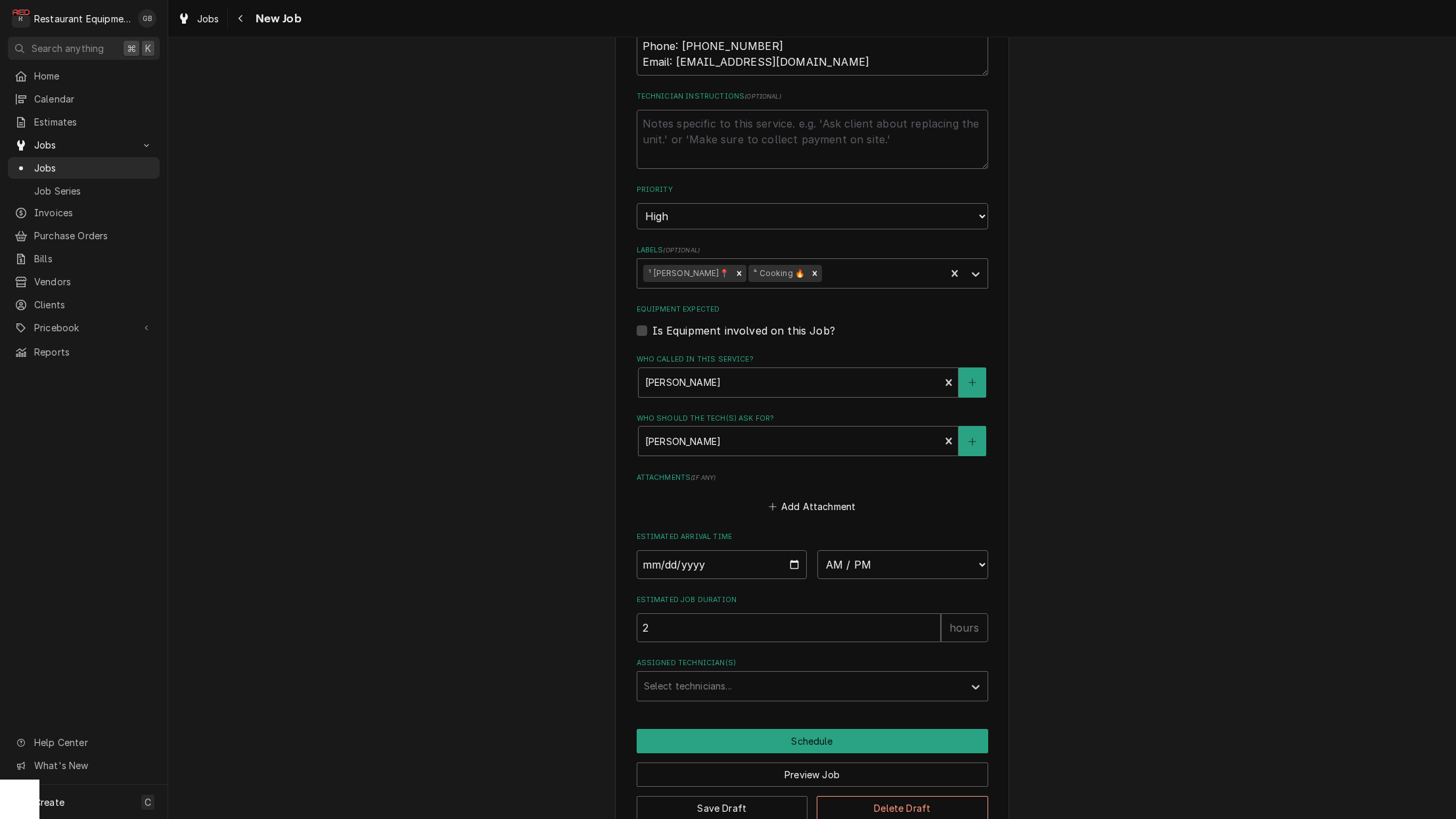
scroll to position [783, 0]
click at [658, 551] on input "Date" at bounding box center [722, 565] width 171 height 29
type input "[DATE]"
type textarea "x"
select select "08:30:00"
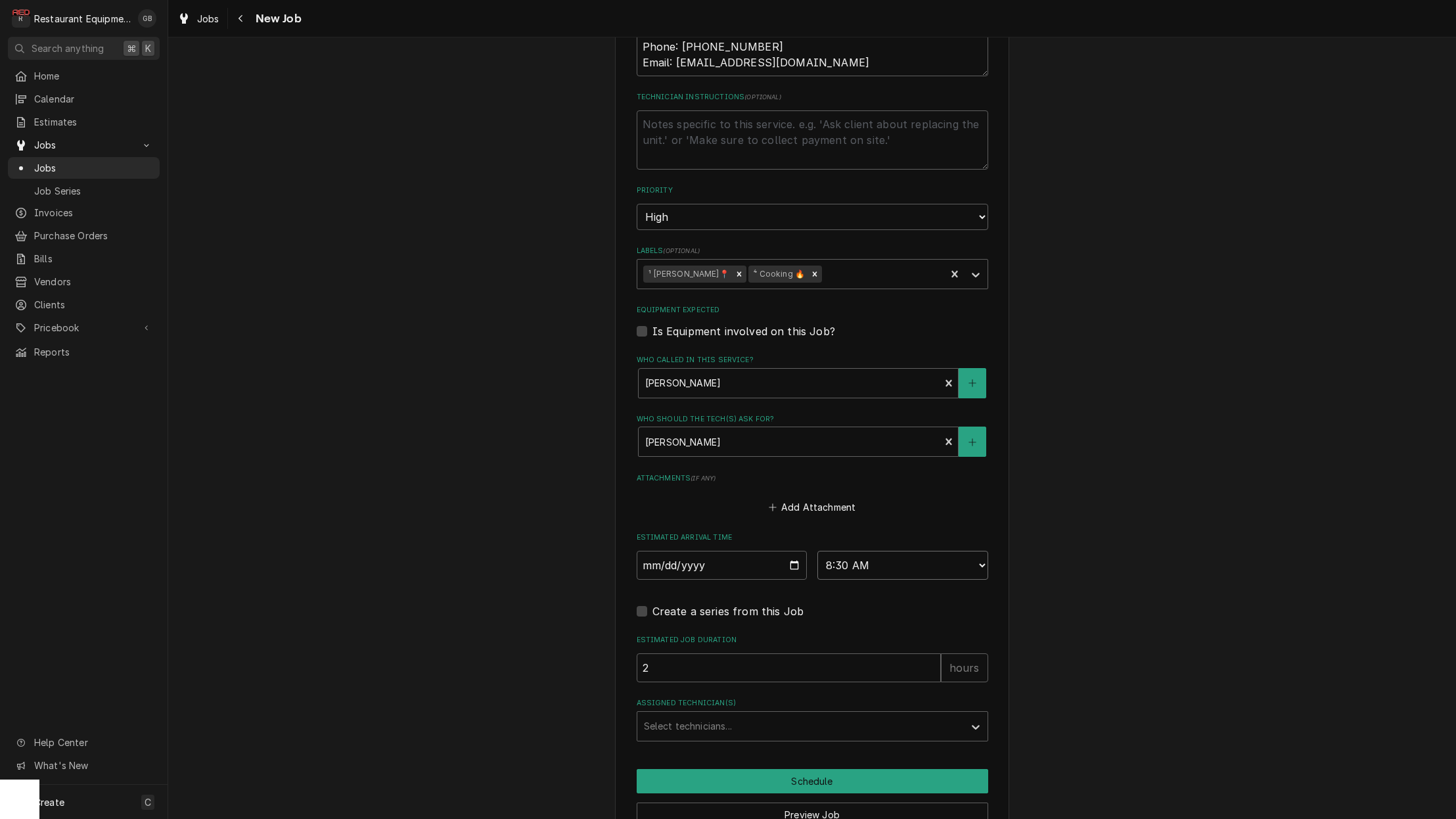
type textarea "x"
drag, startPoint x: 740, startPoint y: 696, endPoint x: 748, endPoint y: 693, distance: 8.5
click at [744, 714] on div "Assigned Technician(s)" at bounding box center [801, 726] width 313 height 23
type input "kal"
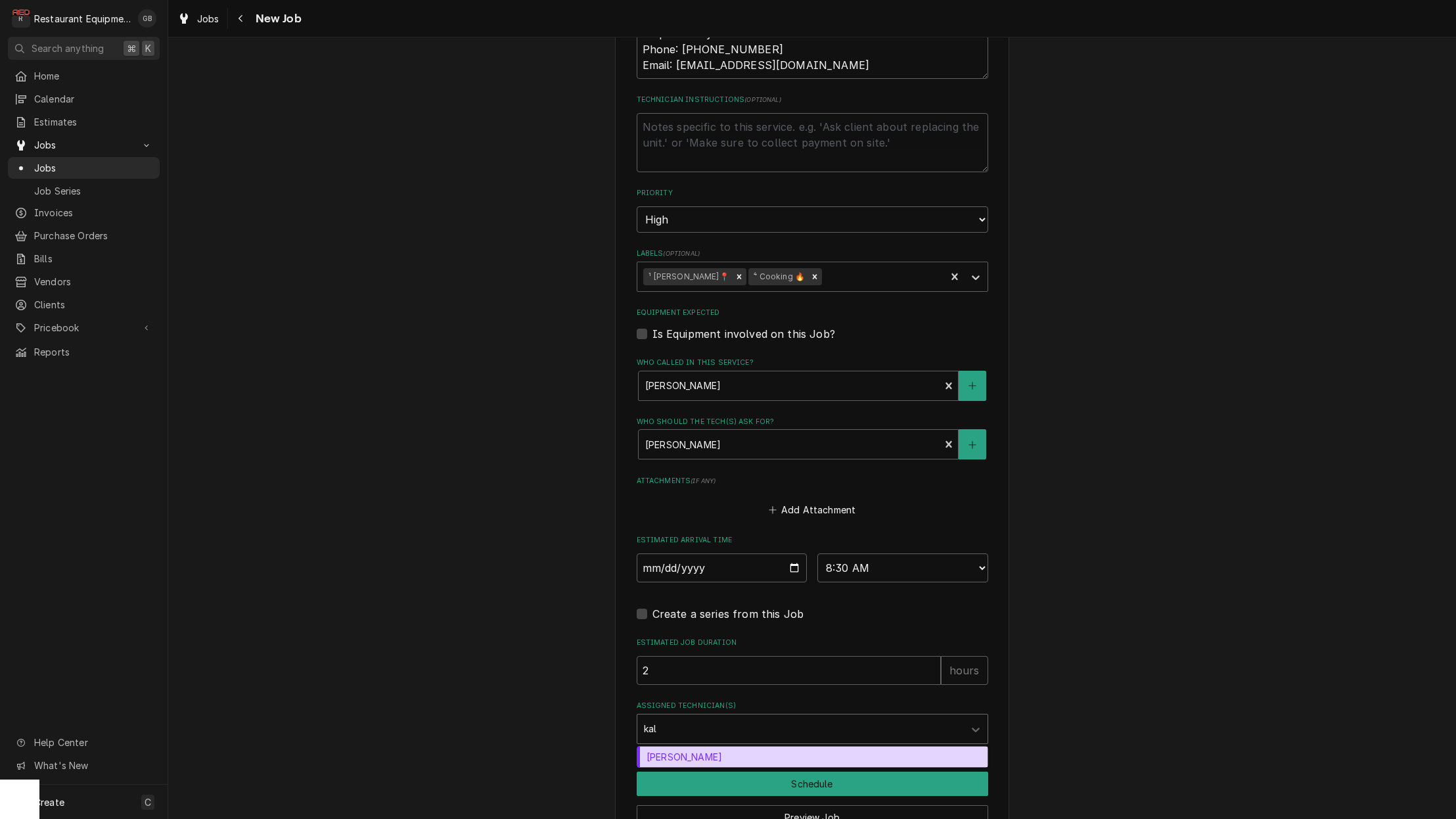
scroll to position [777, 0]
click at [706, 748] on div "[PERSON_NAME]" at bounding box center [813, 757] width 350 height 20
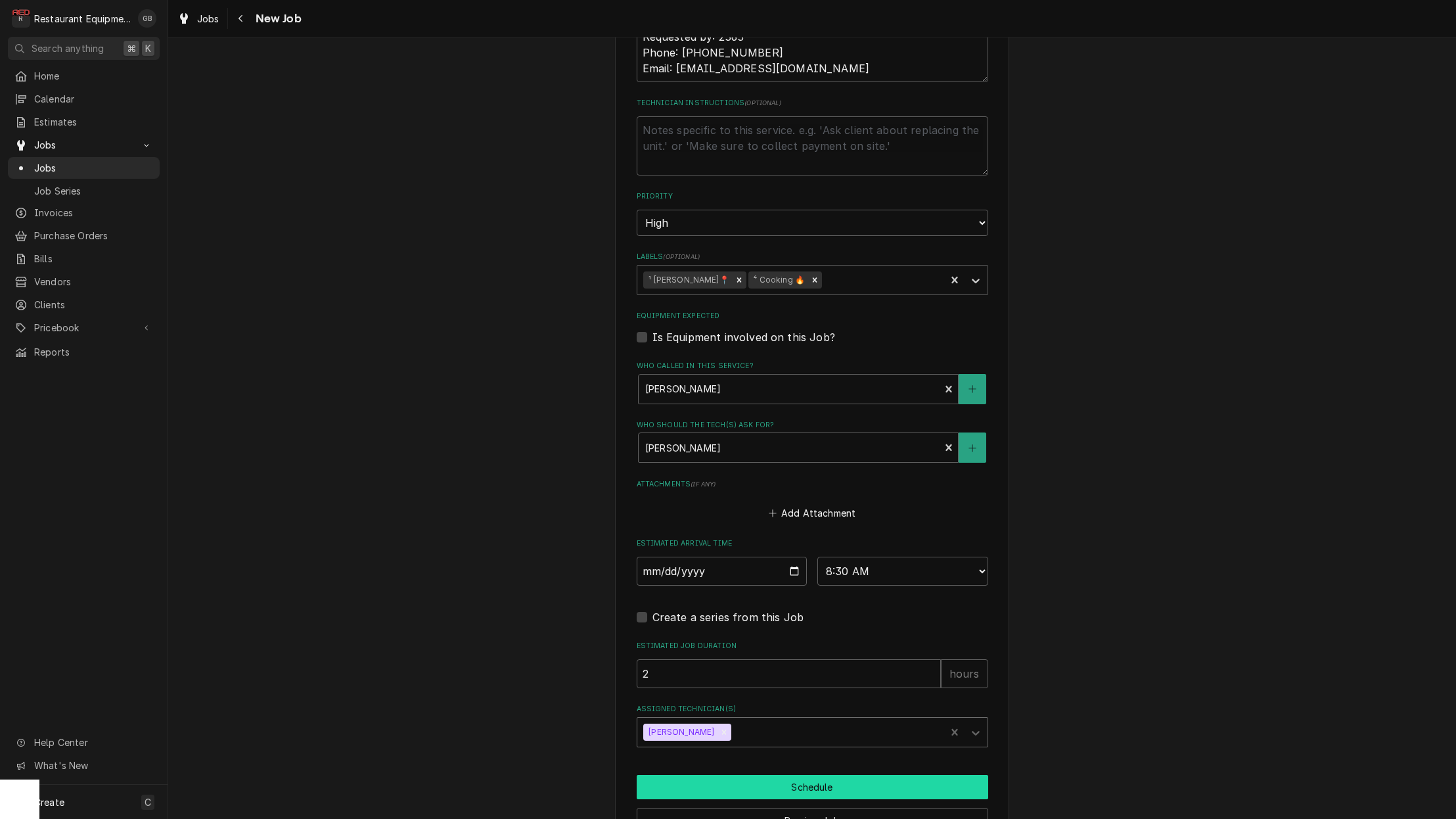
click at [806, 775] on button "Schedule" at bounding box center [813, 787] width 352 height 24
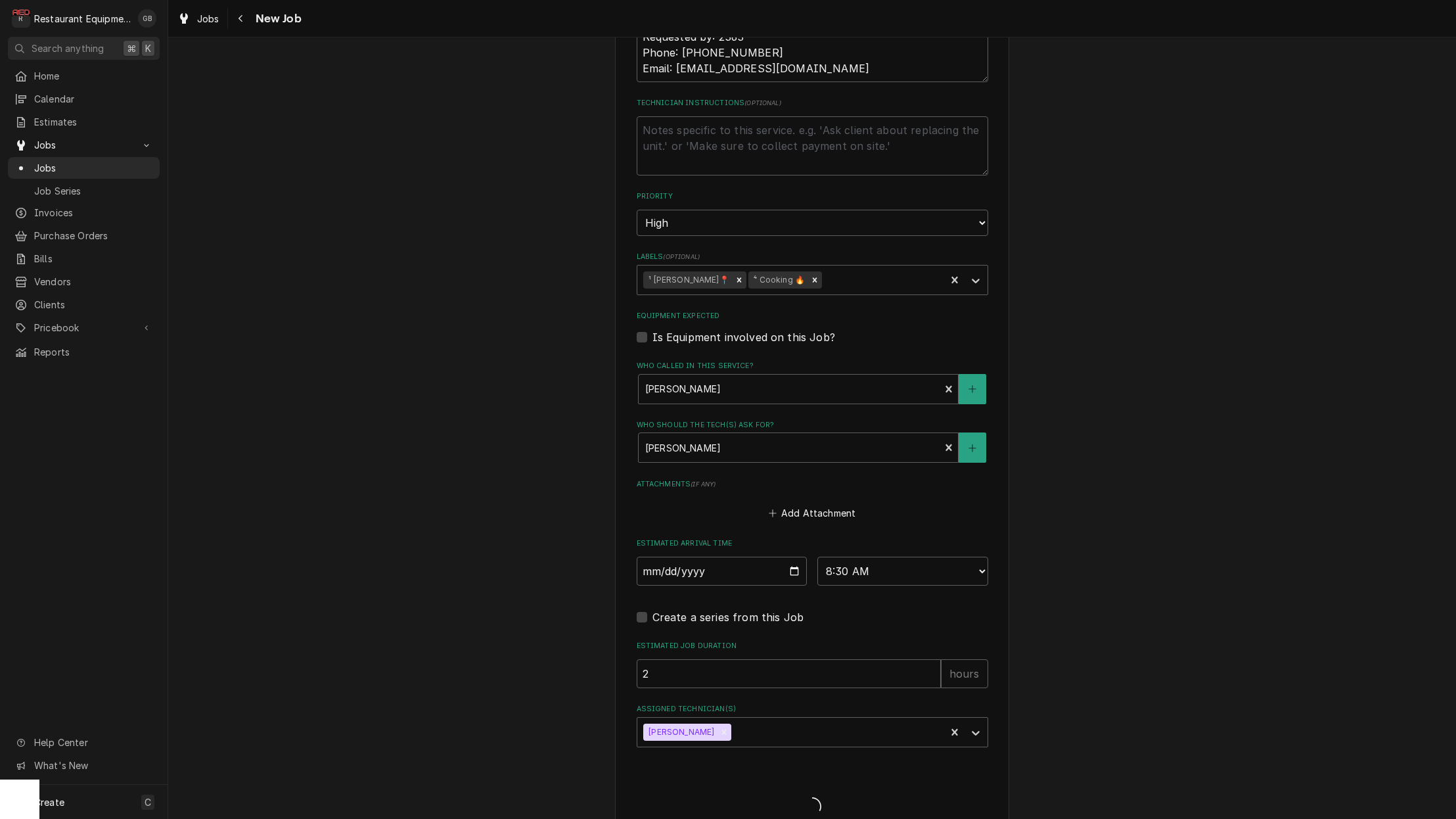
type textarea "x"
